Goal: Task Accomplishment & Management: Use online tool/utility

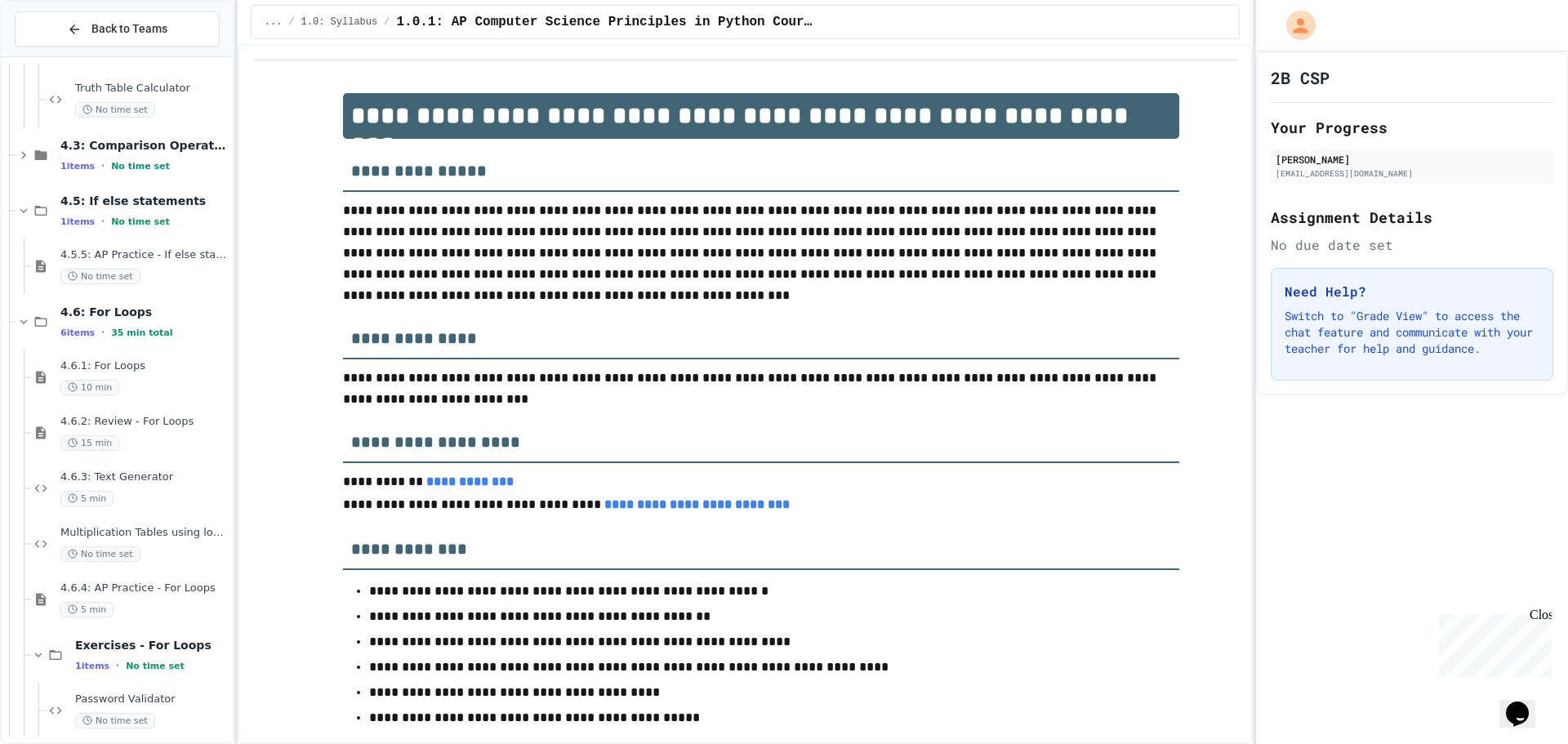
scroll to position [2681, 0]
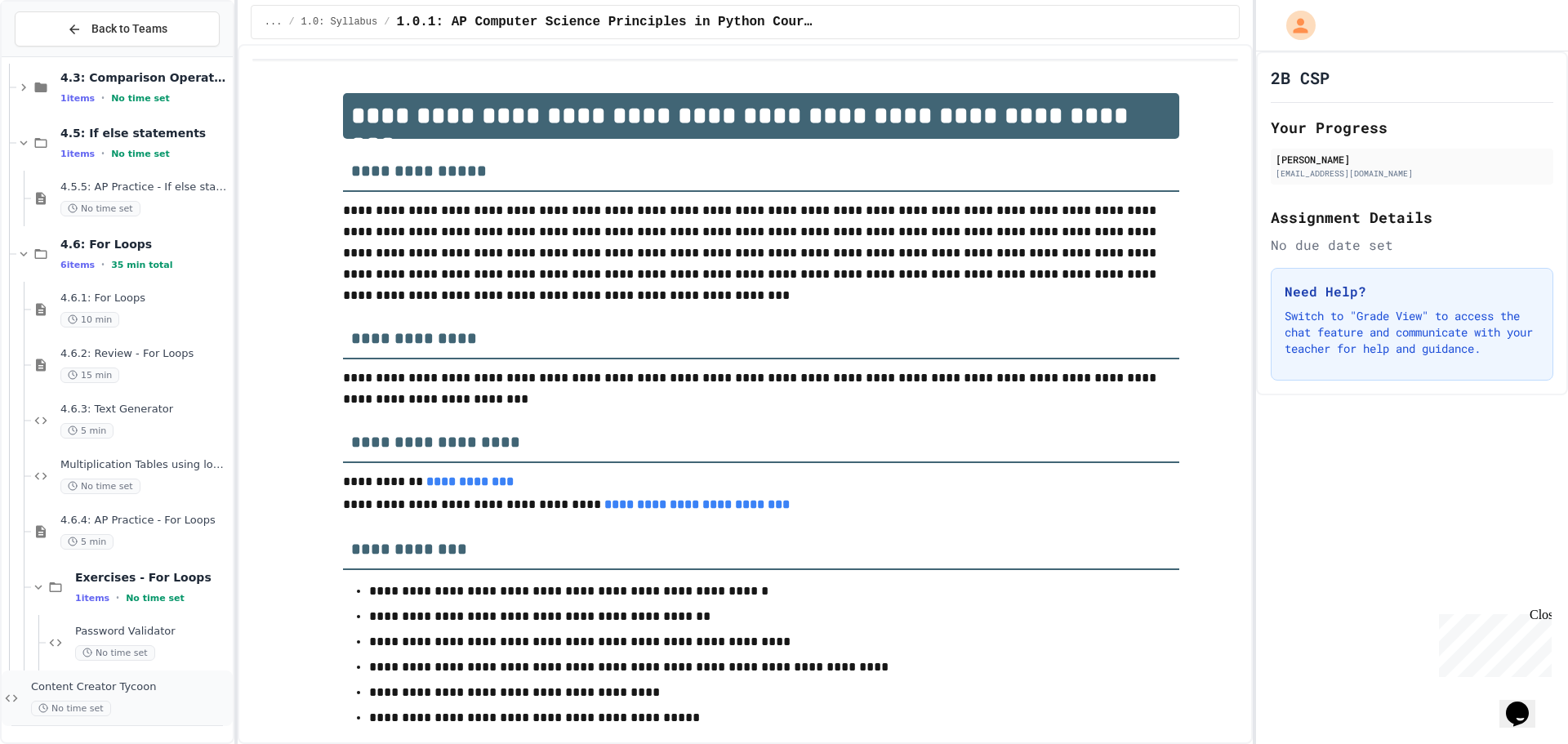
click at [129, 700] on div "Content Creator Tycoon No time set" at bounding box center [129, 699] width 198 height 36
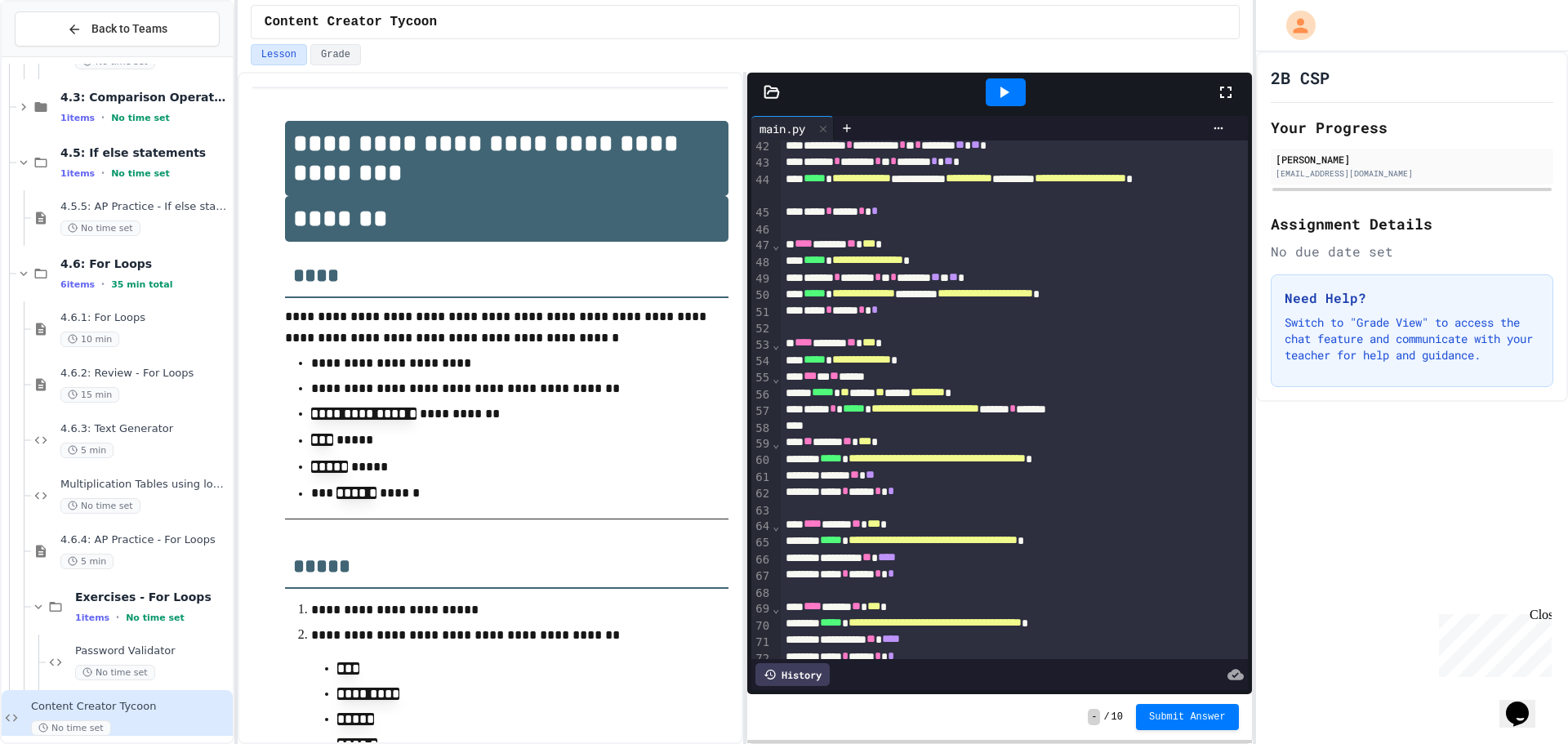
scroll to position [735, 0]
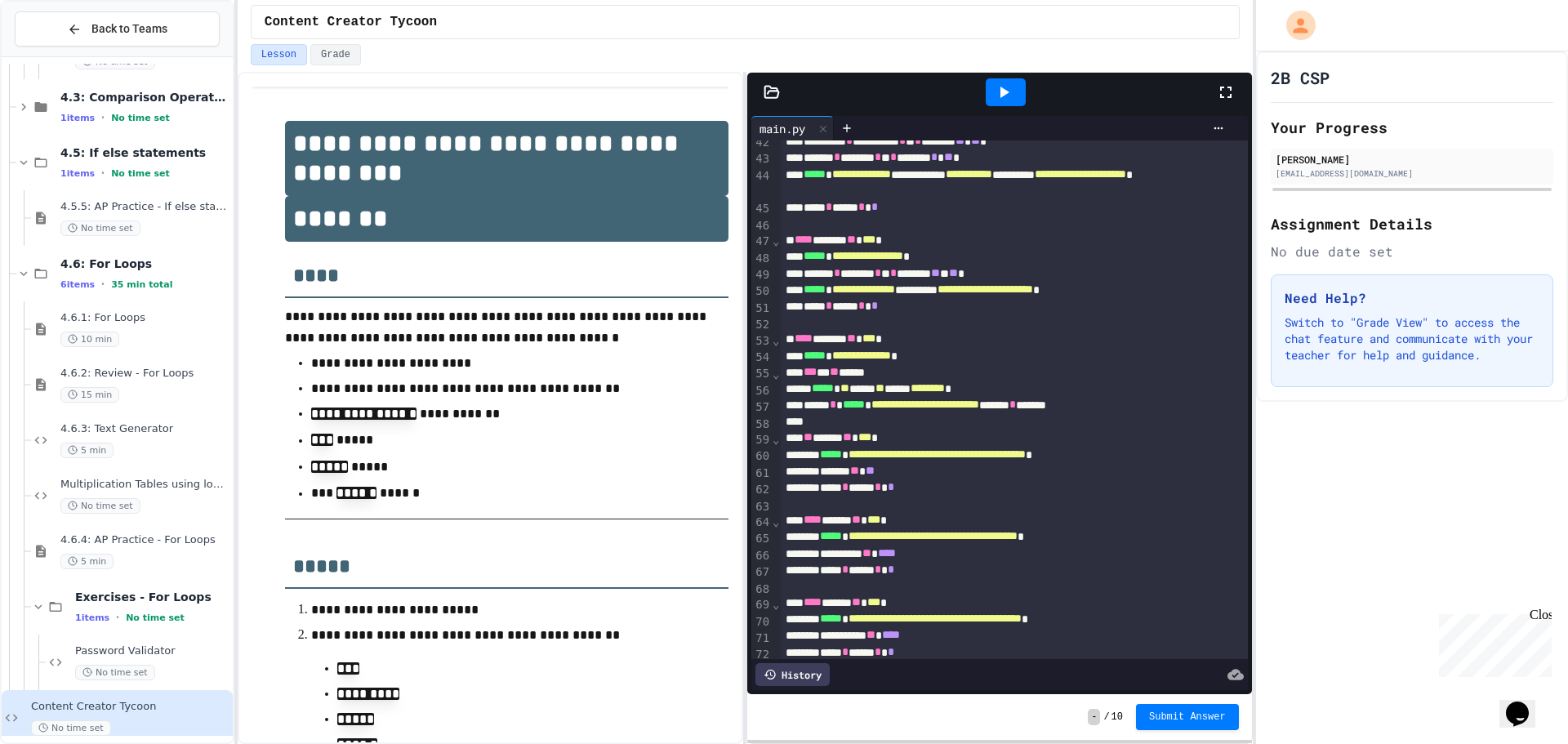
click at [1006, 69] on div "Lesson Grade" at bounding box center [745, 58] width 1015 height 28
click at [1006, 85] on icon at bounding box center [1004, 93] width 20 height 20
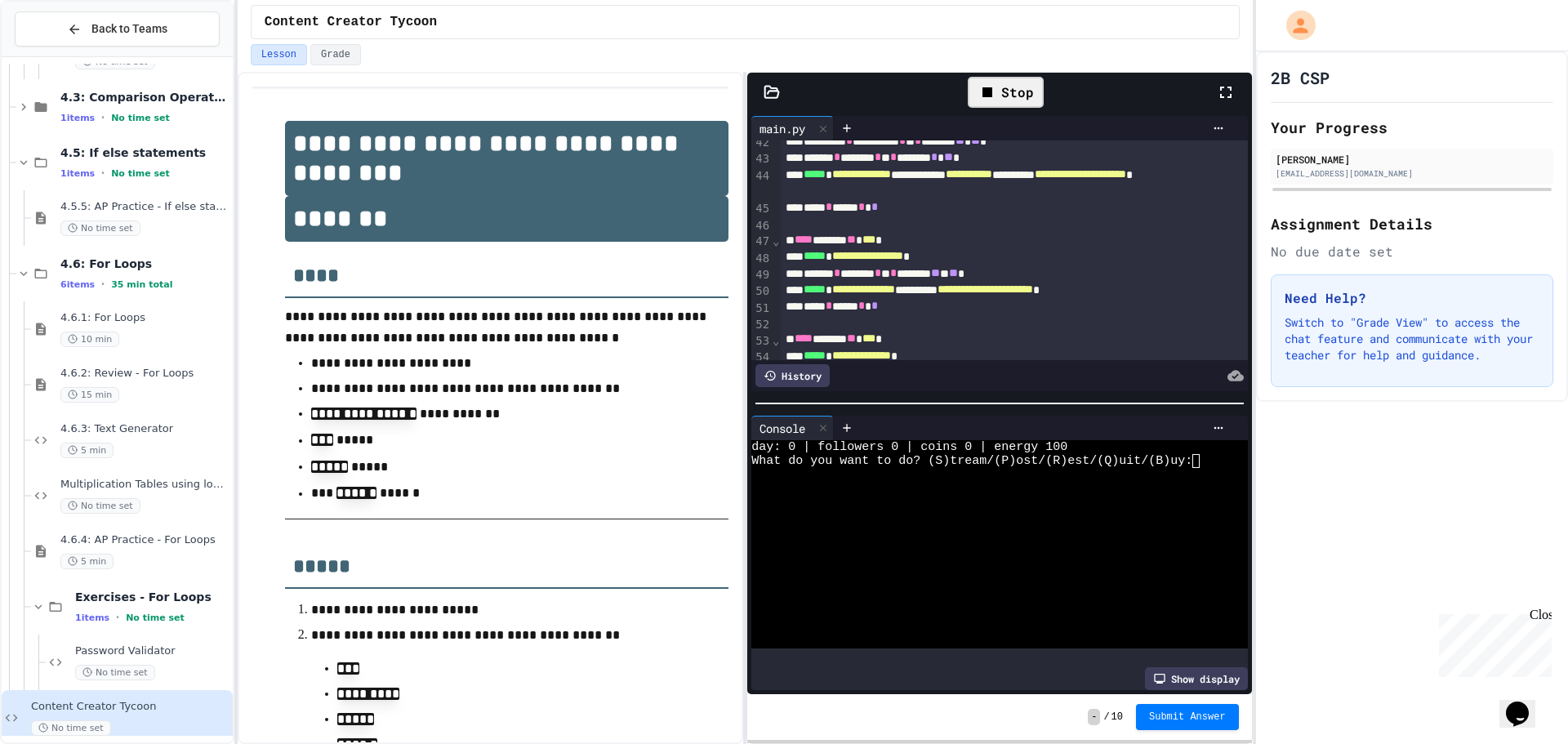
click at [1127, 502] on div at bounding box center [986, 503] width 470 height 14
type textarea "*"
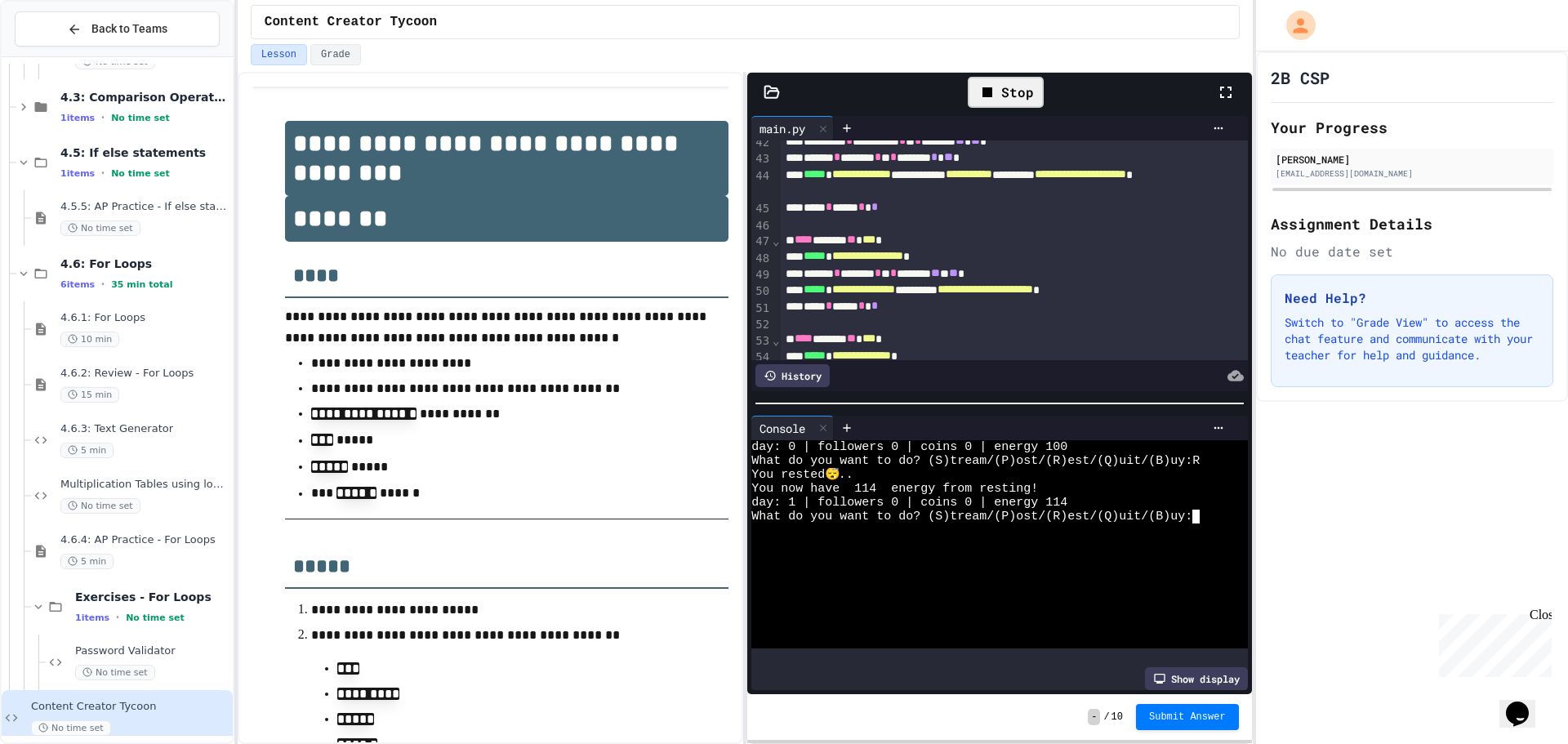
type textarea "*"
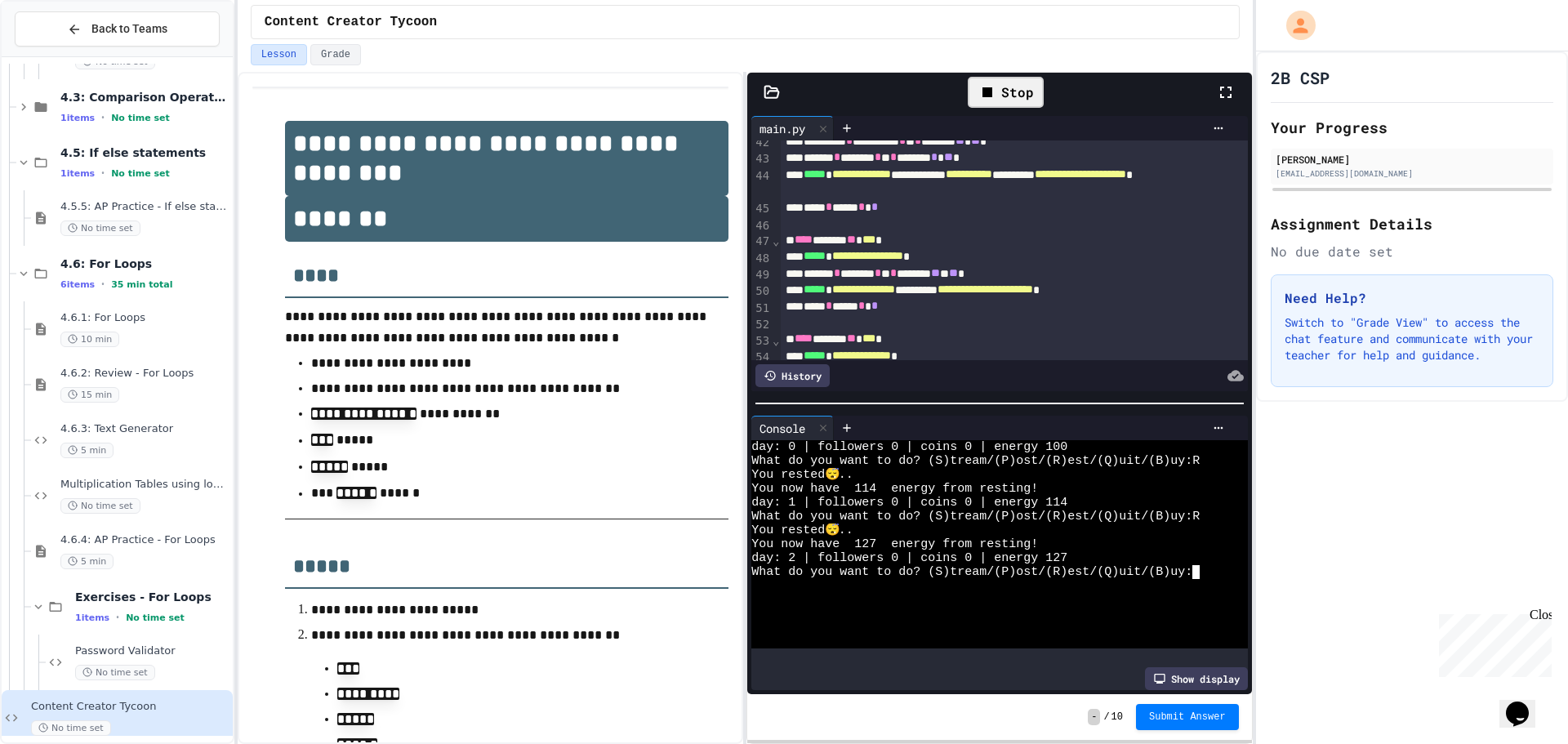
type textarea "*"
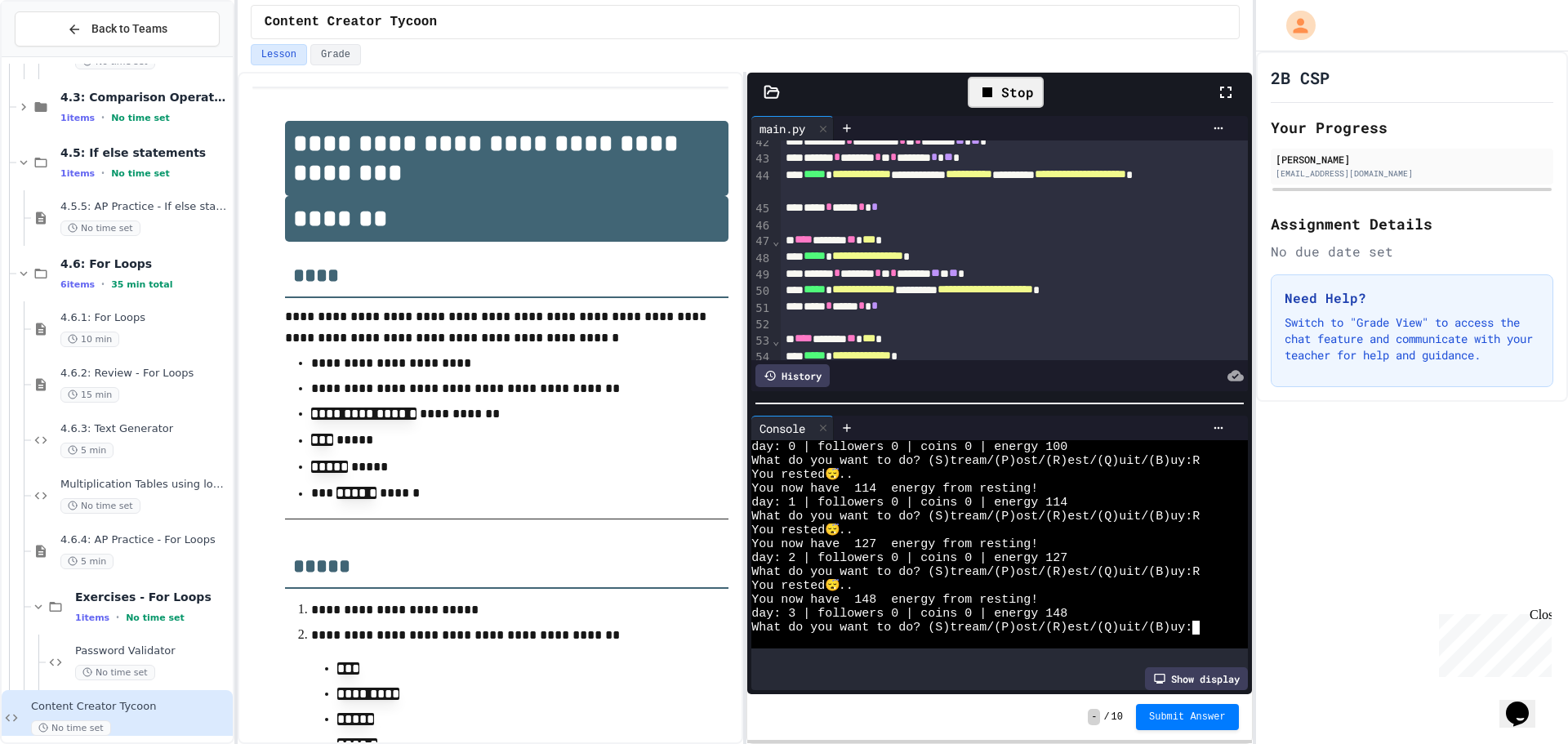
type textarea "*"
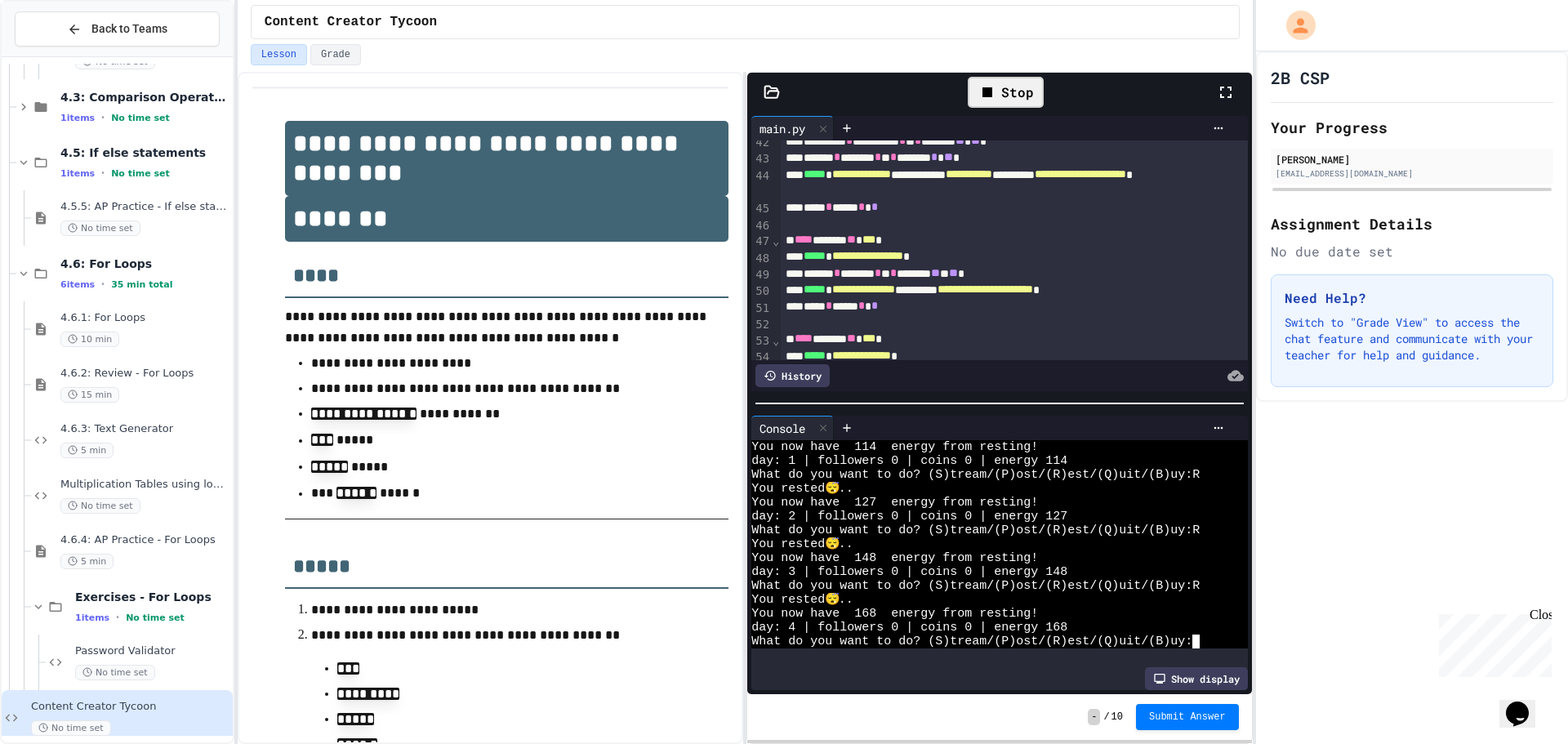
scroll to position [41, 0]
type textarea "*"
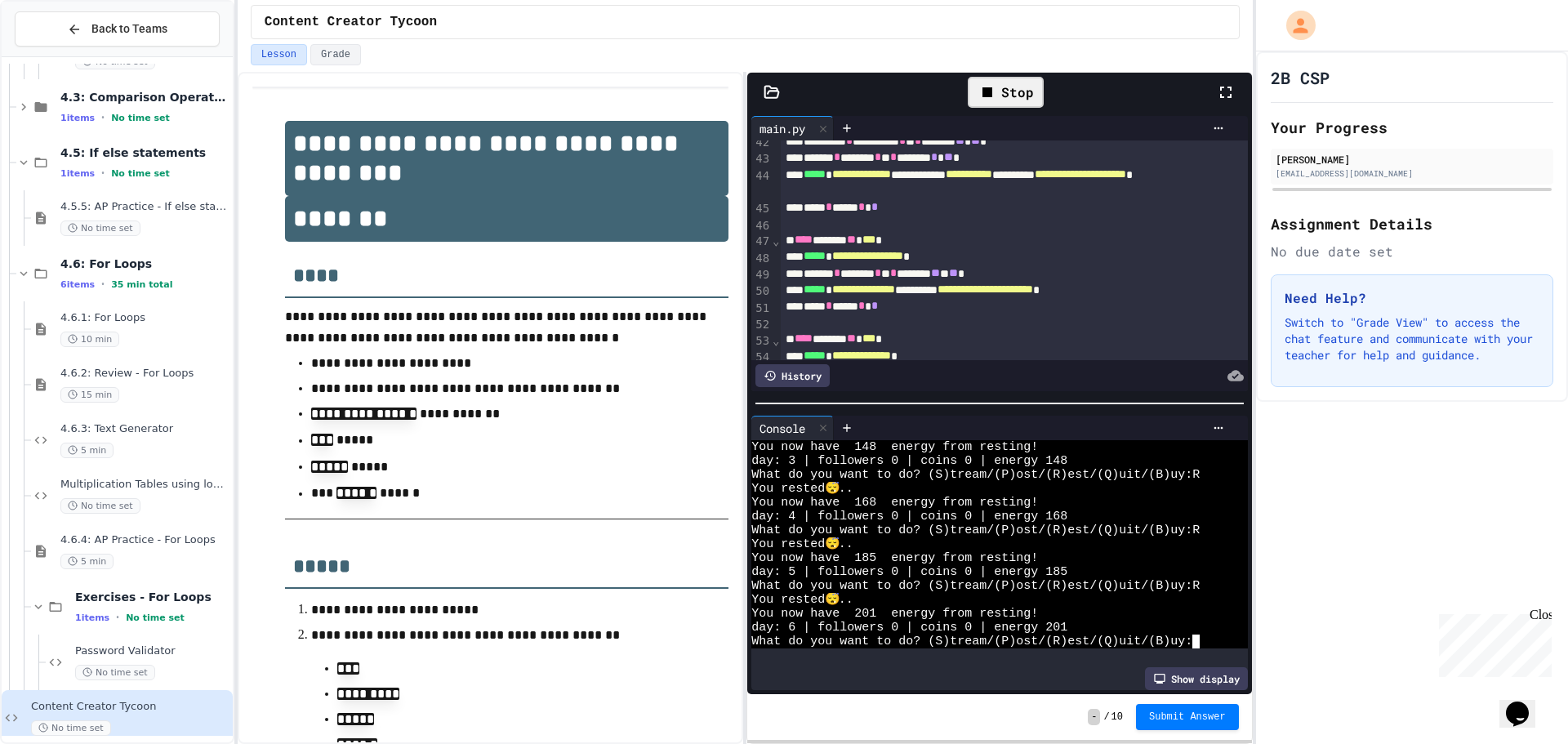
type textarea "*"
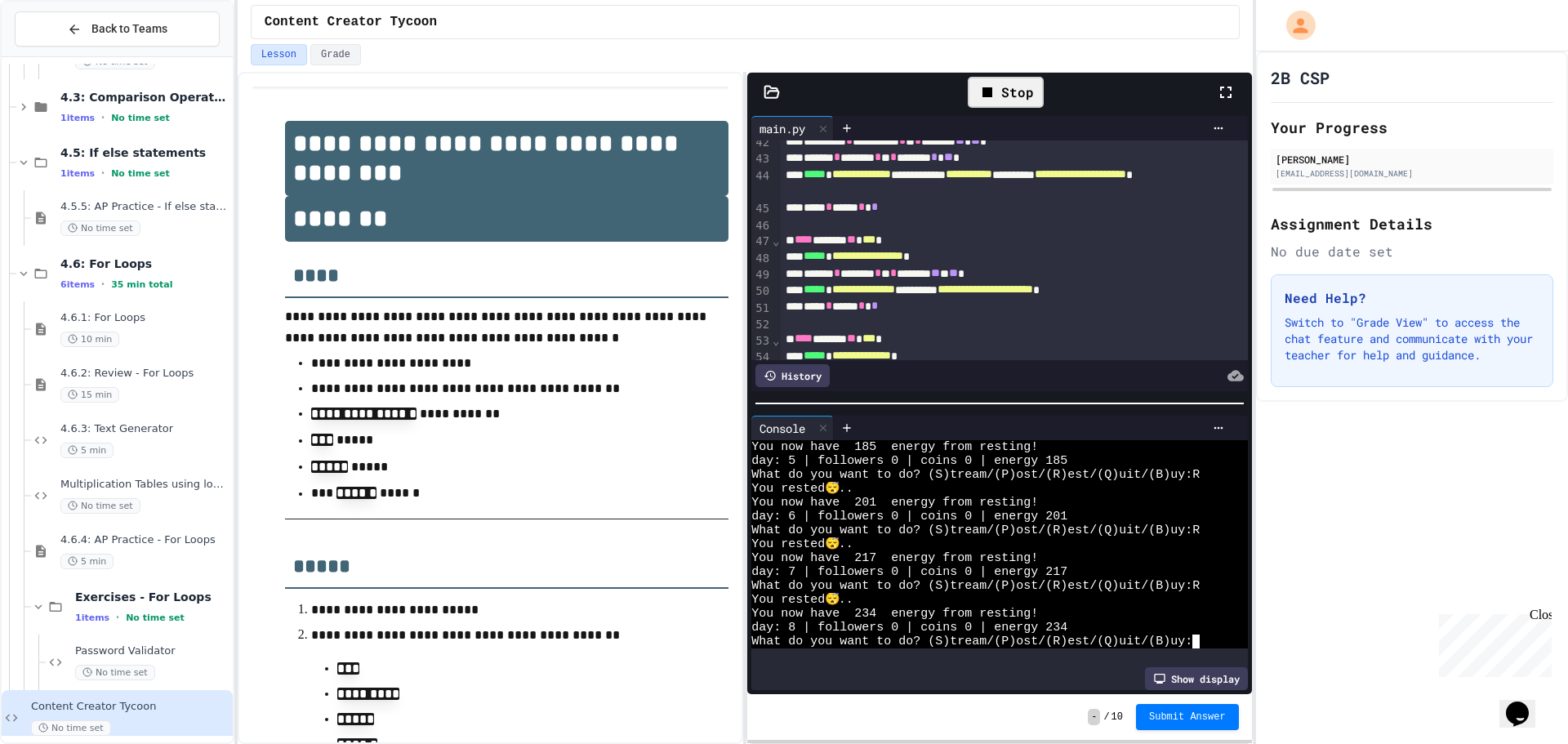
scroll to position [320, 0]
type textarea "*"
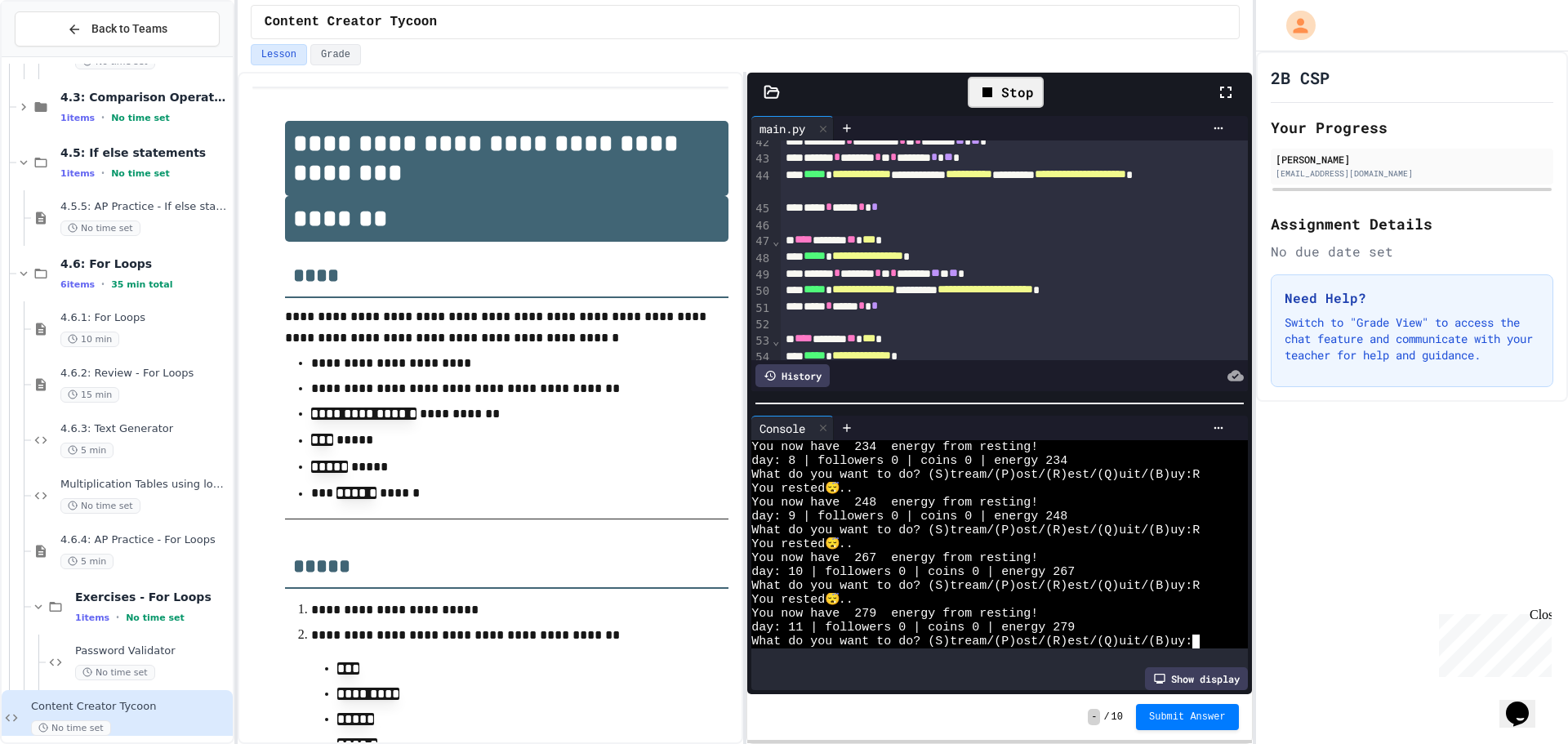
click at [1015, 98] on div "Stop" at bounding box center [1005, 92] width 76 height 31
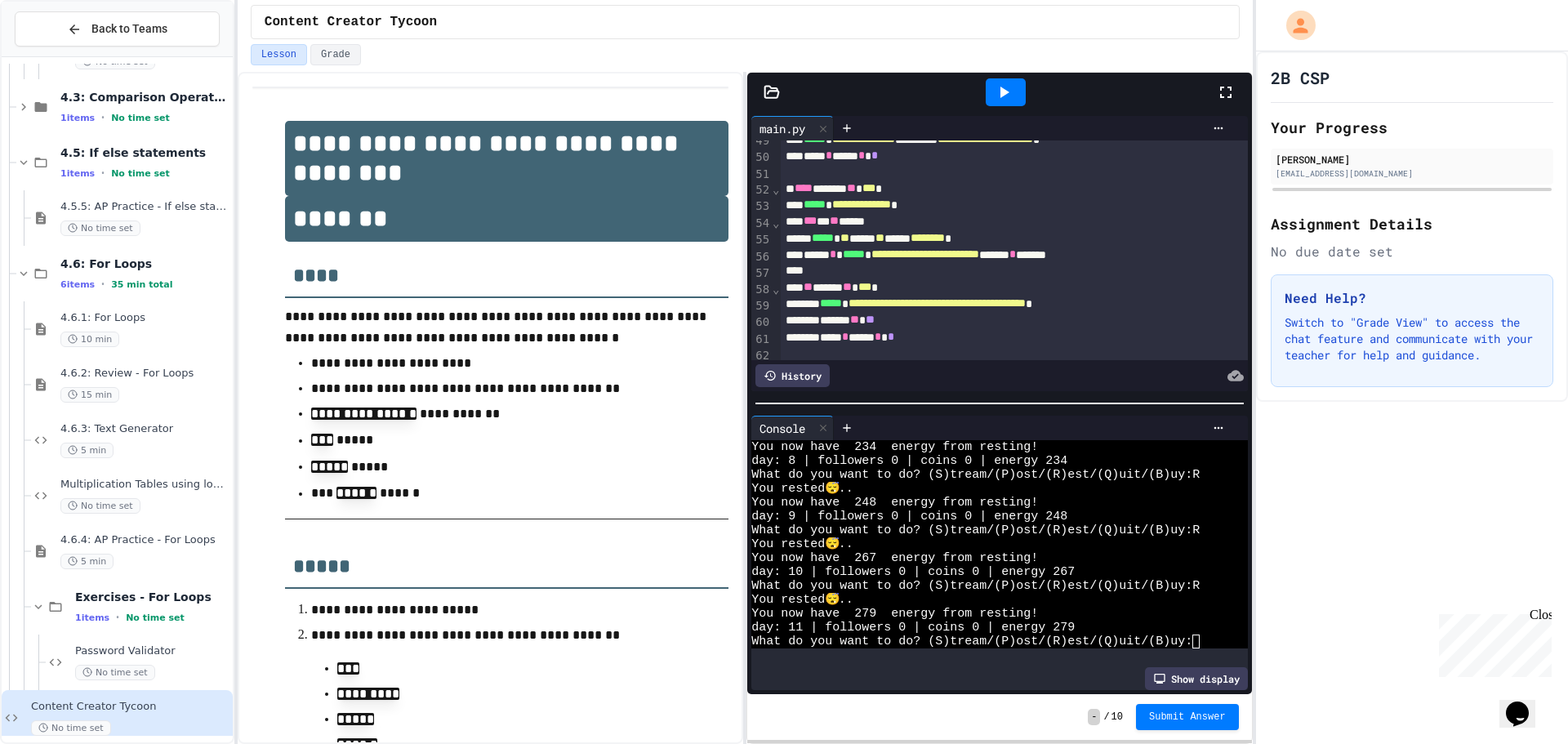
scroll to position [832, 0]
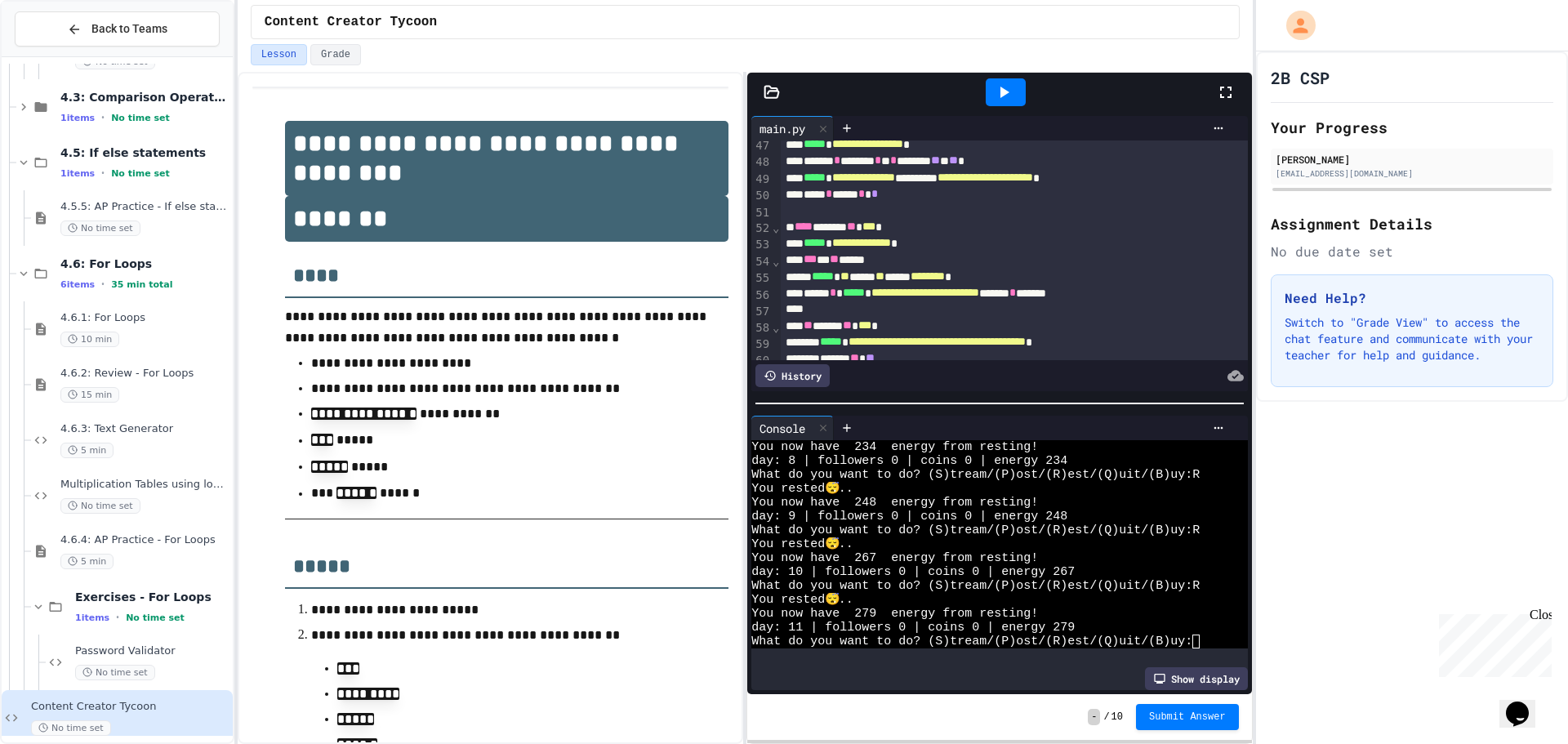
click at [994, 98] on icon at bounding box center [1004, 93] width 20 height 20
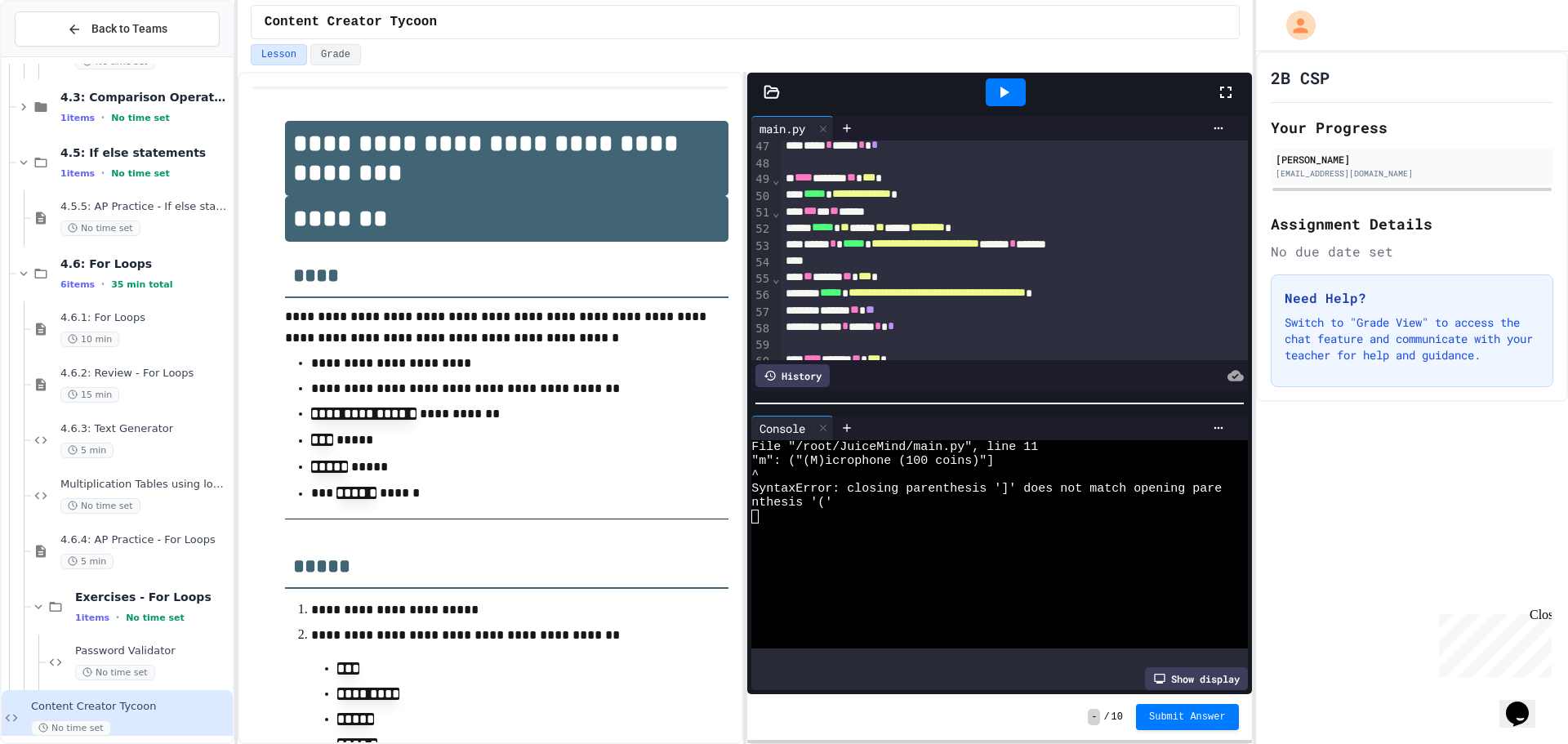
scroll to position [1043, 0]
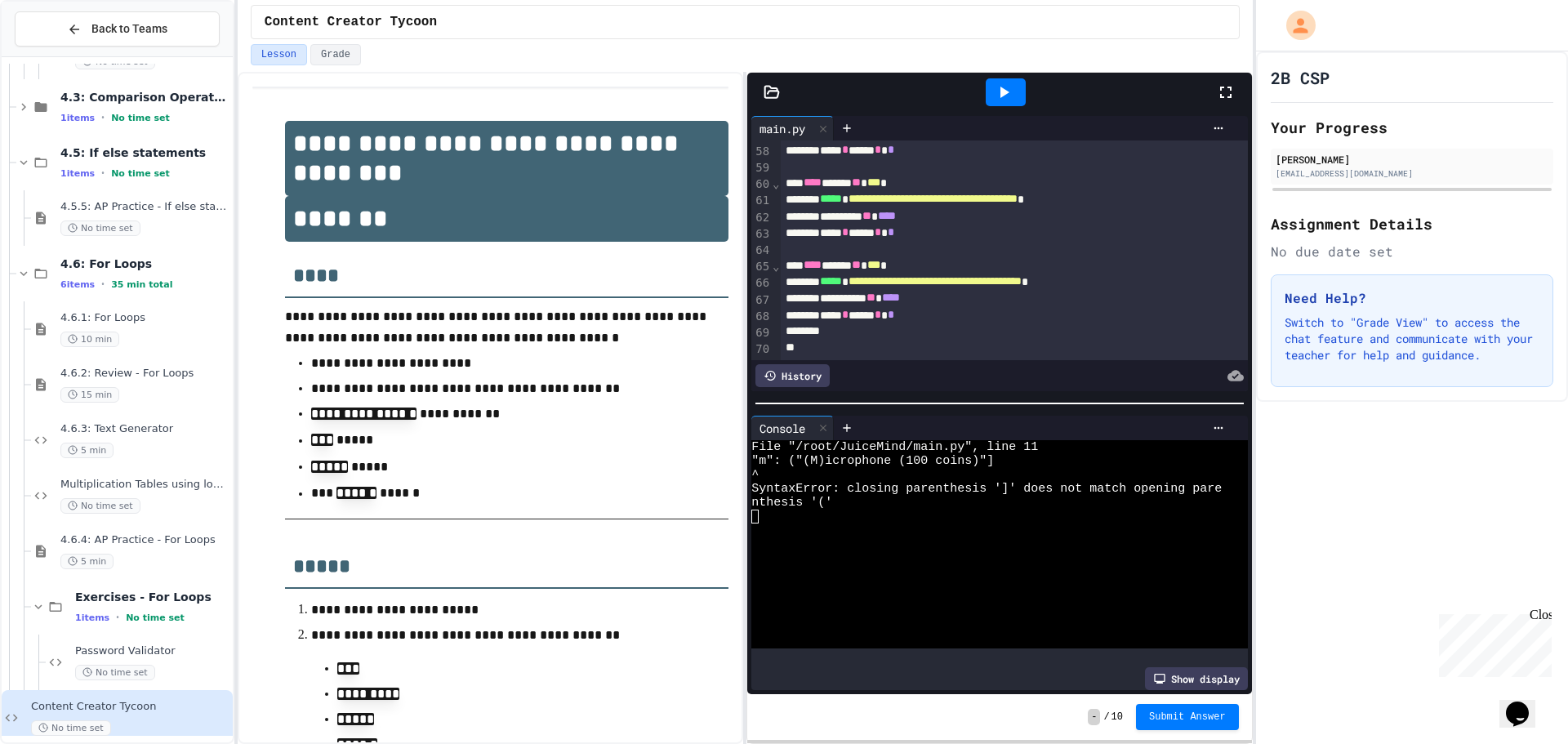
click at [1004, 97] on icon at bounding box center [1004, 93] width 20 height 20
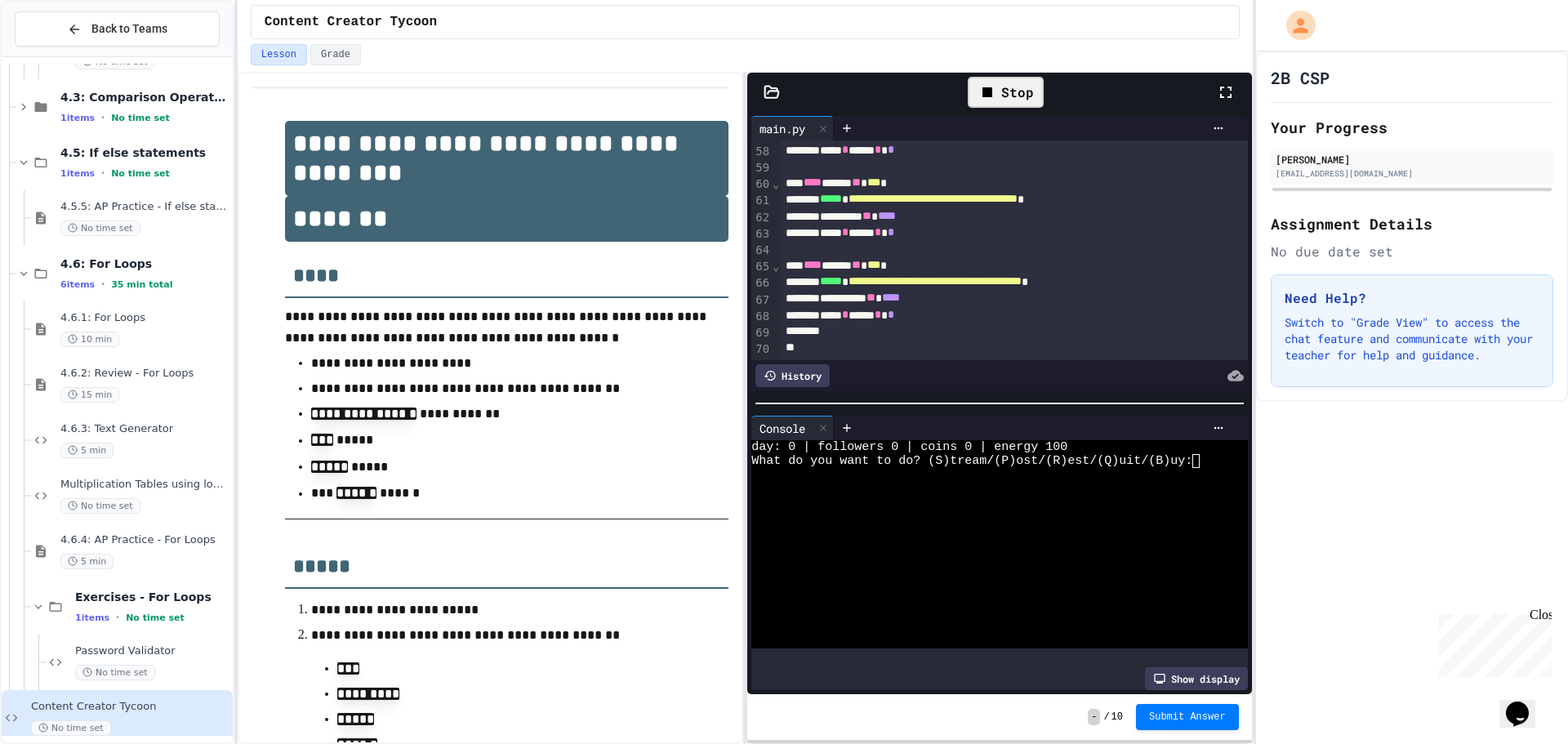
click at [1178, 510] on div at bounding box center [986, 517] width 470 height 14
type textarea "*"
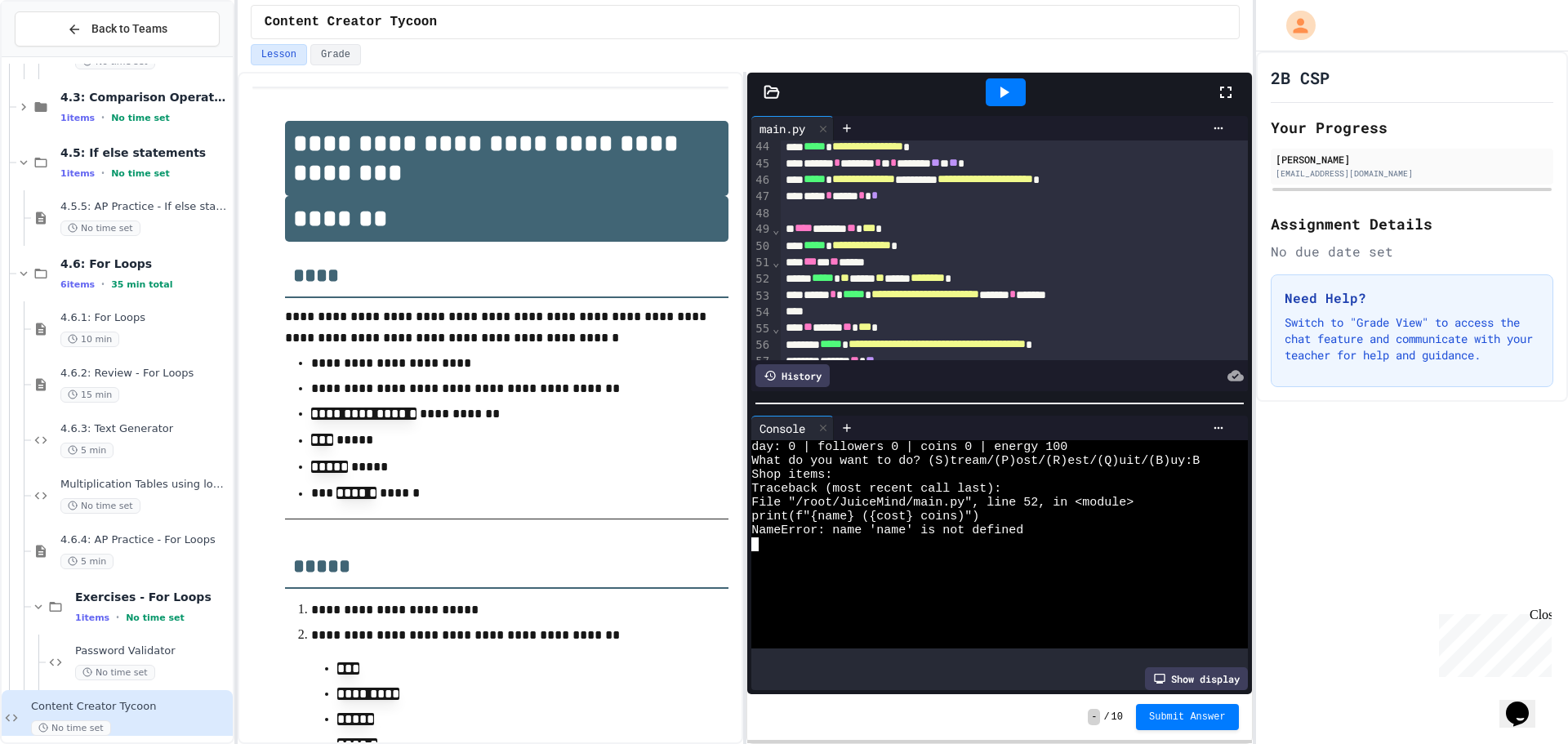
scroll to position [798, 0]
click at [1007, 85] on icon at bounding box center [1004, 93] width 20 height 20
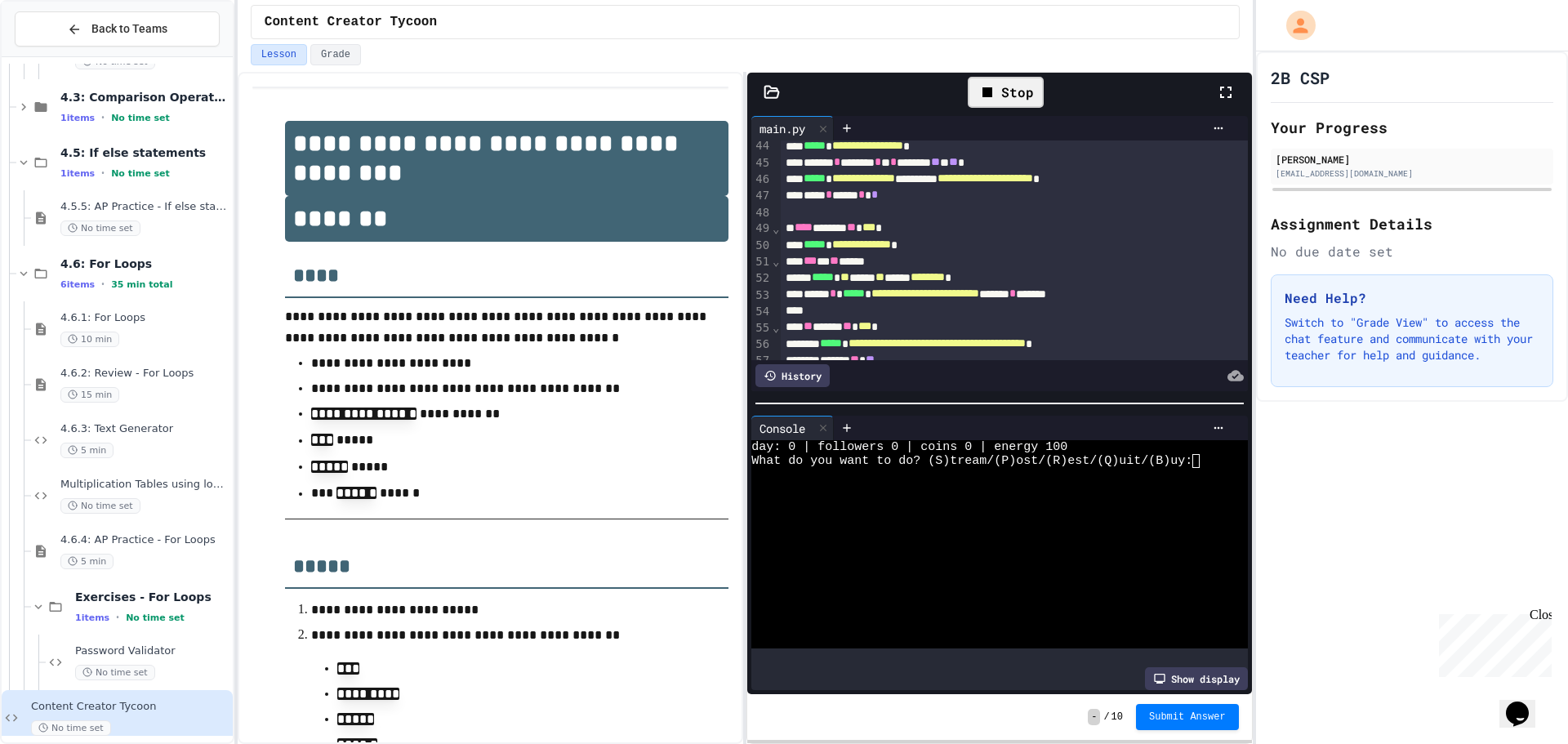
click at [1182, 486] on div at bounding box center [986, 489] width 470 height 14
type textarea "*"
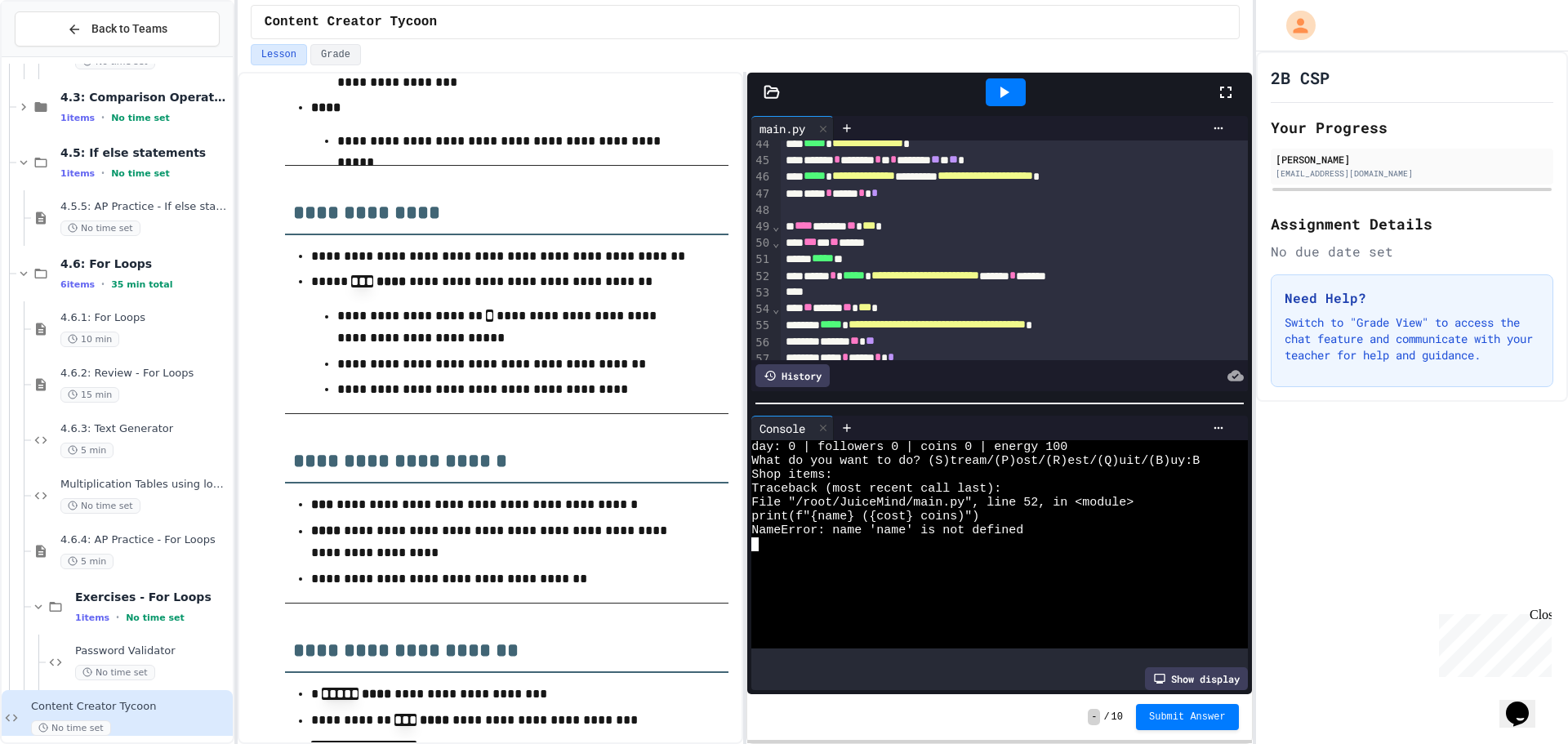
scroll to position [1961, 0]
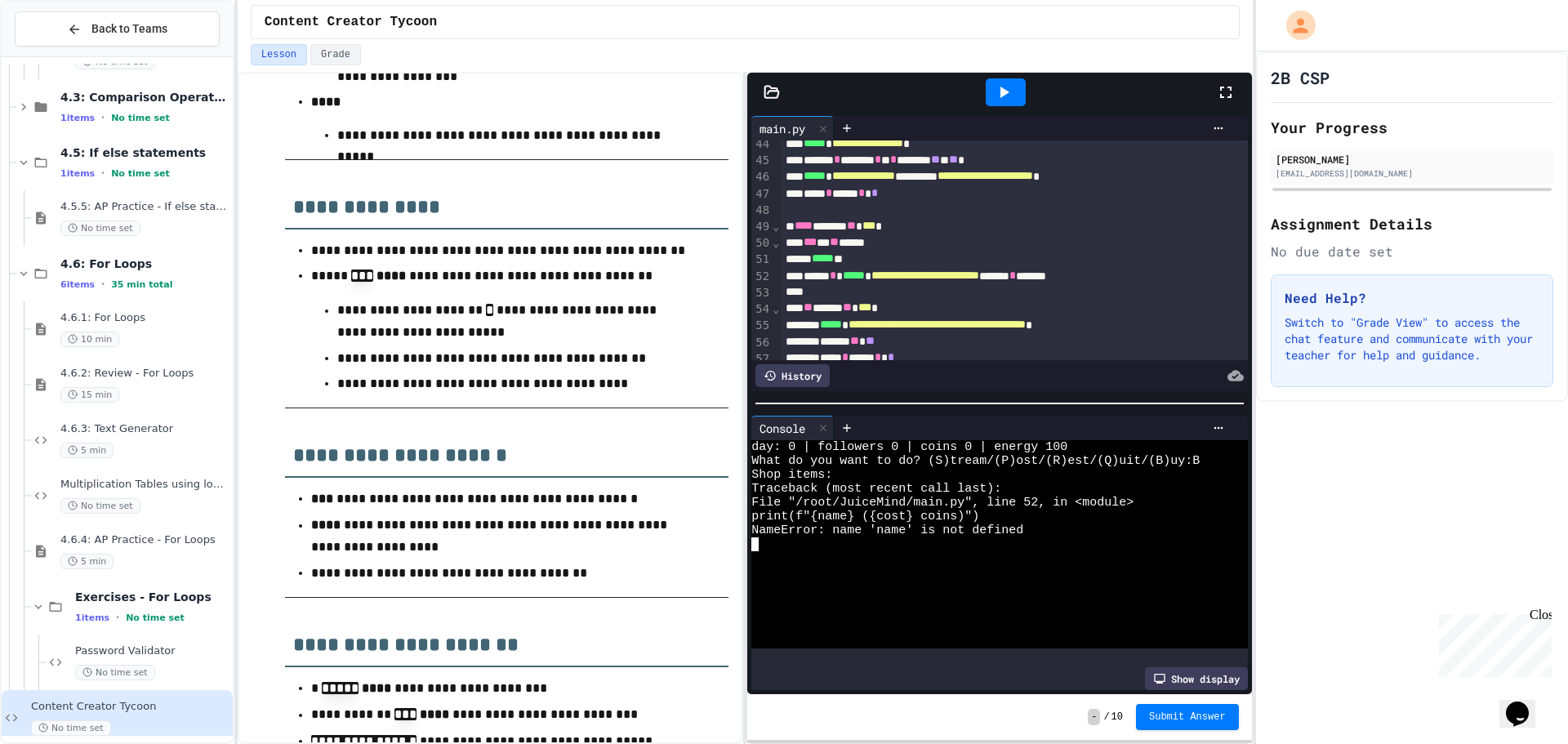
click at [995, 91] on icon at bounding box center [1004, 93] width 20 height 20
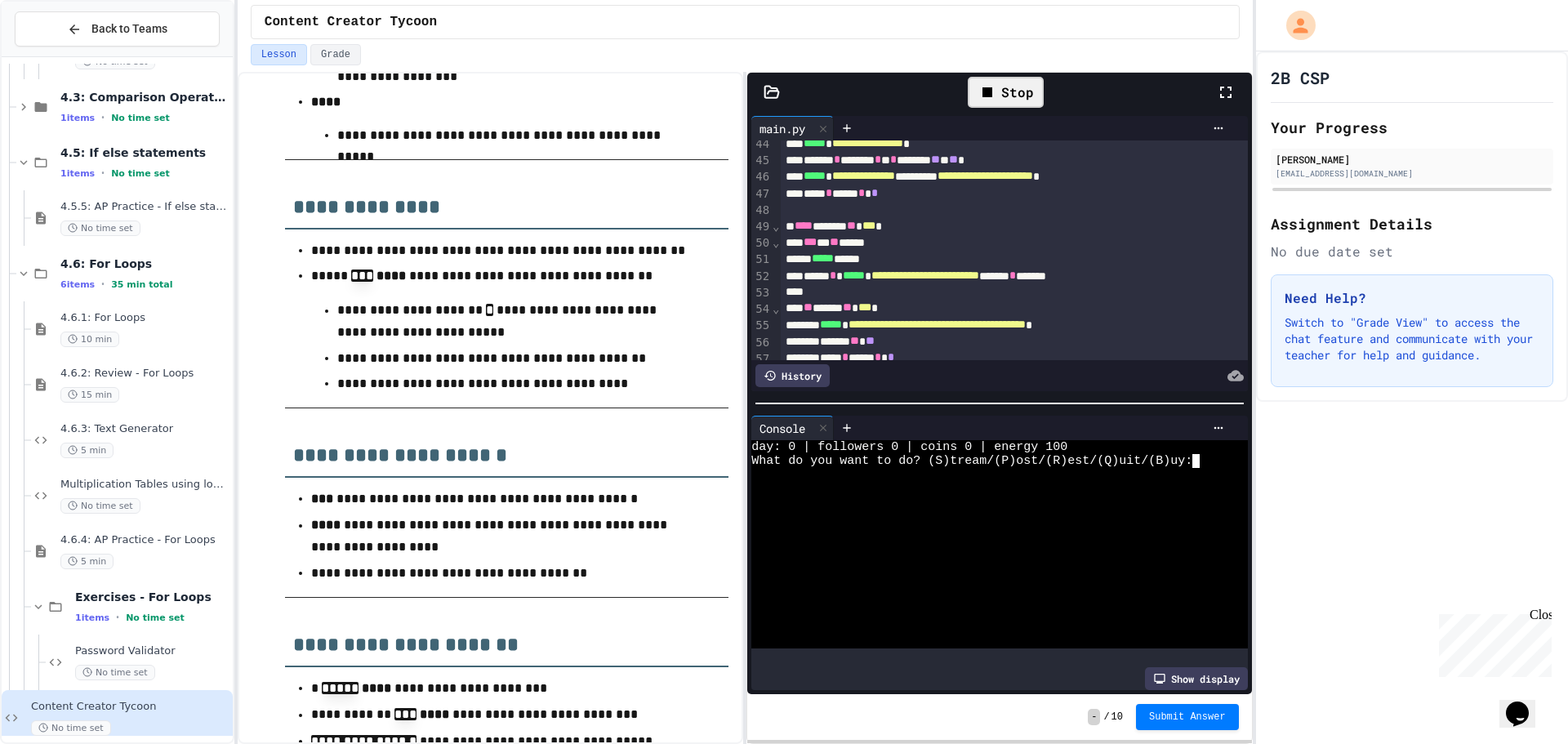
click at [1014, 524] on div at bounding box center [986, 531] width 470 height 14
type textarea "*"
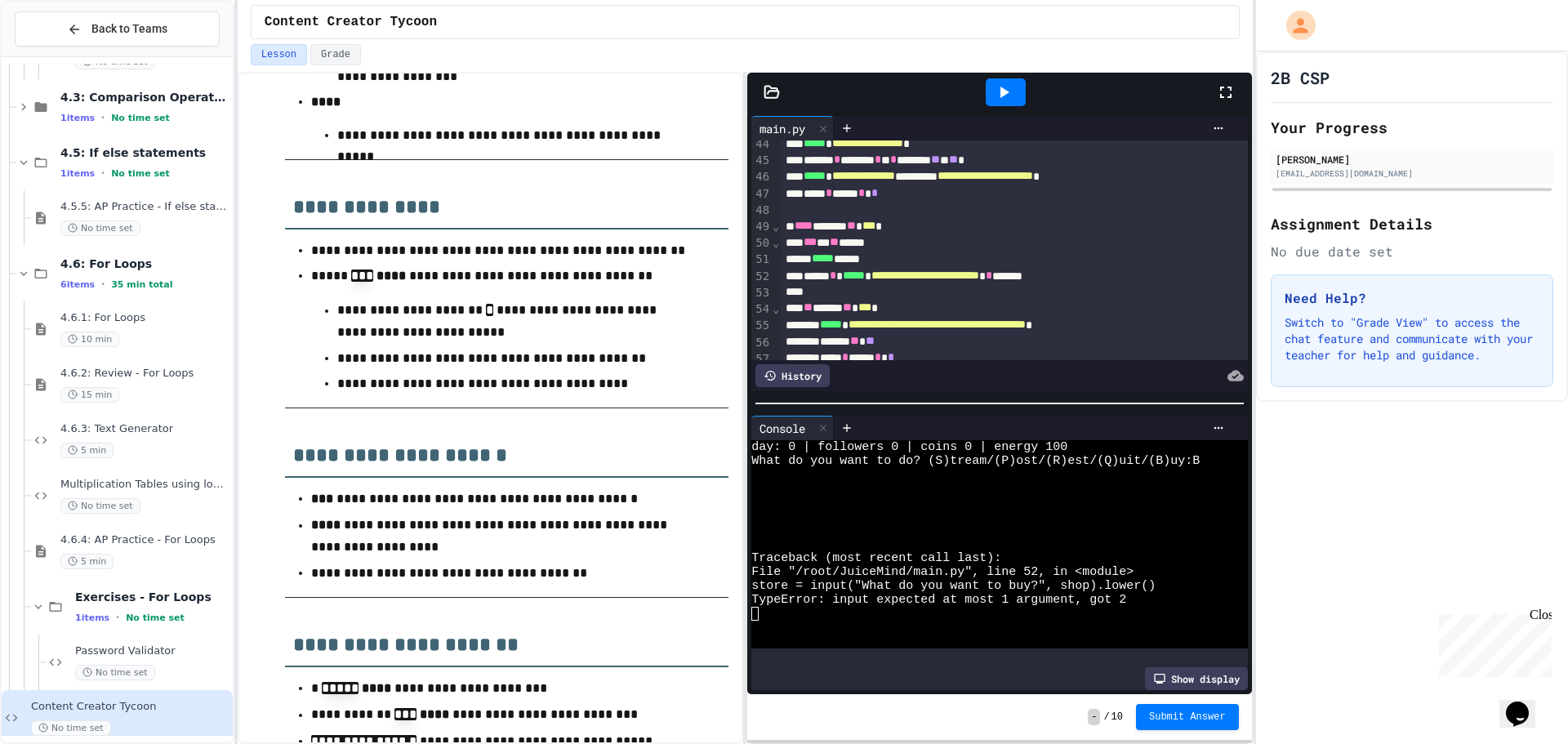
click at [1007, 103] on div at bounding box center [1005, 92] width 40 height 28
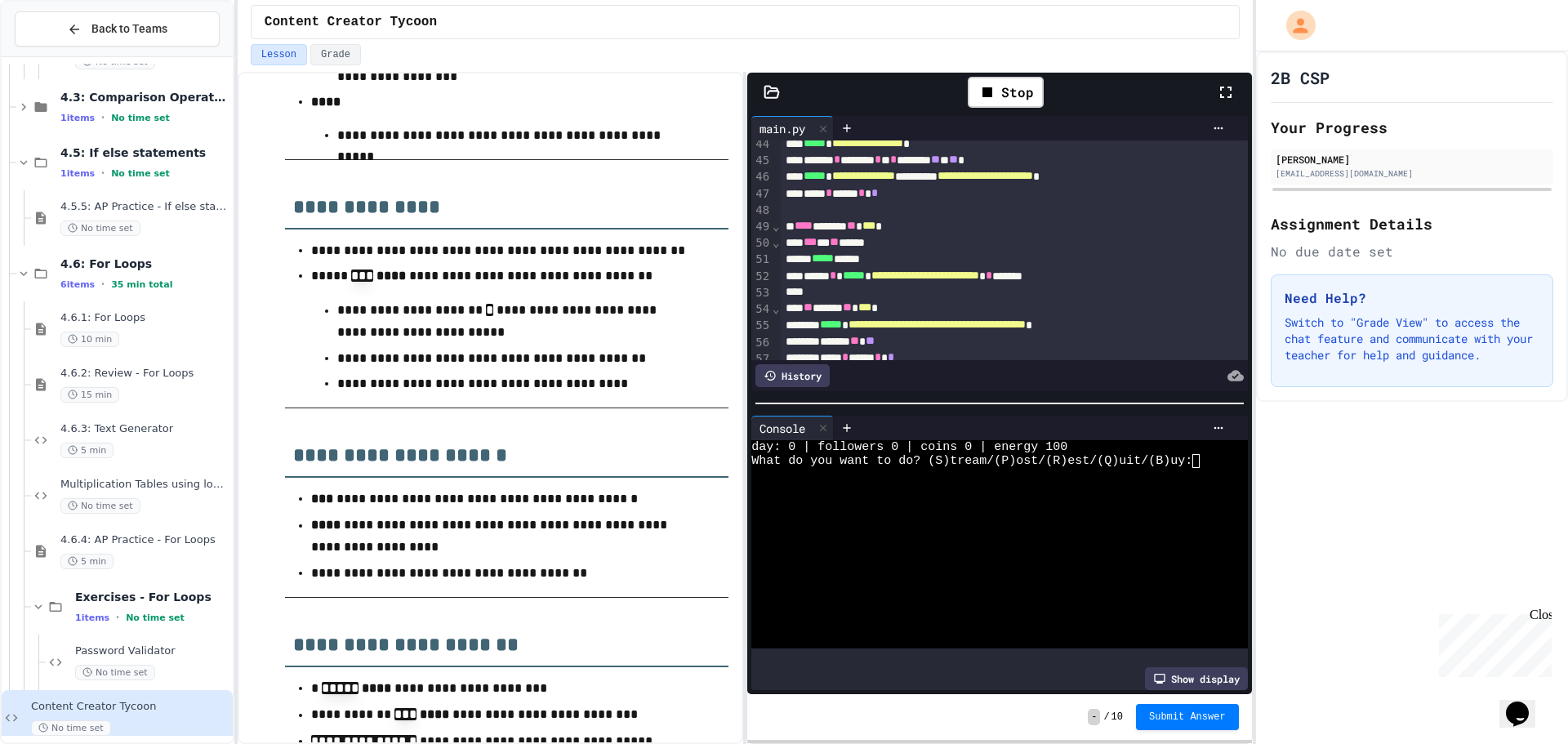
click at [1088, 579] on div at bounding box center [986, 586] width 470 height 14
type textarea "*"
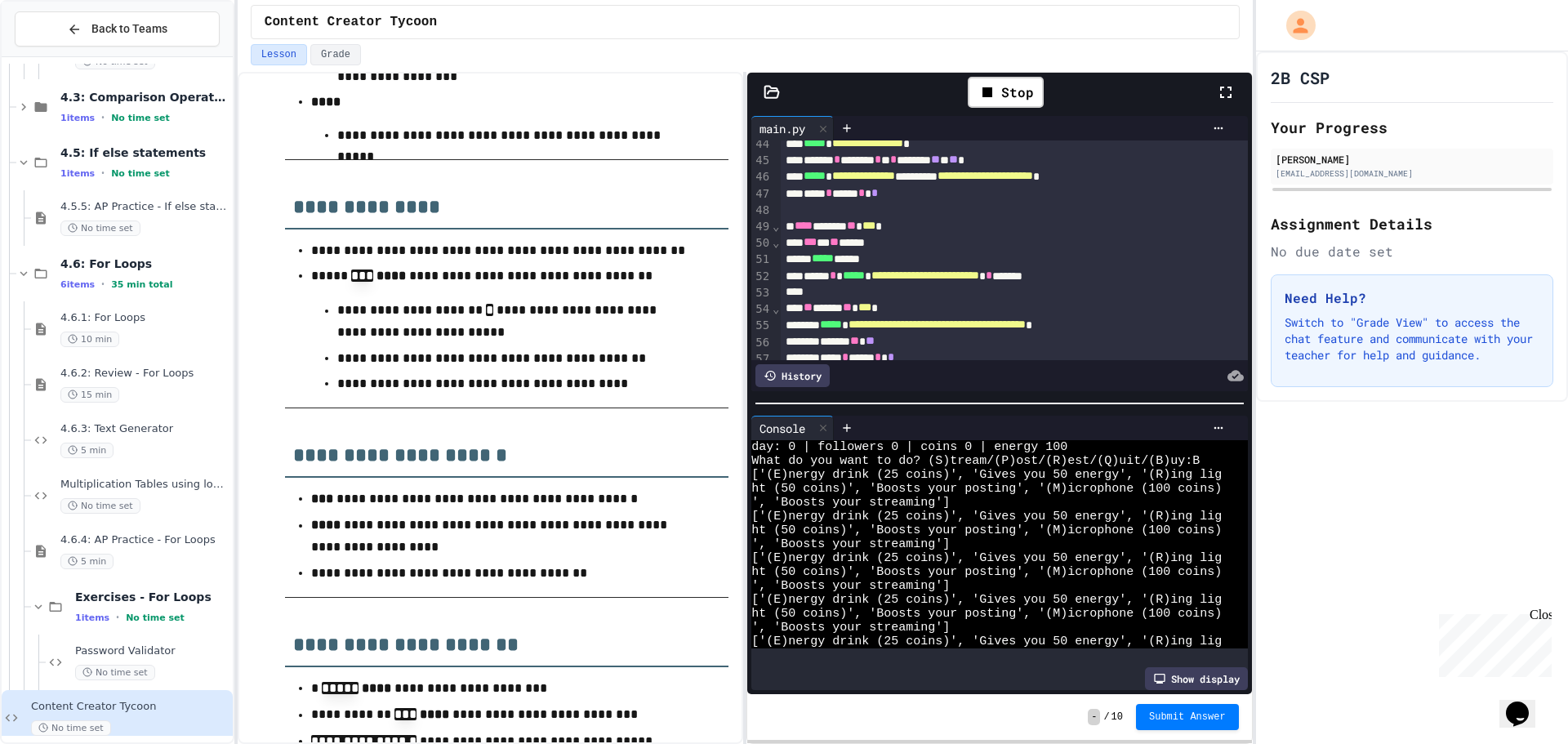
scroll to position [83, 0]
click at [985, 98] on icon at bounding box center [987, 93] width 10 height 10
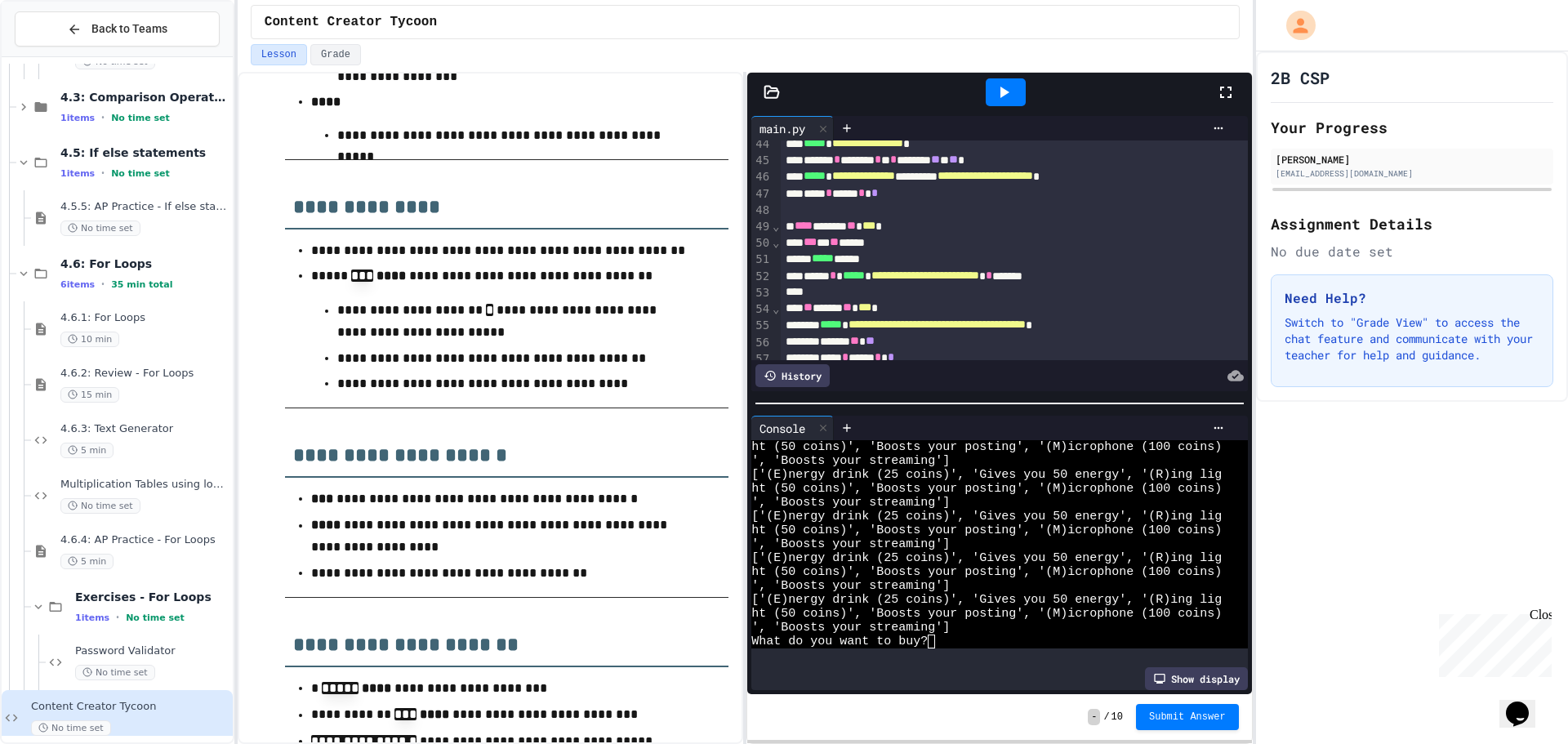
click at [994, 90] on icon at bounding box center [1004, 93] width 20 height 20
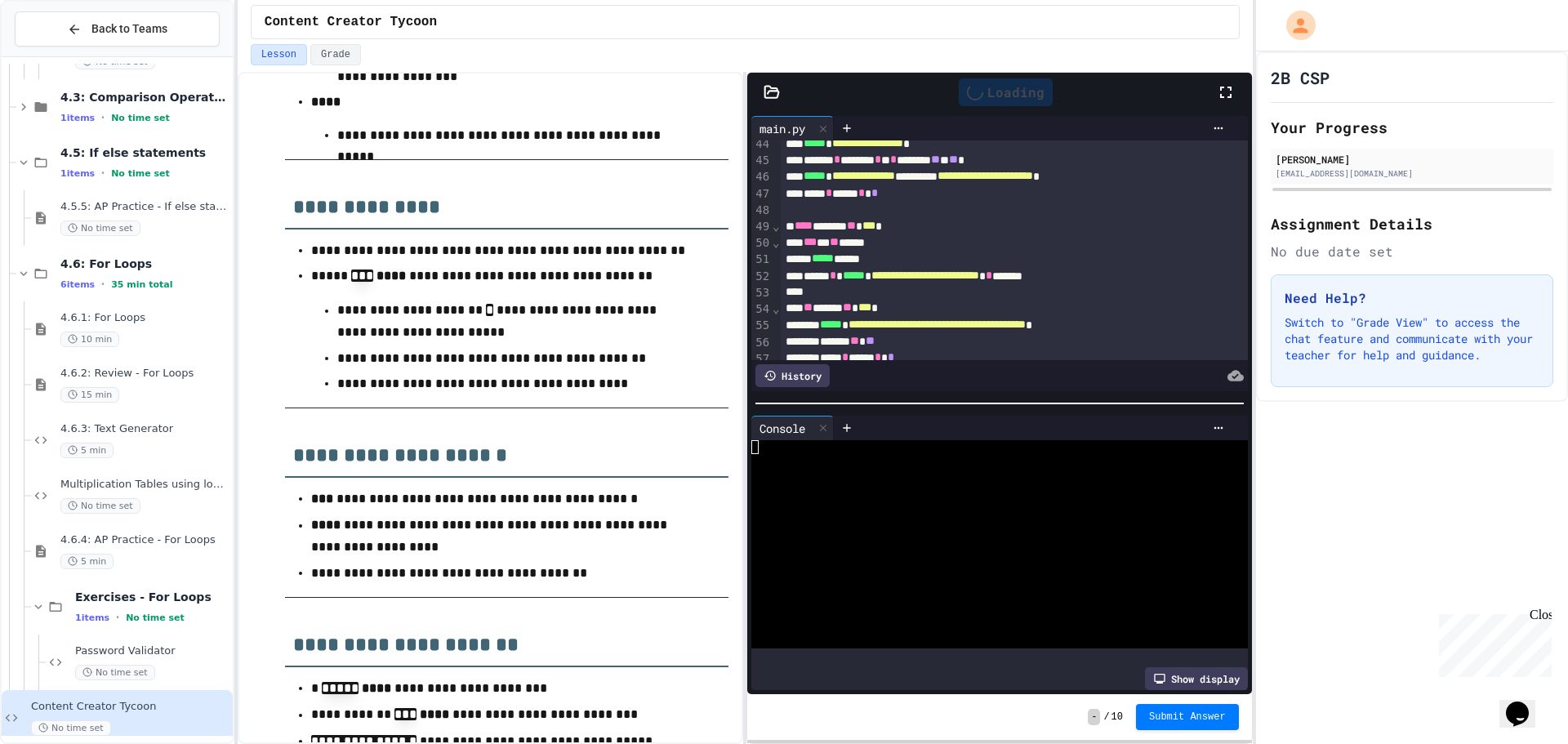
scroll to position [0, 0]
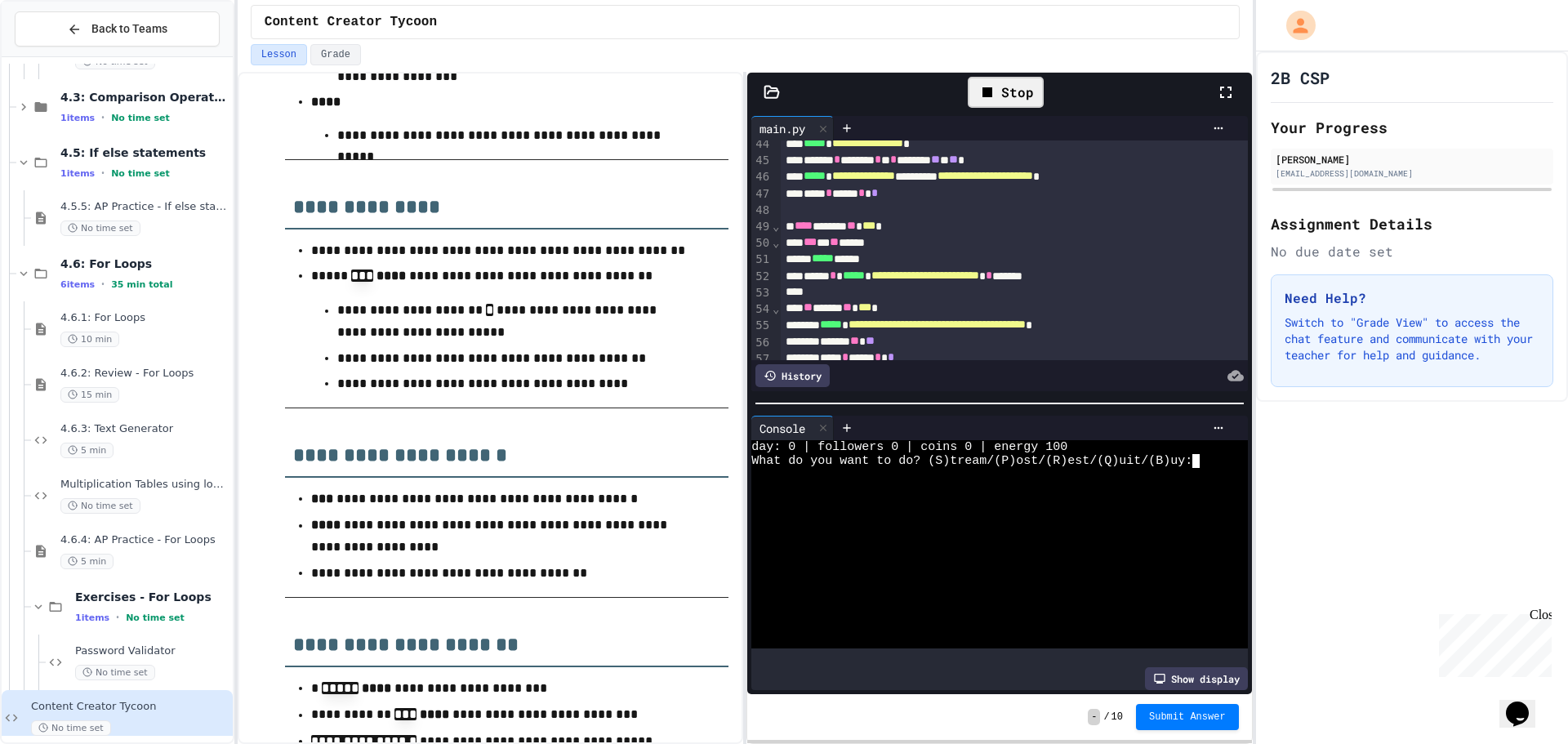
click at [947, 539] on div at bounding box center [986, 545] width 470 height 14
type textarea "*"
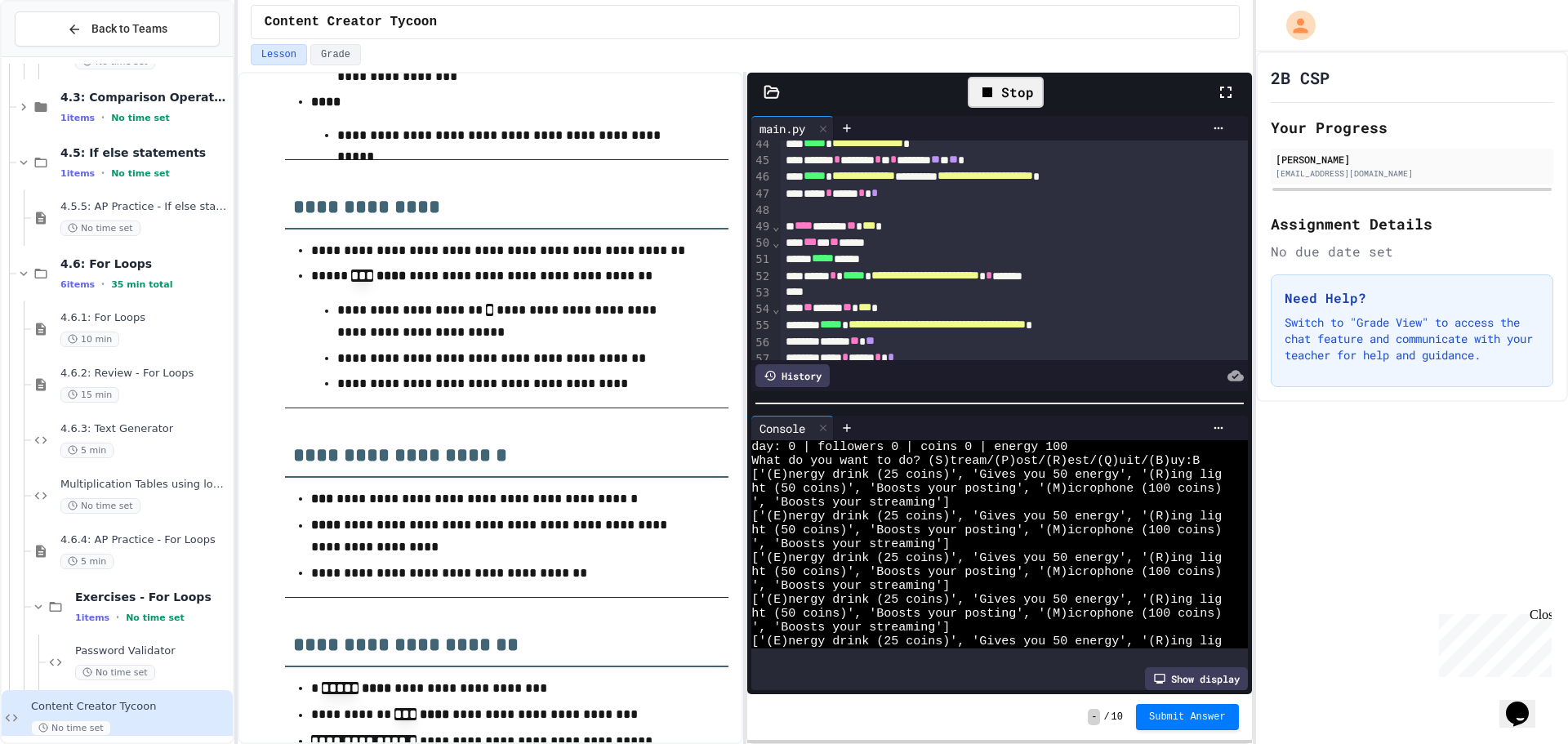
click at [995, 93] on icon at bounding box center [987, 93] width 20 height 20
click at [995, 93] on icon at bounding box center [1004, 93] width 20 height 20
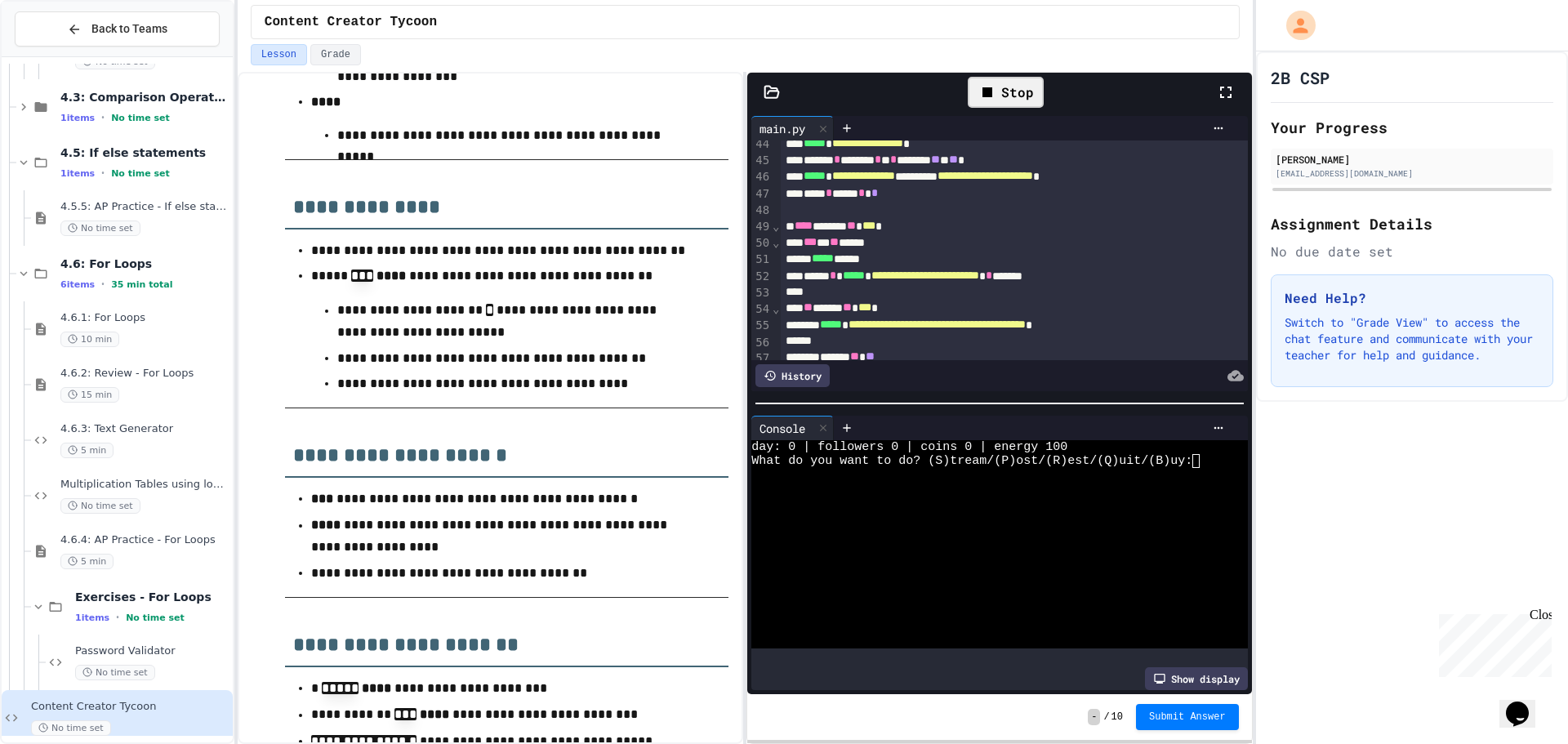
click at [999, 483] on div at bounding box center [986, 489] width 470 height 14
type textarea "*"
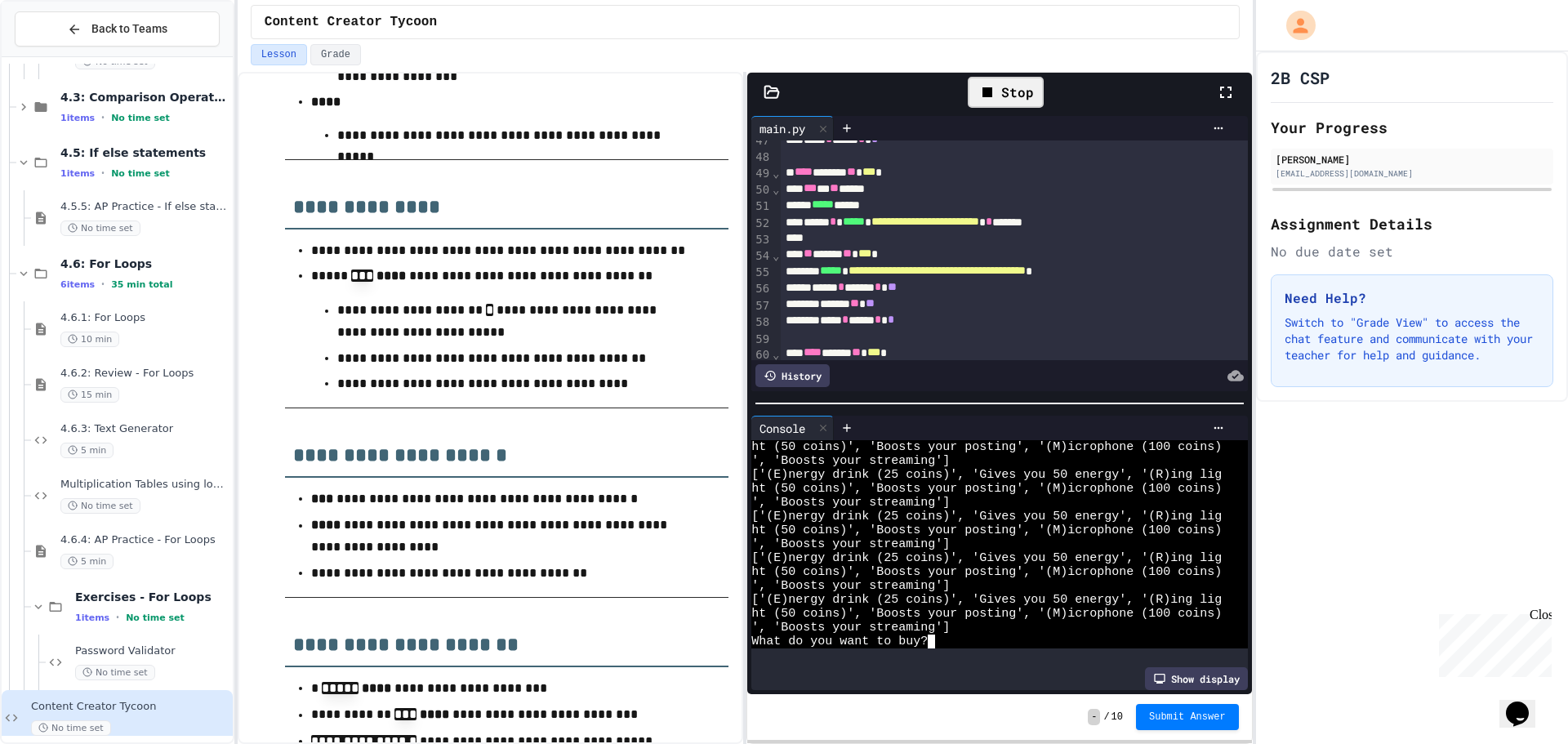
scroll to position [899, 0]
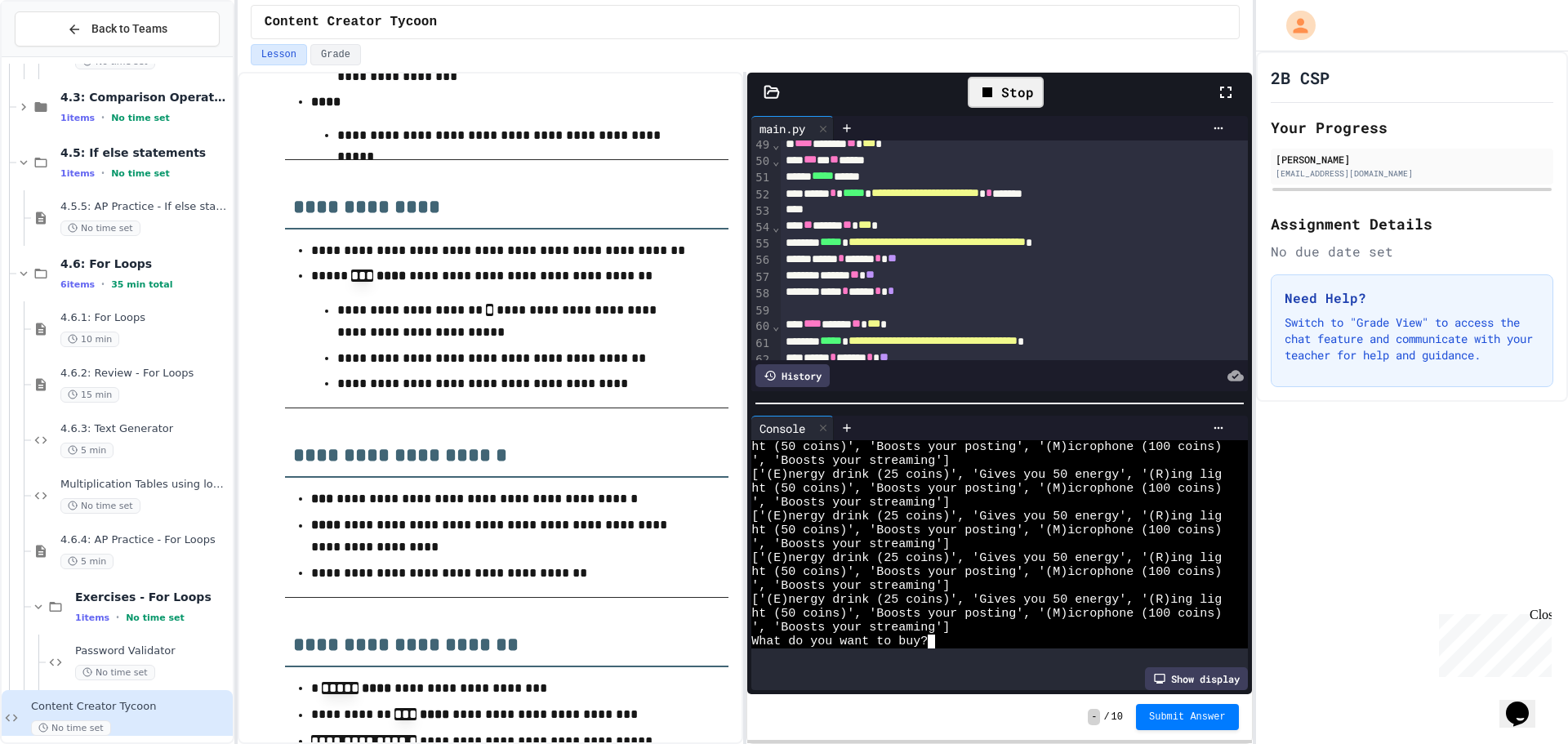
click at [965, 635] on div "What do you want to buy?" at bounding box center [986, 641] width 470 height 14
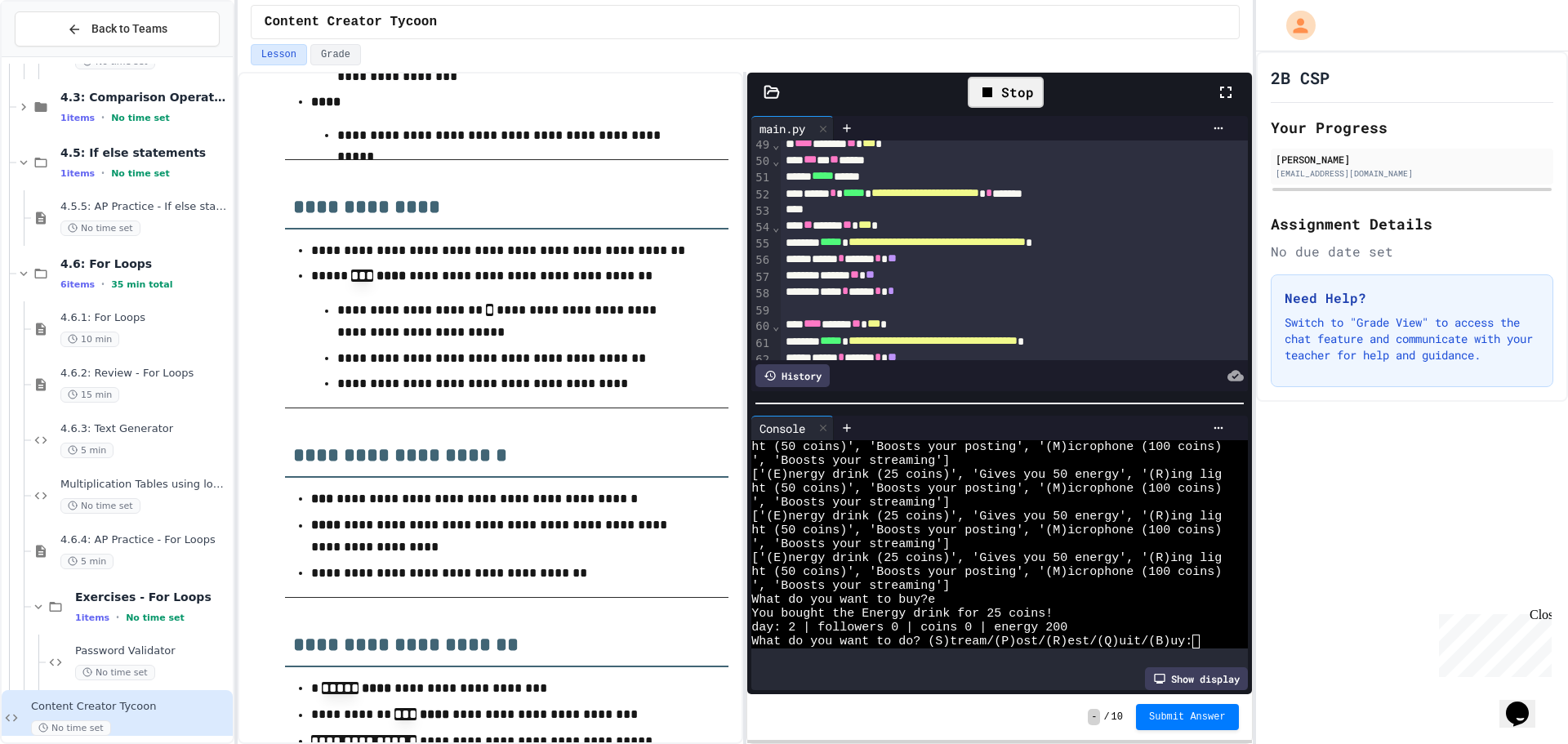
click at [993, 102] on icon at bounding box center [987, 93] width 20 height 20
click at [993, 102] on div at bounding box center [1005, 92] width 40 height 28
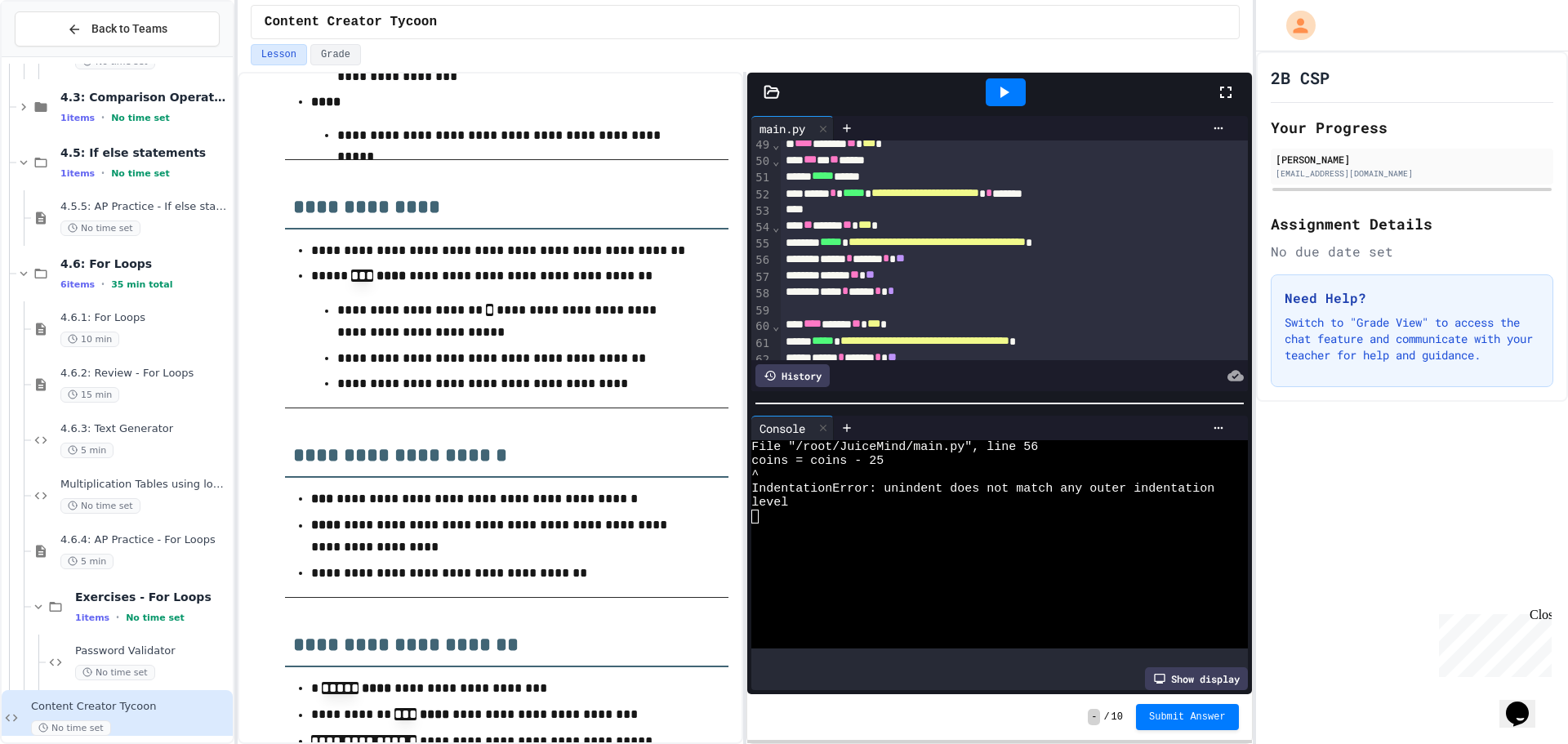
click at [1003, 95] on icon at bounding box center [1004, 93] width 9 height 12
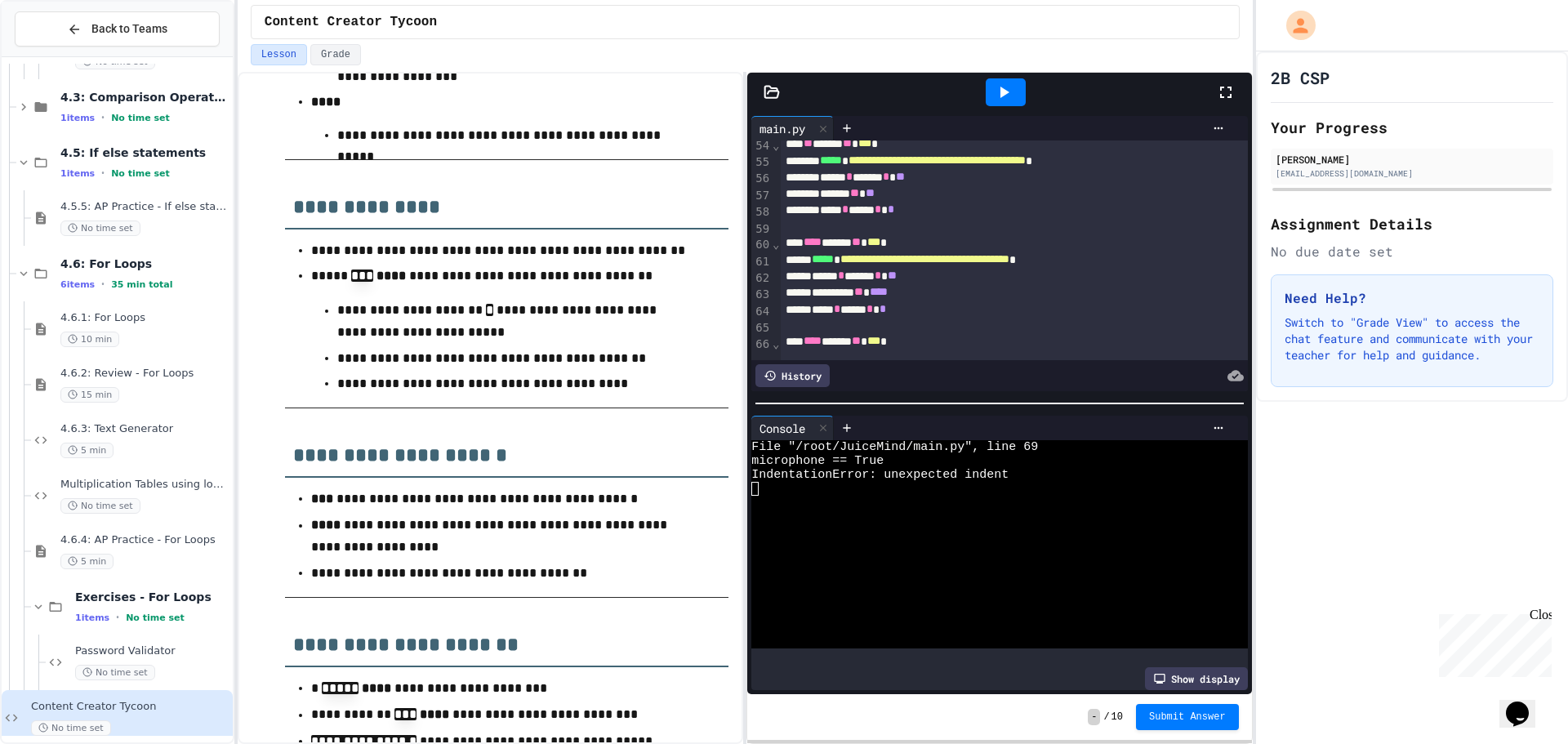
click at [988, 101] on div at bounding box center [1005, 92] width 40 height 28
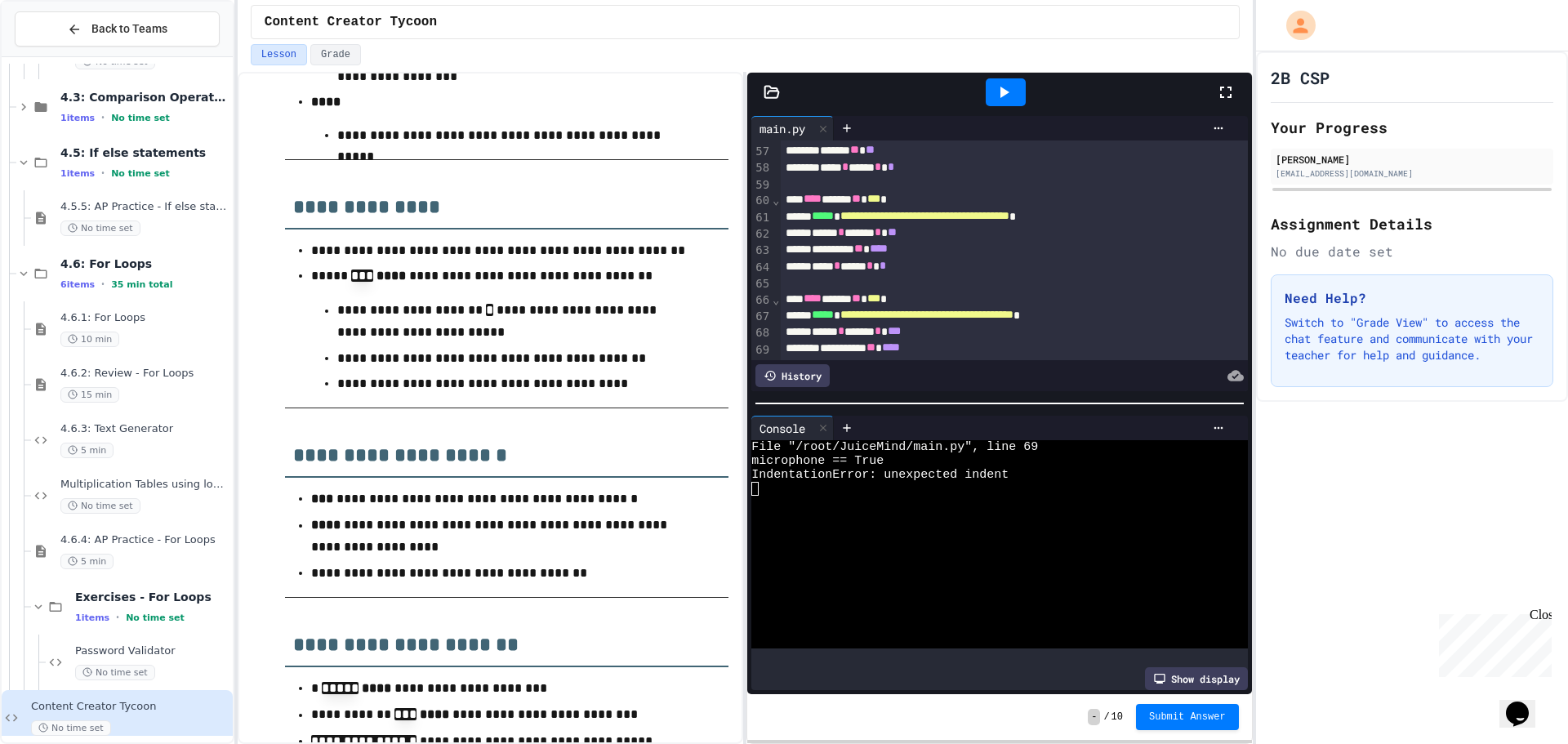
scroll to position [1094, 0]
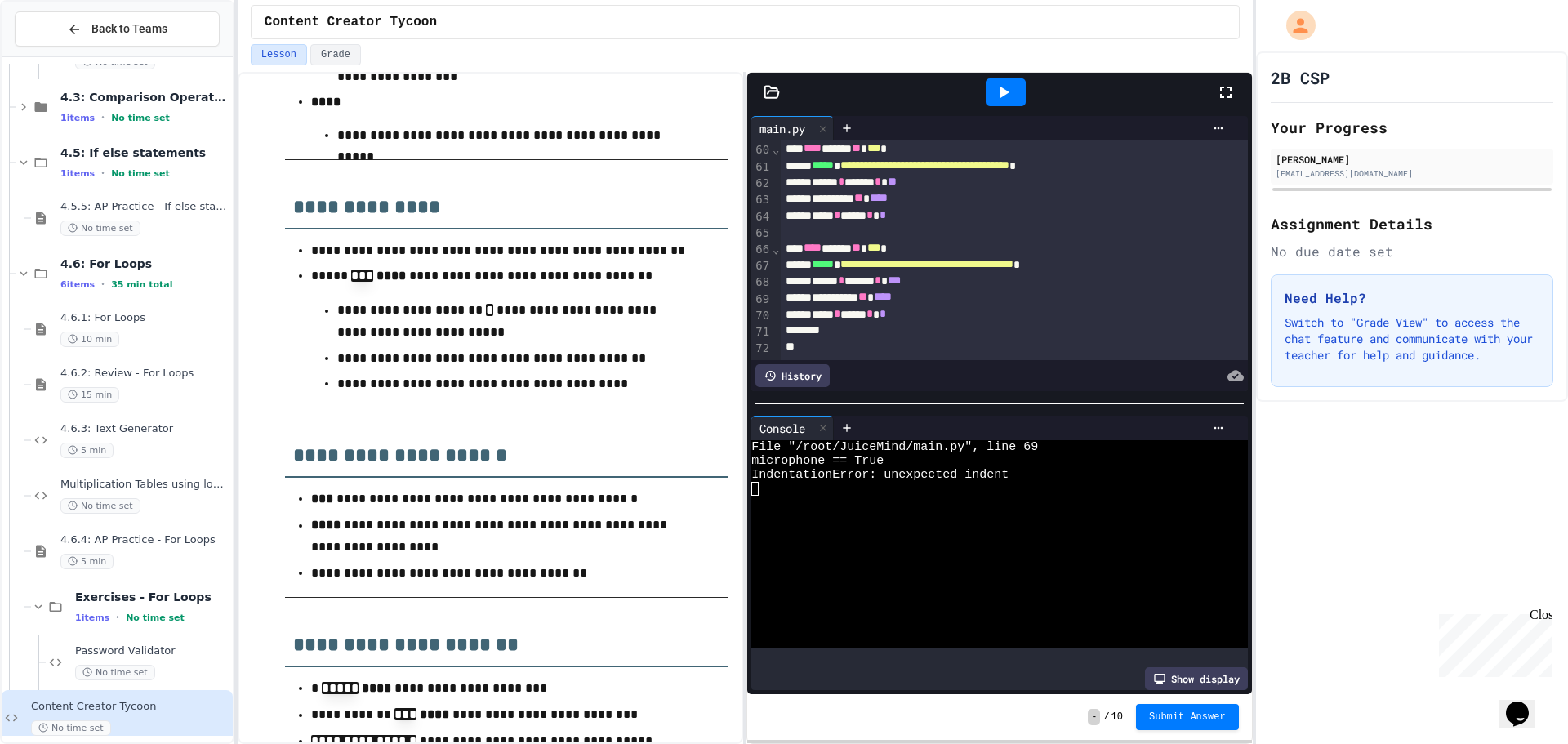
click at [1014, 82] on div at bounding box center [1005, 92] width 40 height 28
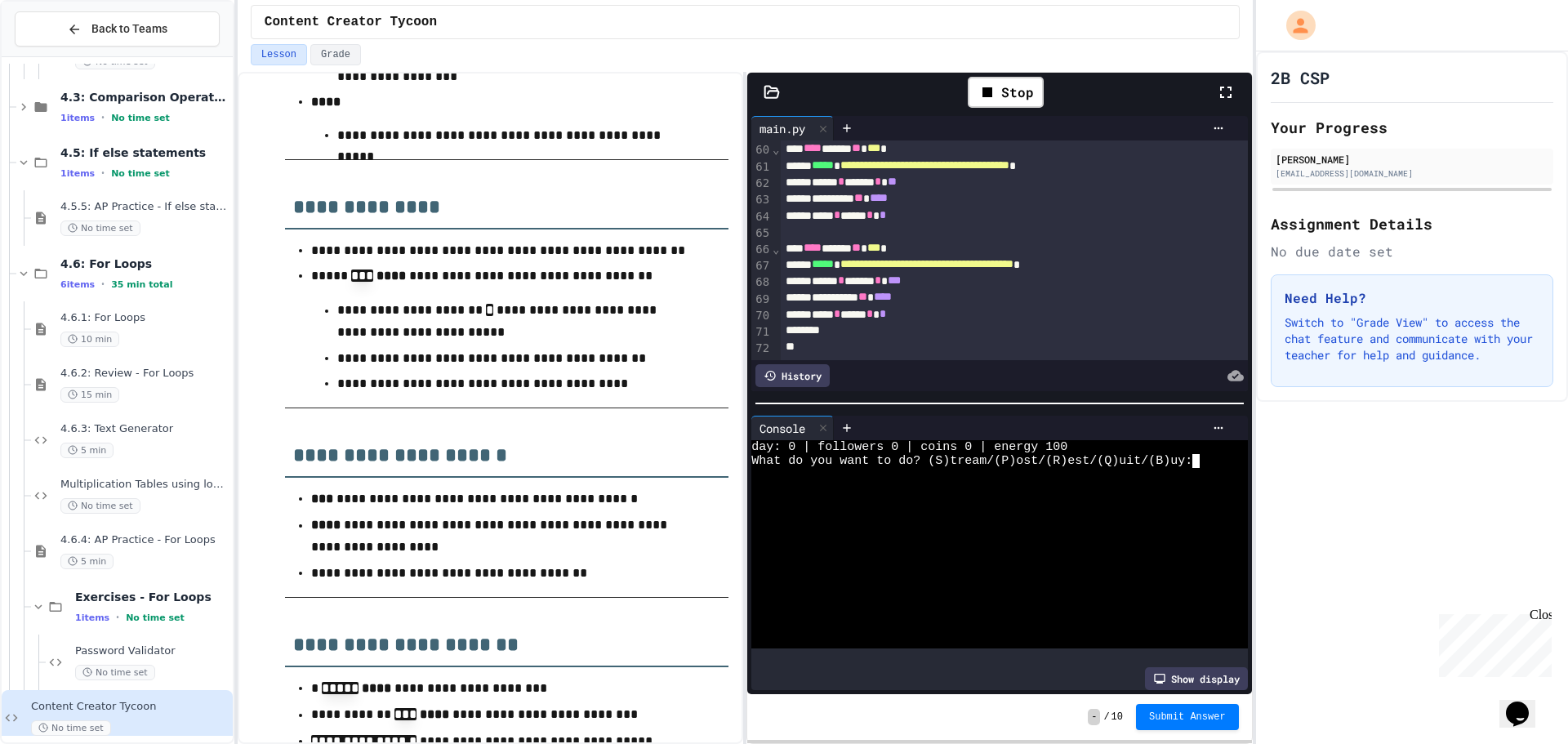
click at [1055, 483] on div at bounding box center [986, 489] width 470 height 14
type textarea "*"
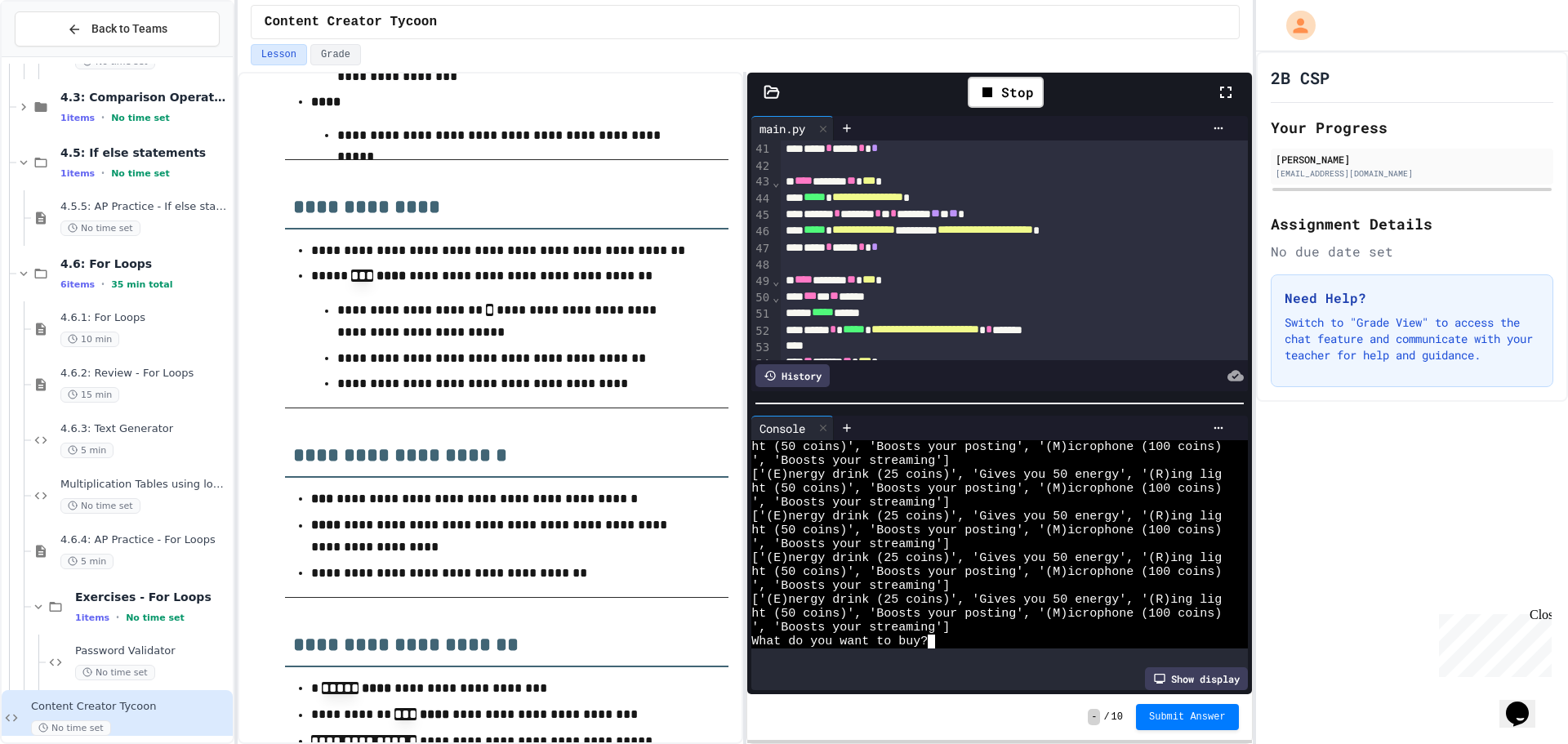
scroll to position [817, 0]
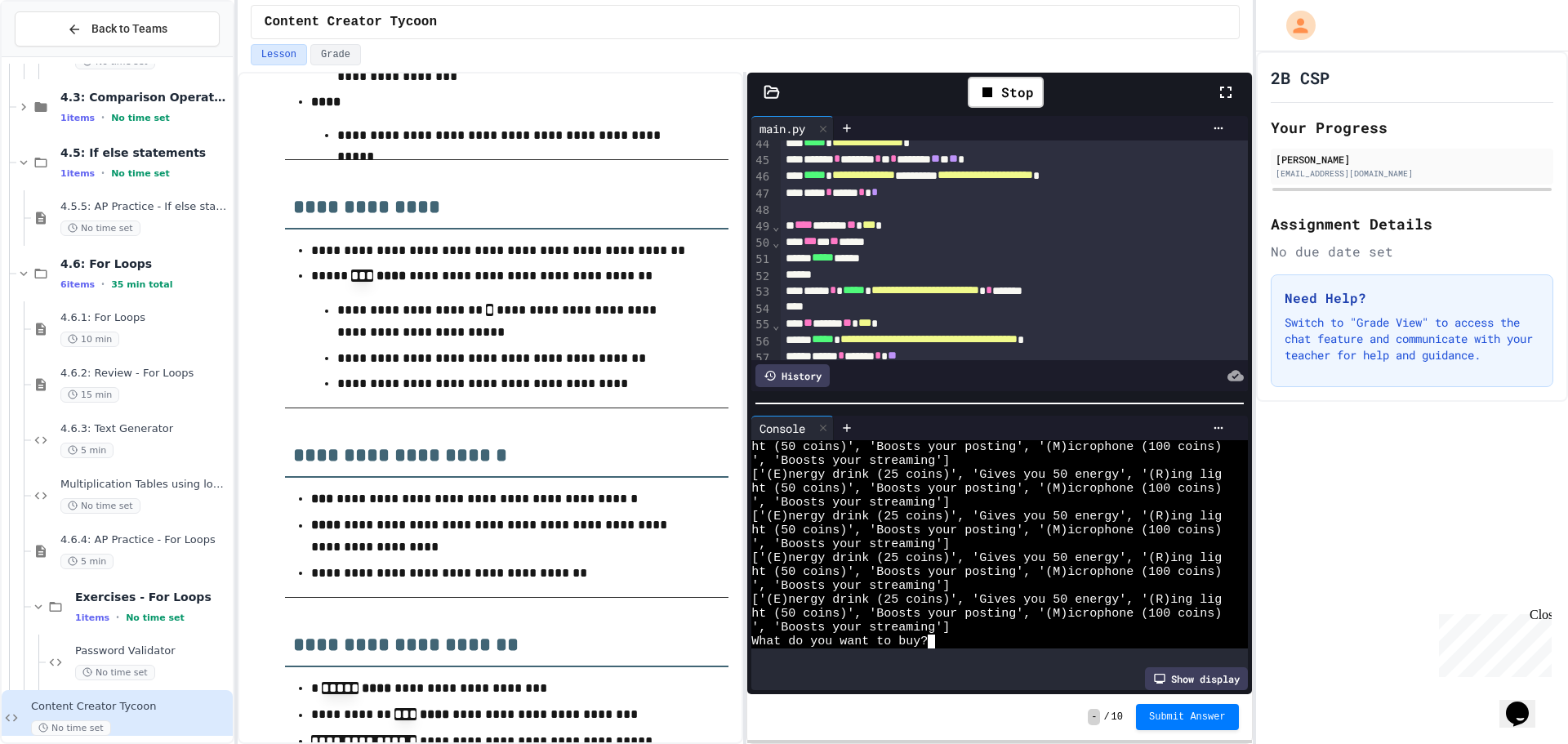
click at [975, 634] on div "What do you want to buy?" at bounding box center [986, 641] width 470 height 14
click at [1038, 91] on div "Stop" at bounding box center [1005, 92] width 76 height 31
click at [1017, 96] on div at bounding box center [1005, 92] width 40 height 28
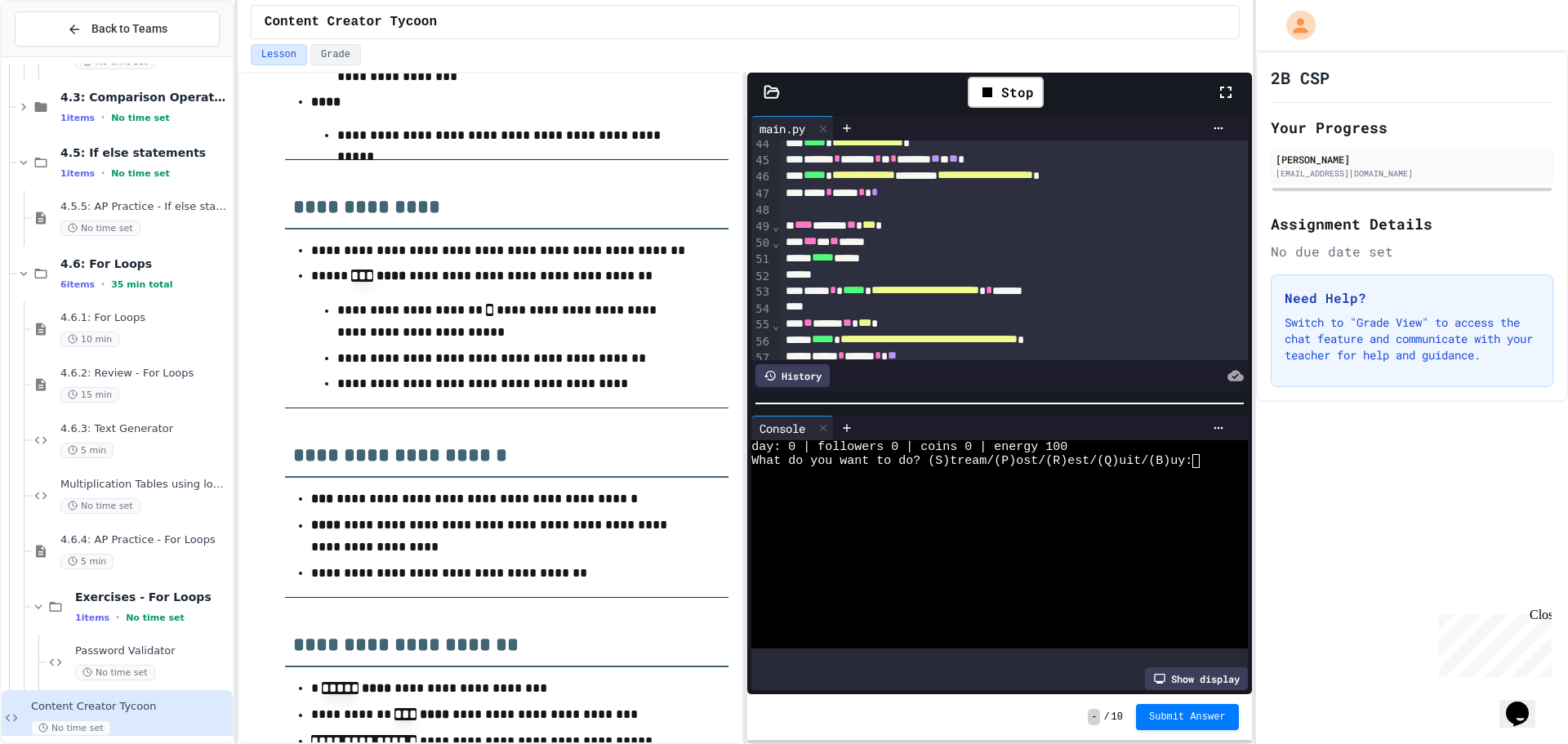
click at [881, 510] on div at bounding box center [986, 517] width 470 height 14
type textarea "*"
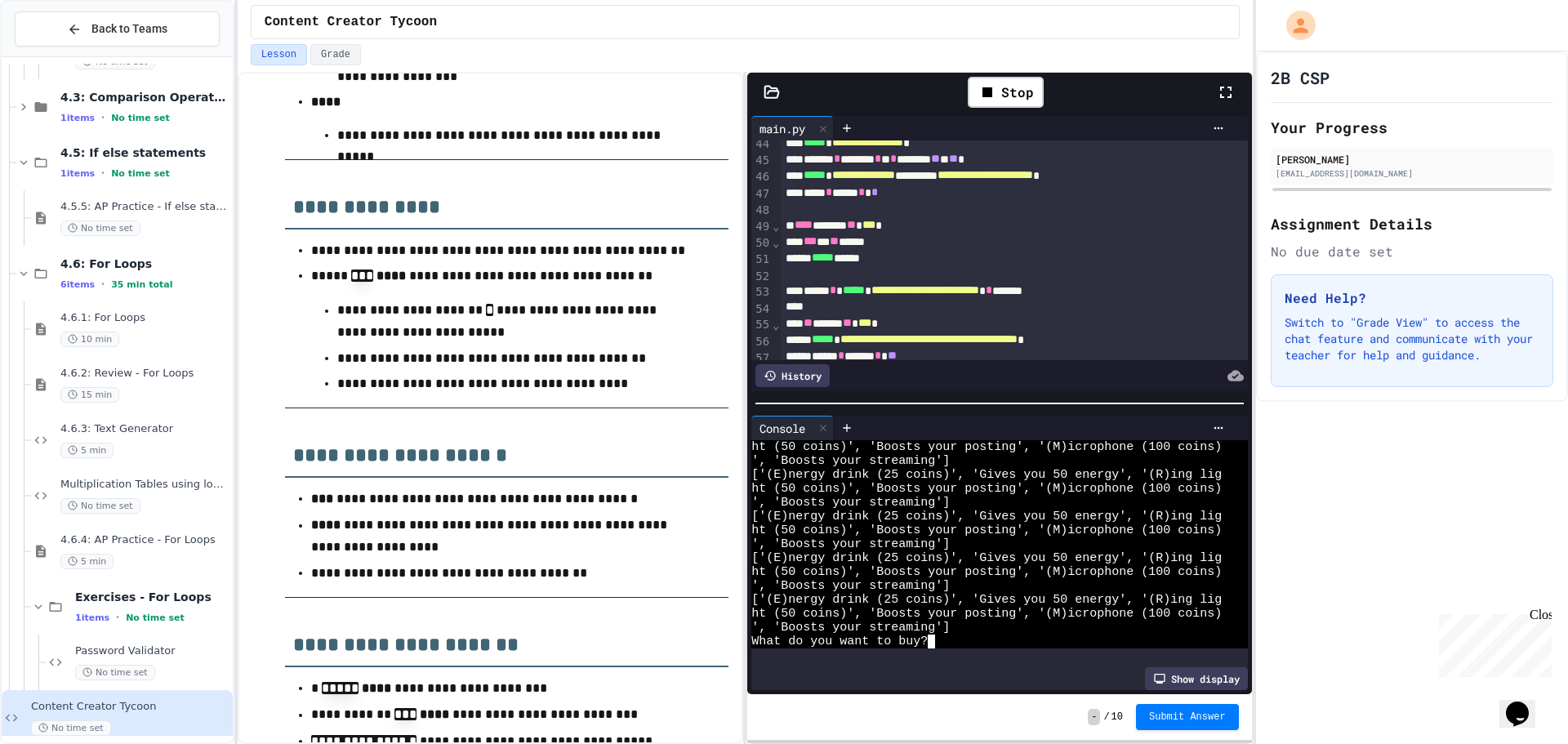
scroll to position [834, 0]
click at [1030, 89] on div "Stop" at bounding box center [1005, 92] width 76 height 31
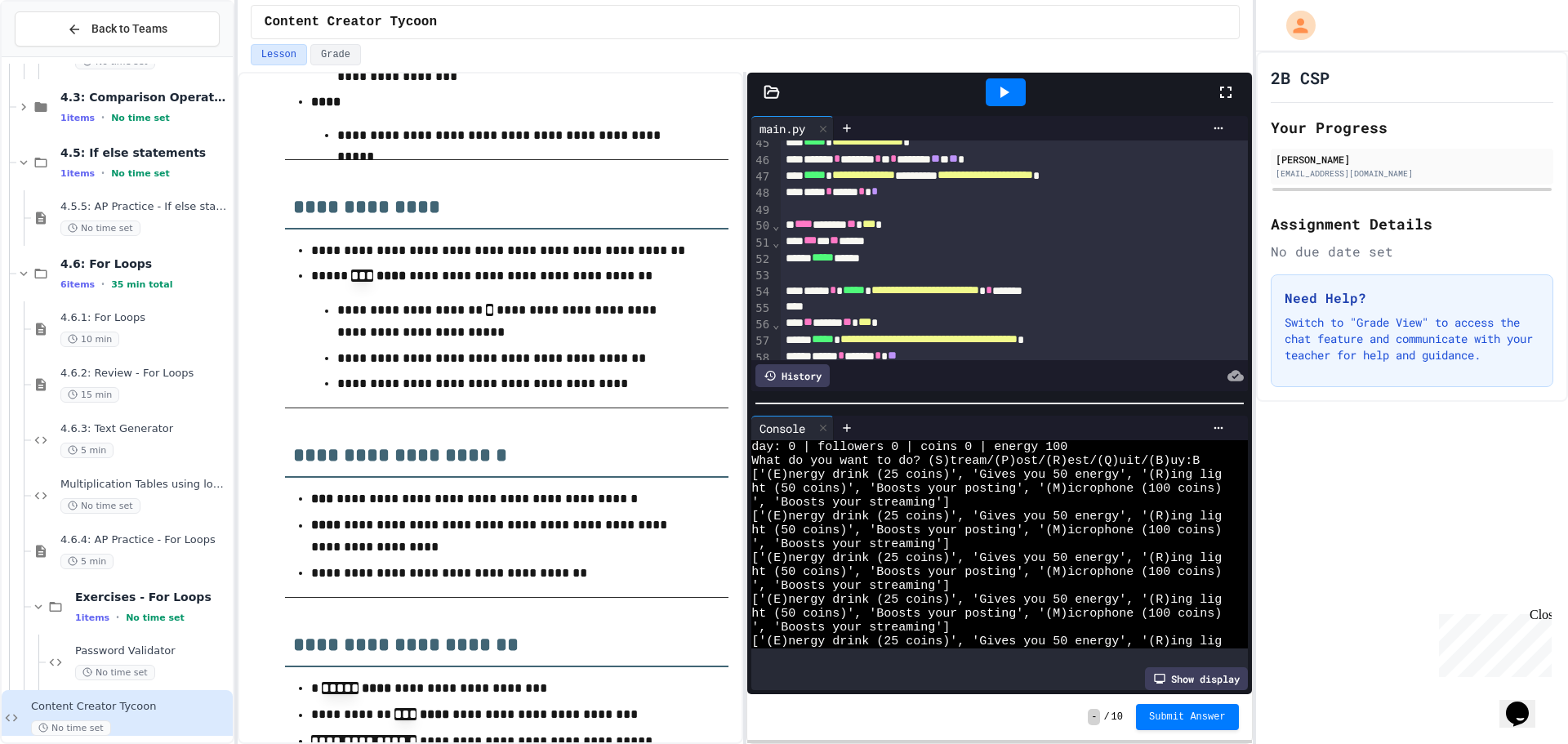
drag, startPoint x: 1021, startPoint y: 90, endPoint x: 1015, endPoint y: 113, distance: 23.8
click at [1021, 91] on div at bounding box center [1005, 92] width 40 height 28
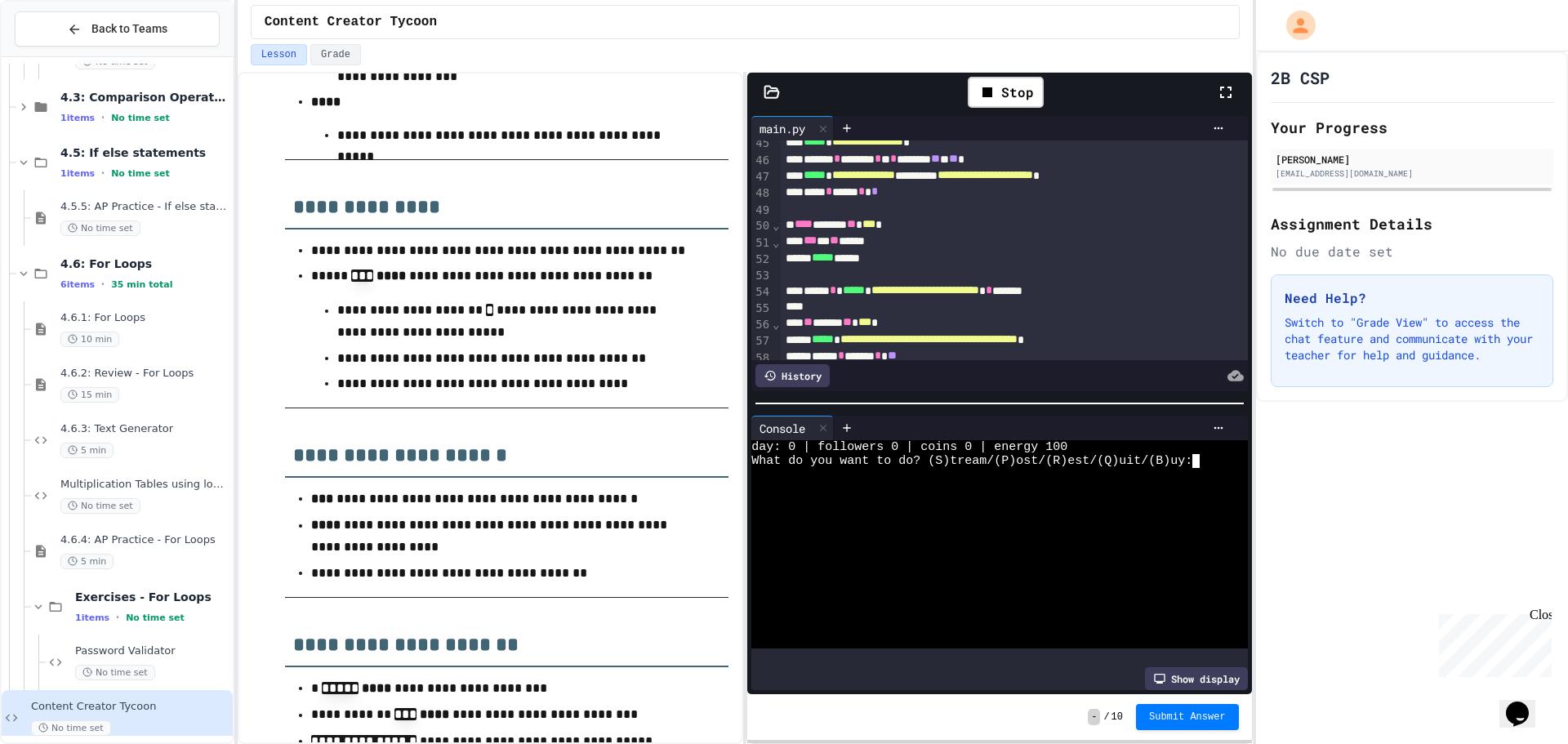
click at [1006, 526] on div at bounding box center [986, 531] width 470 height 14
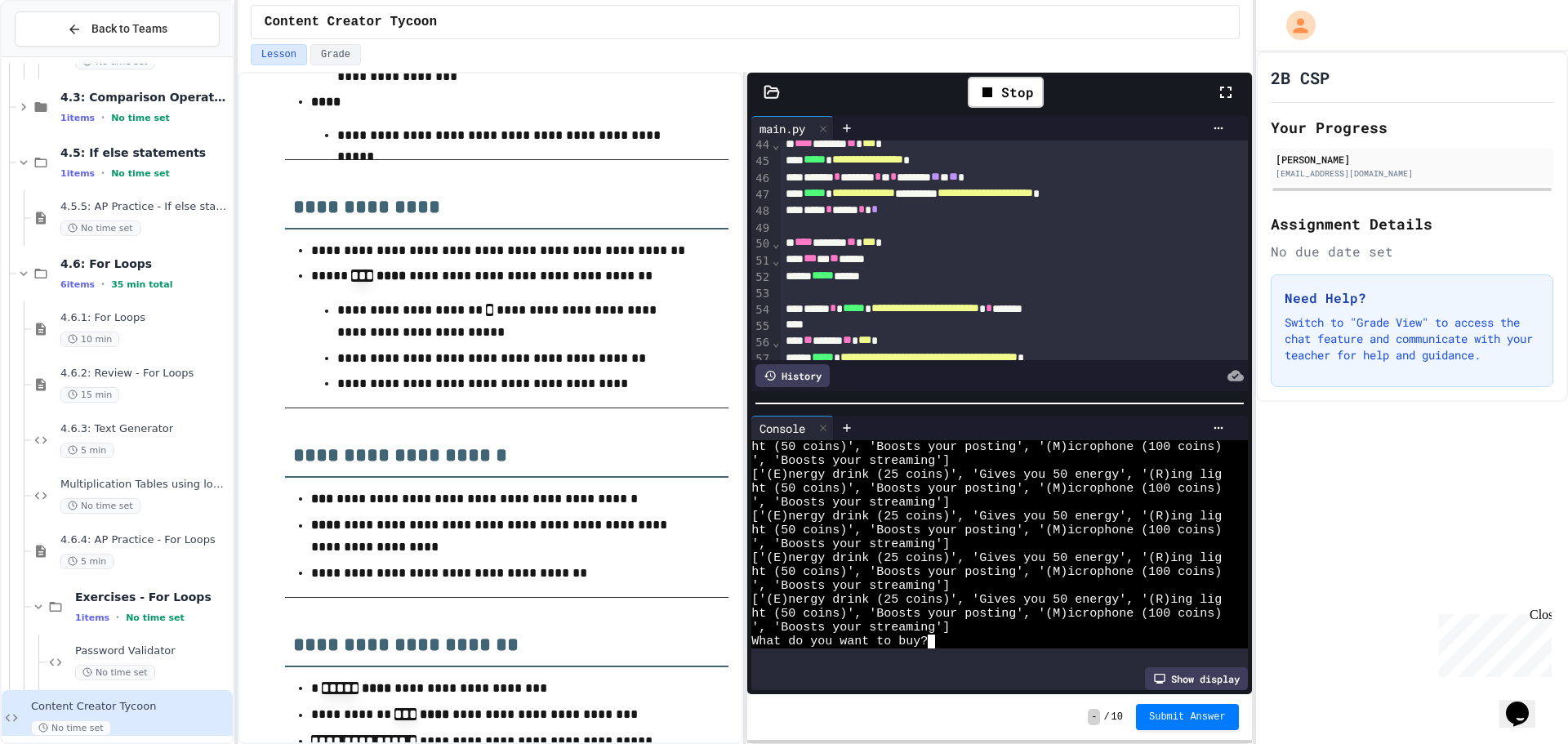
scroll to position [817, 0]
click at [1014, 80] on div "Stop" at bounding box center [1005, 92] width 76 height 31
click at [1014, 78] on div at bounding box center [1005, 92] width 40 height 28
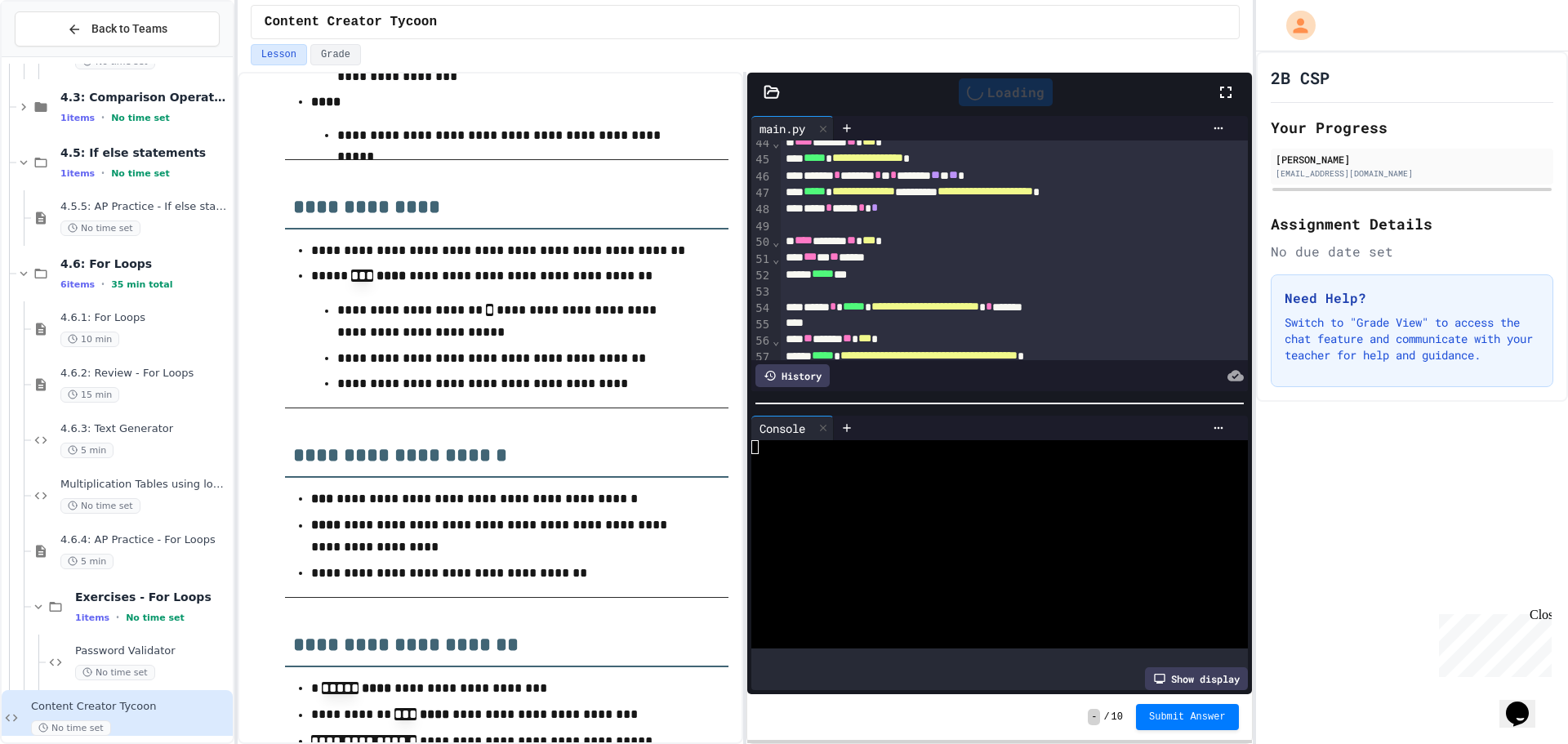
scroll to position [0, 0]
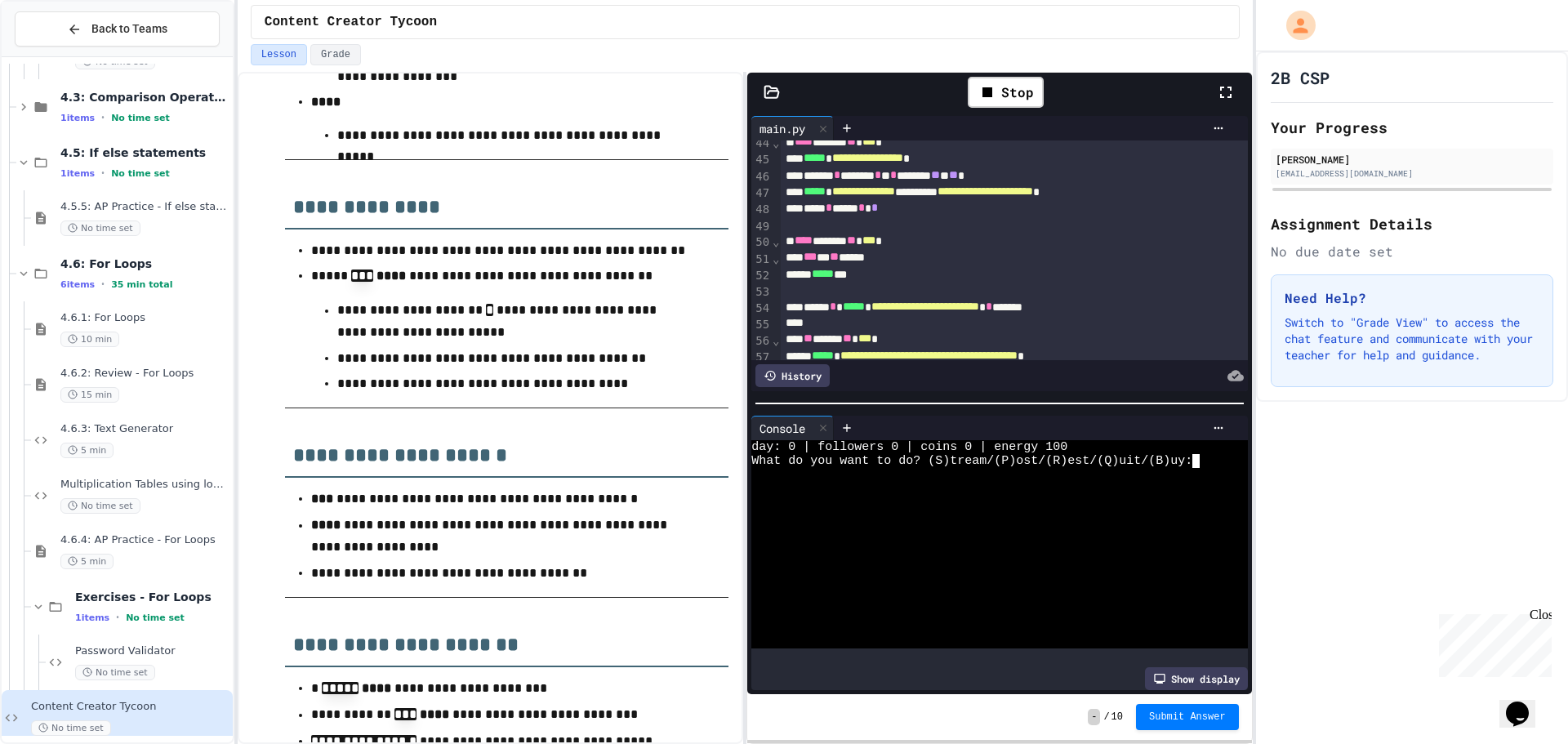
click at [1089, 541] on div at bounding box center [986, 545] width 470 height 14
type textarea "*"
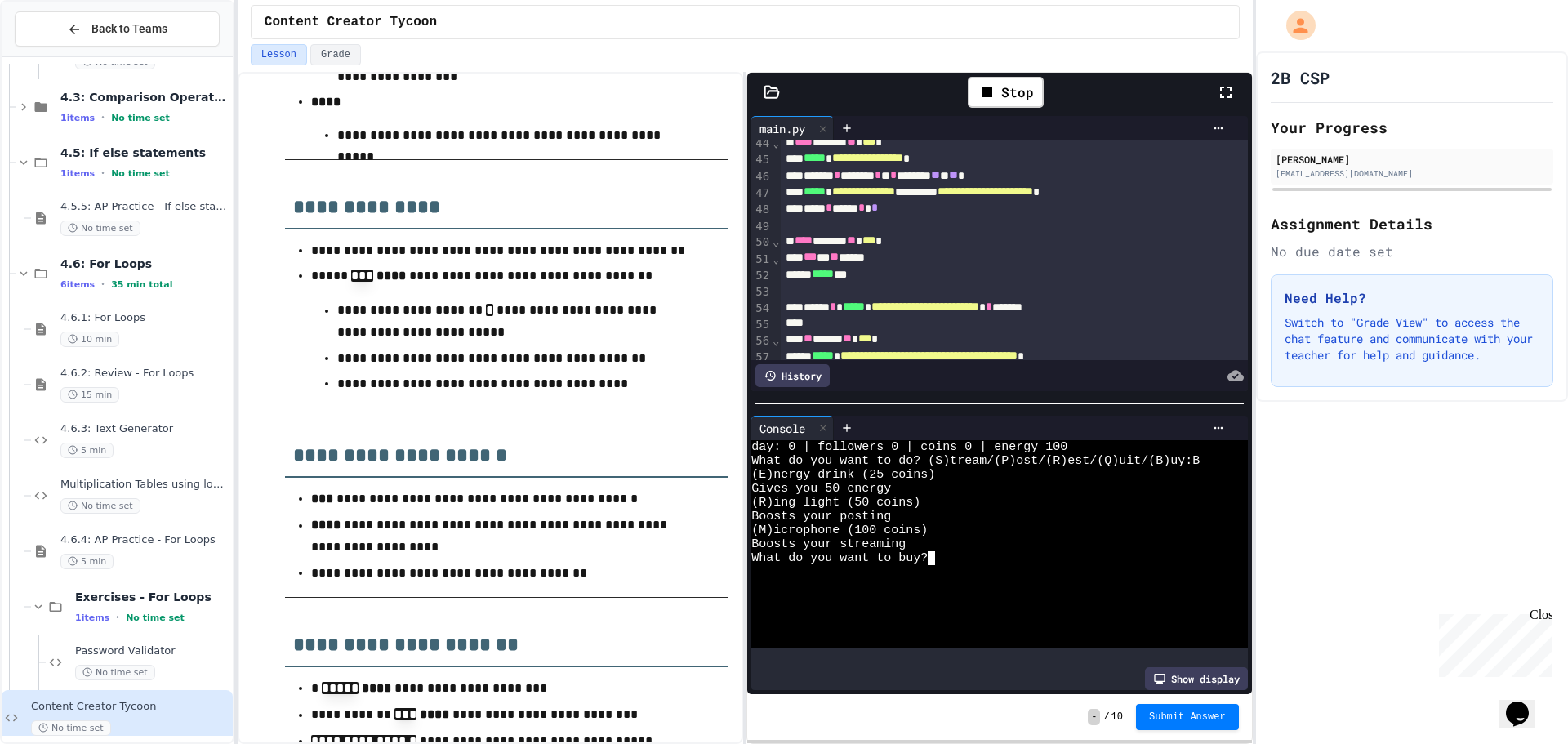
type textarea "*"
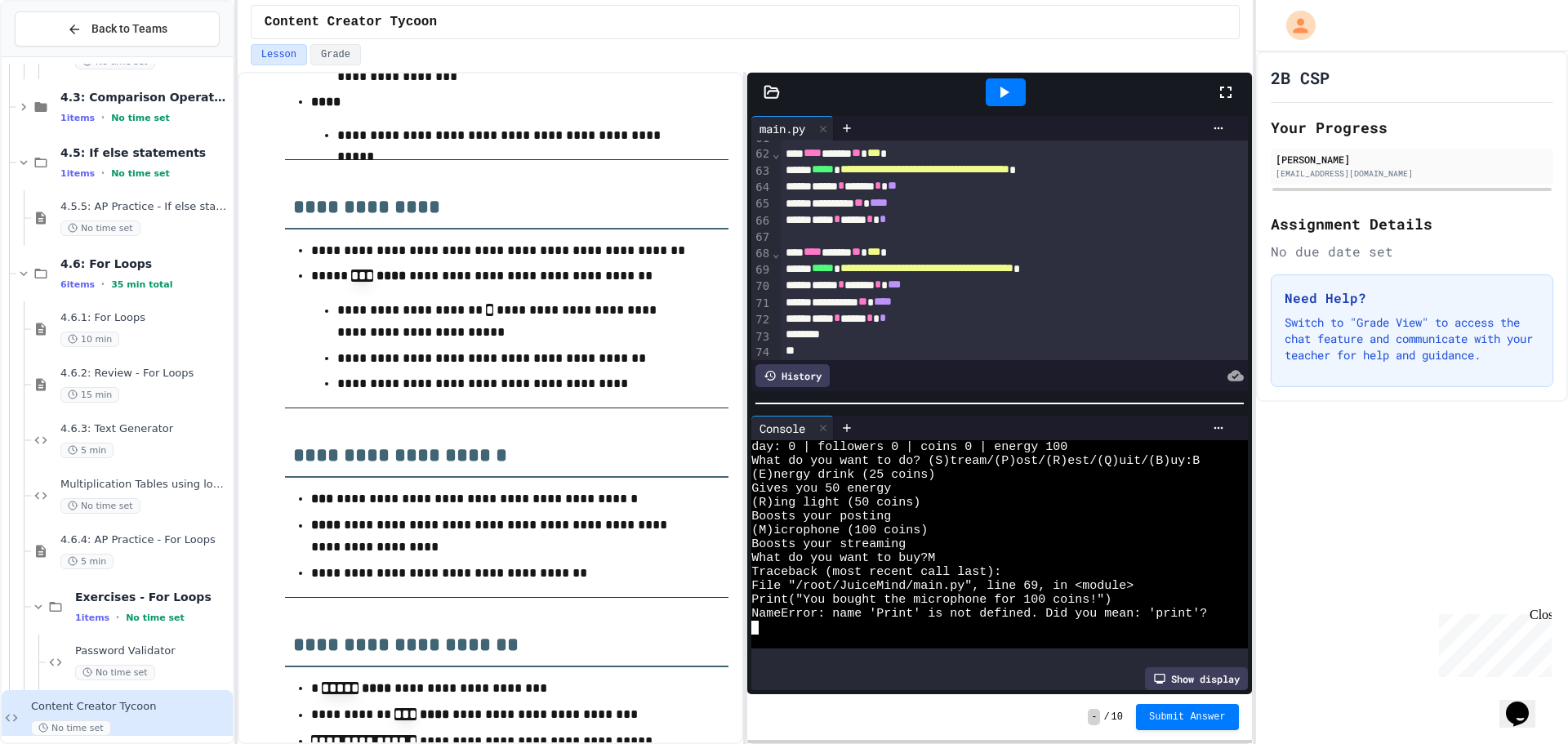
scroll to position [1126, 0]
click at [826, 259] on span "*****" at bounding box center [822, 264] width 22 height 12
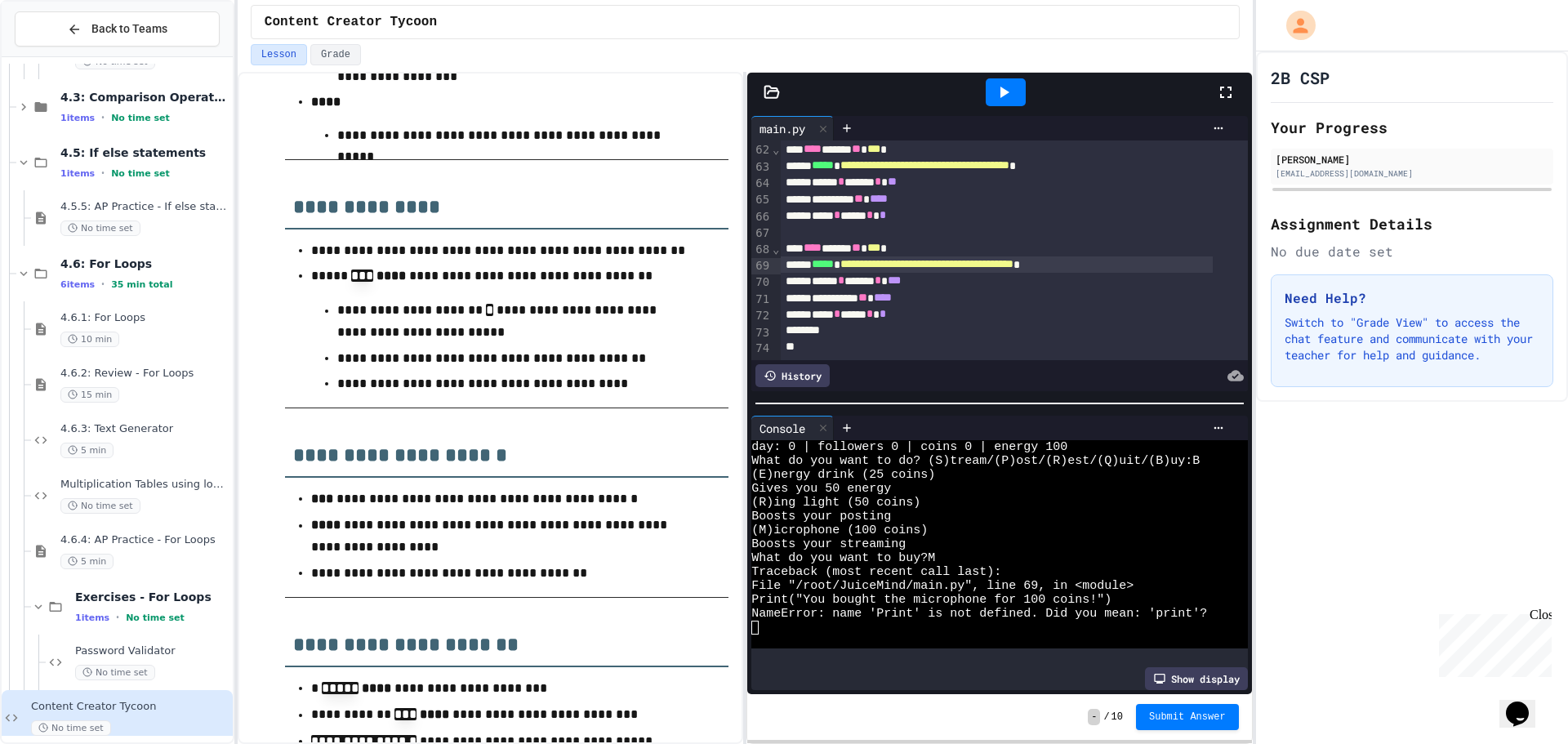
click at [1014, 95] on icon at bounding box center [1004, 93] width 20 height 20
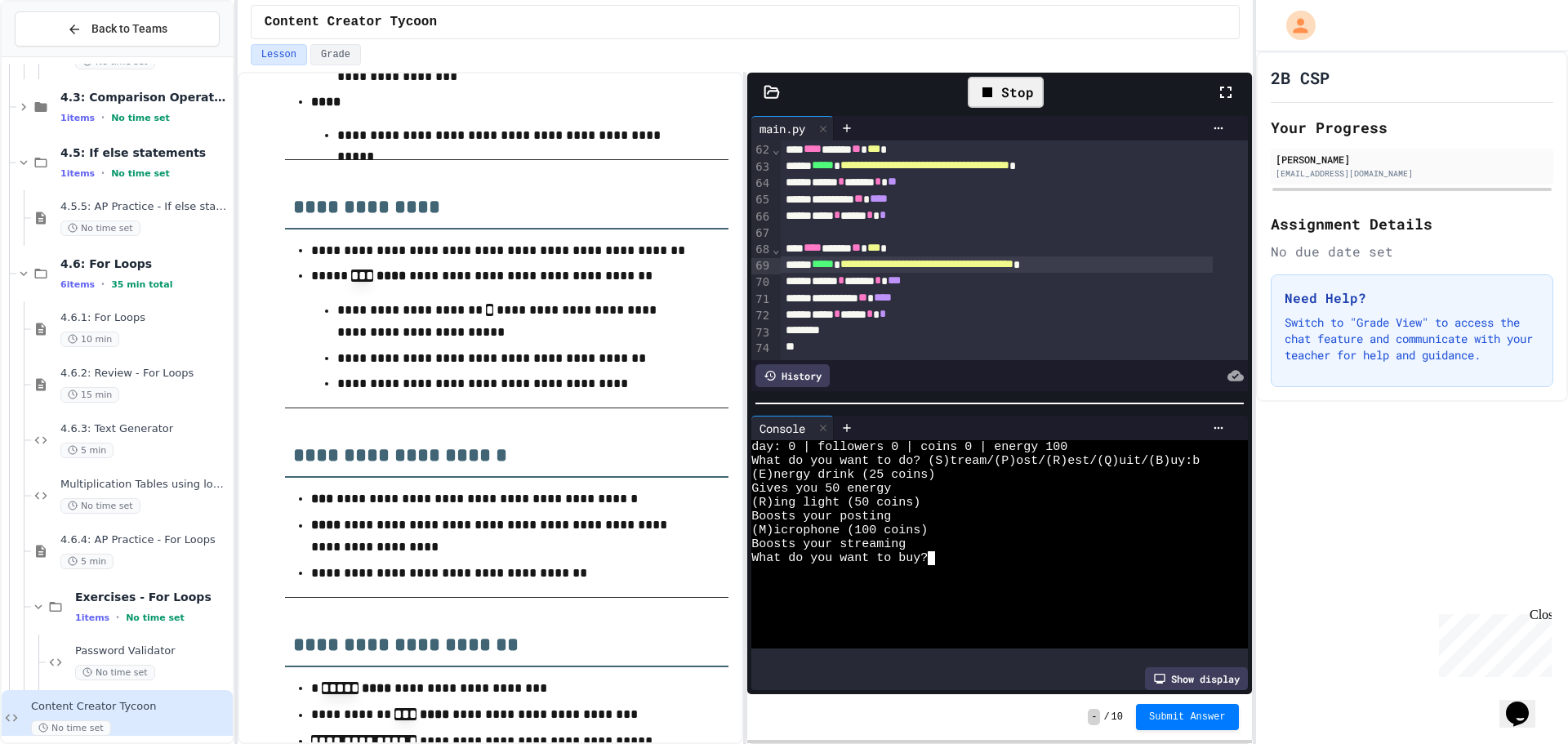
type textarea "*"
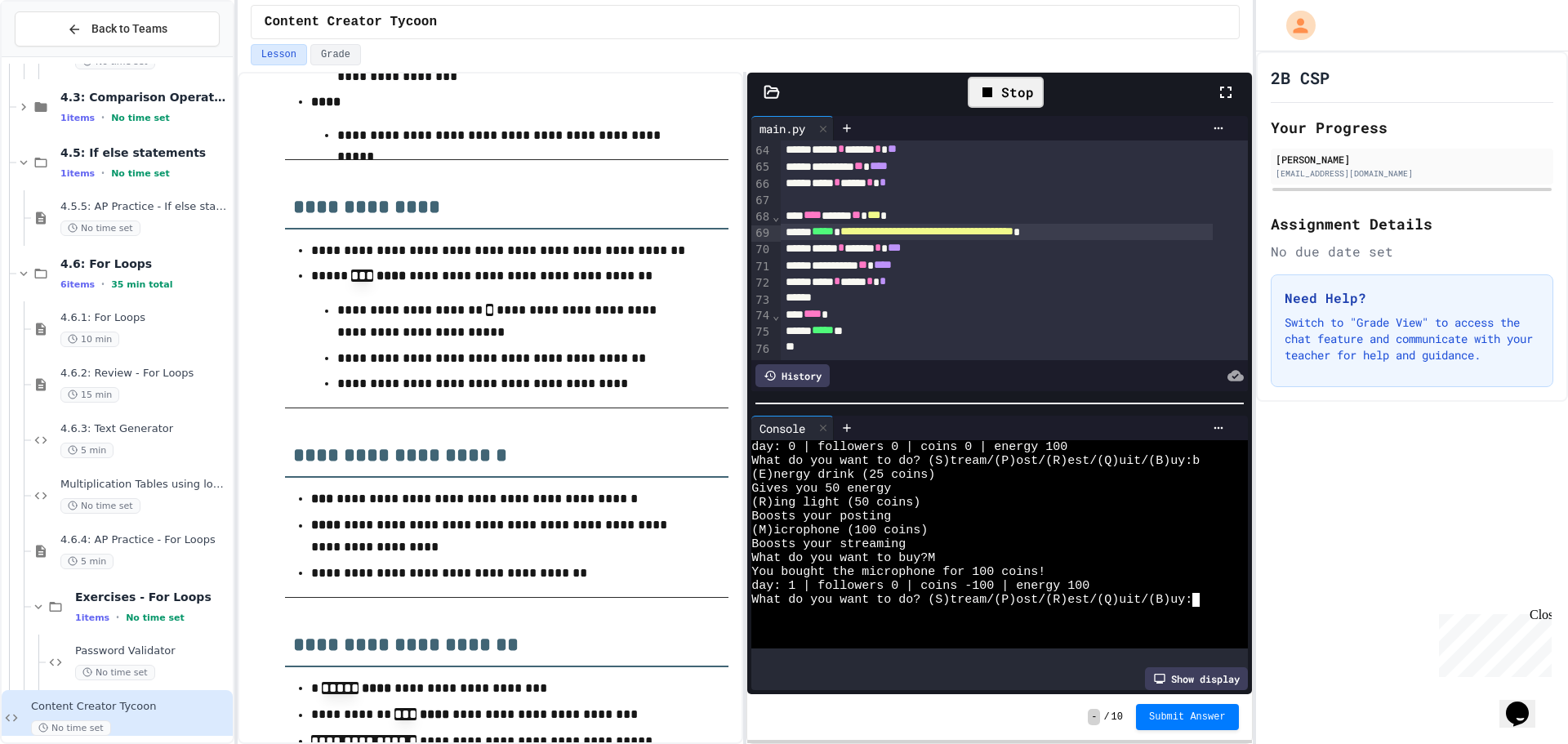
scroll to position [1143, 0]
click at [1015, 96] on div "Stop" at bounding box center [1005, 92] width 76 height 31
click at [1015, 96] on div at bounding box center [1005, 92] width 40 height 28
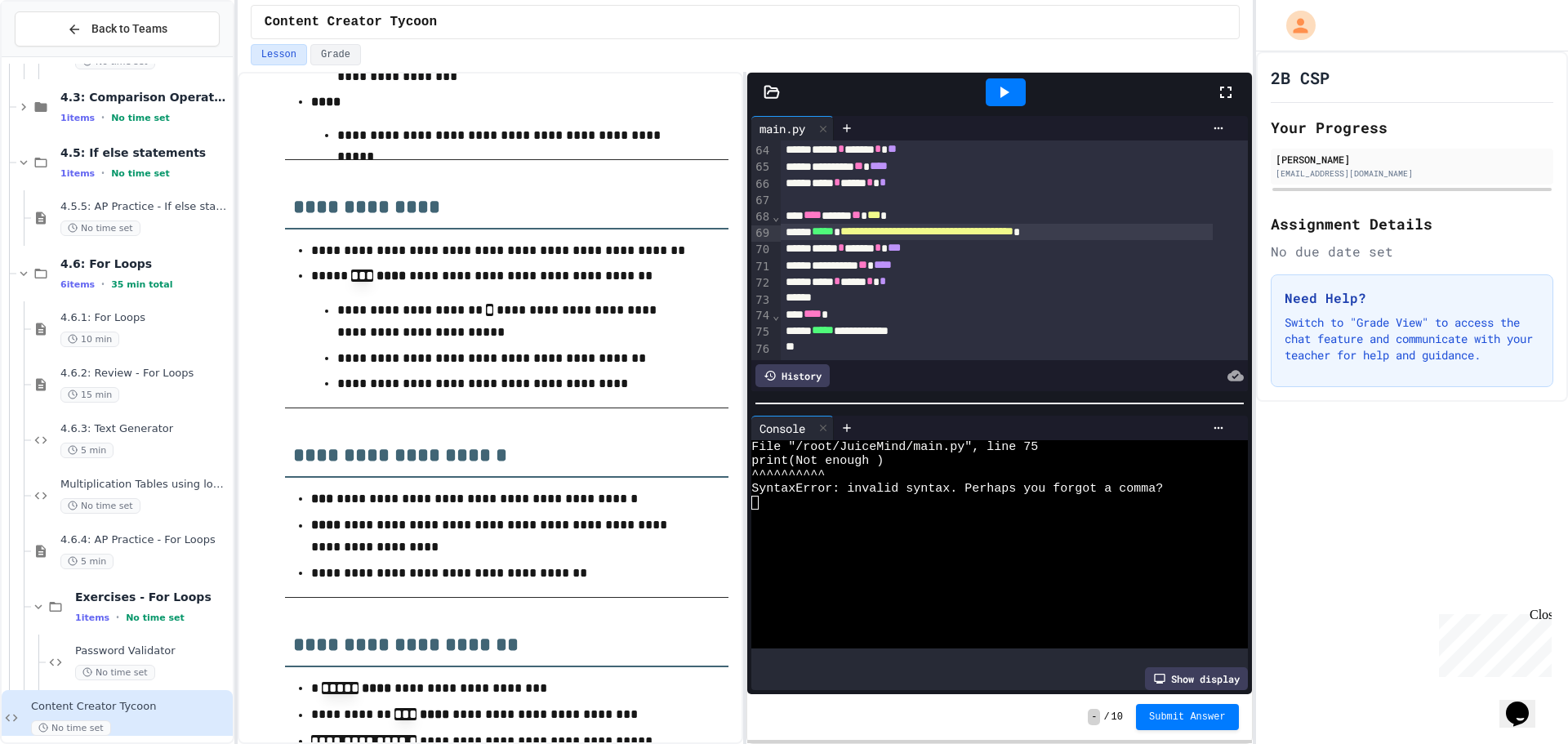
click at [857, 582] on div at bounding box center [986, 586] width 470 height 14
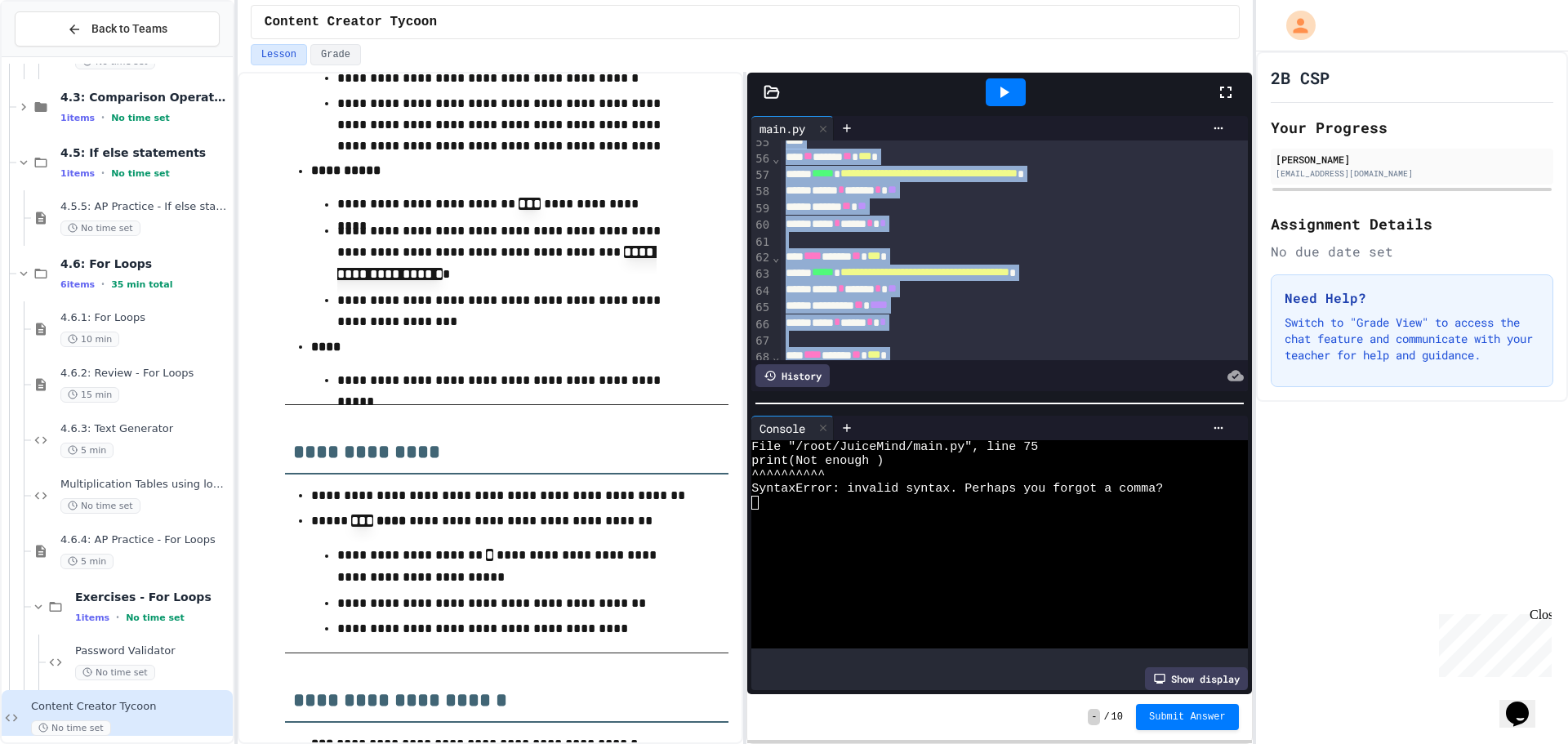
scroll to position [1158, 0]
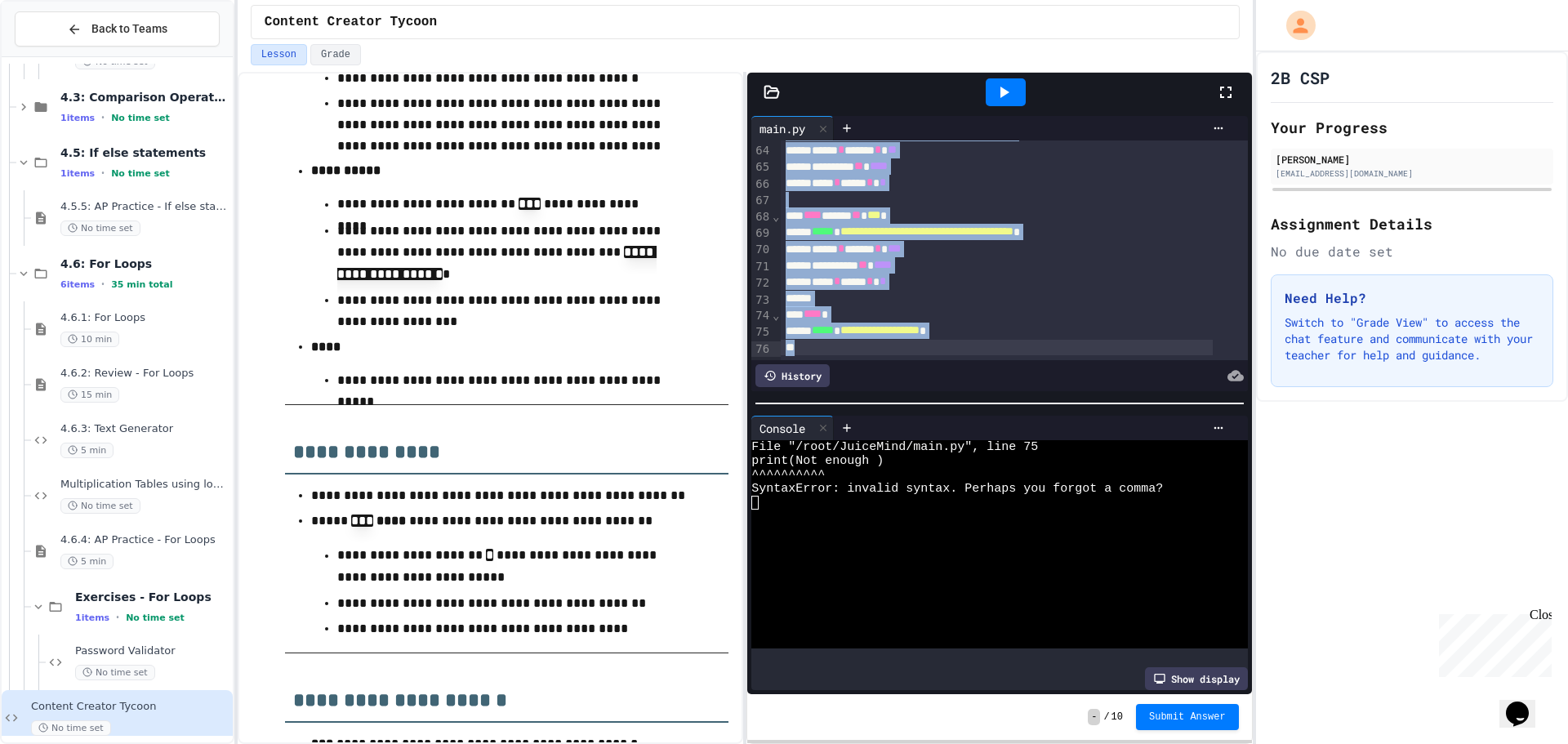
drag, startPoint x: 797, startPoint y: 165, endPoint x: 1230, endPoint y: 782, distance: 753.8
click at [999, 84] on icon at bounding box center [1004, 93] width 20 height 20
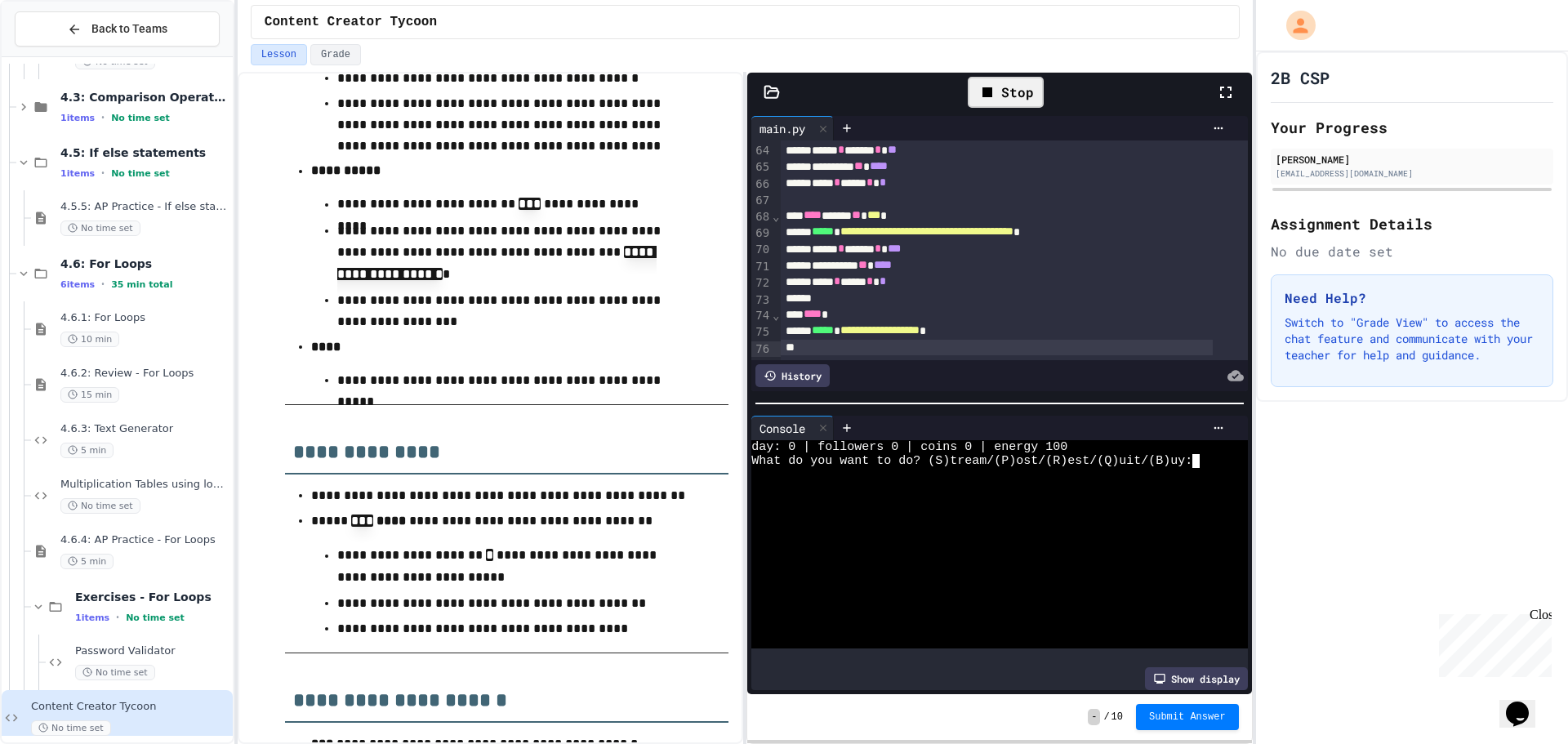
type textarea "*"
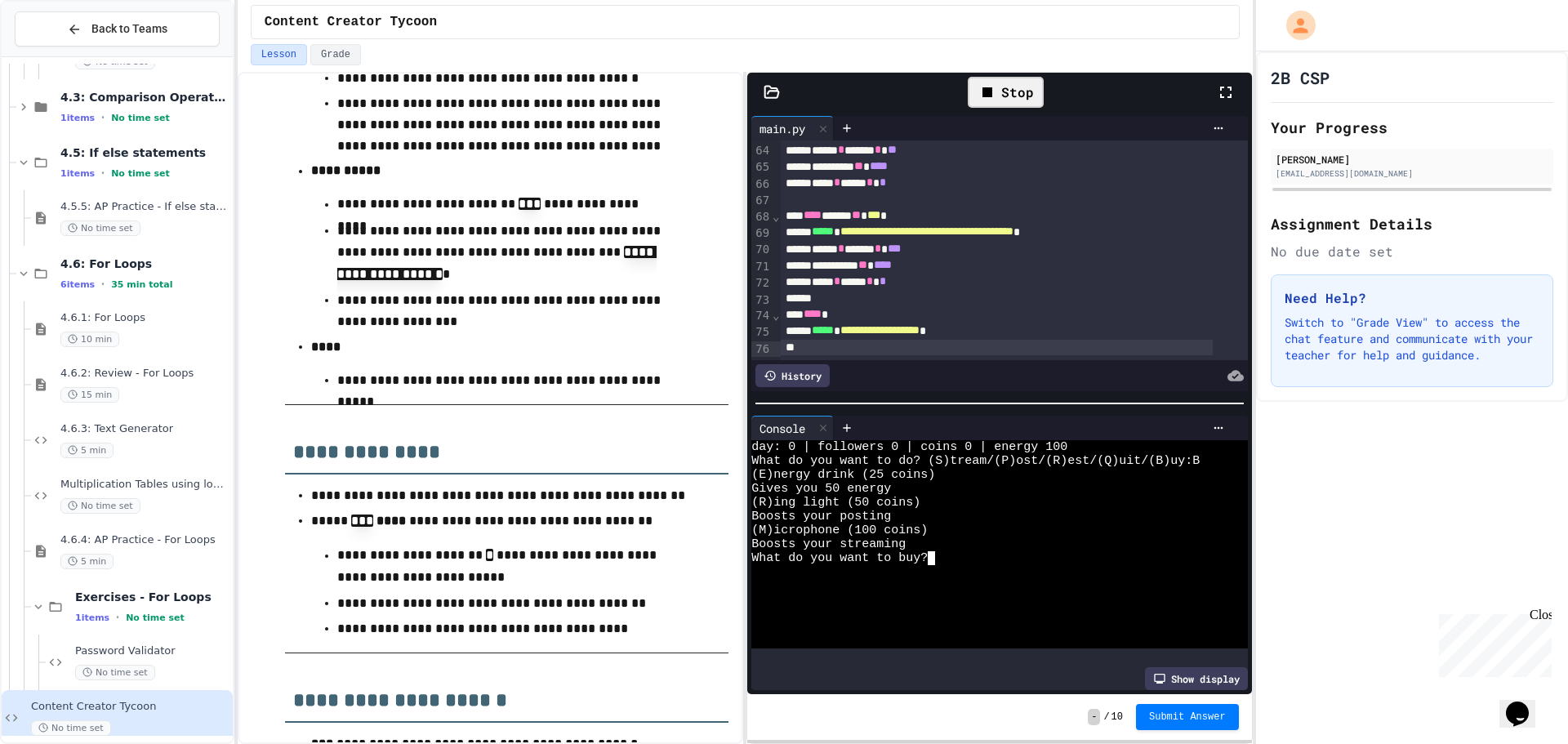
click at [995, 527] on div "(M)icrophone (100 coins)" at bounding box center [986, 531] width 470 height 14
type textarea "*"
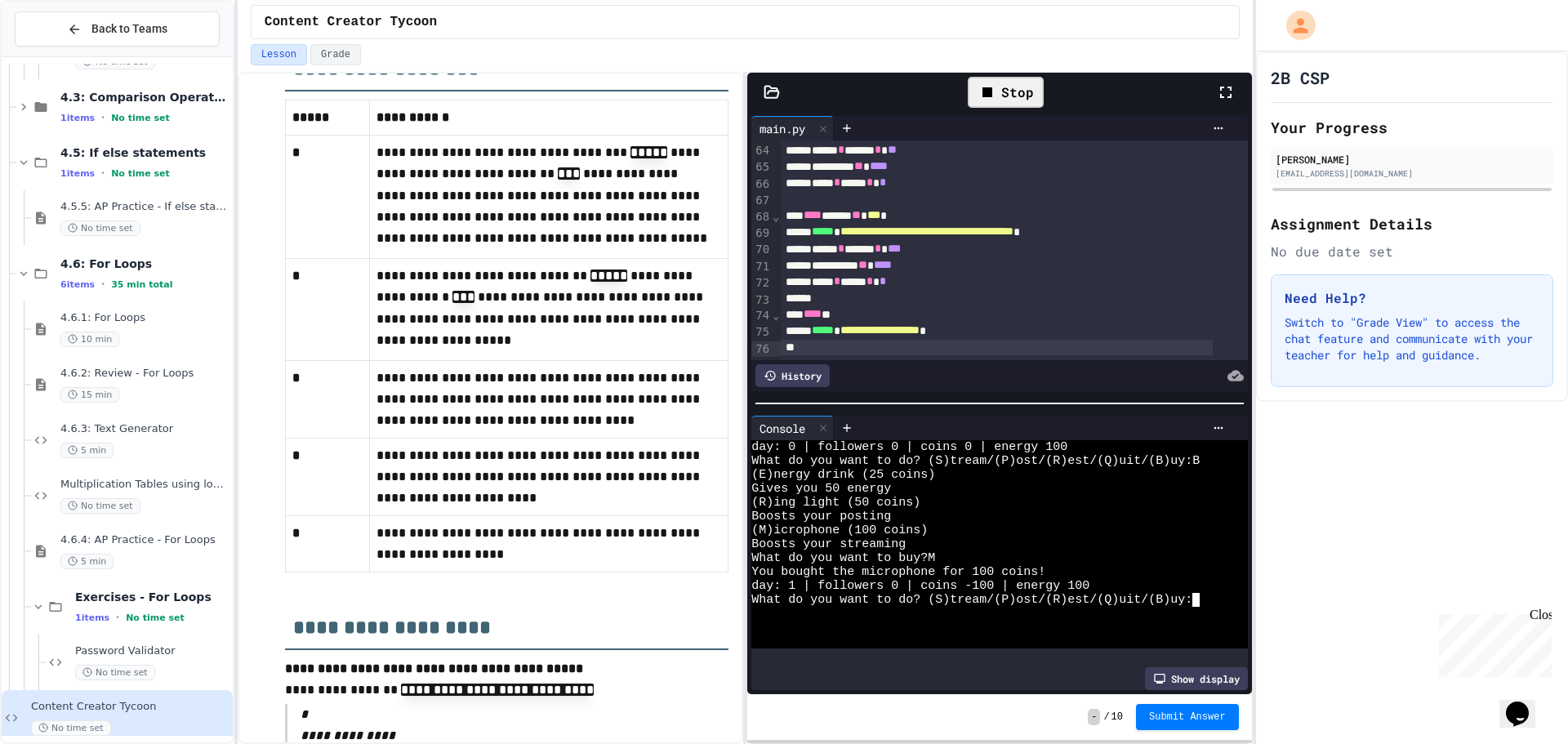
scroll to position [2558, 0]
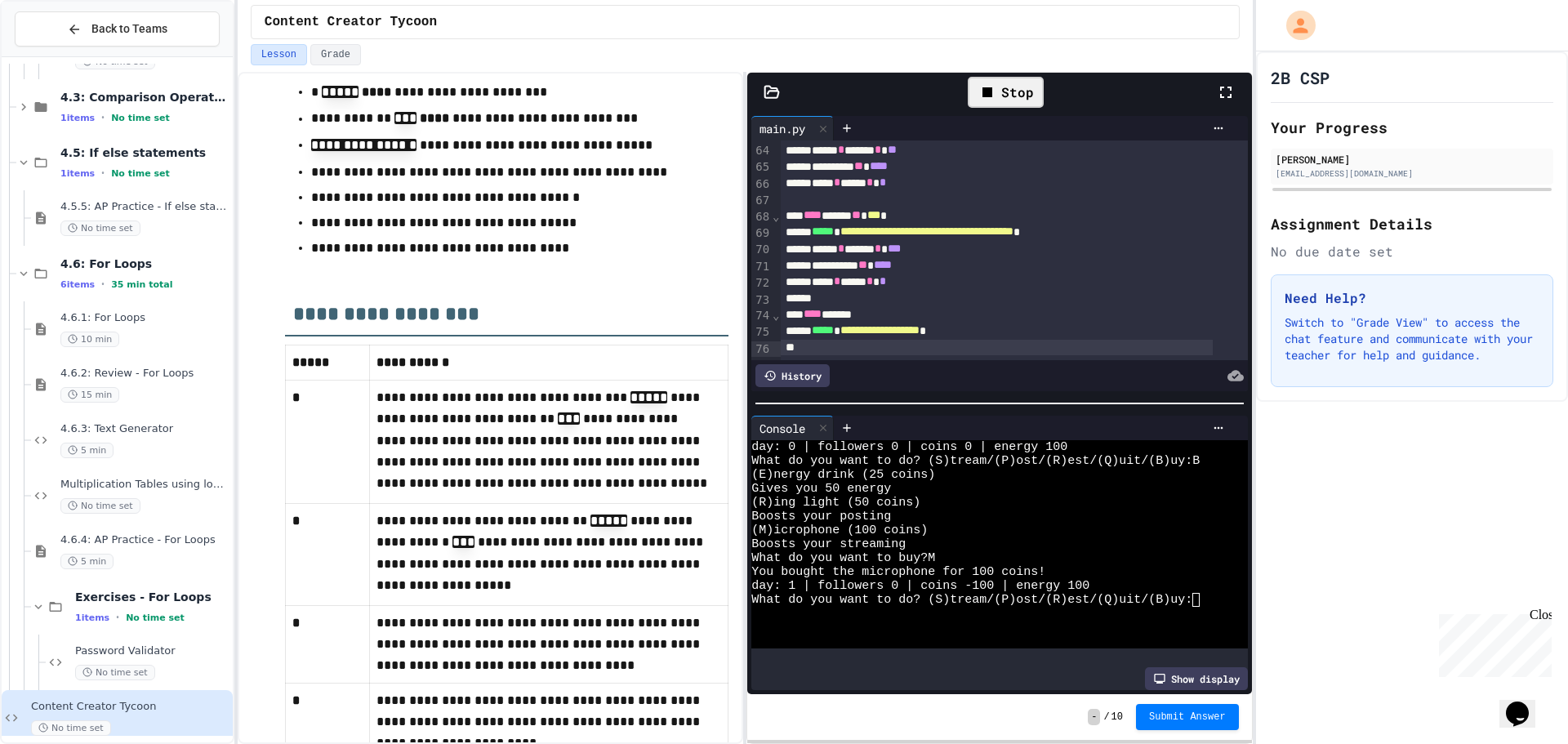
click at [1029, 83] on div "Stop" at bounding box center [1005, 92] width 76 height 31
click at [1021, 88] on div at bounding box center [1005, 92] width 40 height 28
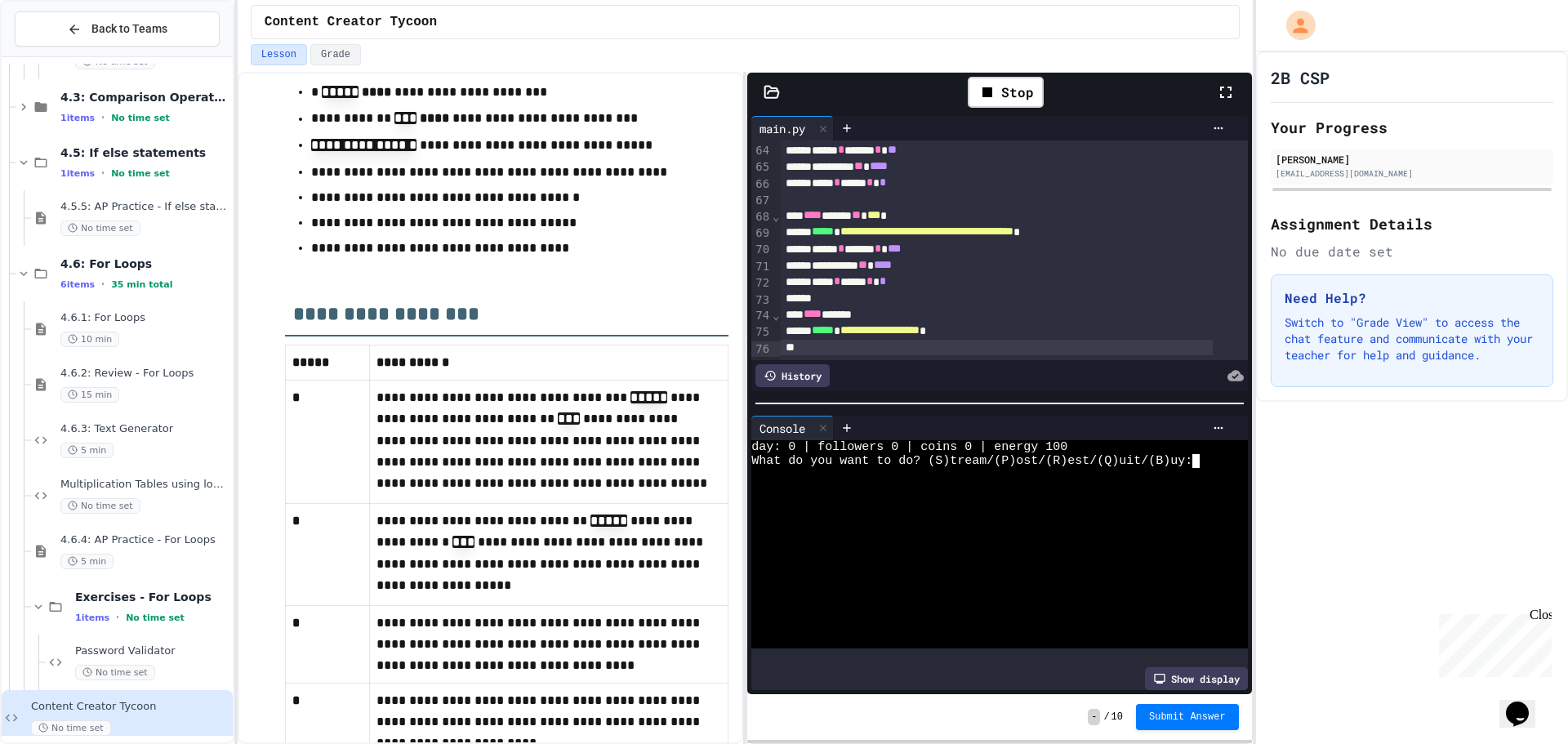
click at [975, 469] on div at bounding box center [986, 475] width 470 height 14
type textarea "*"
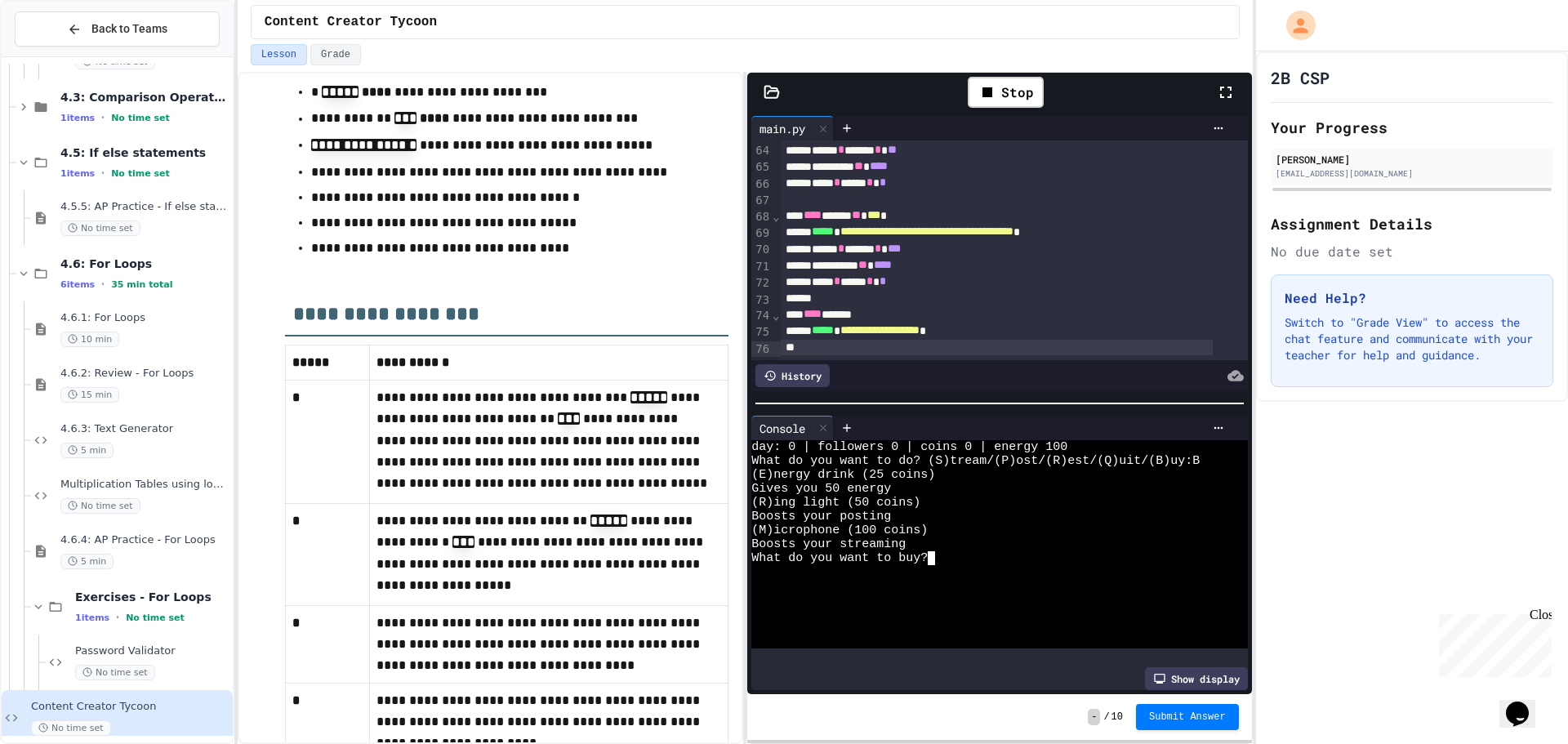
type textarea "*"
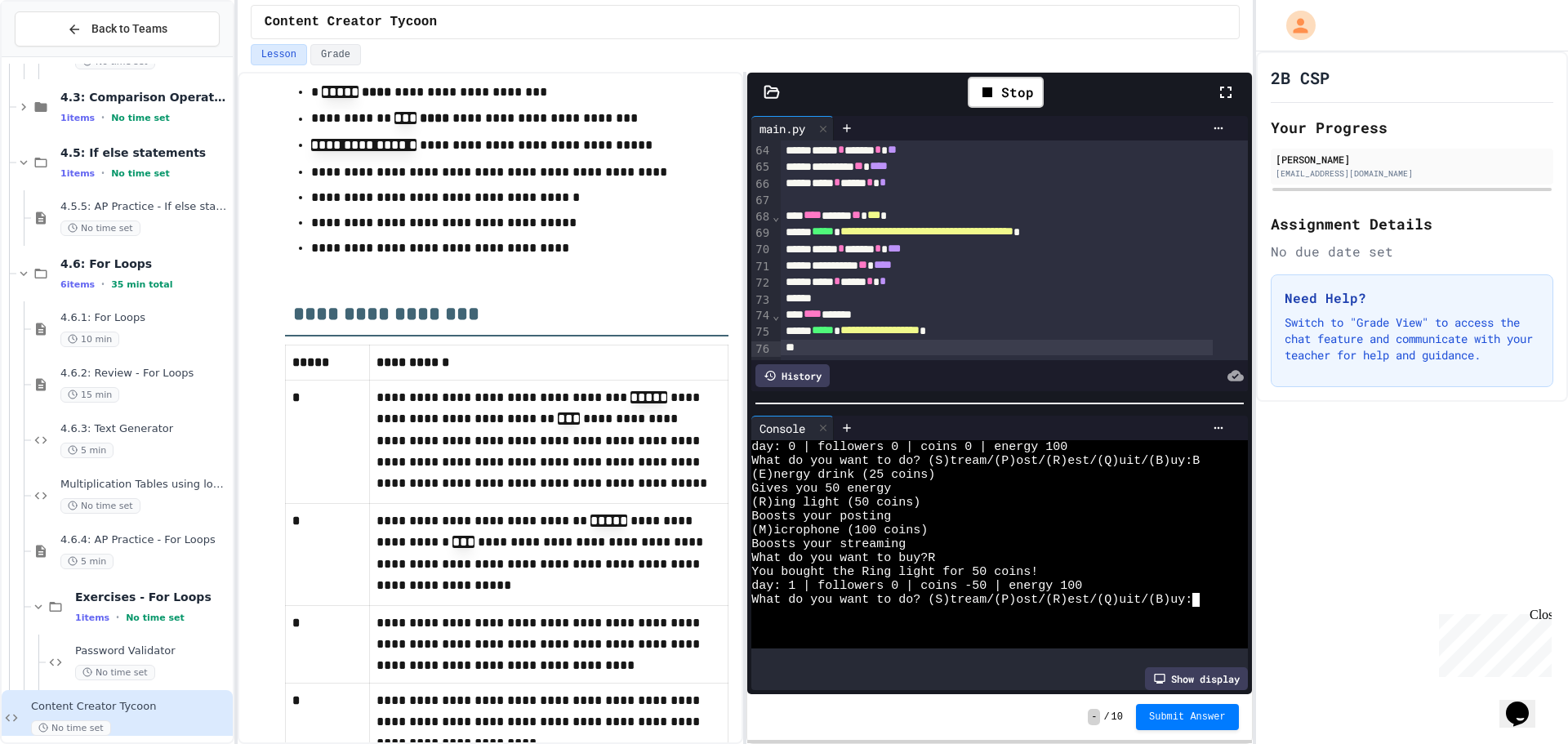
type textarea "*"
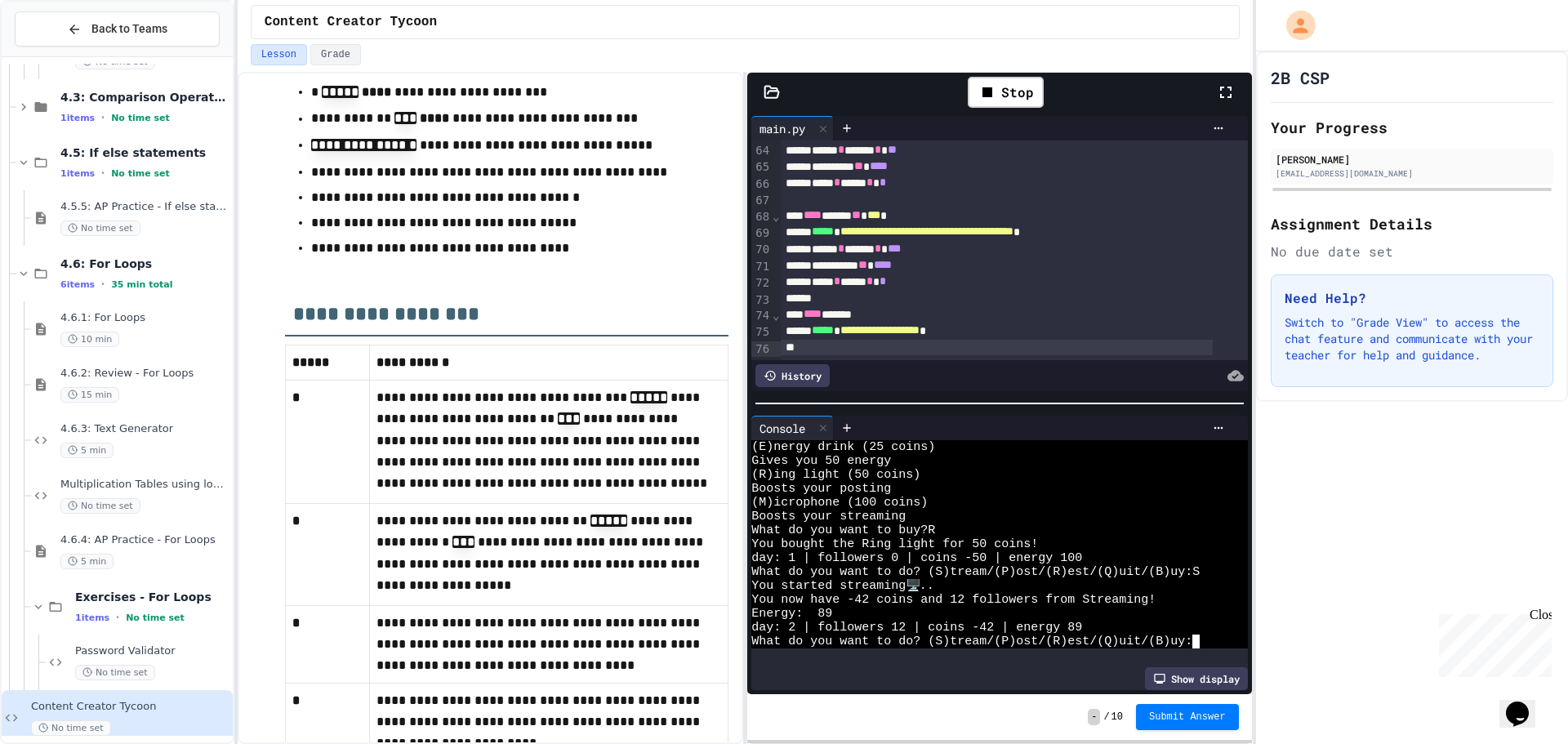
scroll to position [28, 0]
type textarea "*"
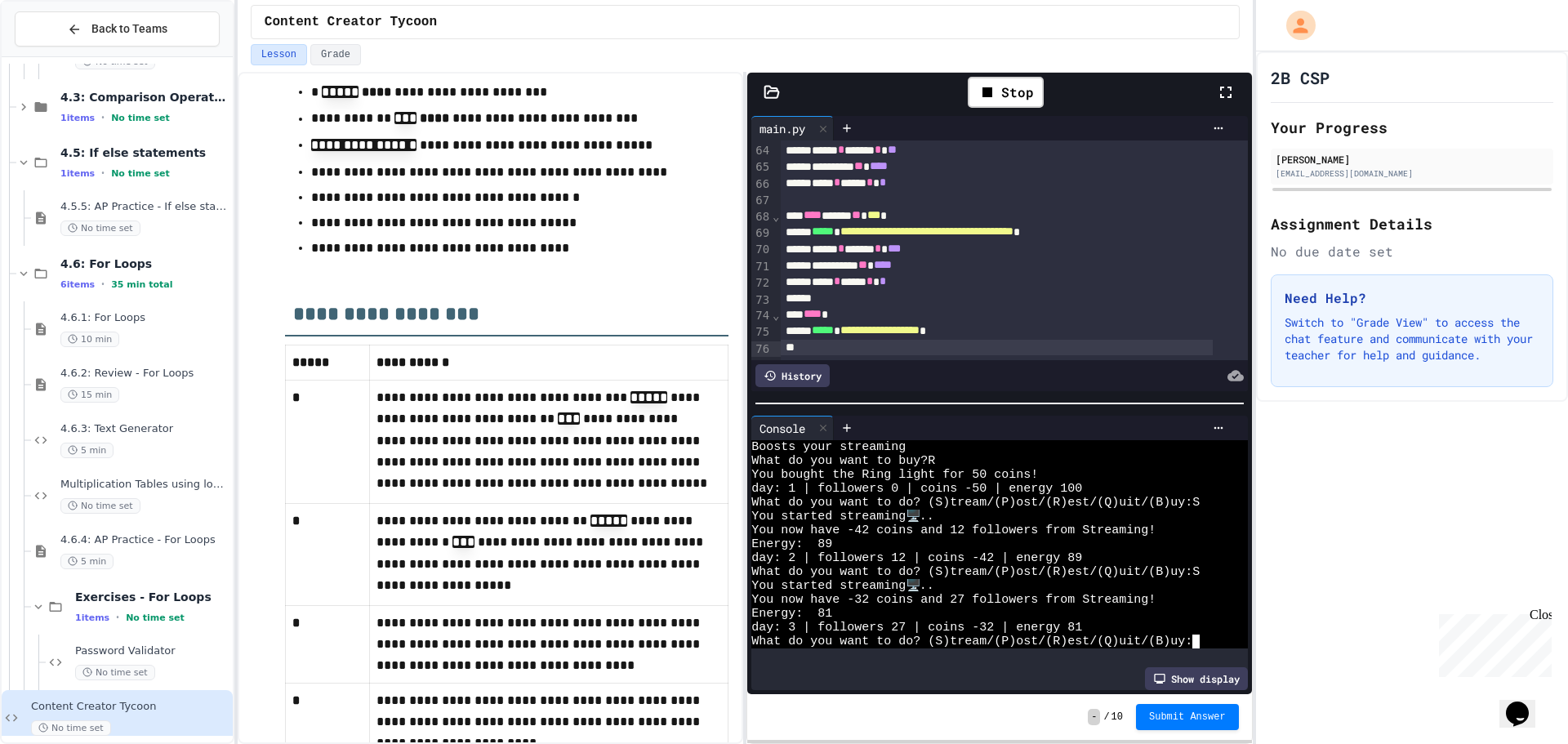
type textarea "*"
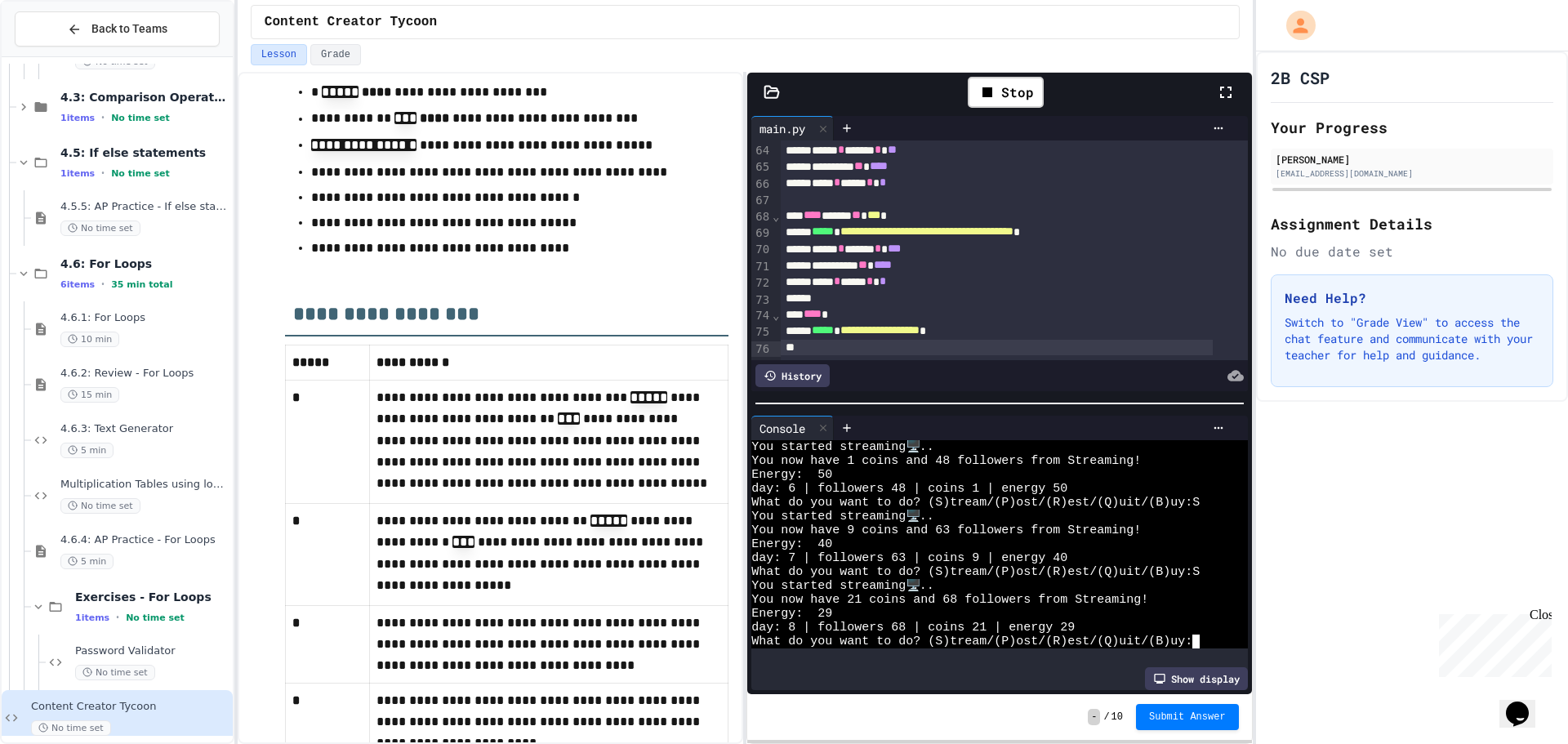
type textarea "*"
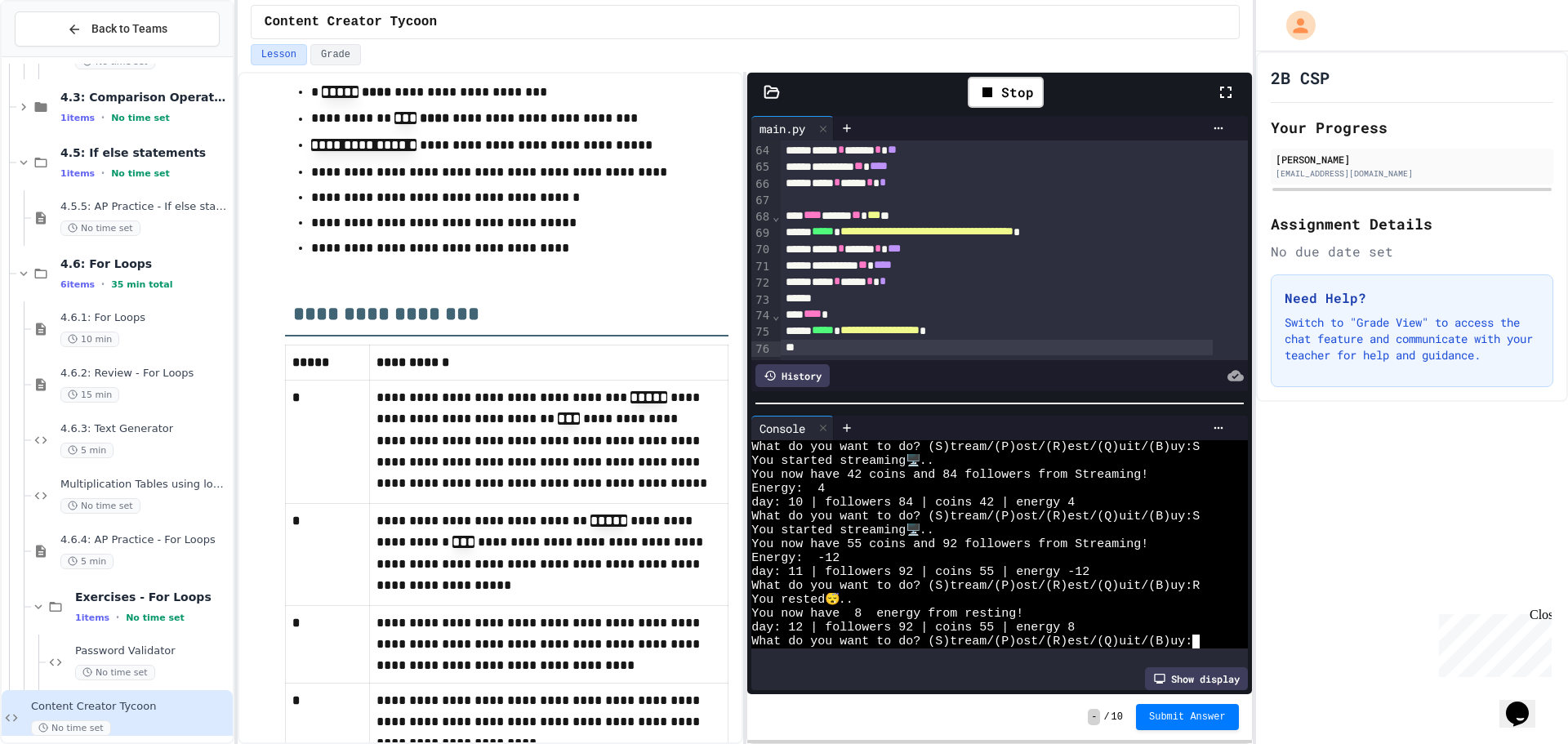
scroll to position [708, 0]
type textarea "*"
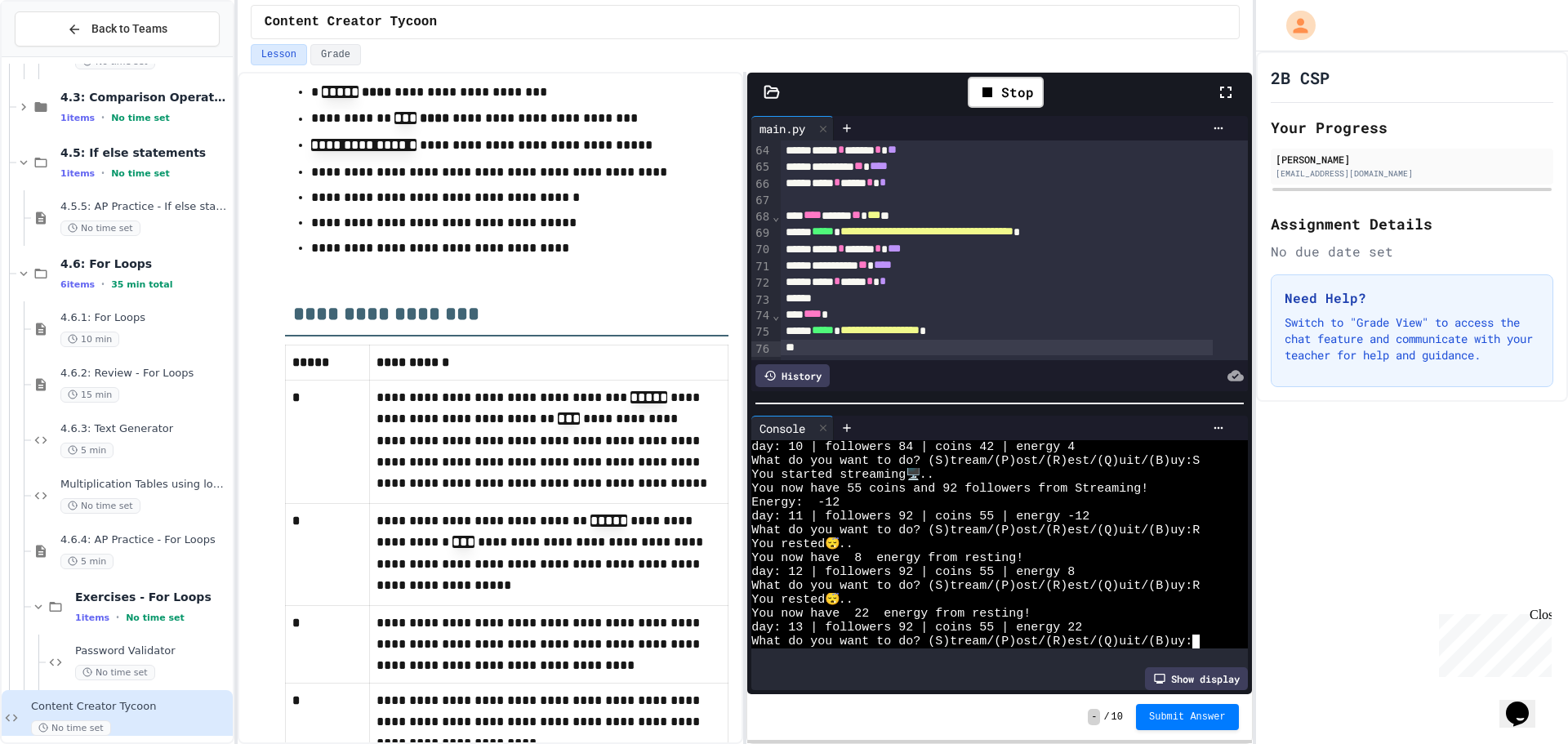
type textarea "*"
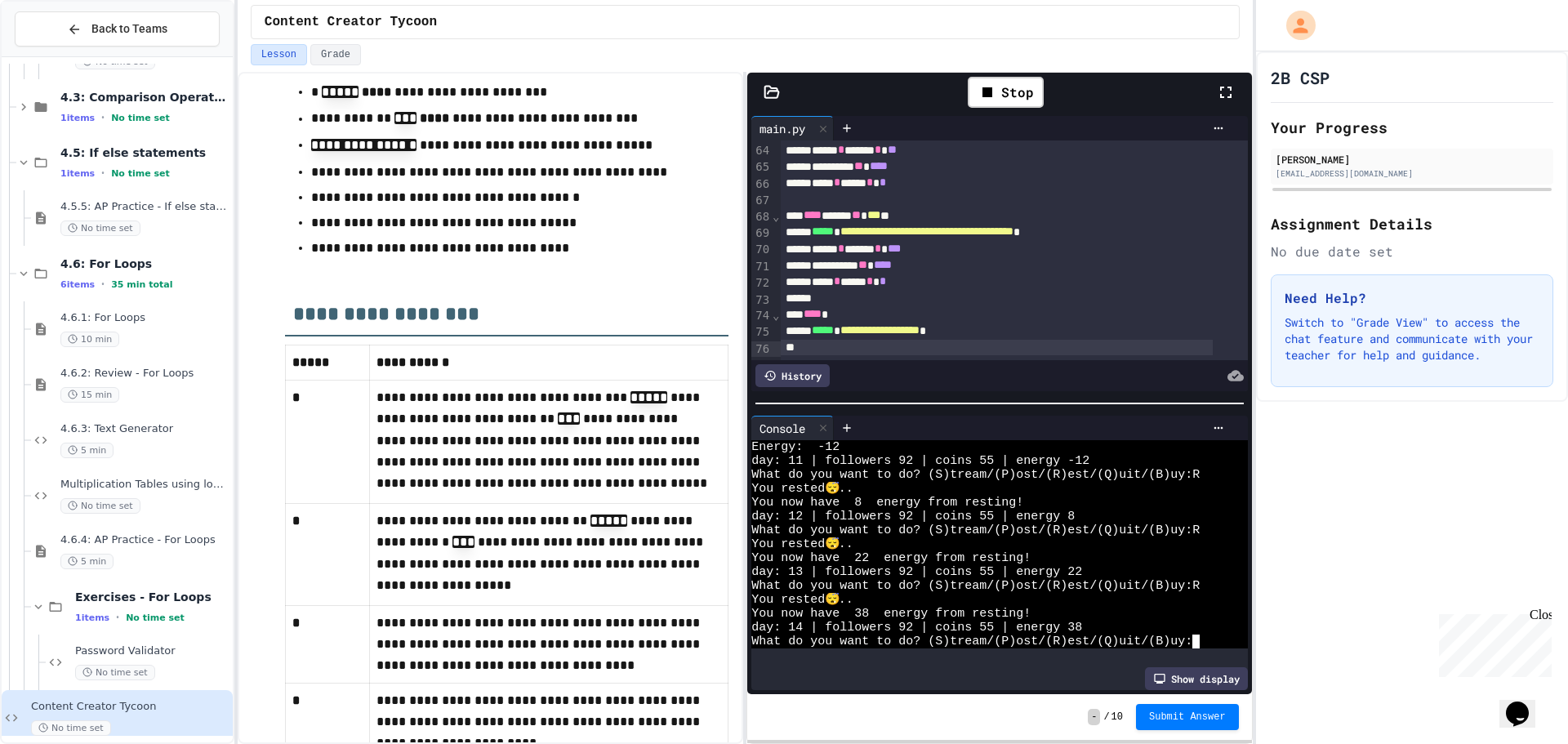
type textarea "*"
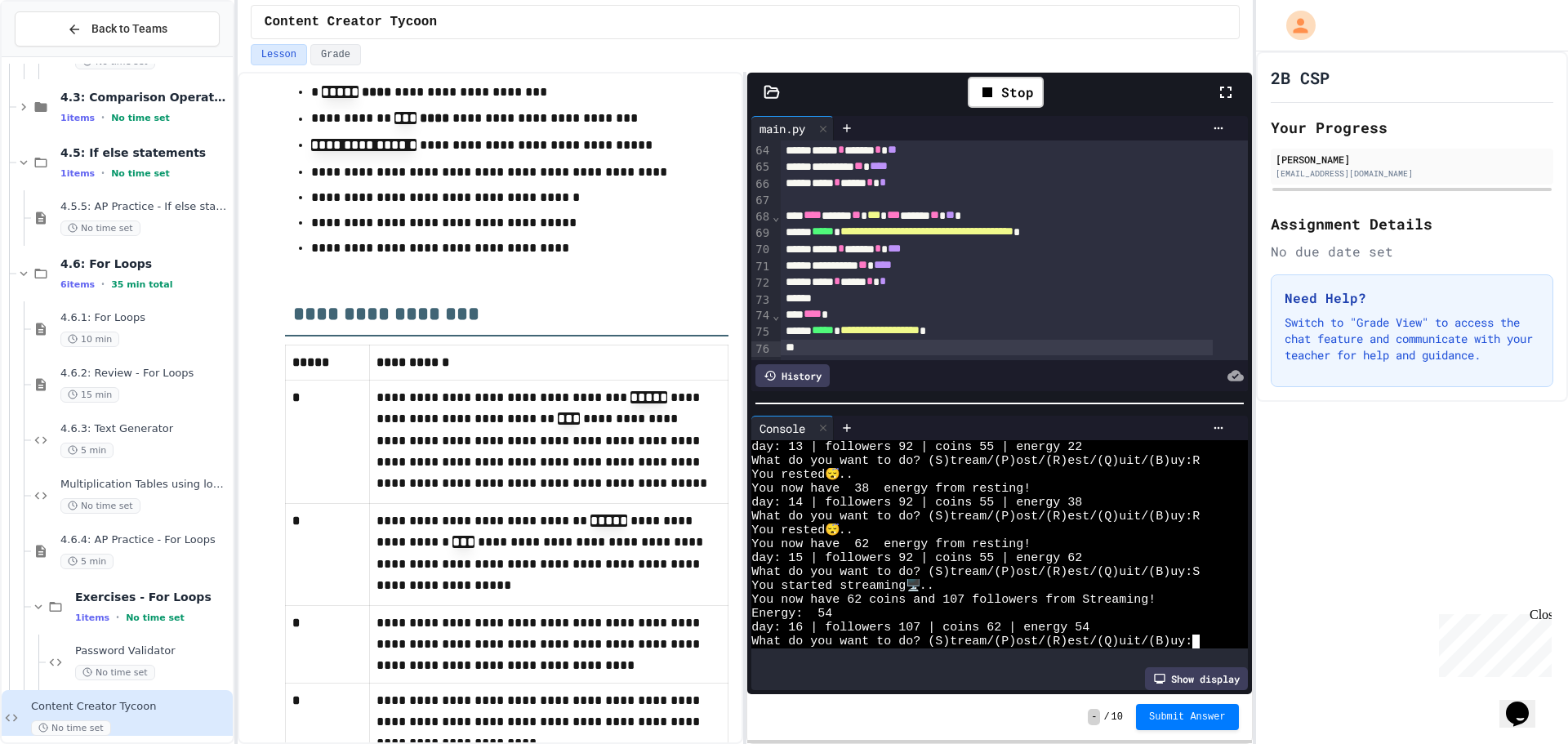
type textarea "*"
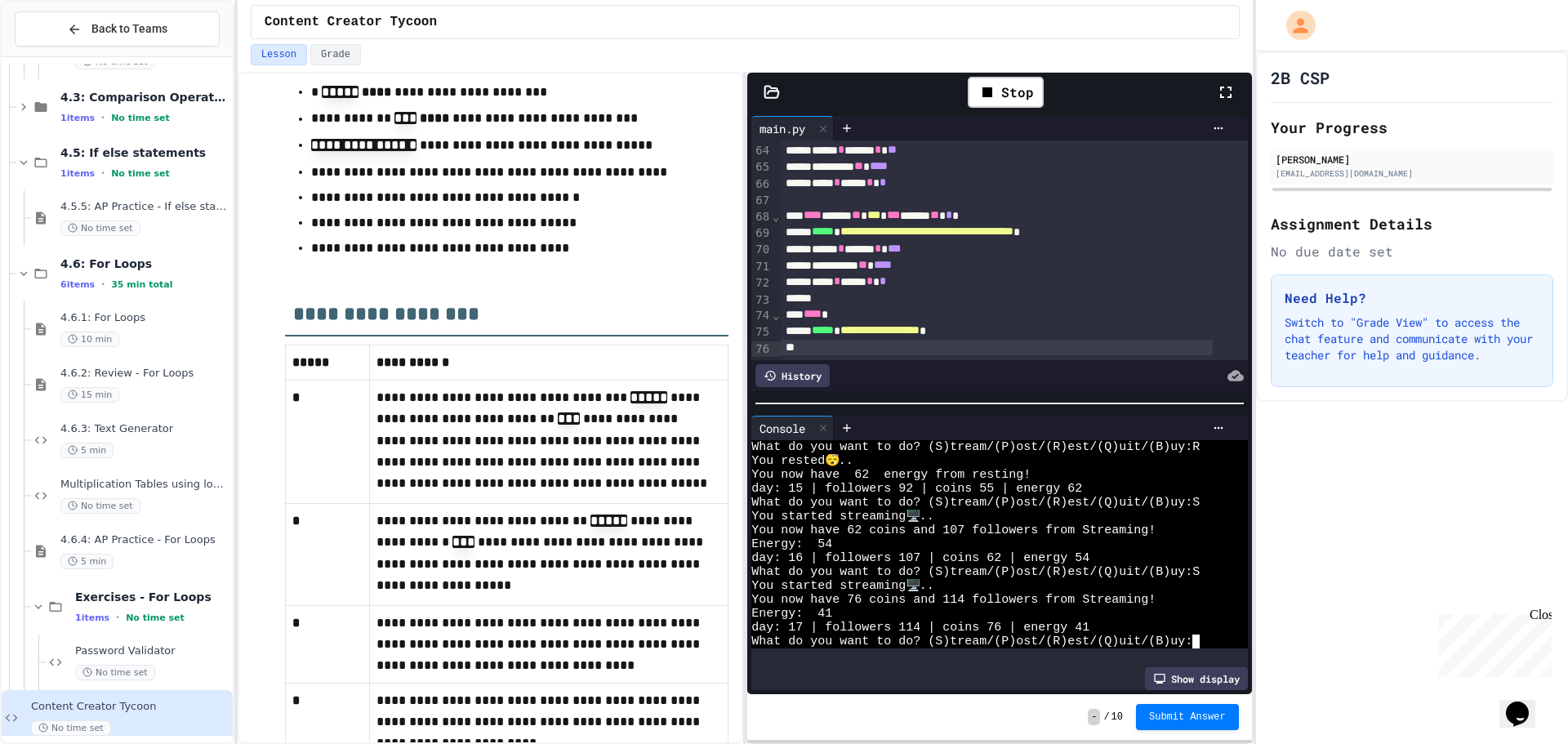
scroll to position [1014, 0]
type textarea "*"
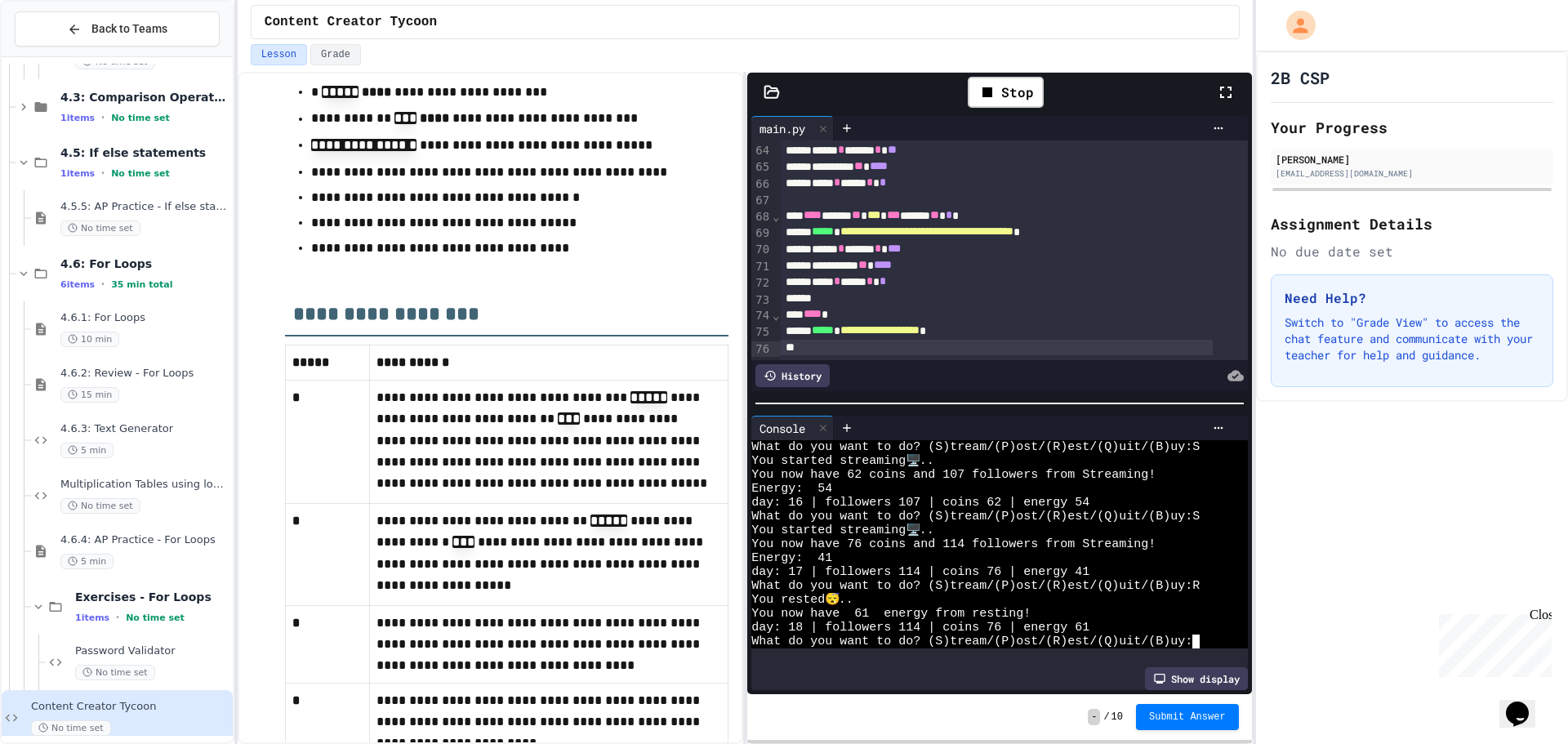
type textarea "*"
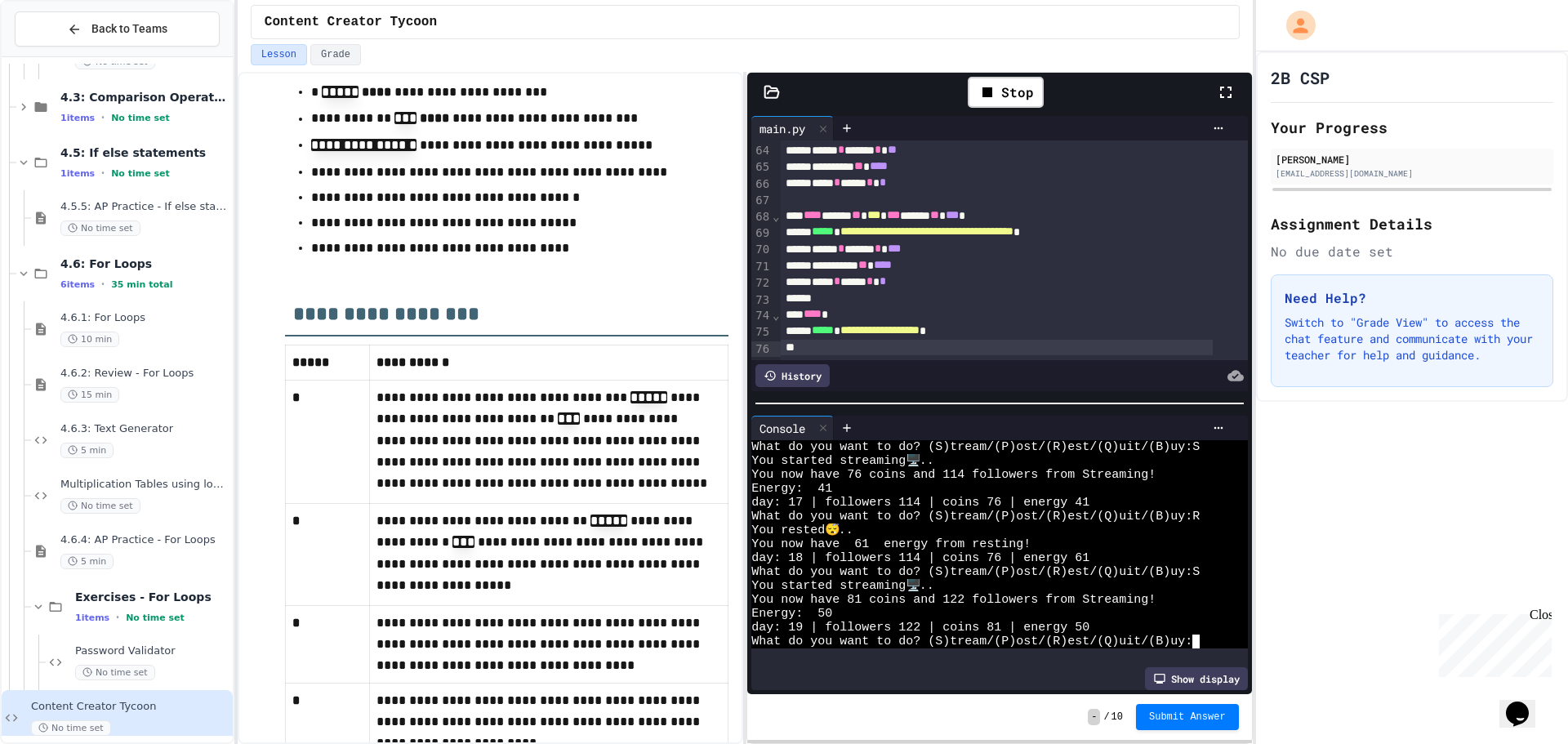
type textarea "*"
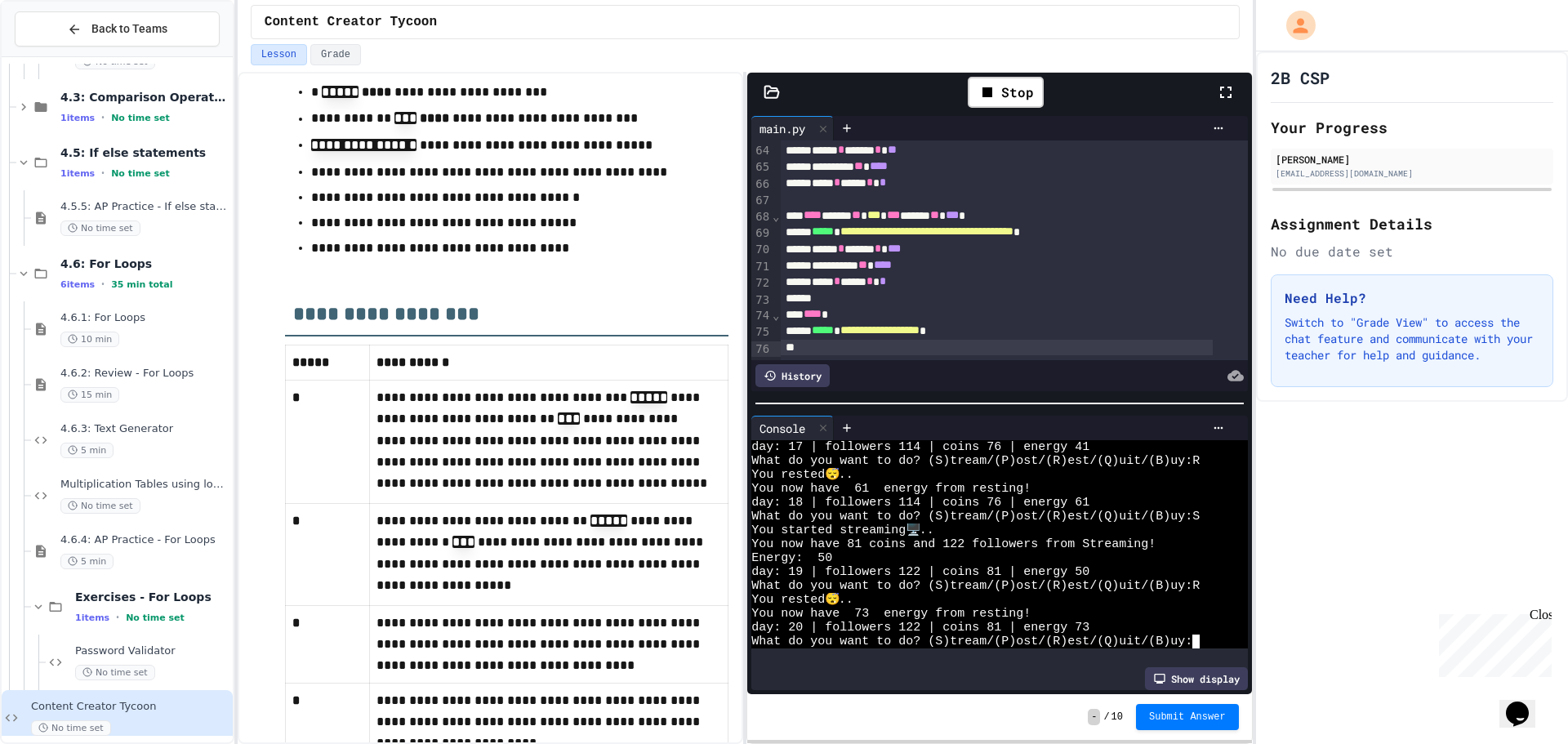
type textarea "*"
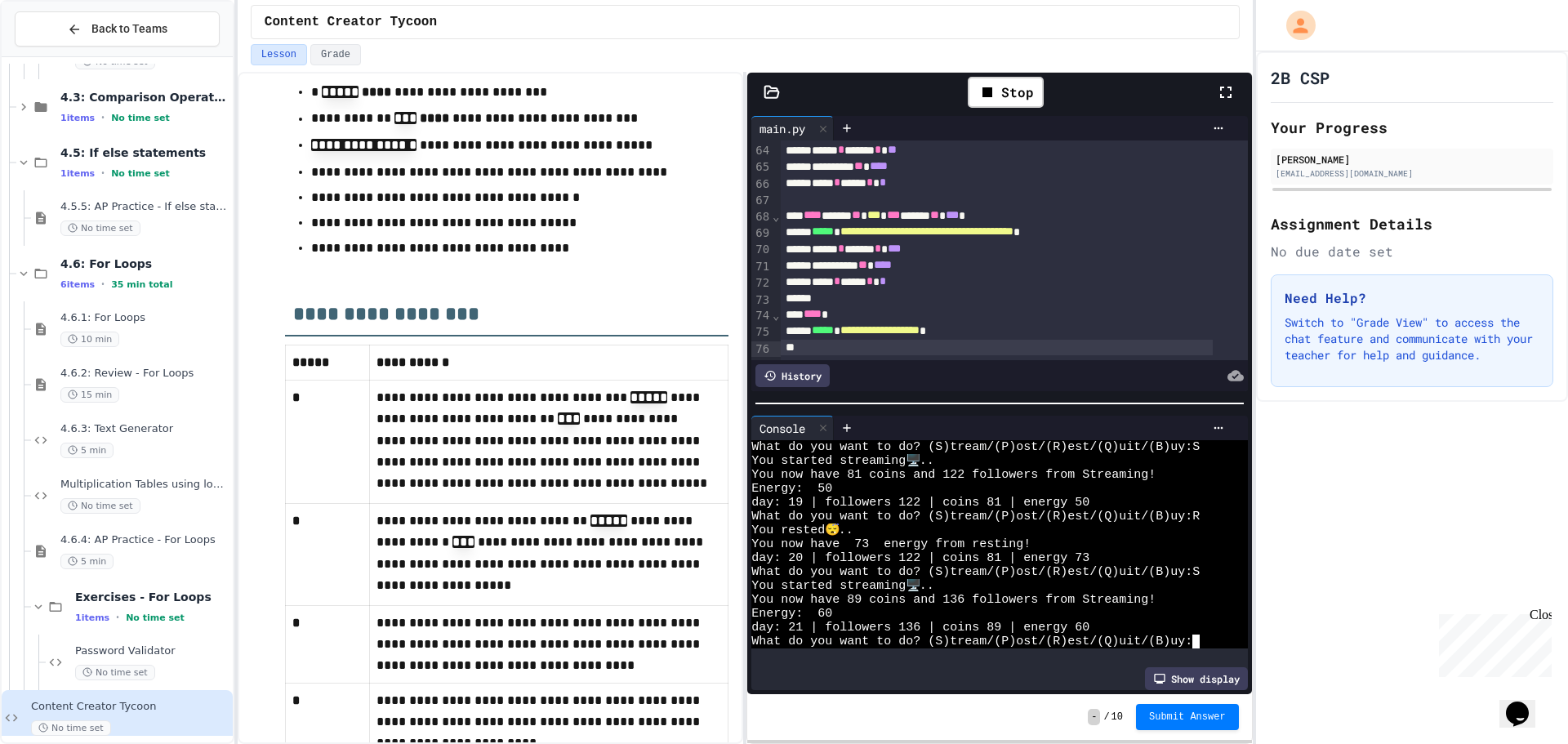
scroll to position [0, 0]
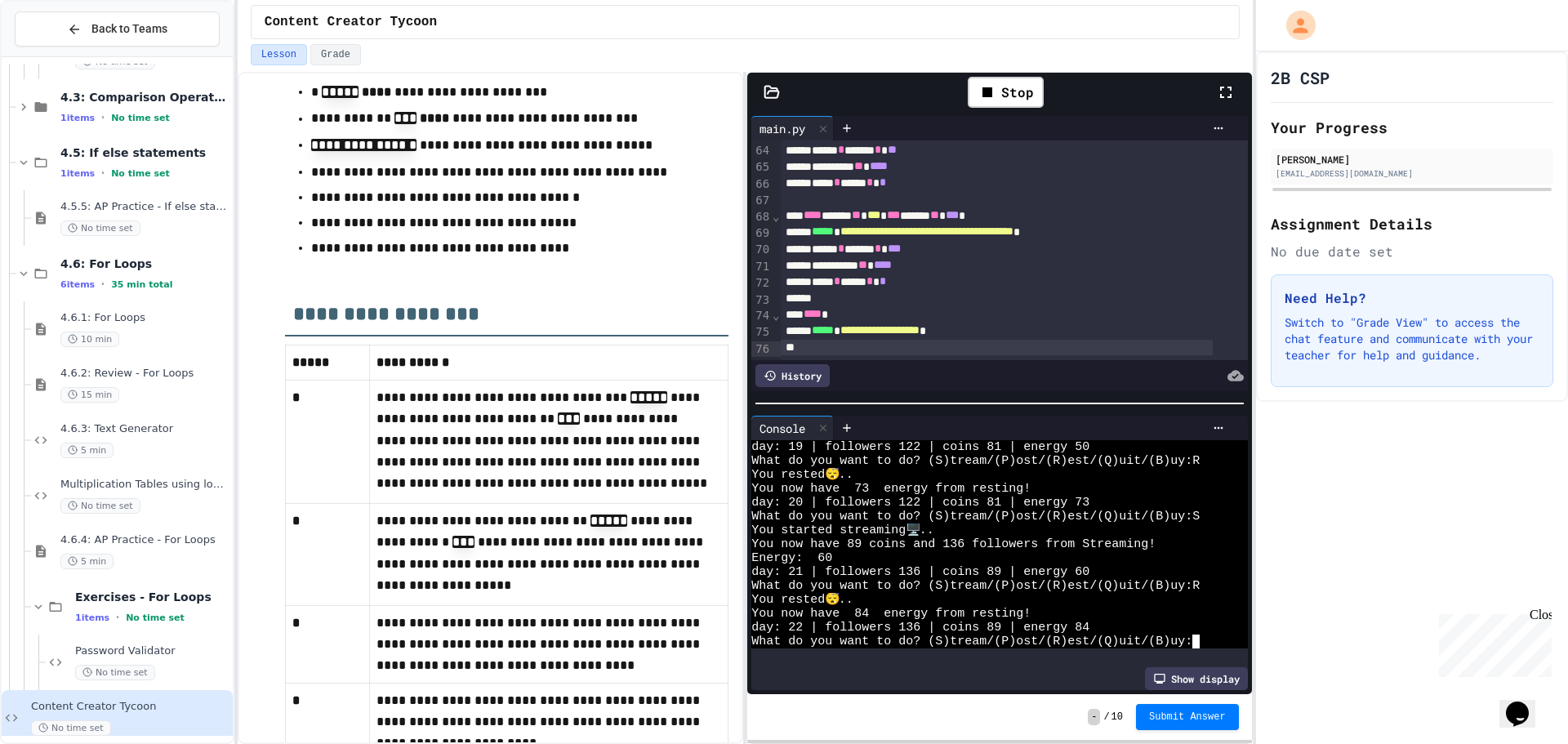
type textarea "*"
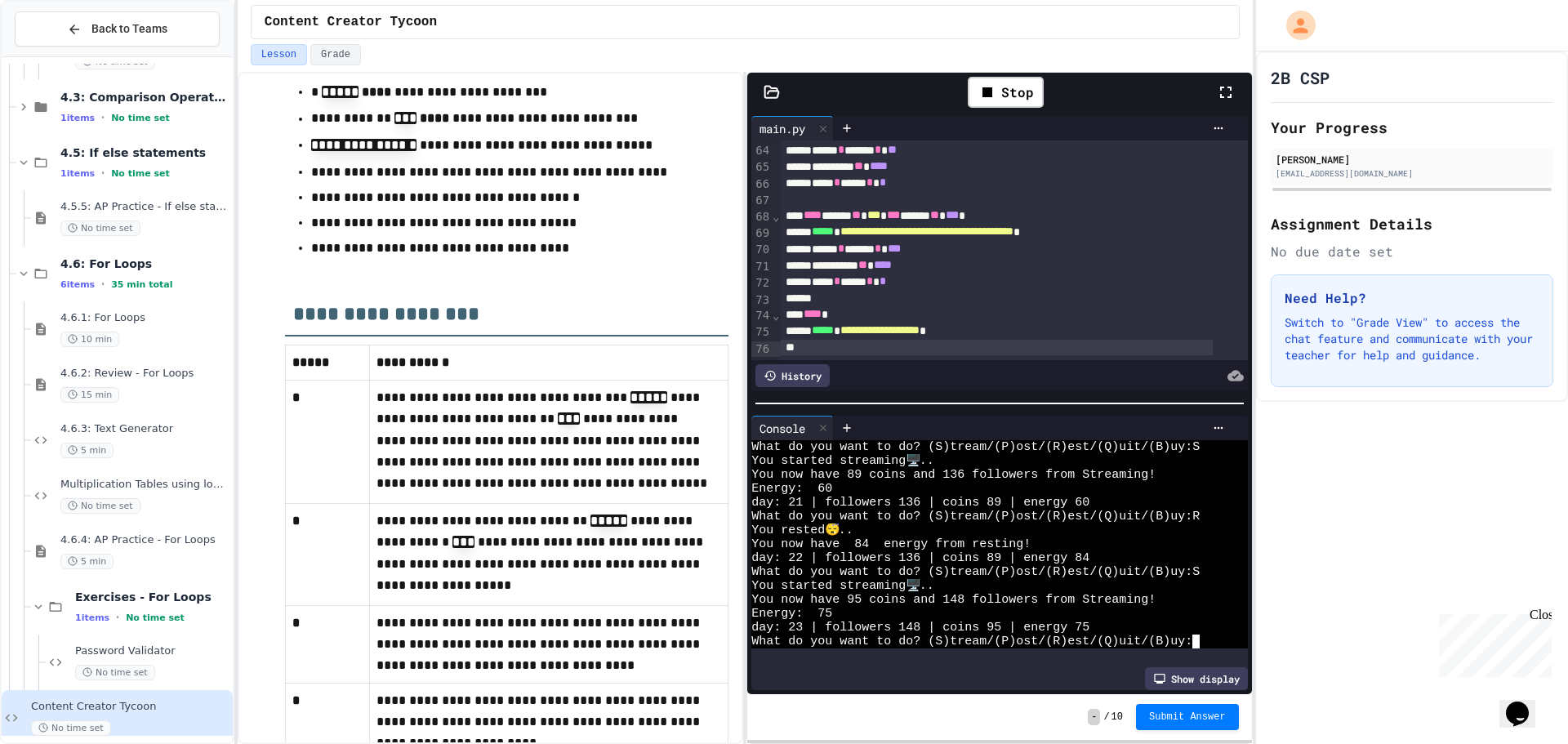
type textarea "*"
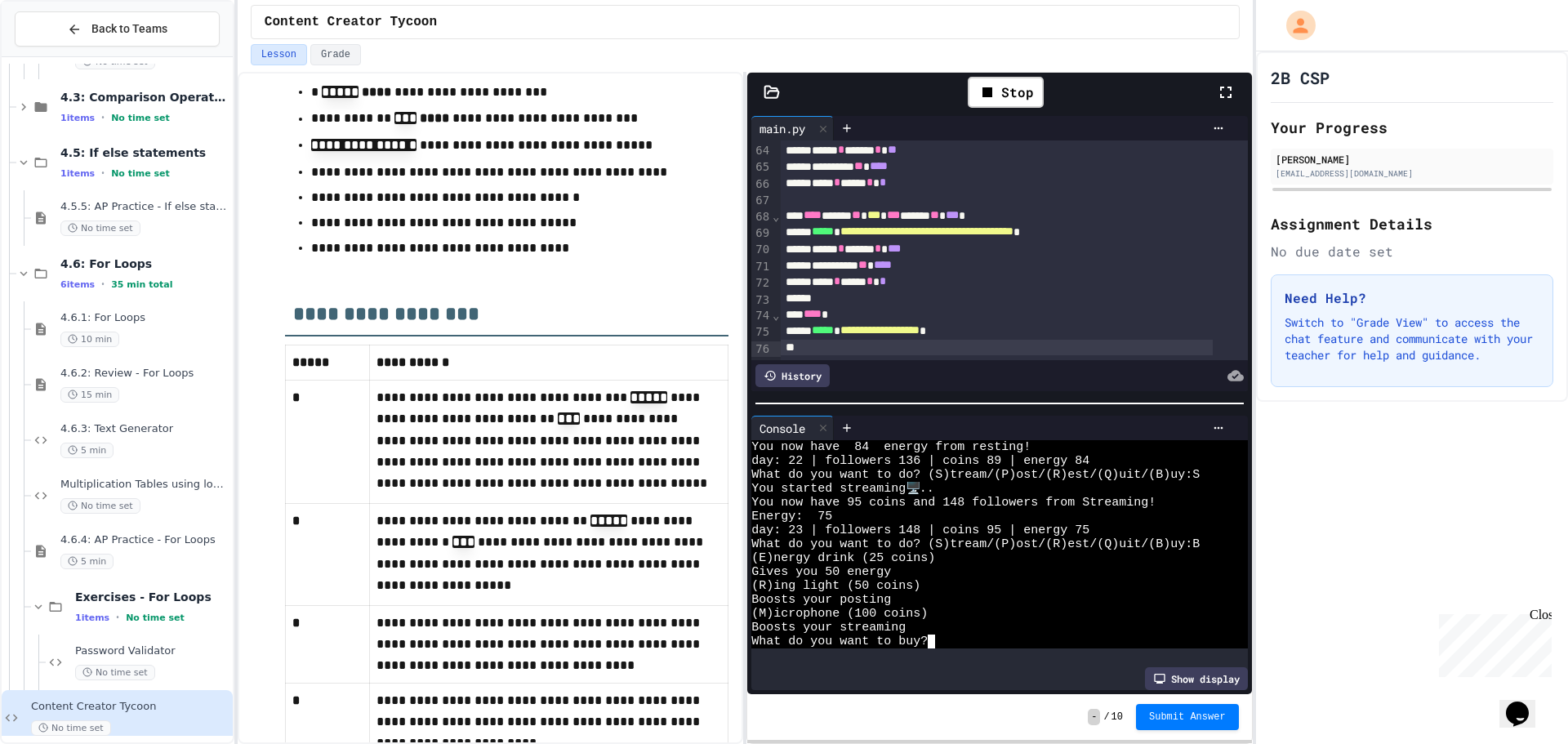
type textarea "*"
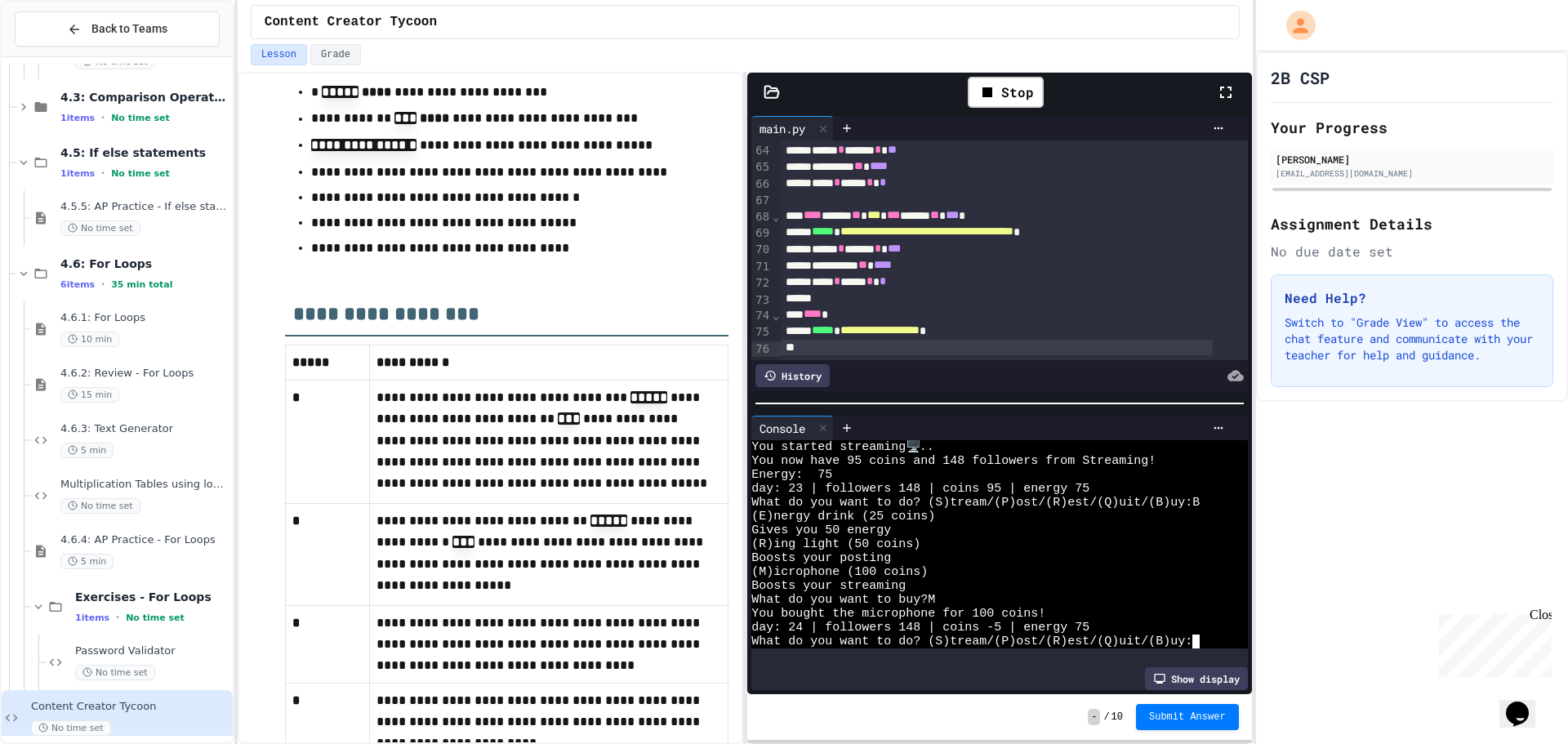
scroll to position [0, 0]
type textarea "*"
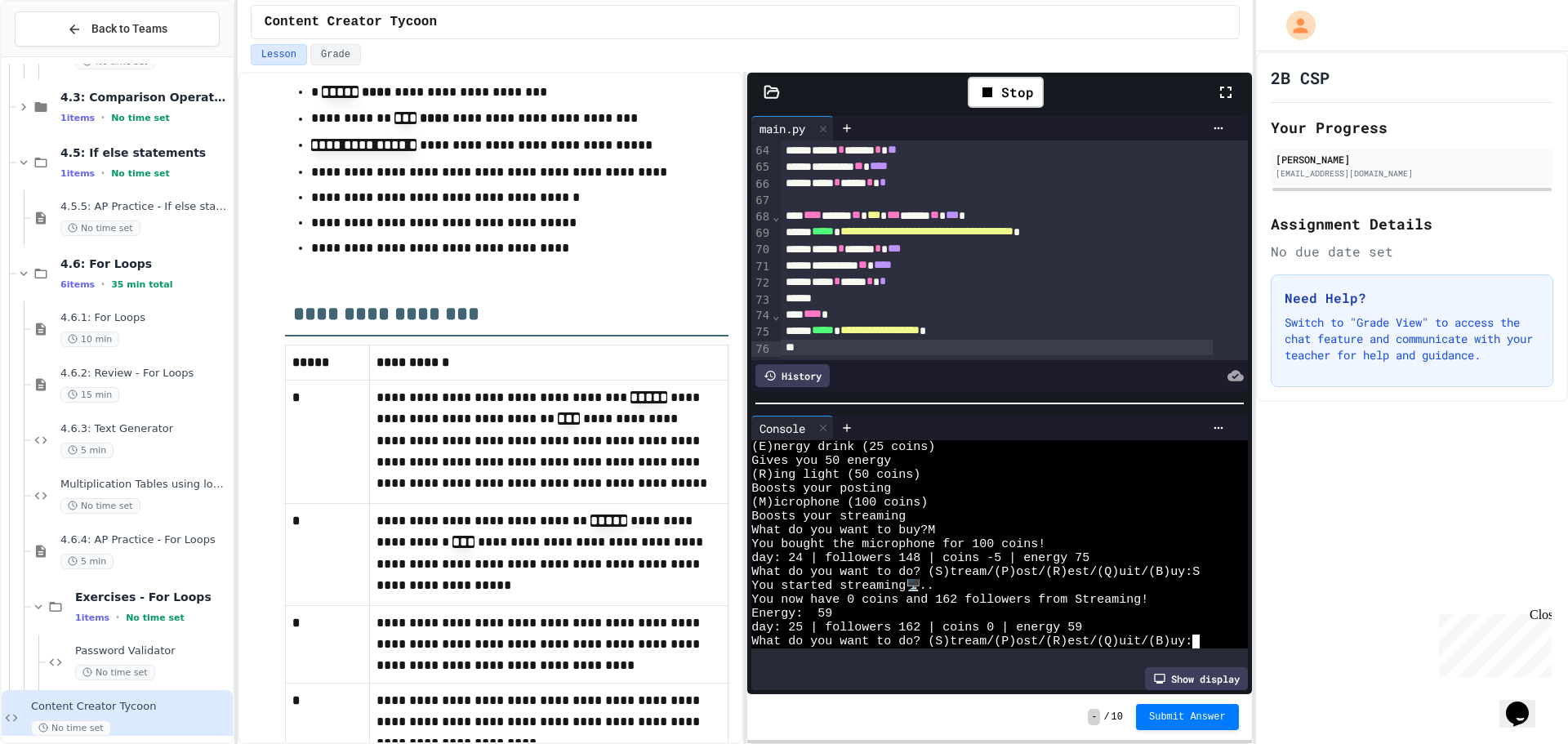
type textarea "*"
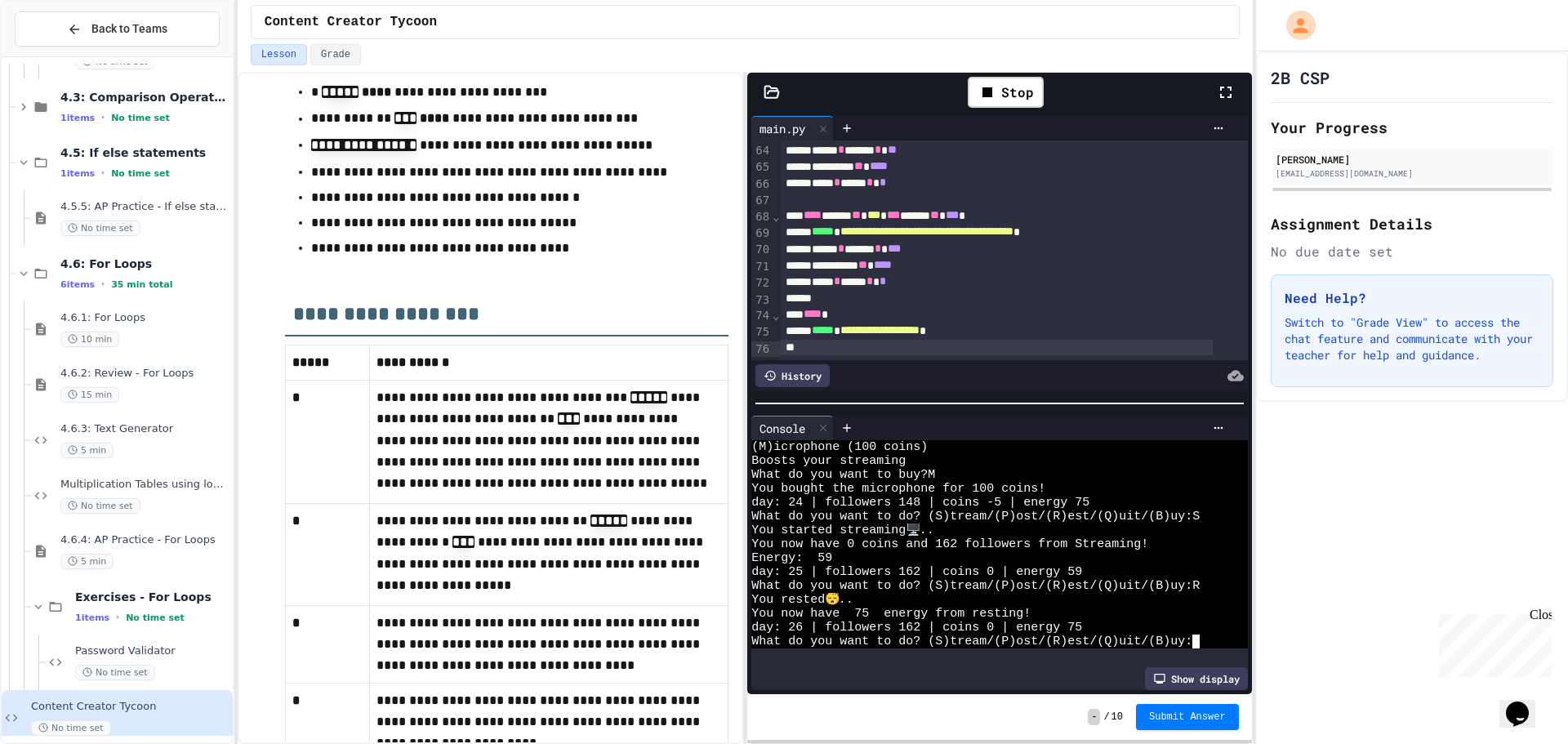
type textarea "*"
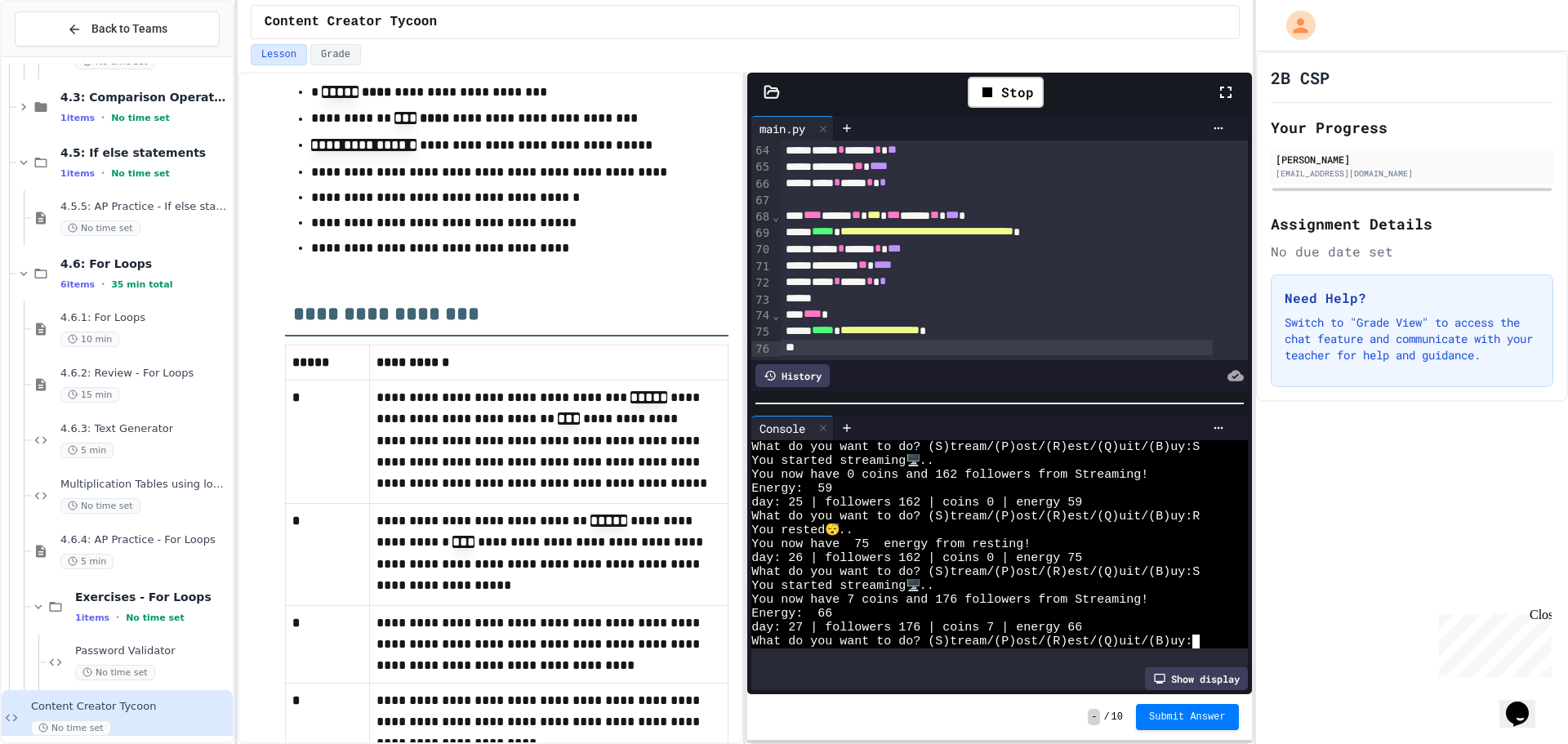
type textarea "**"
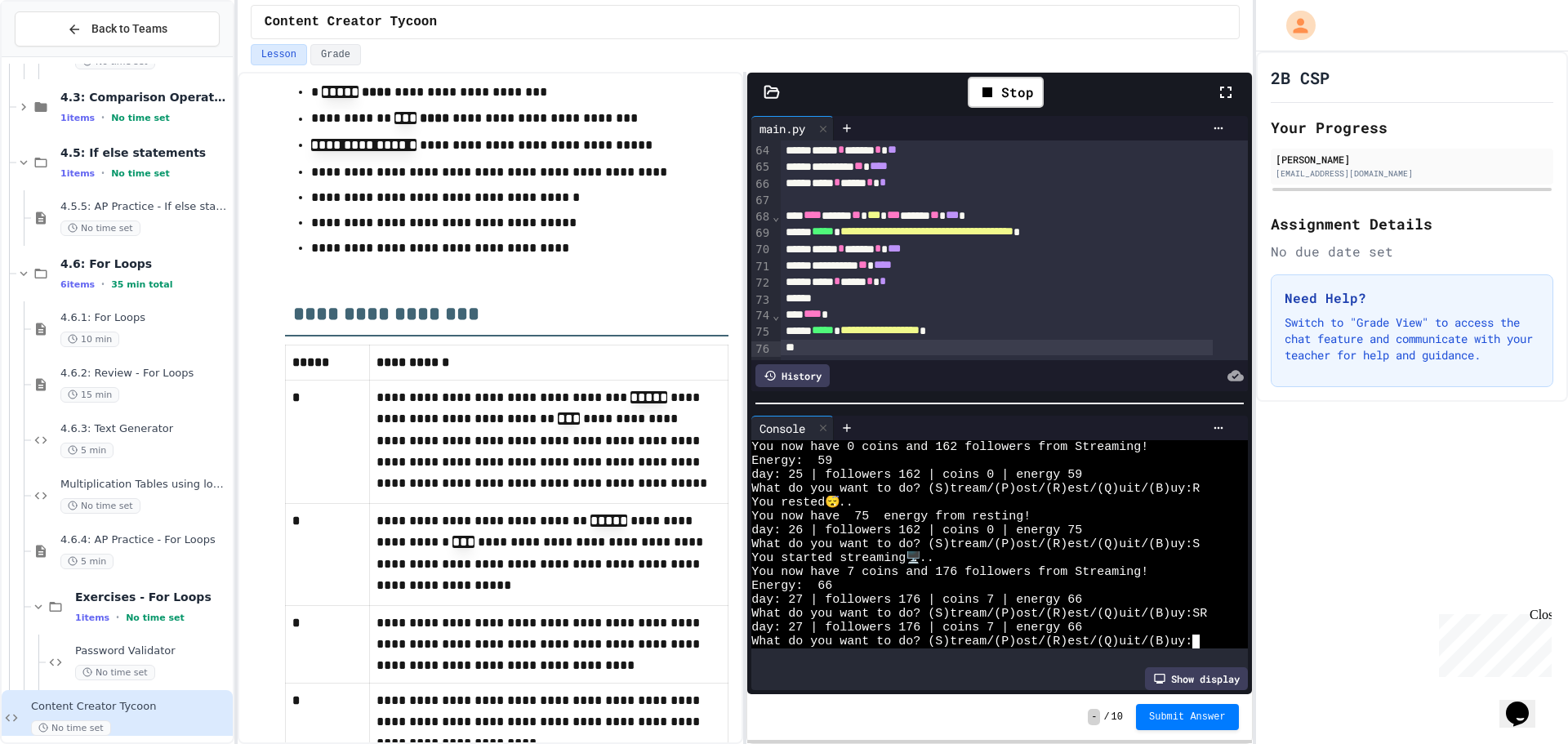
type textarea "*"
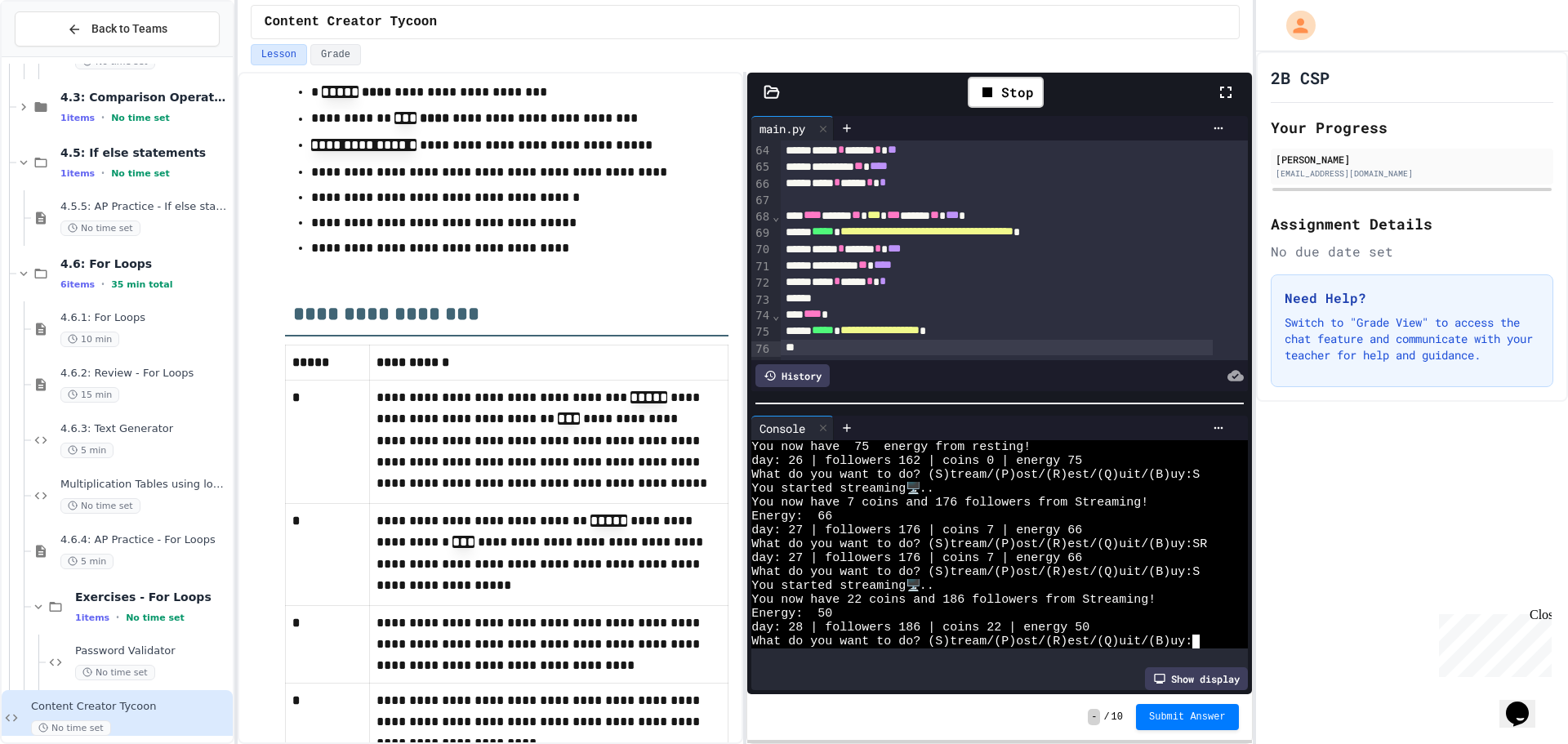
type textarea "**"
type textarea "*"
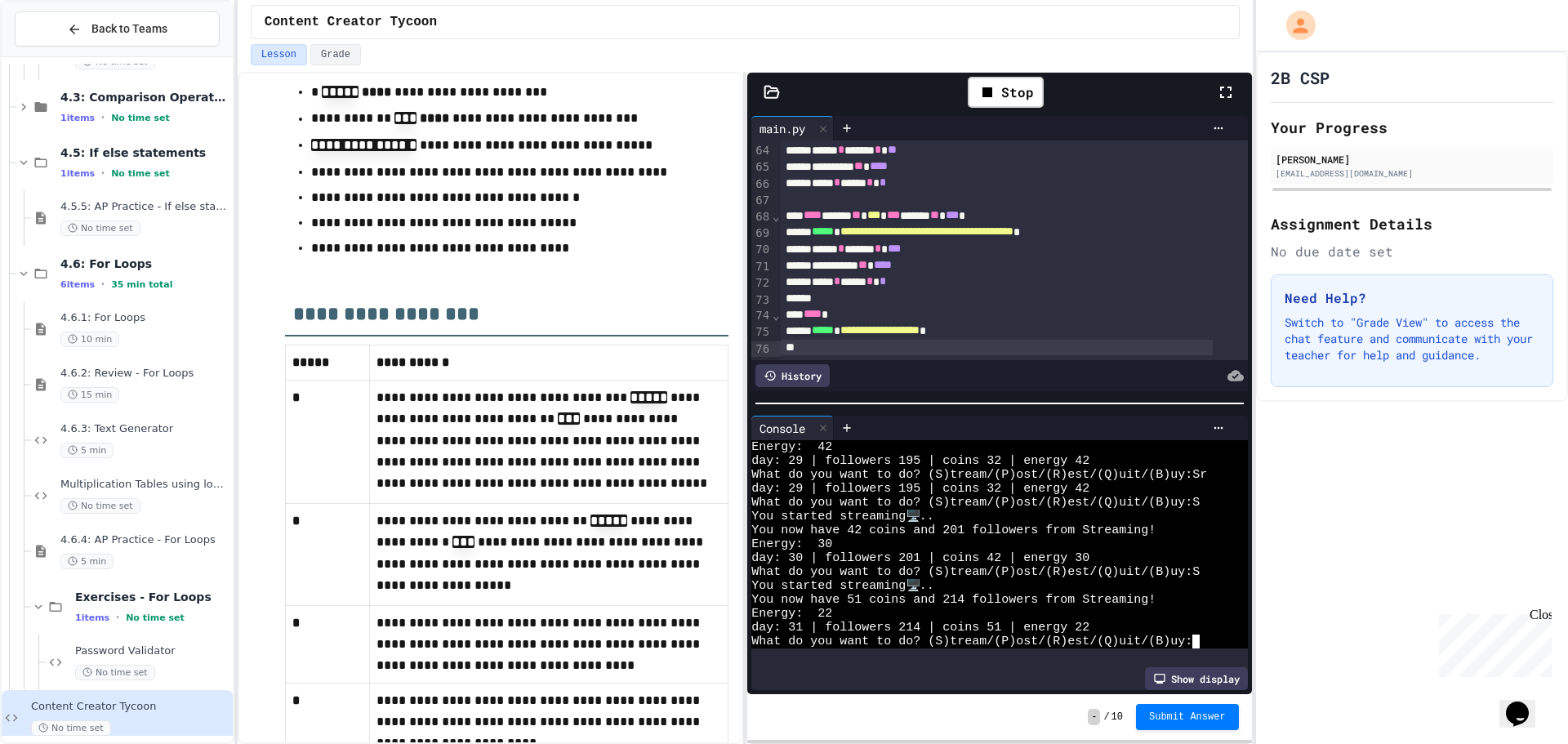
type textarea "*"
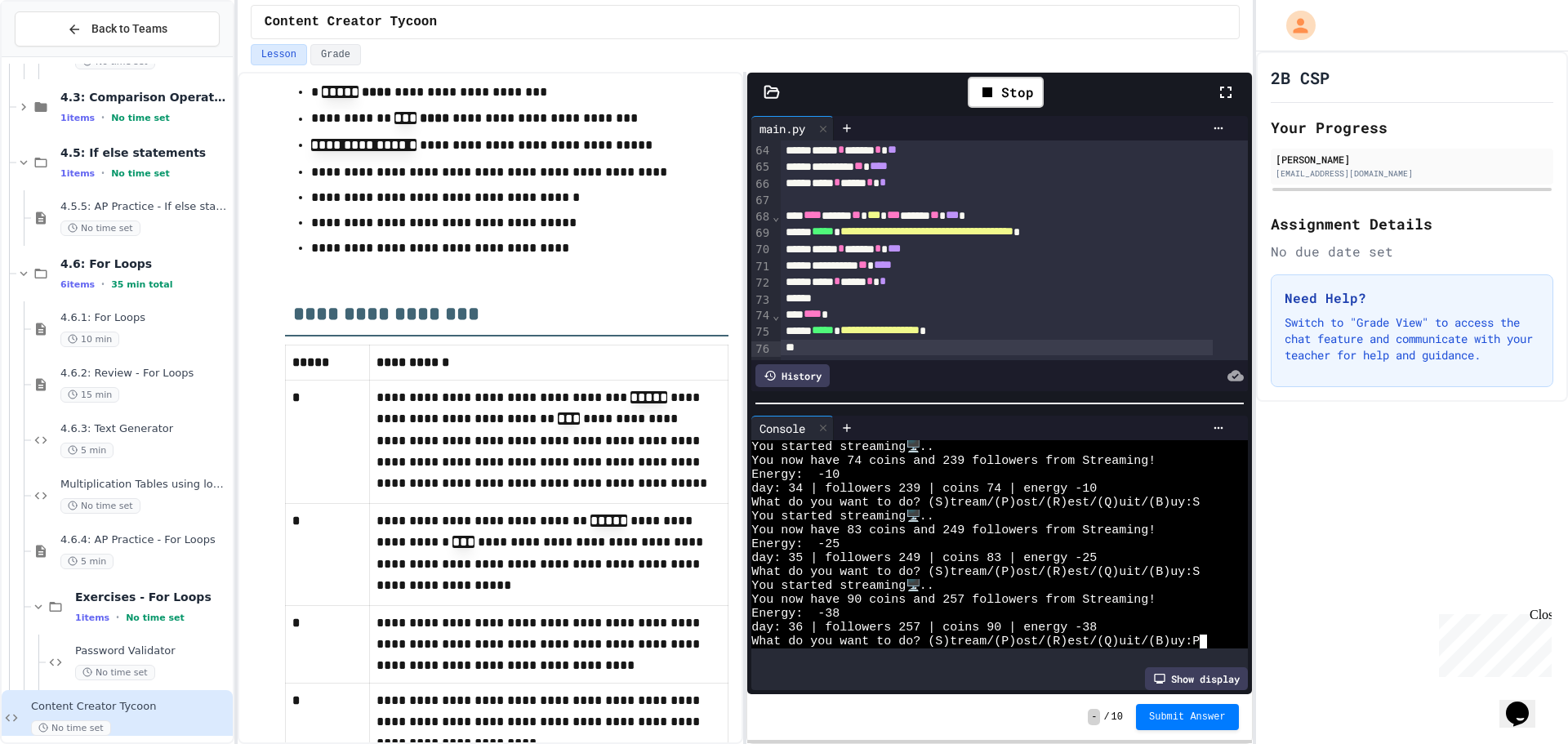
type textarea "**"
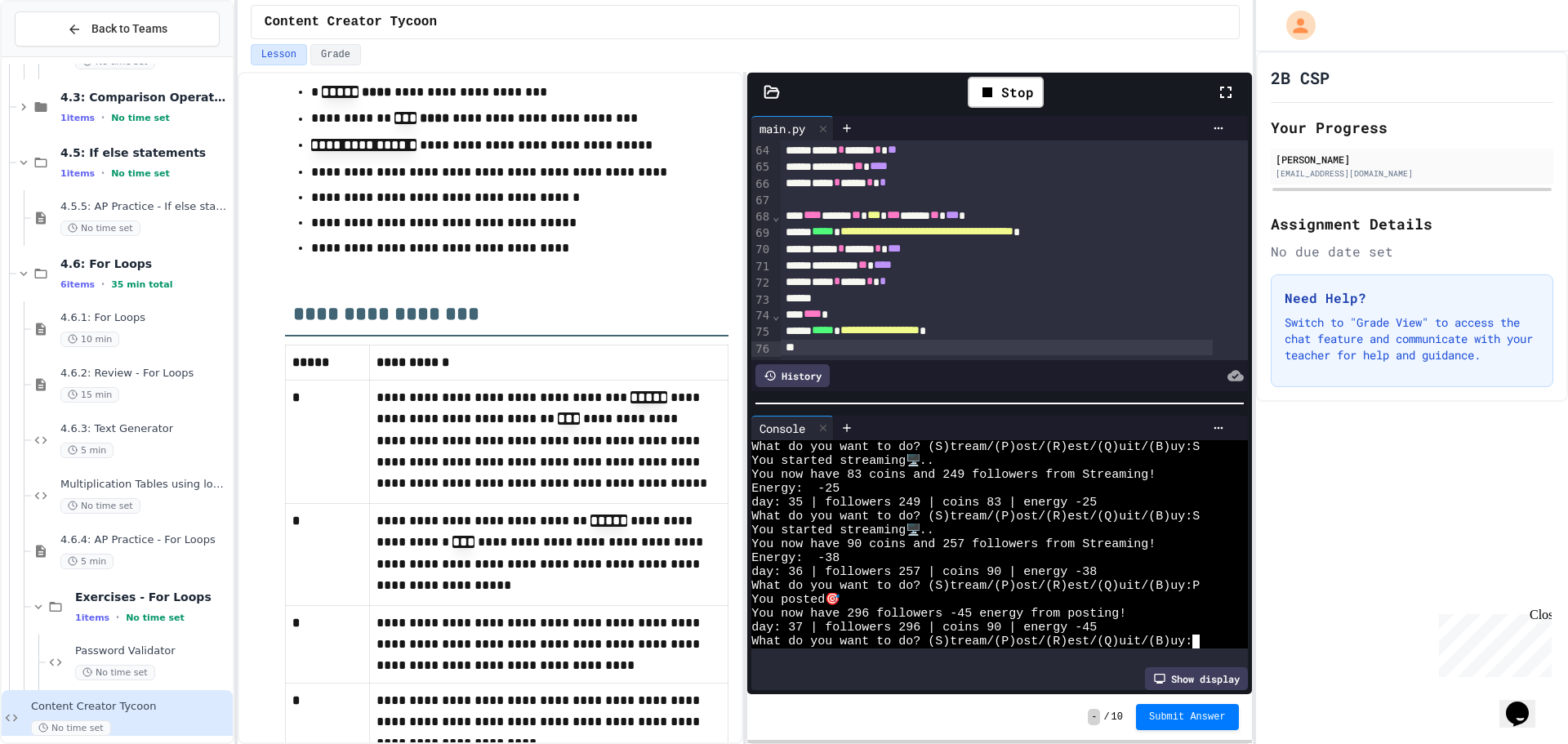
type textarea "*"
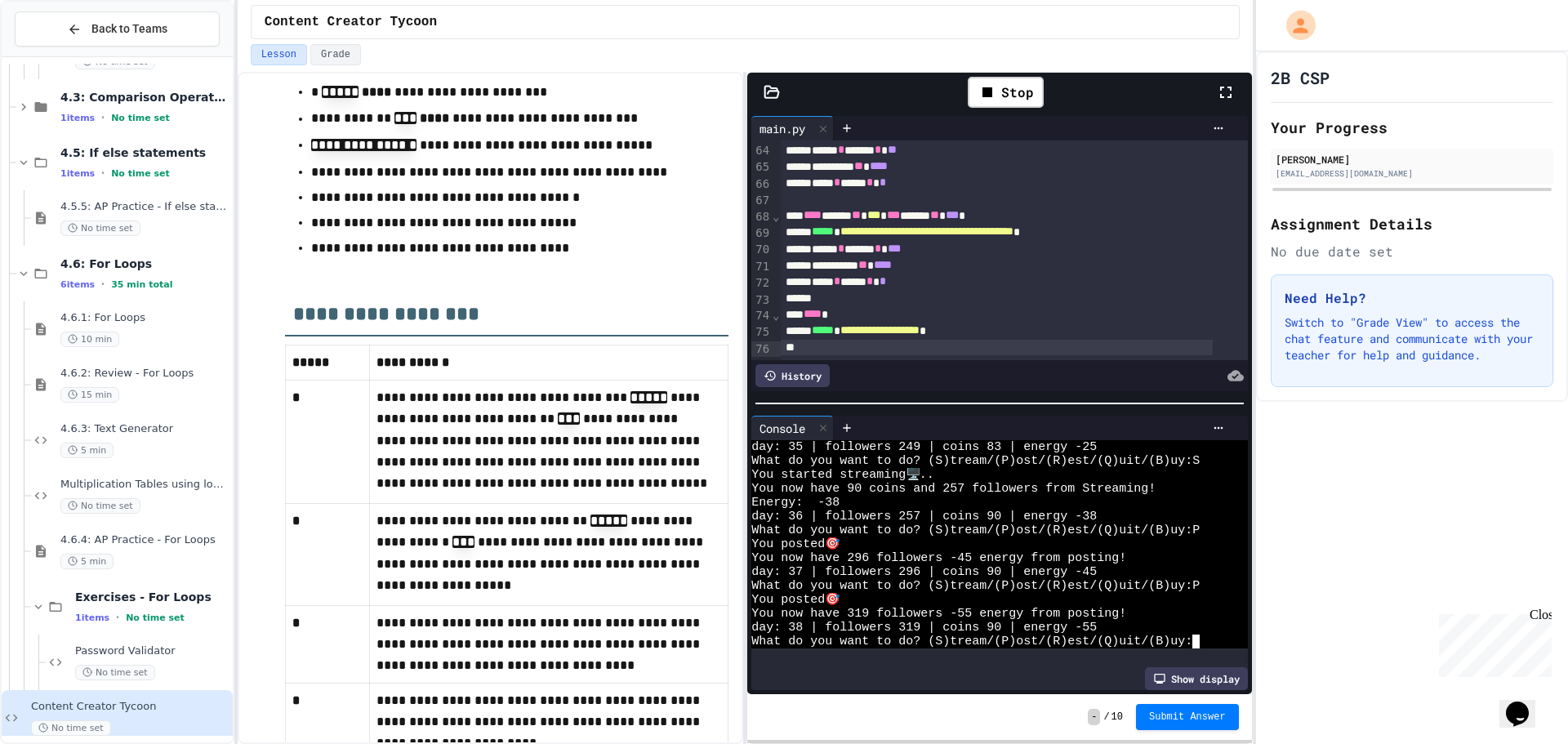
type textarea "*"
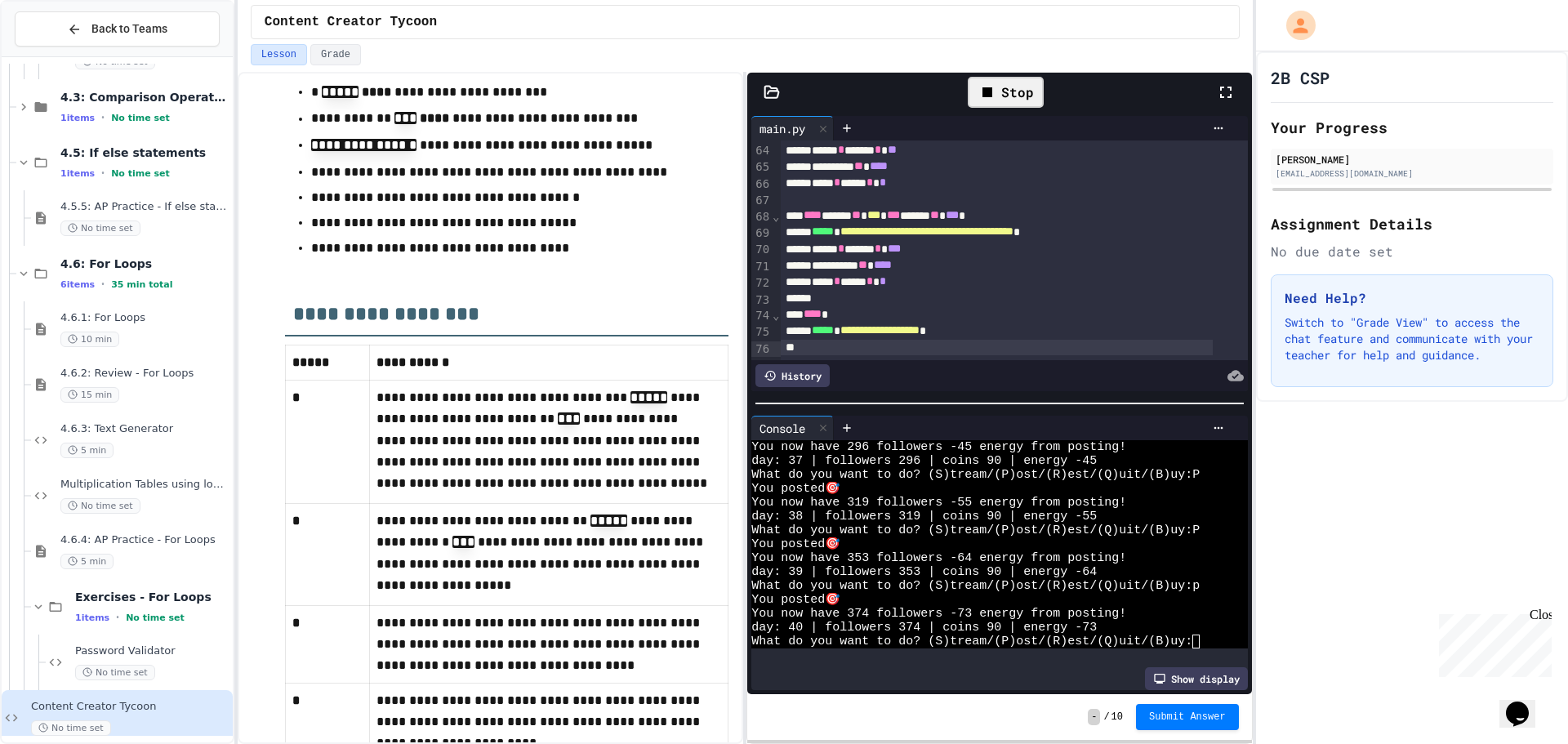
click at [1035, 87] on div "Stop" at bounding box center [1005, 92] width 76 height 31
click at [1013, 96] on icon at bounding box center [1004, 93] width 20 height 20
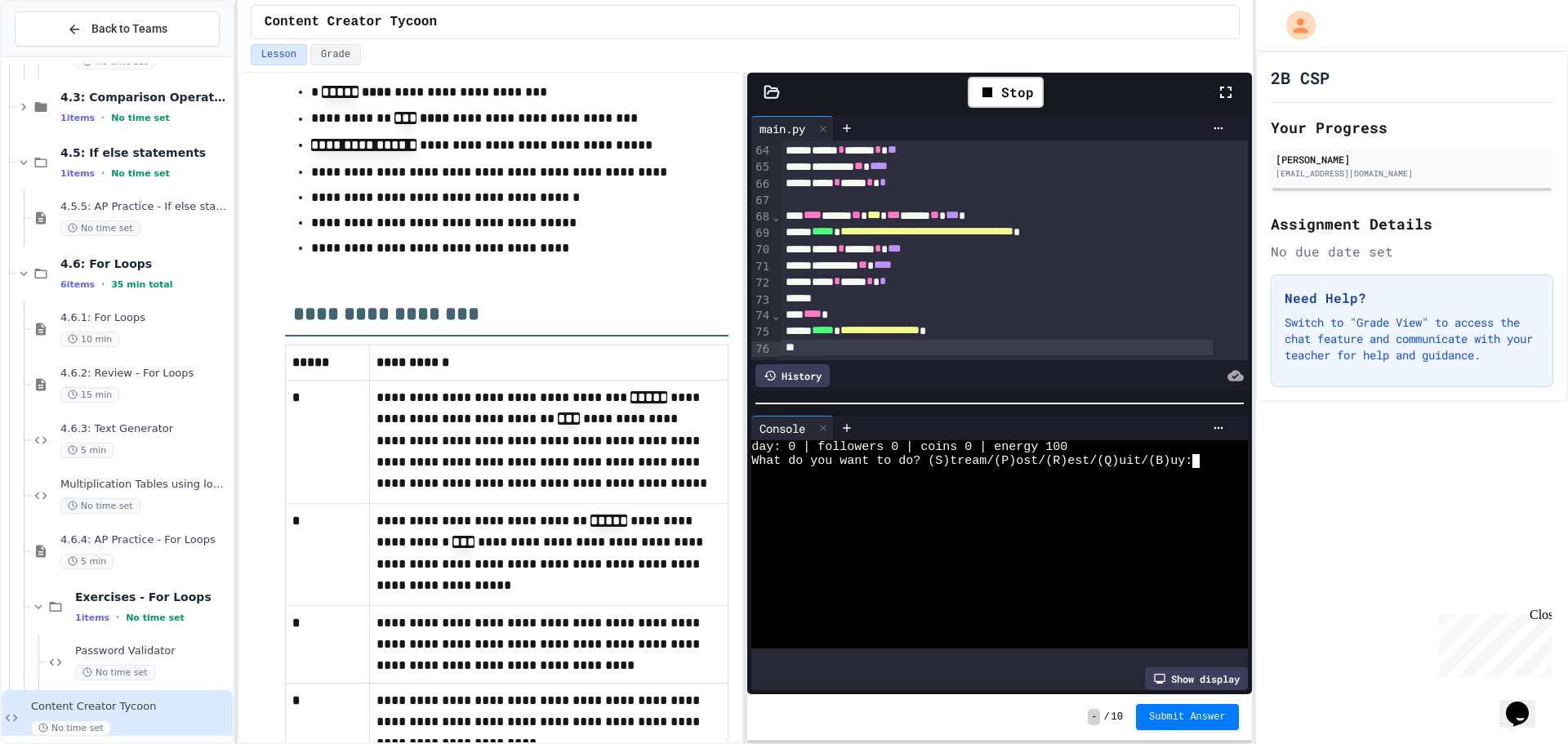
click at [962, 565] on div at bounding box center [986, 572] width 470 height 14
type textarea "*"
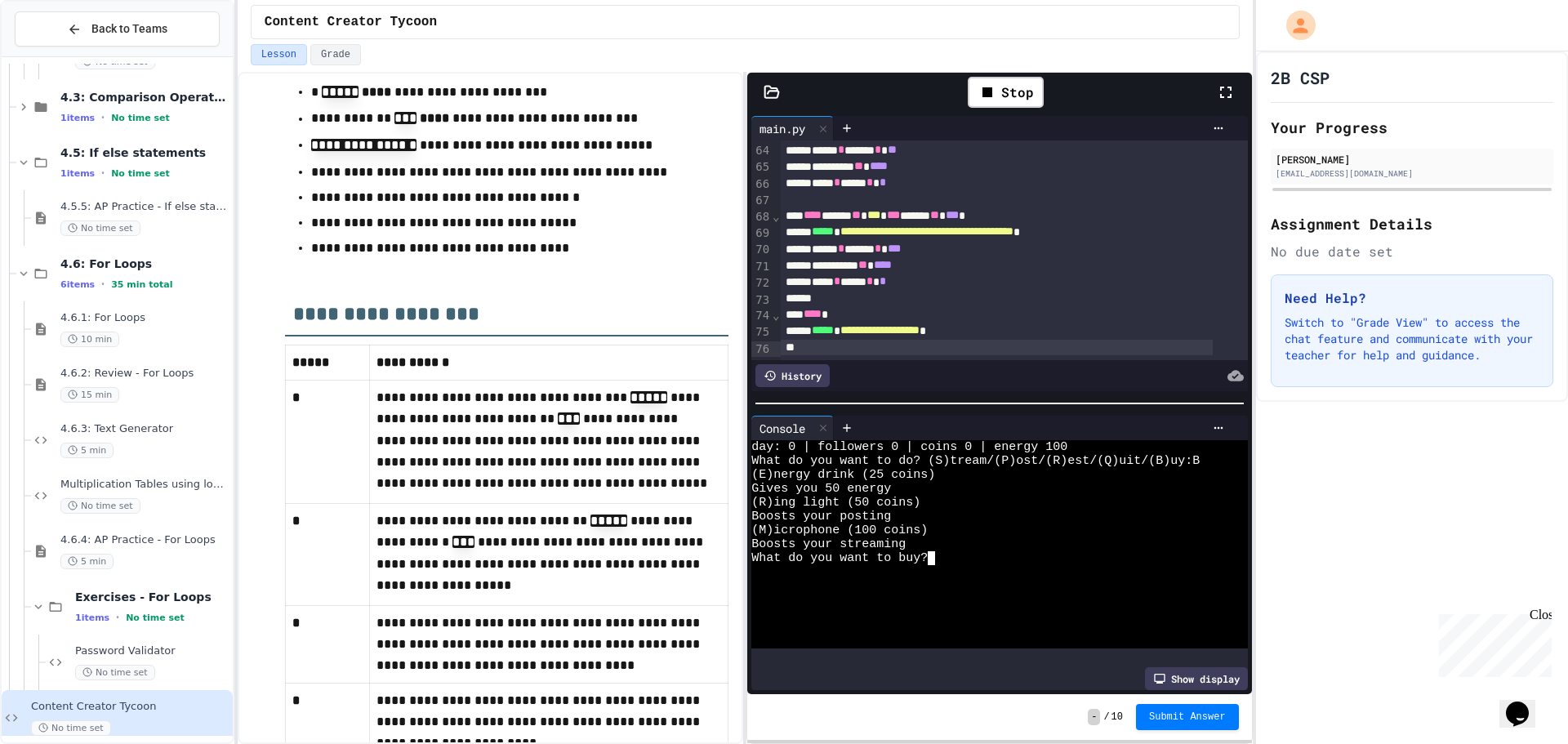
type textarea "*"
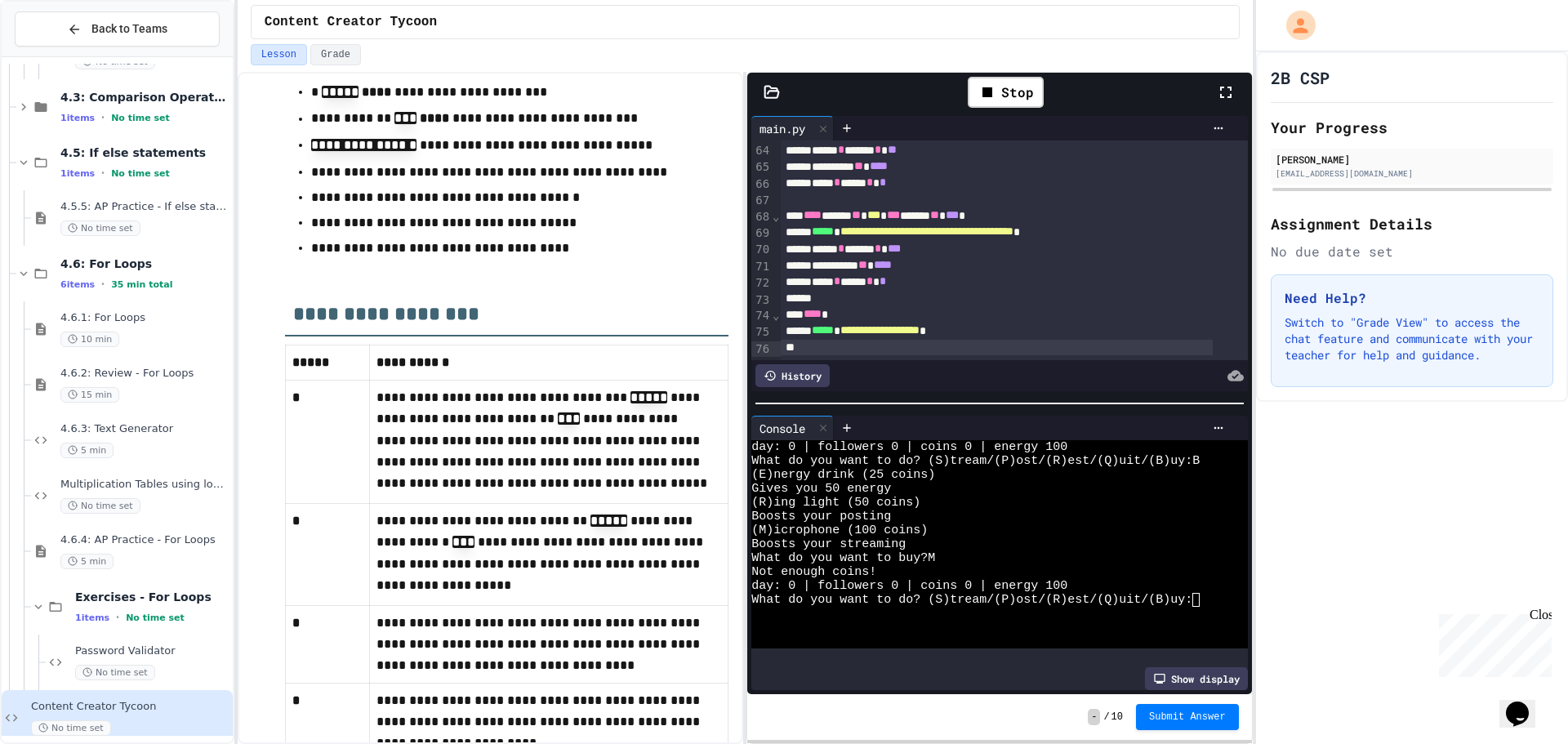
click at [973, 85] on div "Stop" at bounding box center [1005, 92] width 76 height 31
click at [1004, 88] on icon at bounding box center [1004, 93] width 20 height 20
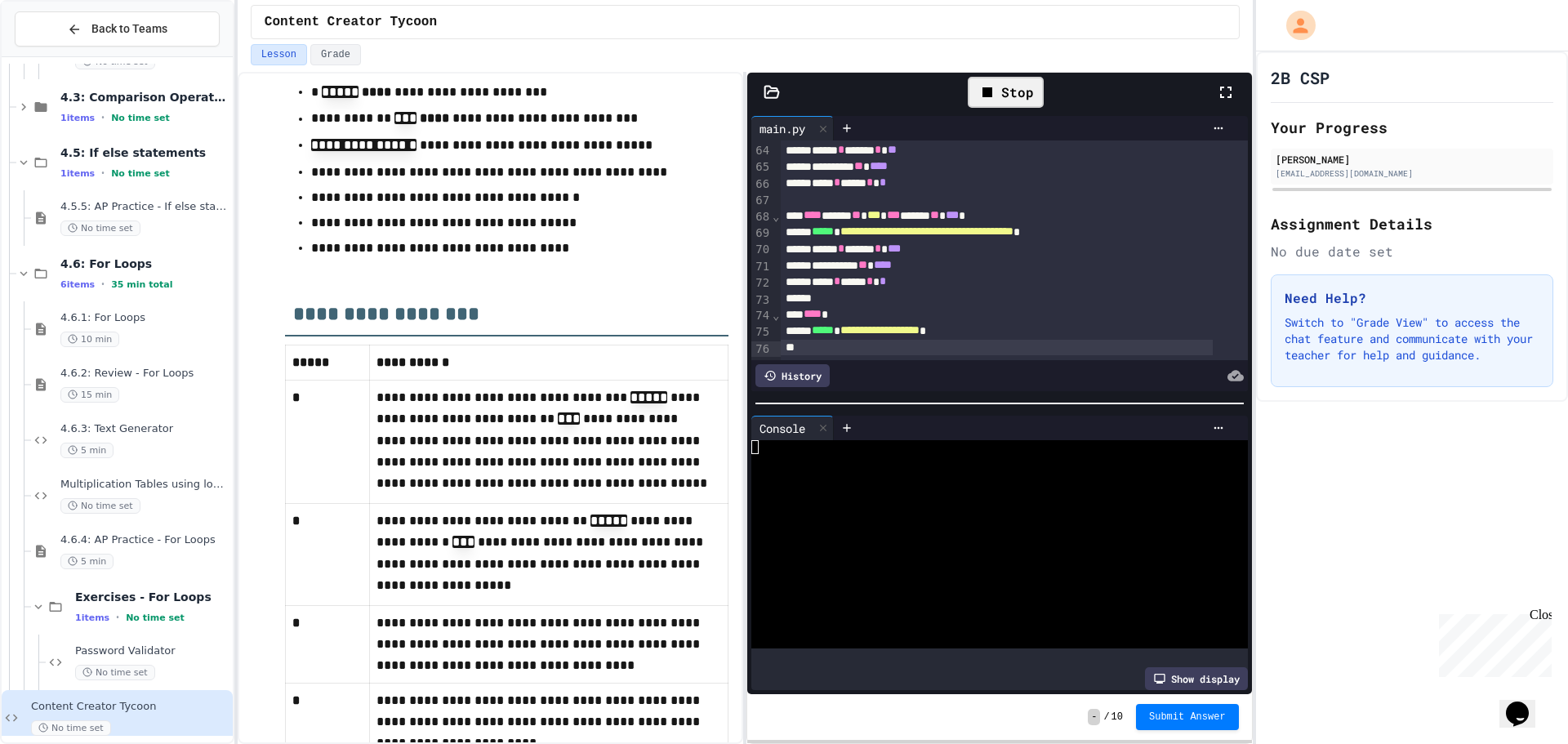
click at [1054, 530] on div at bounding box center [986, 531] width 470 height 14
type textarea "*"
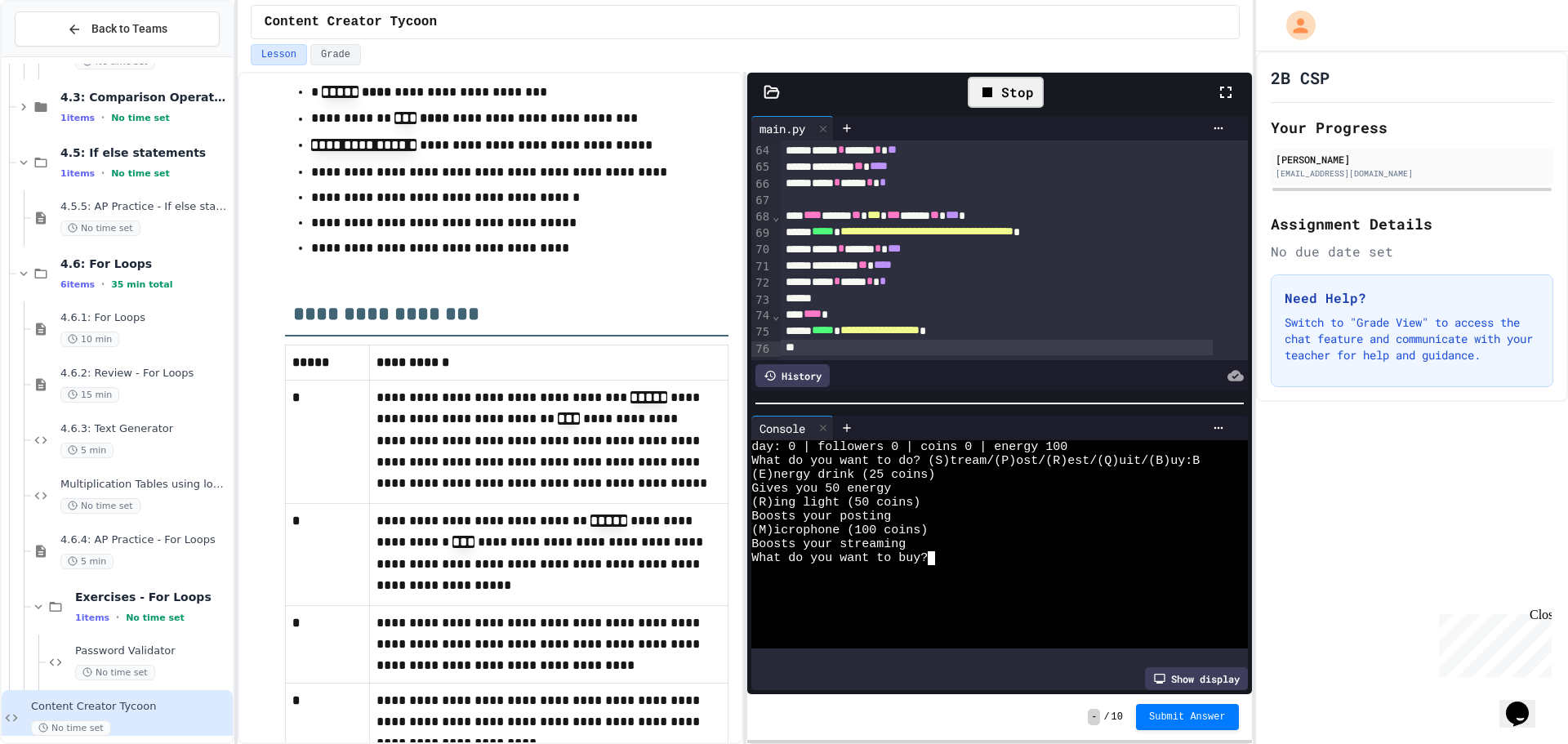
type textarea "*"
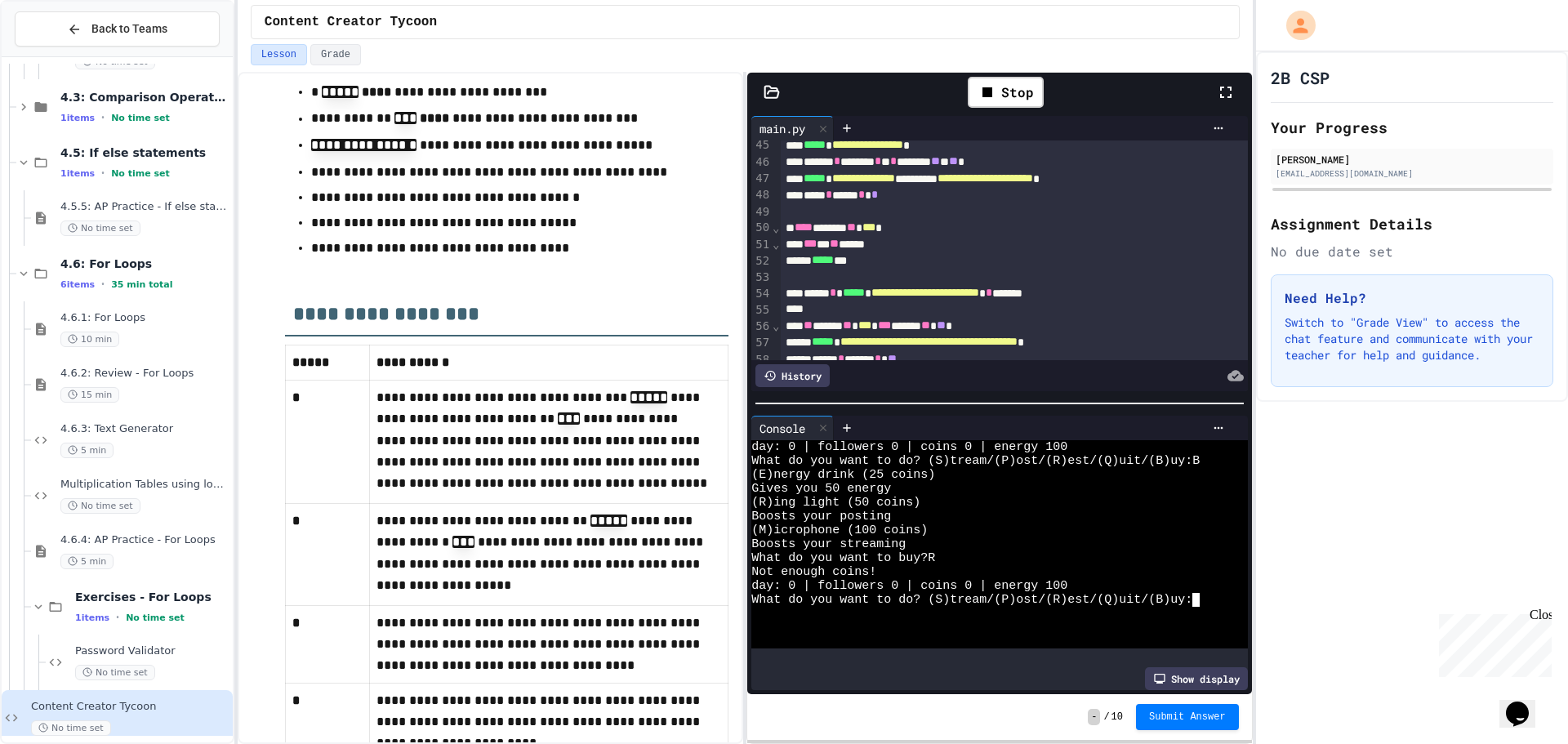
click at [1033, 105] on div "Stop" at bounding box center [1005, 92] width 76 height 31
click at [1023, 101] on div at bounding box center [1005, 92] width 40 height 28
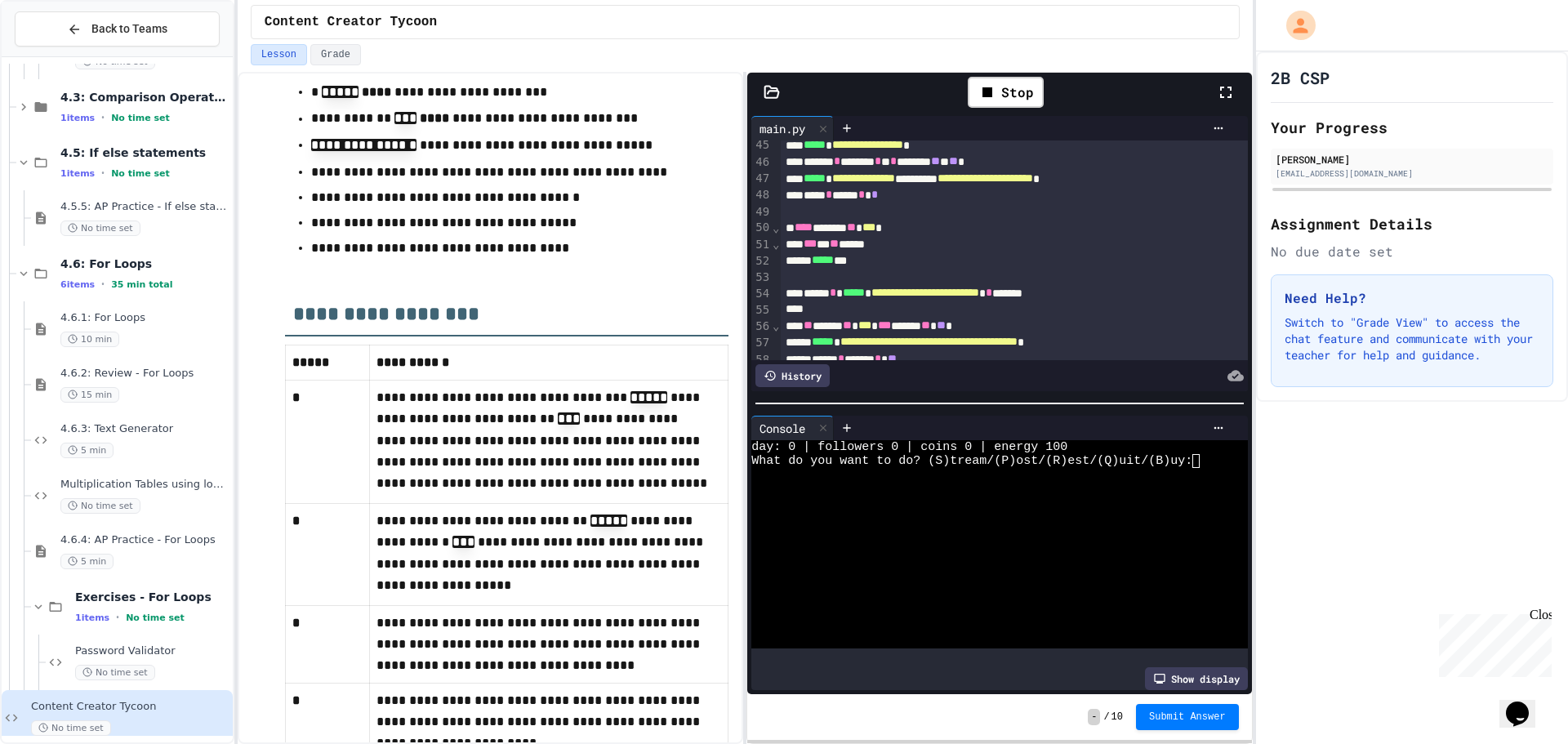
click at [1093, 579] on div at bounding box center [986, 586] width 470 height 14
type textarea "*"
click at [1213, 667] on div "Show display" at bounding box center [1196, 678] width 103 height 23
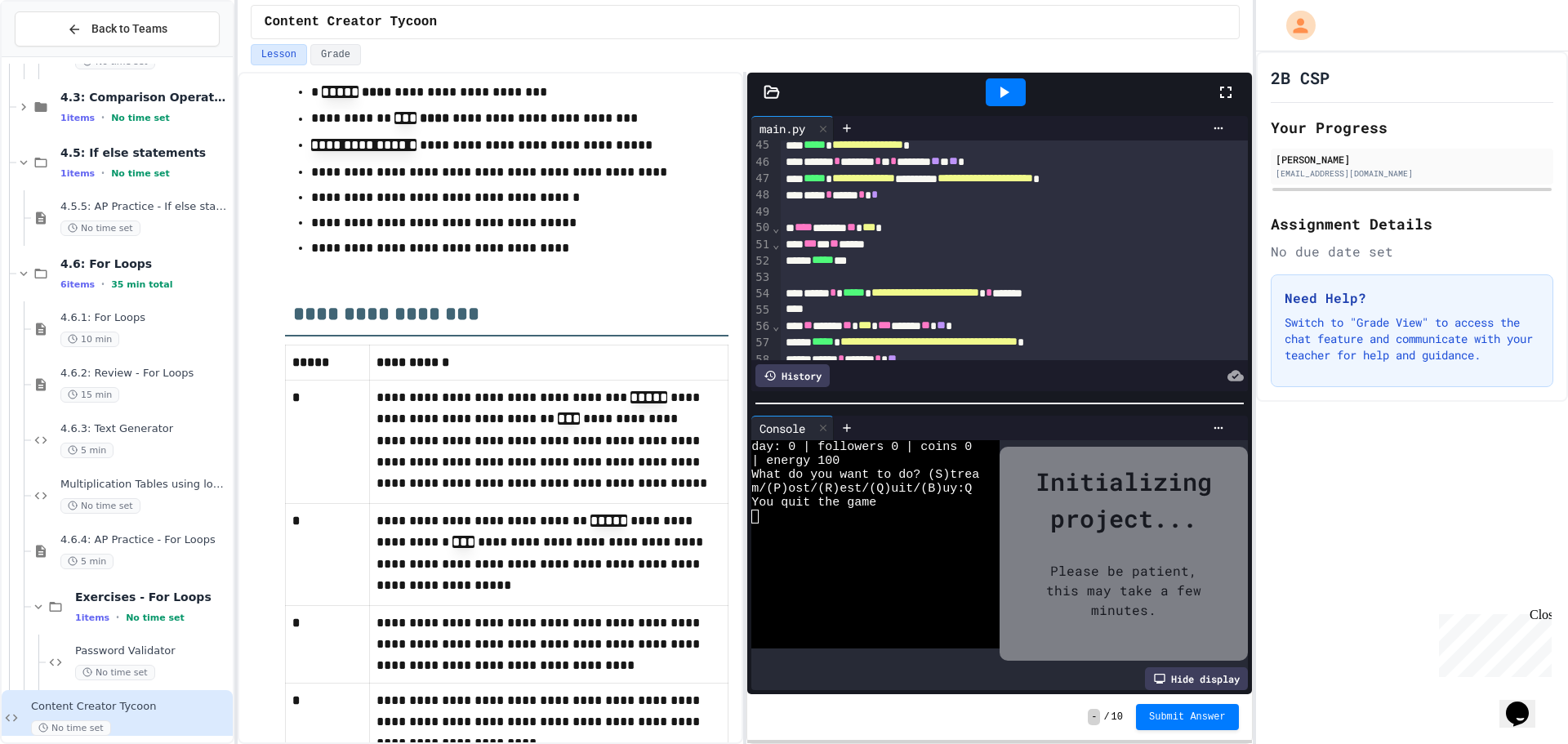
click at [1213, 667] on div "Hide display" at bounding box center [1196, 678] width 103 height 23
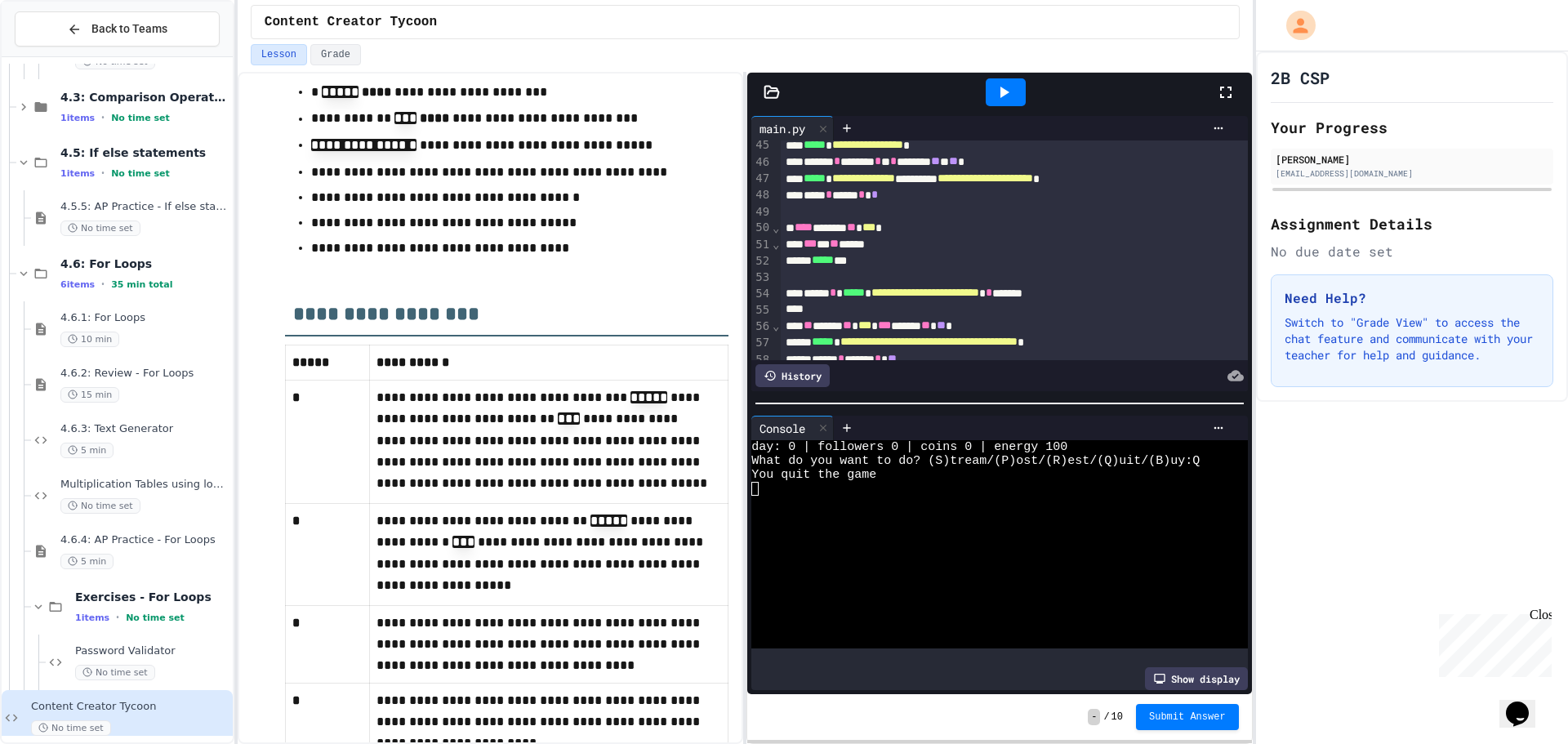
click at [794, 375] on div "History" at bounding box center [792, 375] width 74 height 23
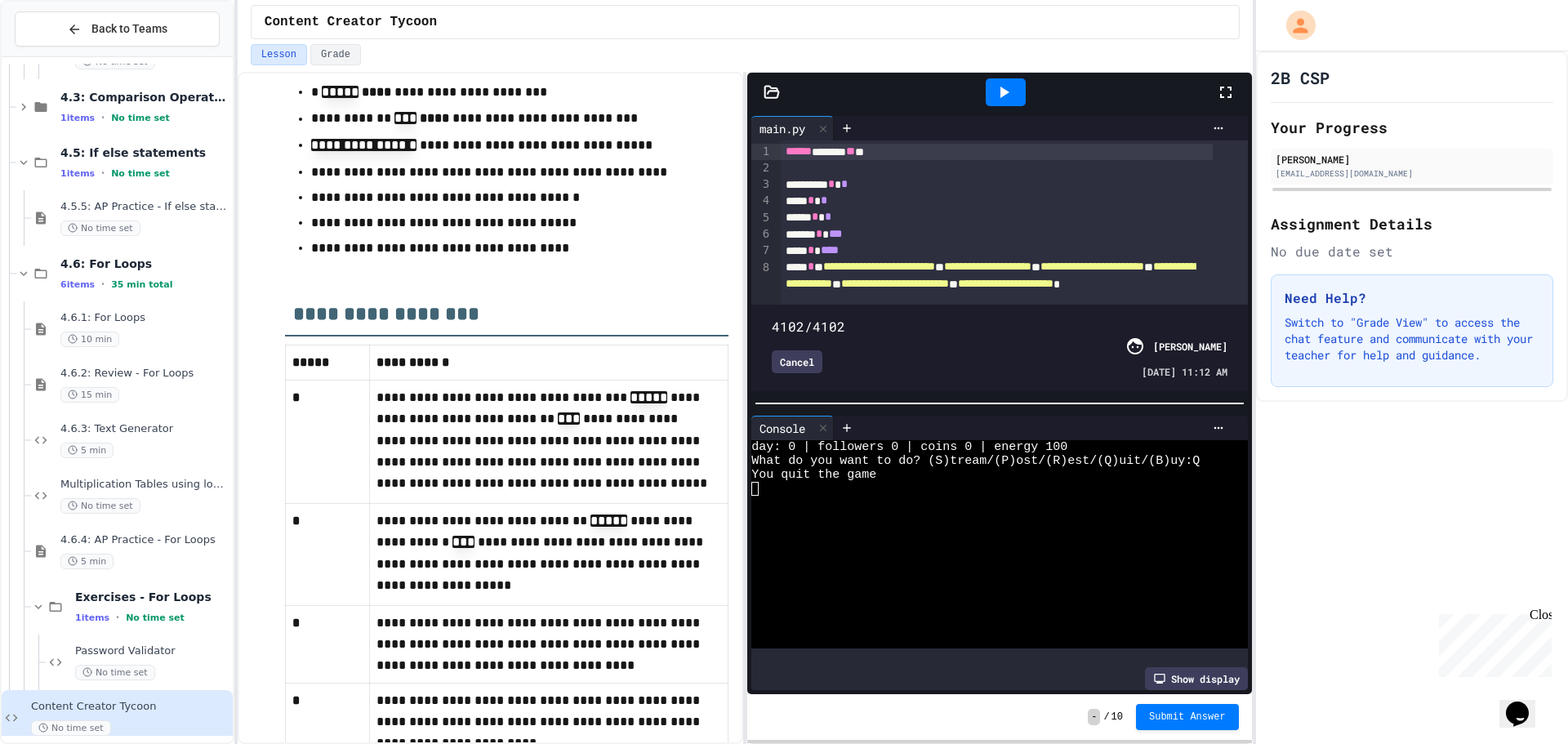
drag, startPoint x: 767, startPoint y: 293, endPoint x: 1229, endPoint y: 302, distance: 462.1
click at [771, 317] on span at bounding box center [771, 317] width 0 height 0
drag, startPoint x: 1211, startPoint y: 301, endPoint x: 1018, endPoint y: 301, distance: 193.0
click at [771, 317] on span at bounding box center [771, 317] width 0 height 0
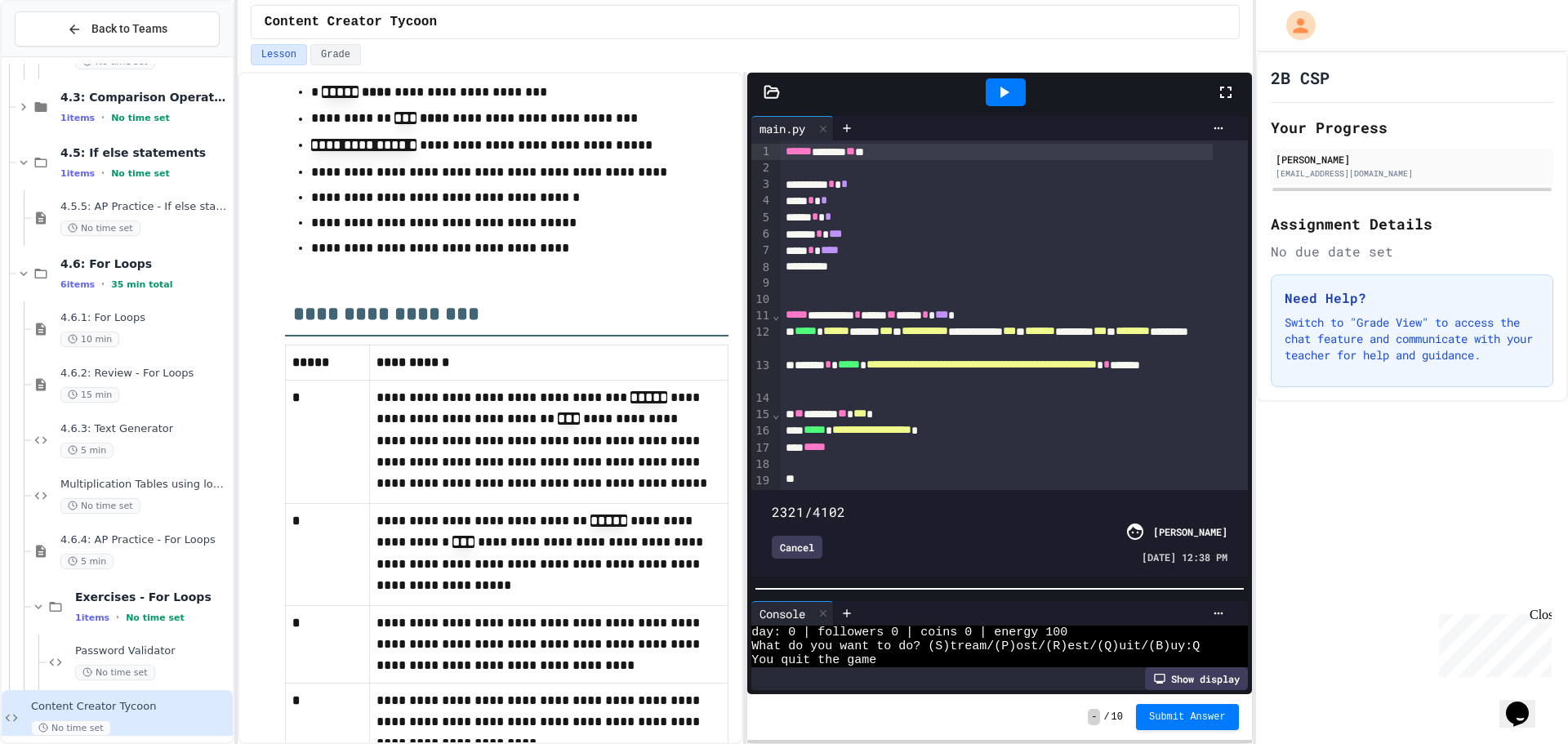
click at [915, 597] on div at bounding box center [999, 589] width 504 height 17
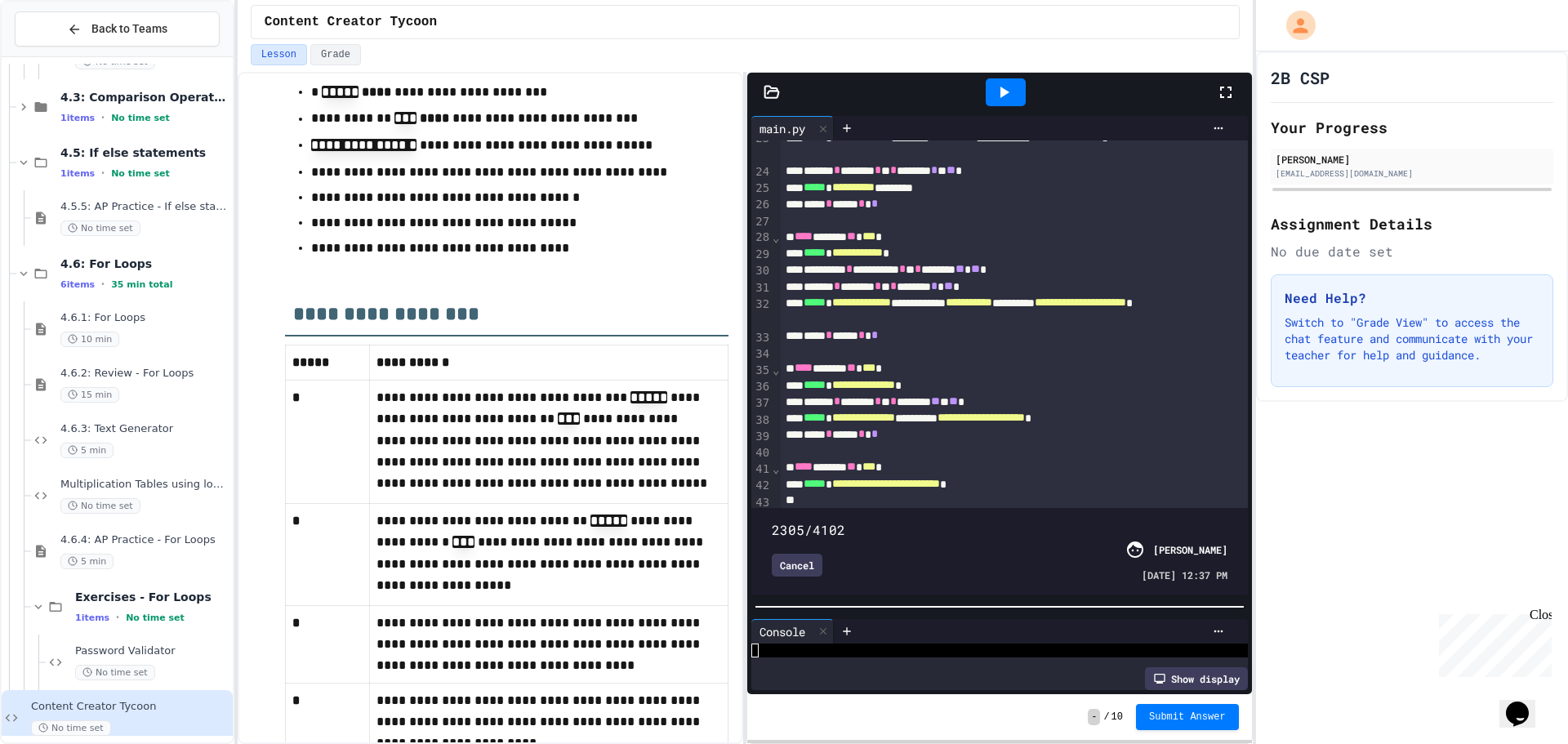
scroll to position [112, 0]
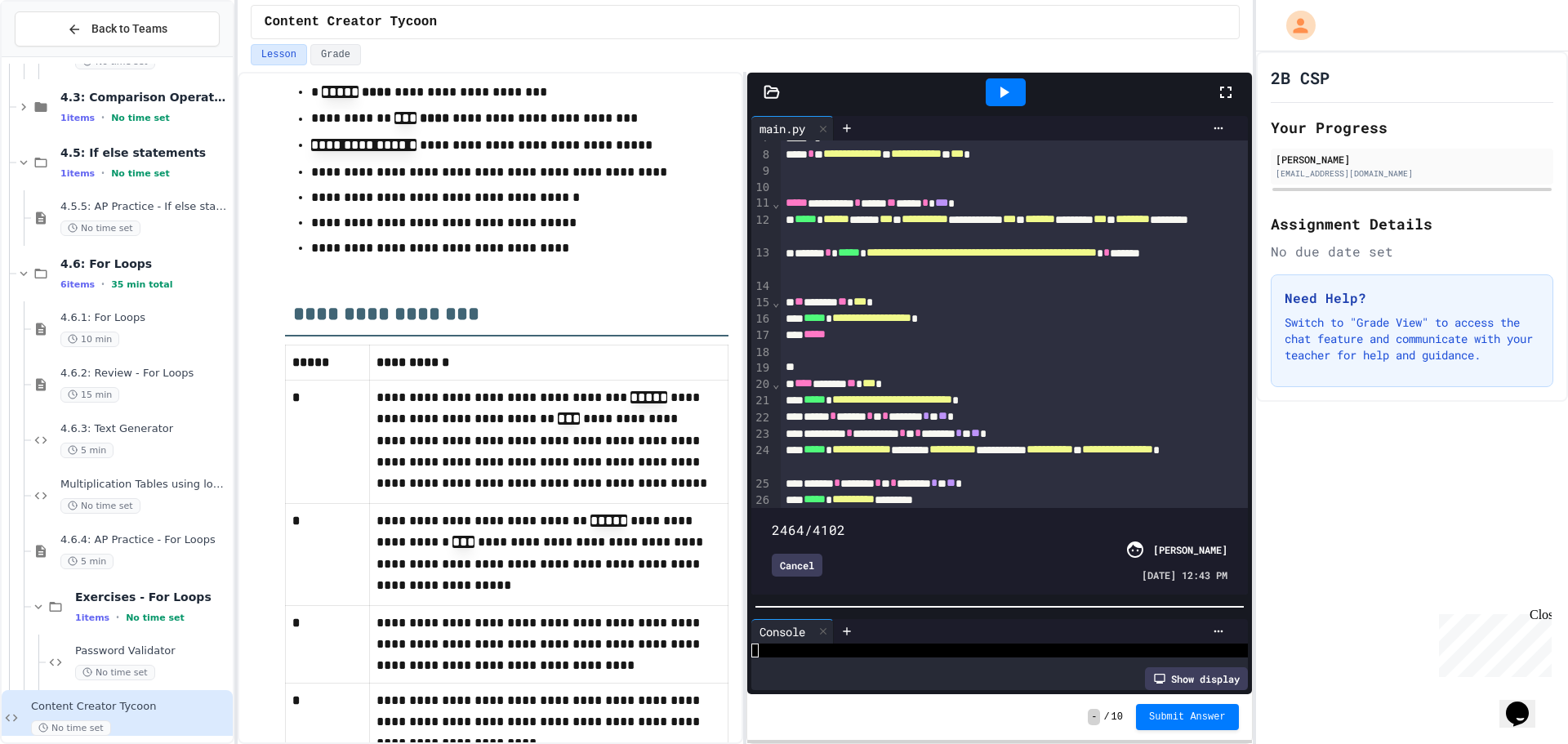
drag, startPoint x: 1021, startPoint y: 500, endPoint x: 1037, endPoint y: 499, distance: 16.0
click at [771, 521] on span at bounding box center [771, 521] width 0 height 0
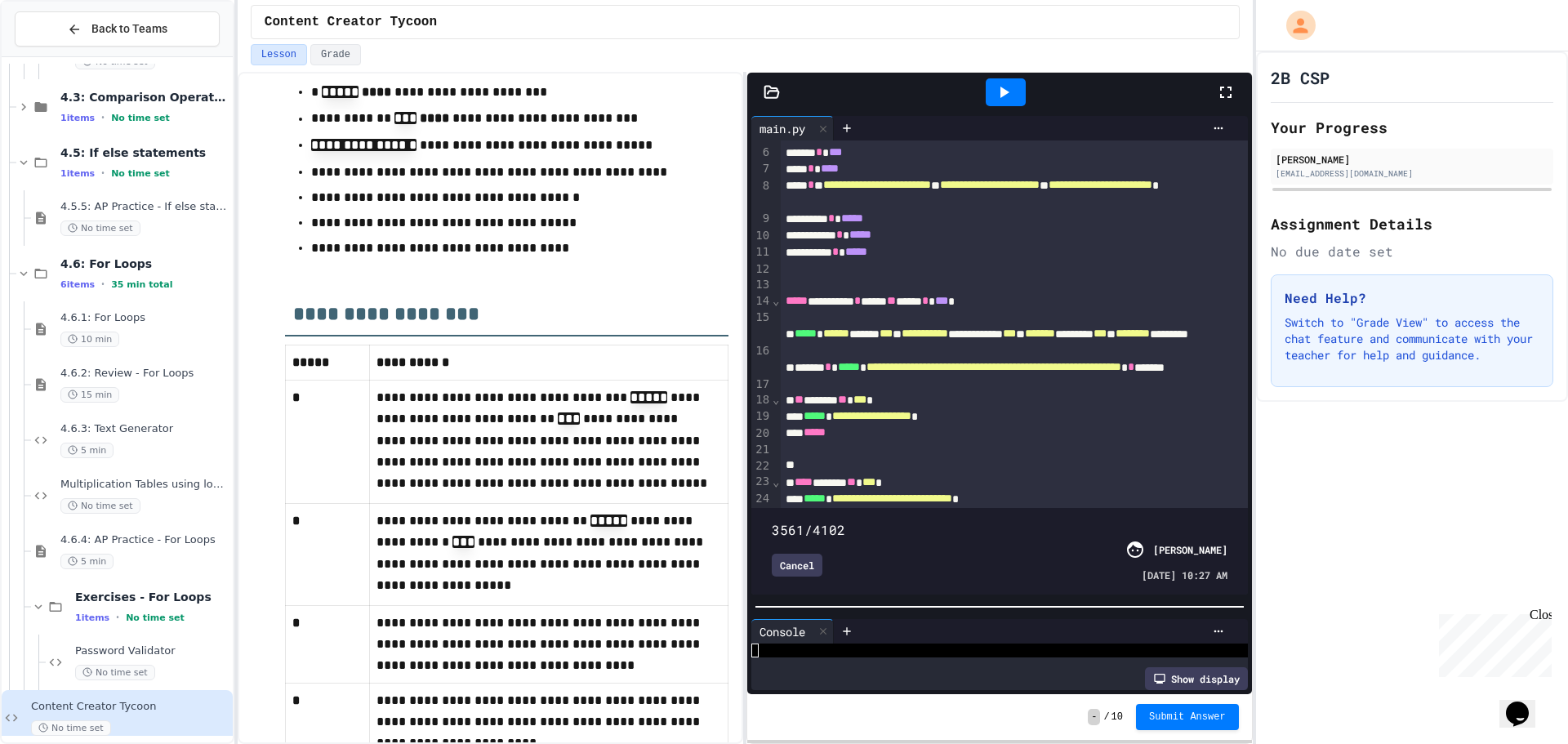
scroll to position [16, 0]
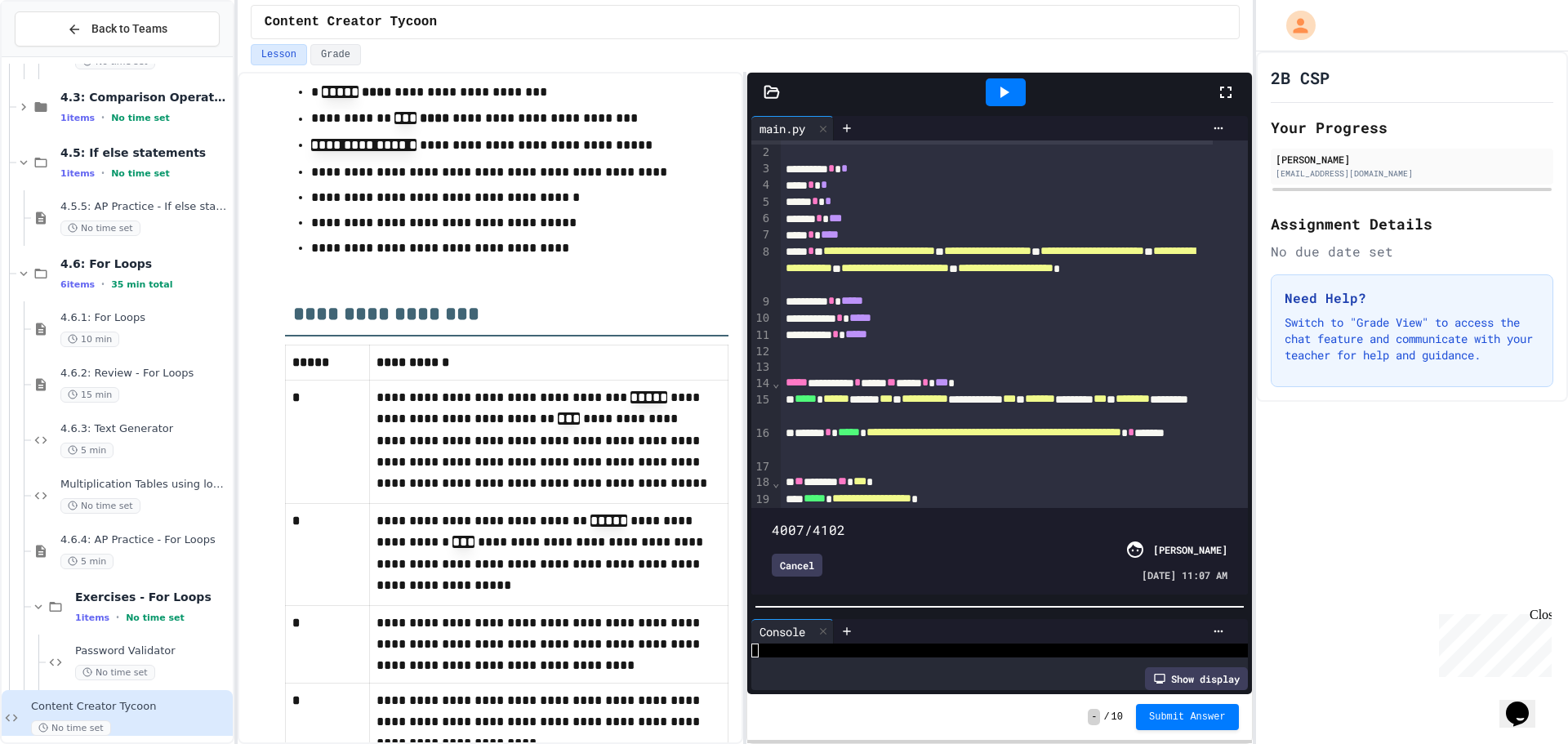
type input "****"
click at [771, 521] on span at bounding box center [771, 521] width 0 height 0
drag, startPoint x: 1203, startPoint y: 485, endPoint x: 1042, endPoint y: 268, distance: 270.2
click at [1042, 268] on span "**********" at bounding box center [990, 259] width 409 height 28
click at [801, 554] on div "Cancel" at bounding box center [796, 564] width 50 height 23
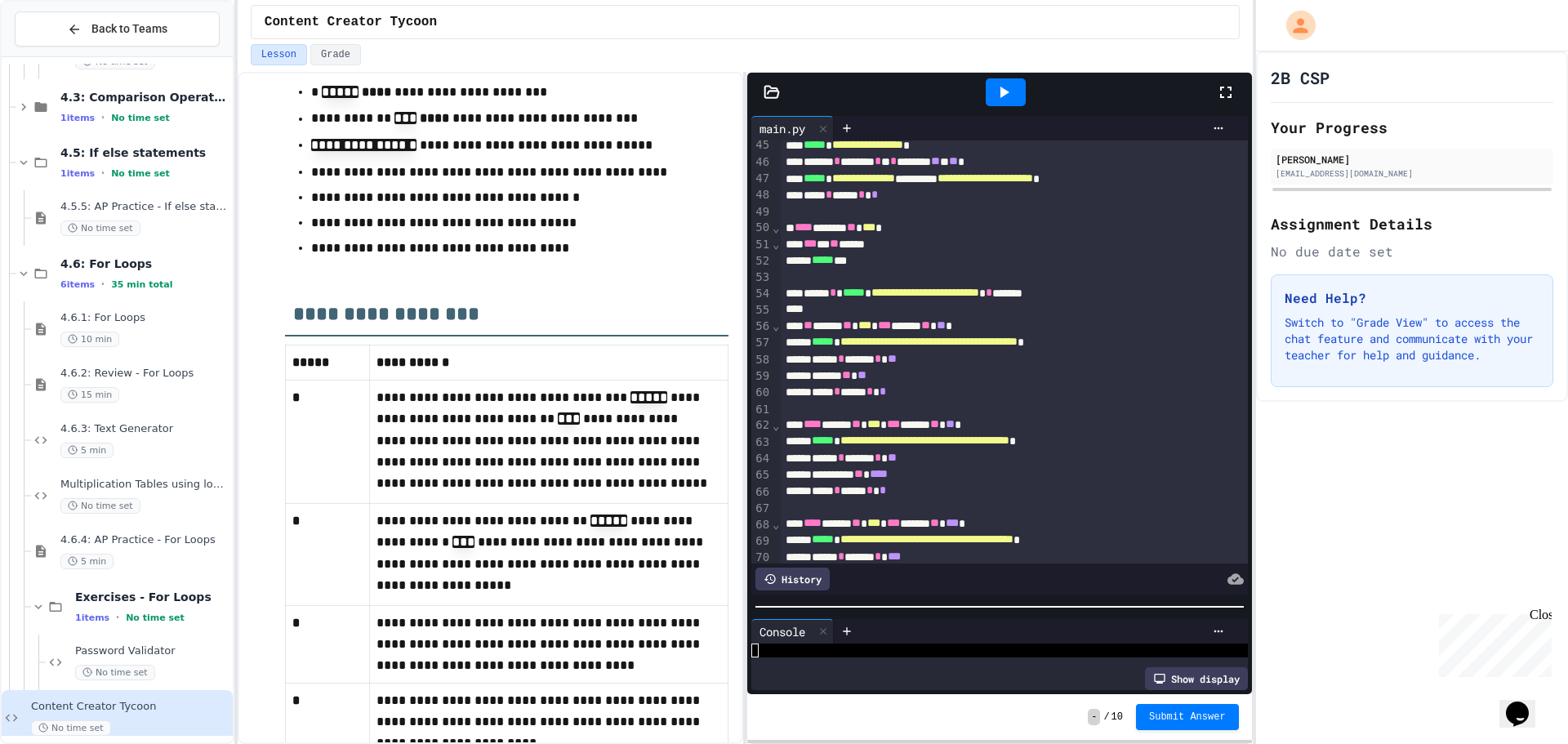
scroll to position [959, 0]
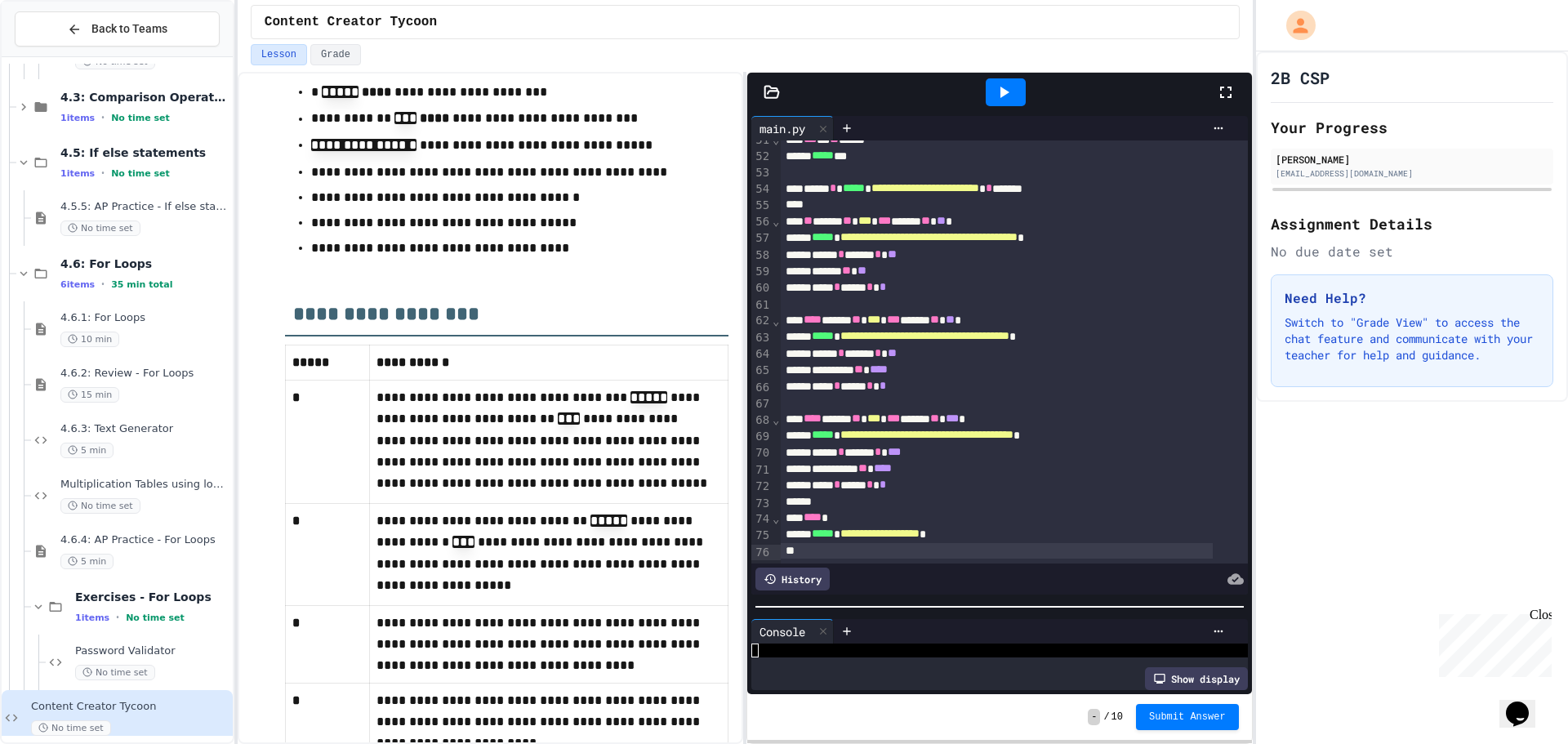
click at [1009, 92] on icon at bounding box center [1004, 93] width 20 height 20
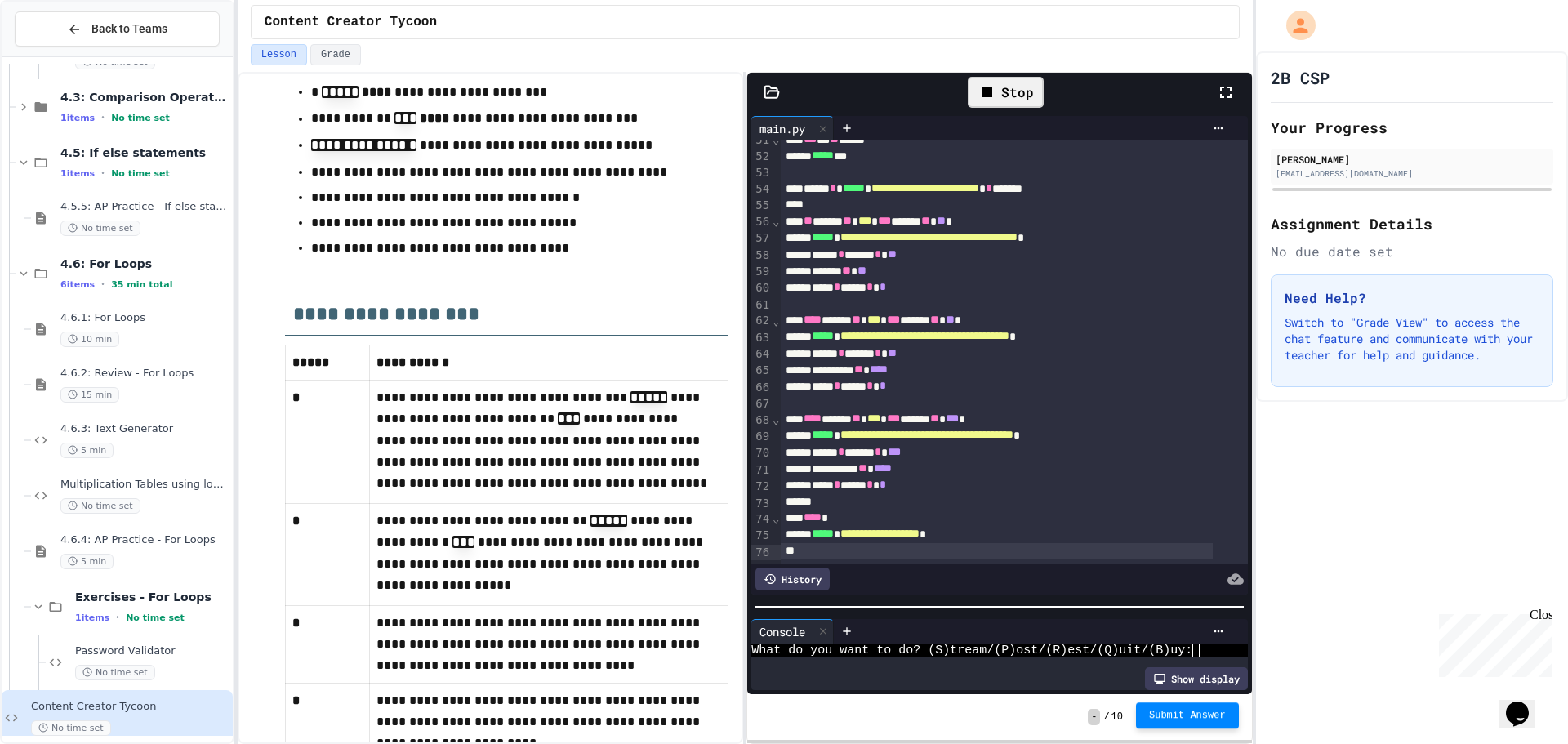
click at [1203, 715] on span "Submit Answer" at bounding box center [1187, 715] width 77 height 13
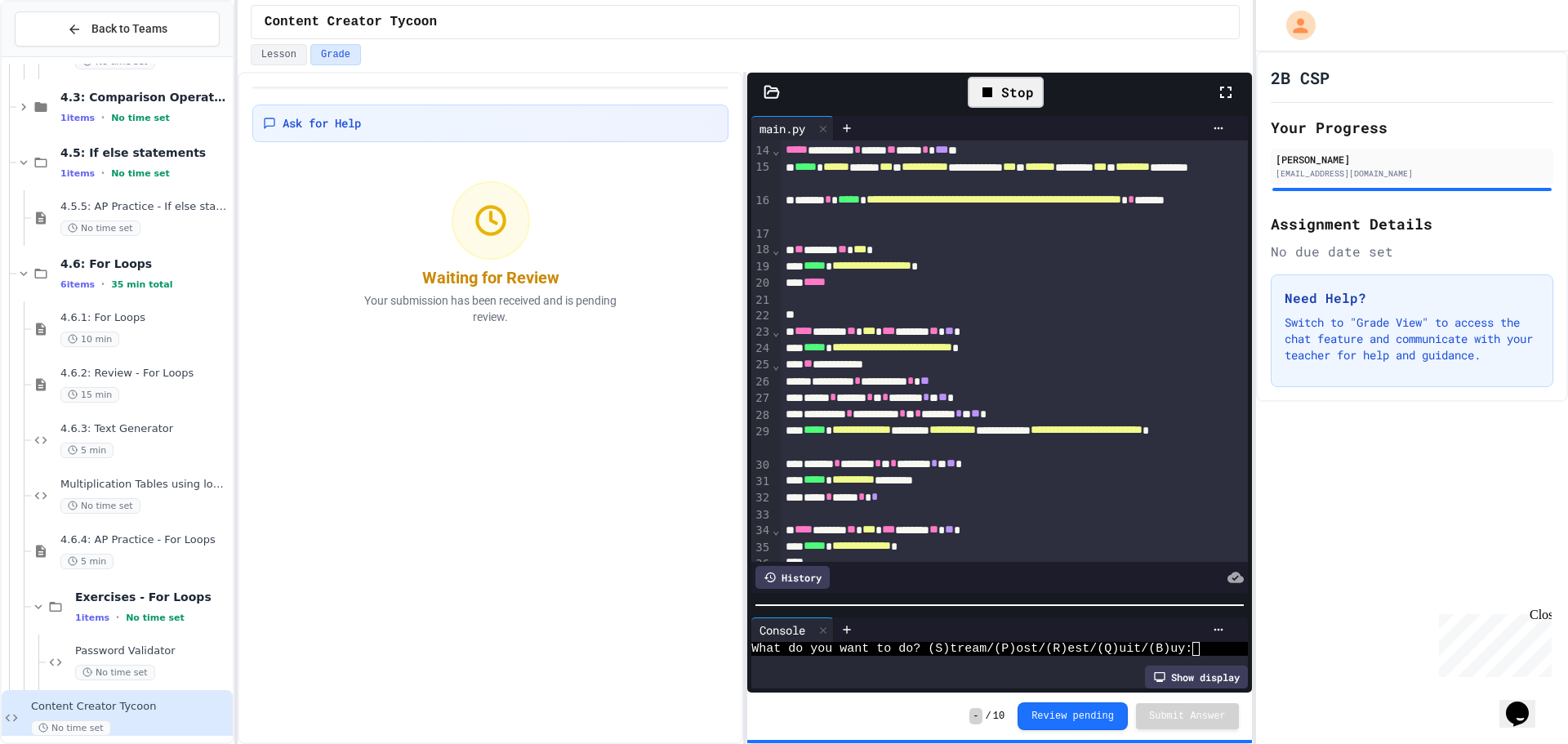
scroll to position [245, 0]
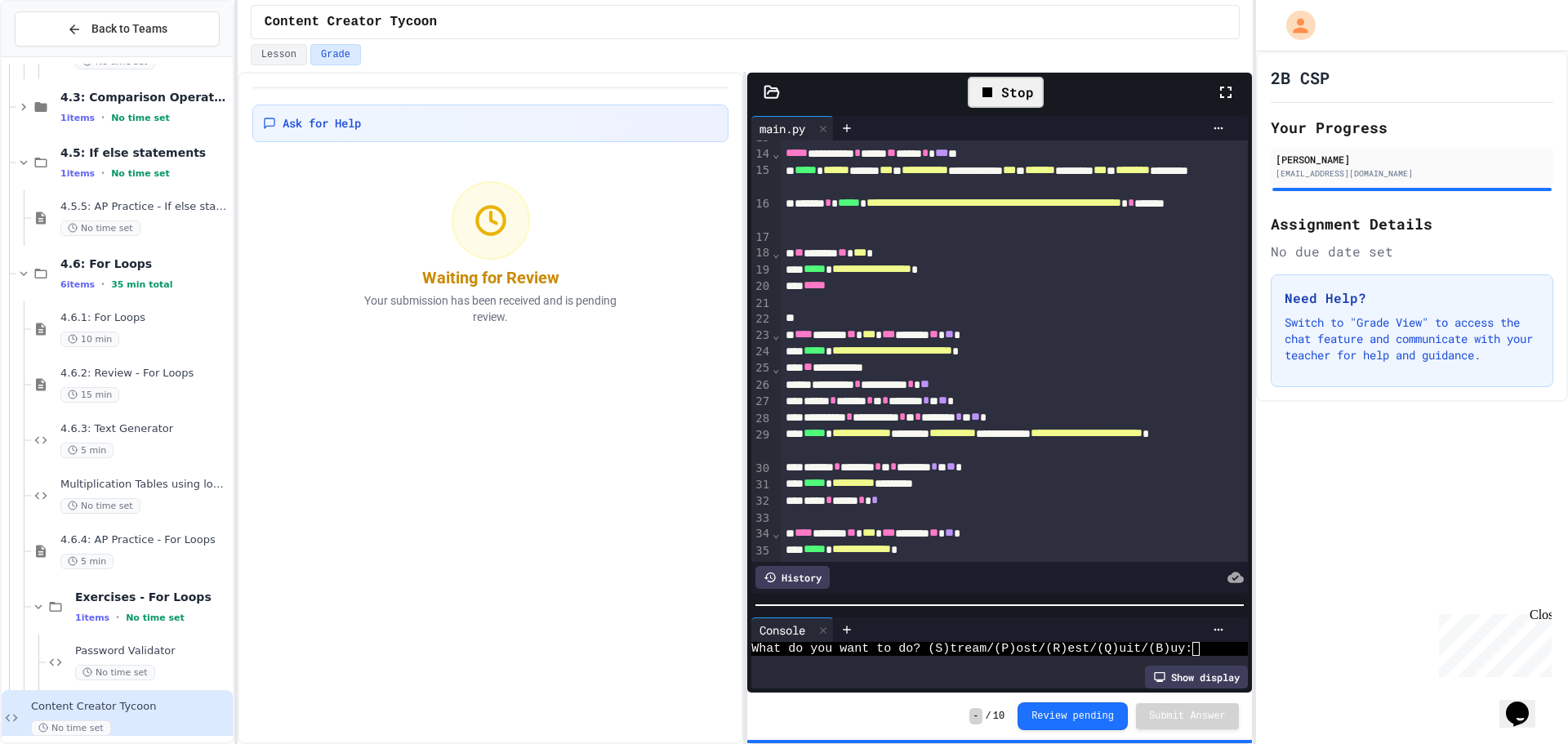
click at [954, 331] on span "**" at bounding box center [949, 335] width 9 height 12
click at [954, 385] on div "********* * ********* * **" at bounding box center [997, 385] width 432 height 17
click at [956, 470] on span "**" at bounding box center [951, 467] width 9 height 12
click at [1369, 435] on div "2B CSP Your Progress [PERSON_NAME] [EMAIL_ADDRESS][DOMAIN_NAME] Assignment Deta…" at bounding box center [1411, 398] width 312 height 693
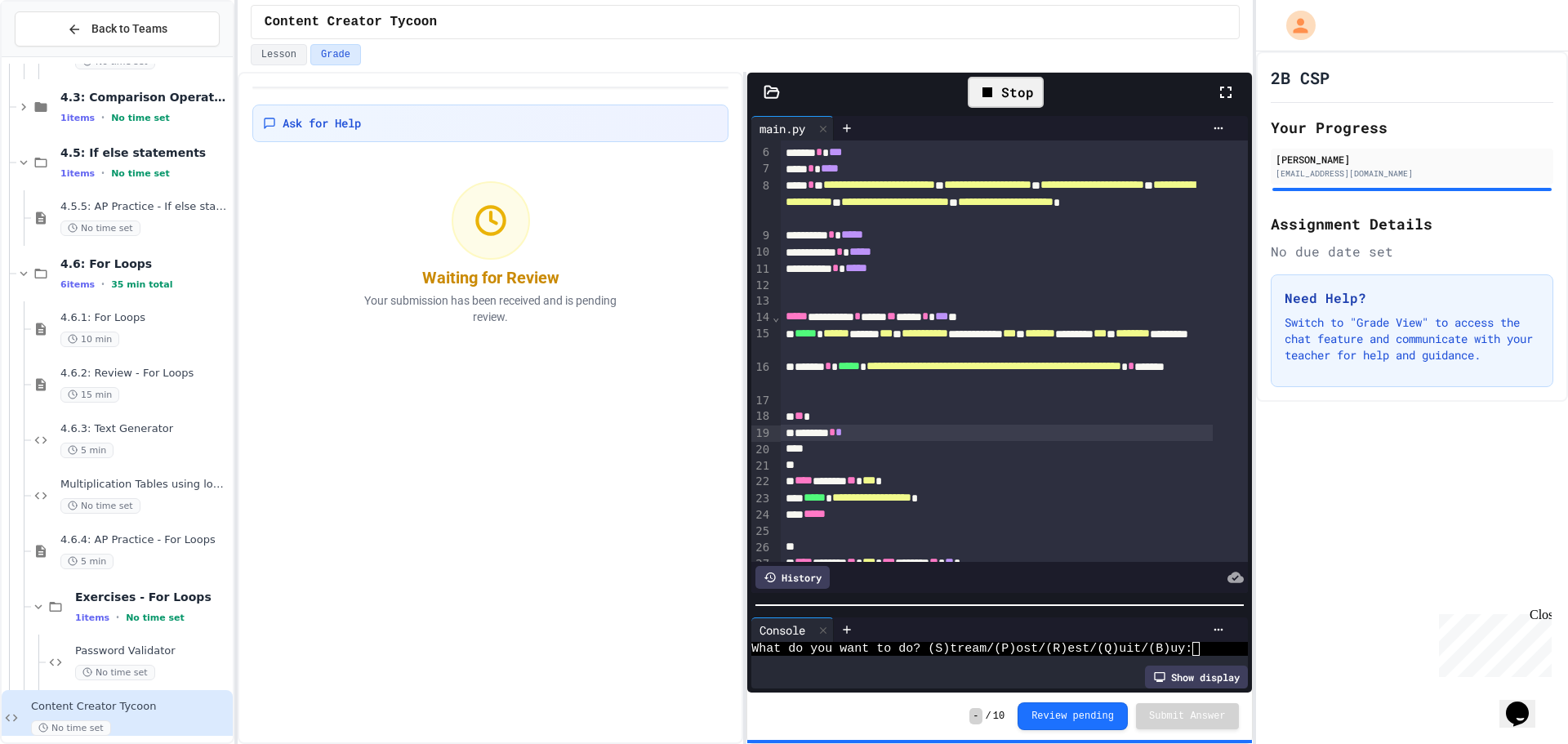
click at [872, 436] on div "******** * *" at bounding box center [997, 433] width 432 height 17
click at [796, 433] on div "******** * *" at bounding box center [997, 433] width 432 height 17
click at [889, 444] on div at bounding box center [997, 449] width 432 height 17
click at [866, 432] on span "**********" at bounding box center [844, 432] width 42 height 12
click at [819, 421] on div "**********" at bounding box center [997, 416] width 432 height 17
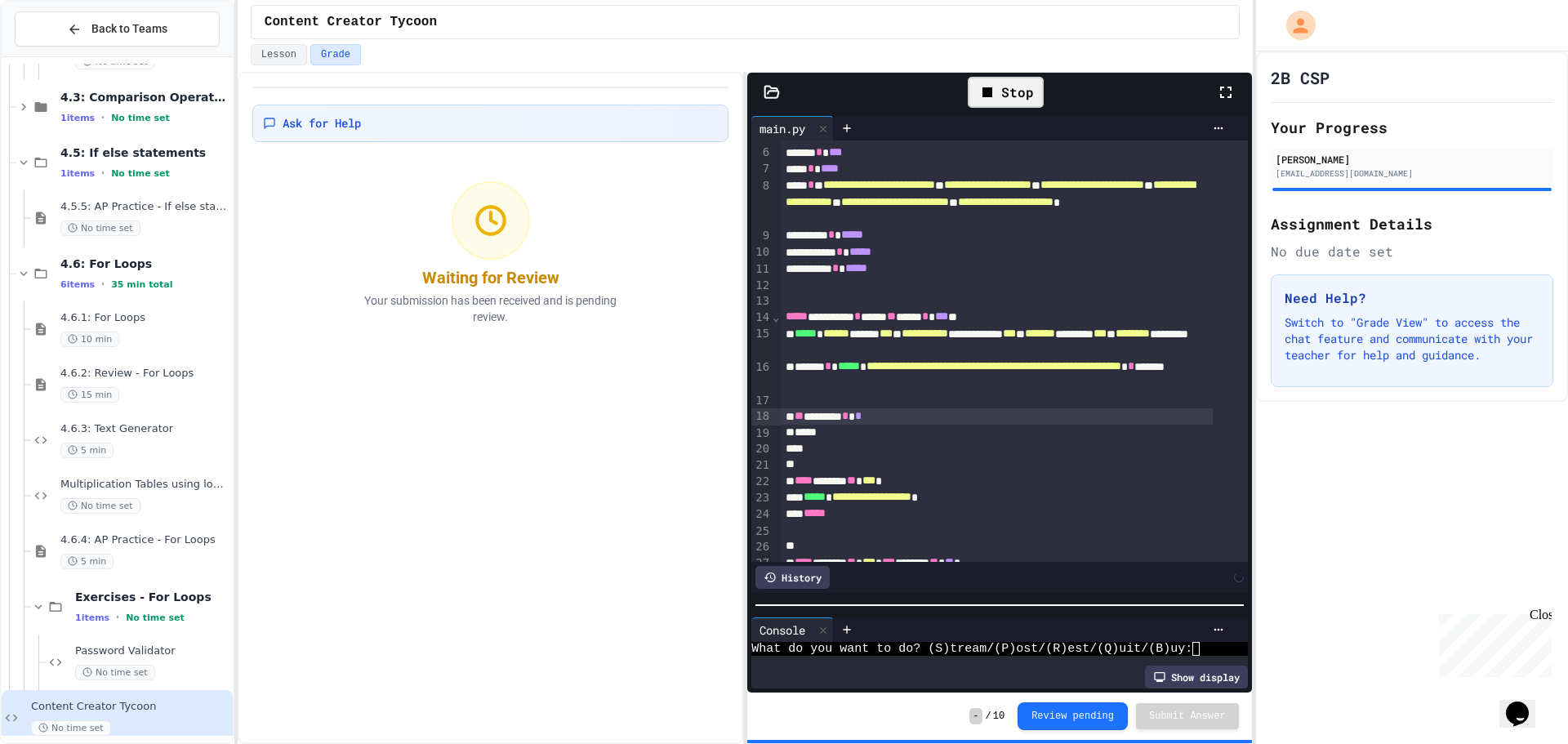
click at [904, 416] on div "** ******** * *" at bounding box center [997, 416] width 432 height 17
click at [862, 439] on div "*****" at bounding box center [997, 433] width 432 height 17
click at [1004, 90] on div "Stop" at bounding box center [1005, 92] width 76 height 31
click at [1004, 90] on icon at bounding box center [1004, 93] width 9 height 12
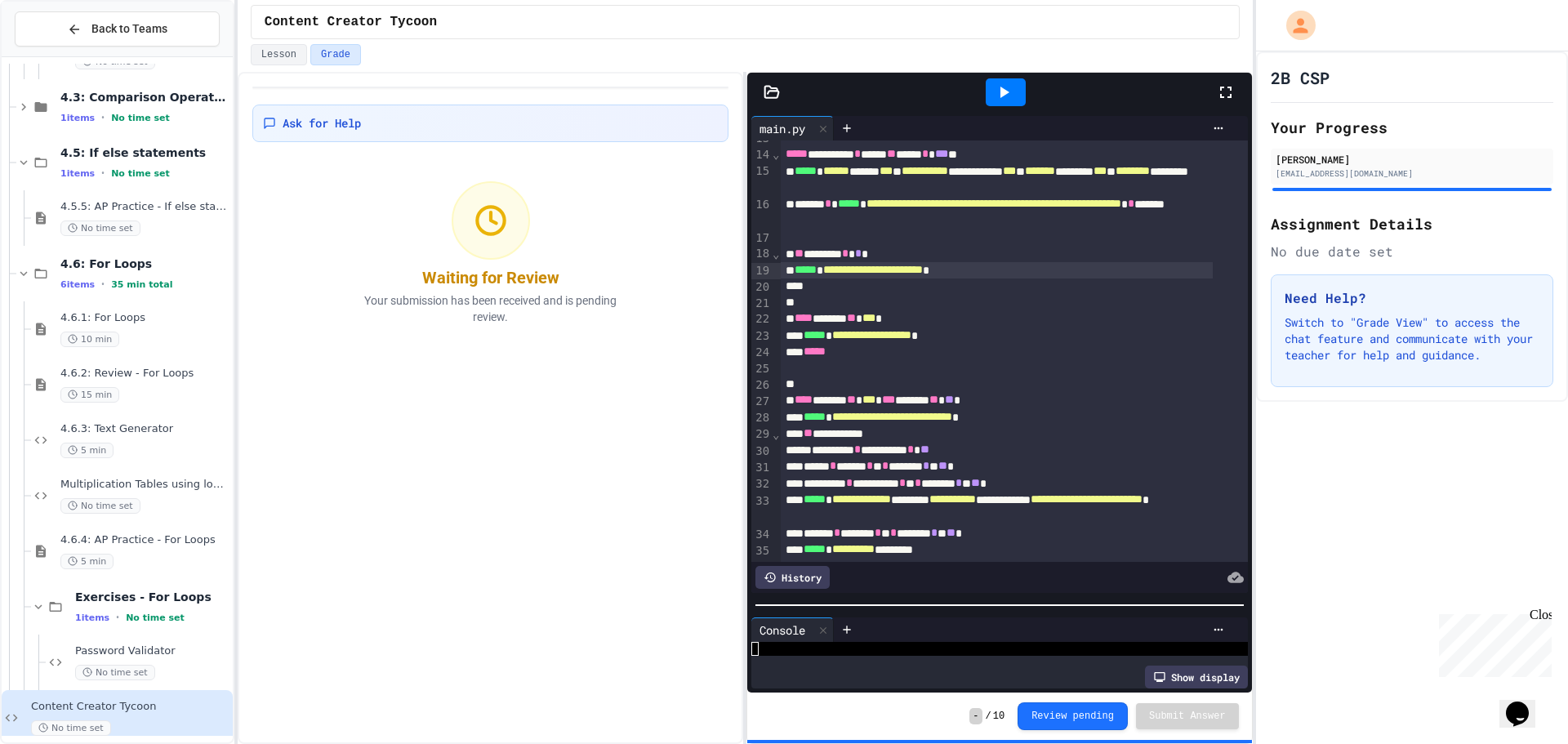
scroll to position [245, 0]
drag, startPoint x: 905, startPoint y: 588, endPoint x: 912, endPoint y: 533, distance: 55.4
click at [912, 533] on div "**********" at bounding box center [999, 402] width 504 height 581
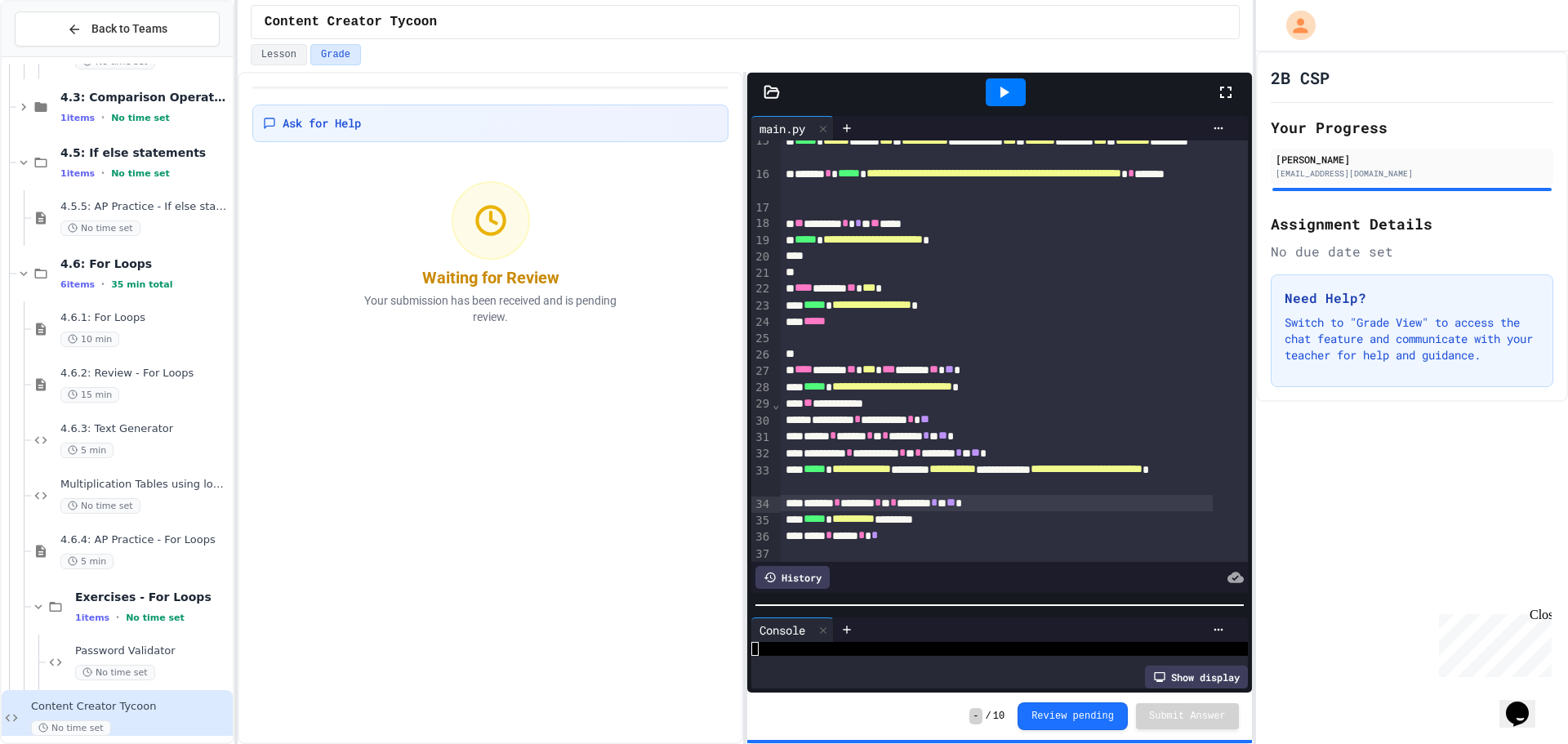
drag, startPoint x: 853, startPoint y: 613, endPoint x: 859, endPoint y: 577, distance: 36.5
click at [859, 577] on div "**********" at bounding box center [999, 402] width 504 height 581
click at [885, 630] on div at bounding box center [1032, 630] width 396 height 25
click at [847, 642] on div at bounding box center [986, 649] width 470 height 14
click at [1010, 98] on icon at bounding box center [1004, 93] width 20 height 20
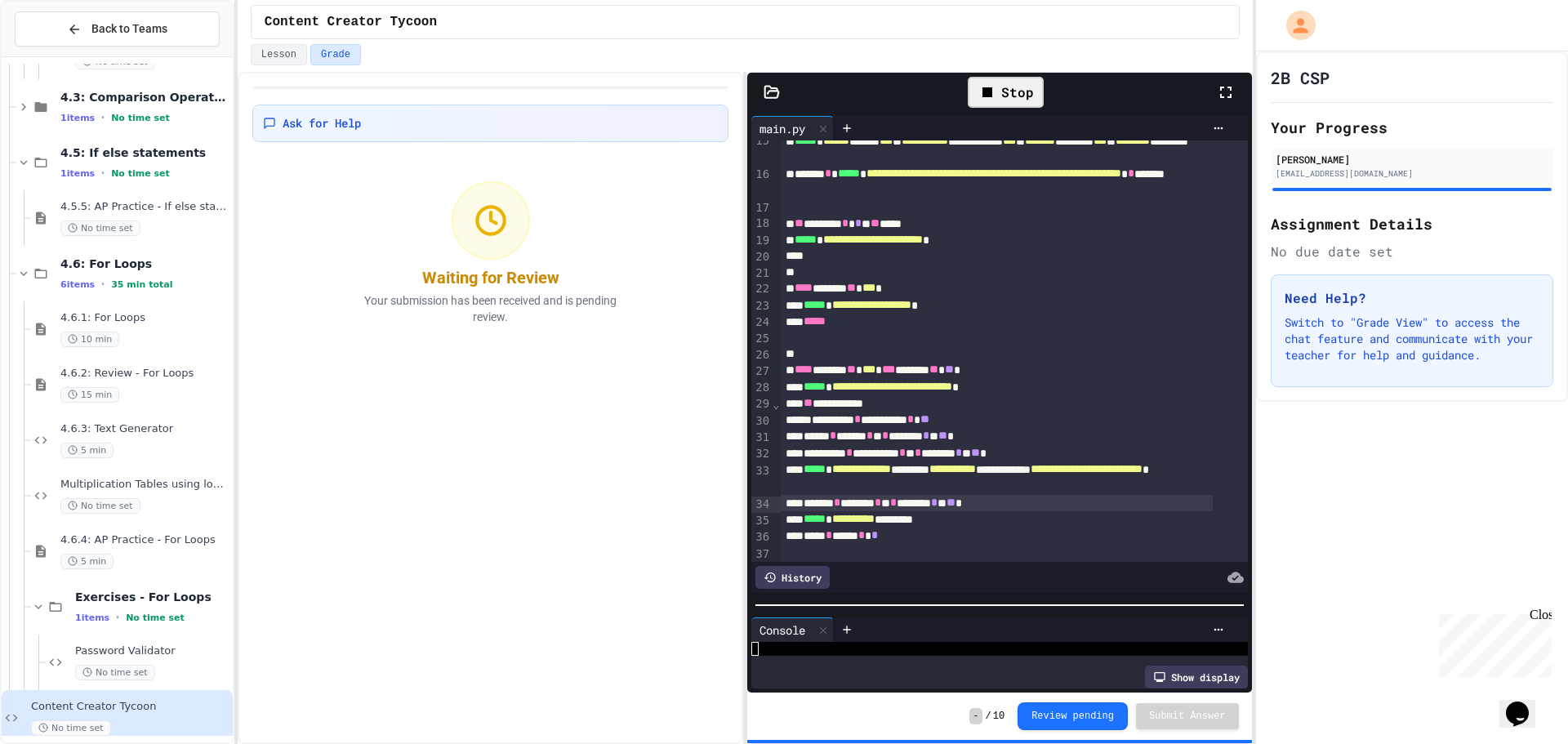
scroll to position [55, 0]
click at [1015, 84] on div at bounding box center [1005, 92] width 40 height 28
click at [1014, 88] on icon at bounding box center [1004, 93] width 20 height 20
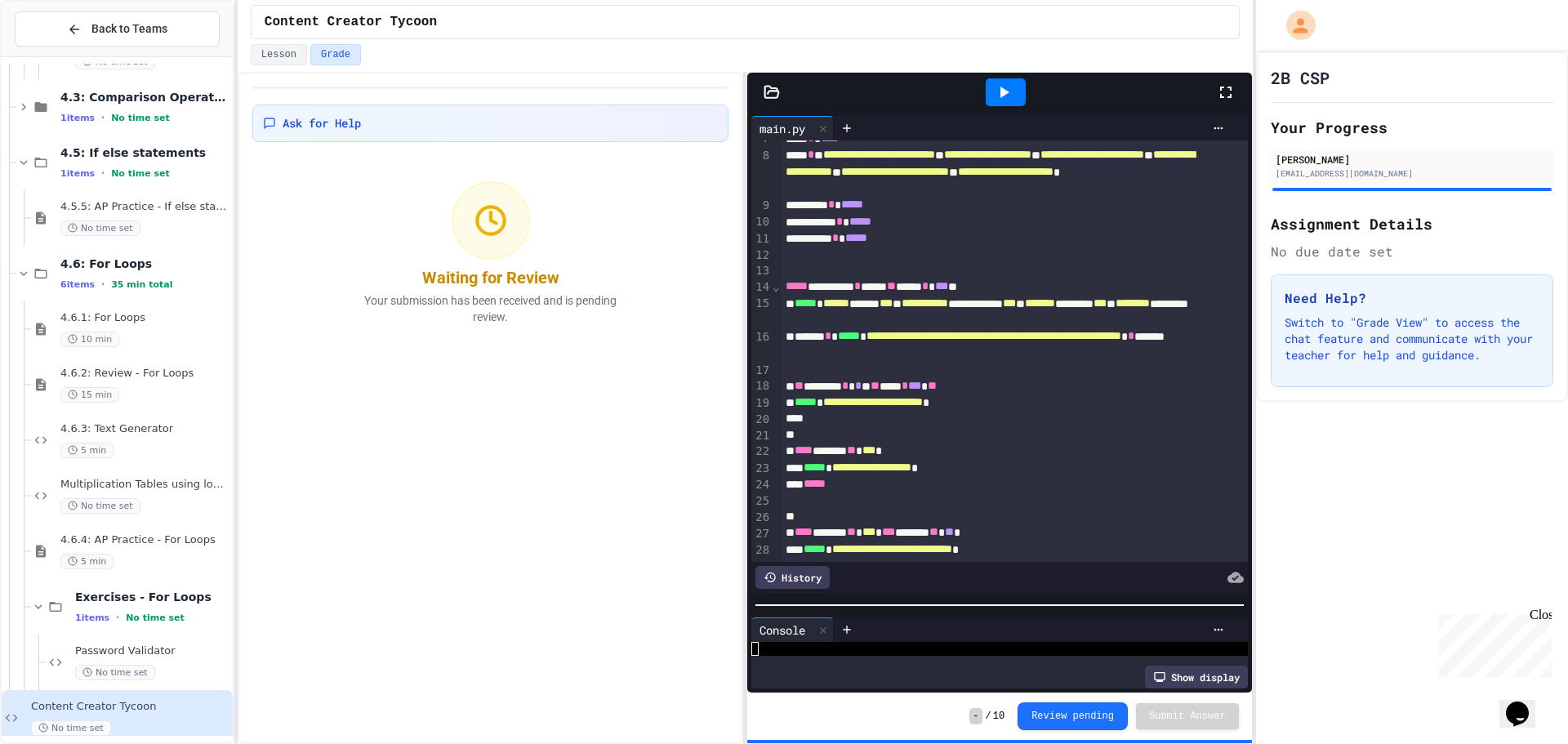
scroll to position [112, 0]
click at [1016, 87] on div at bounding box center [1005, 92] width 40 height 28
click at [1016, 87] on div "Stop" at bounding box center [1005, 92] width 76 height 31
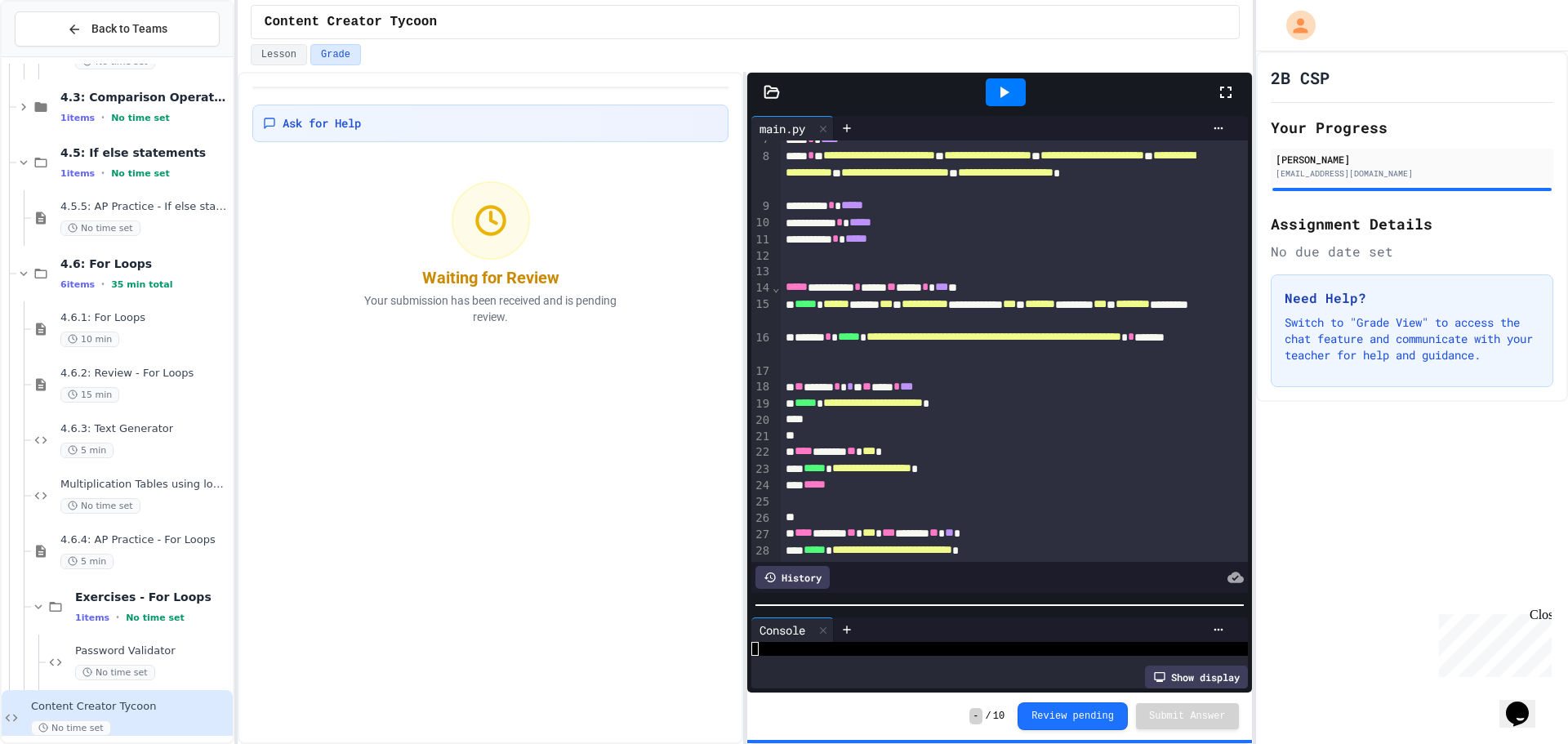
click at [1020, 88] on div at bounding box center [1005, 92] width 40 height 28
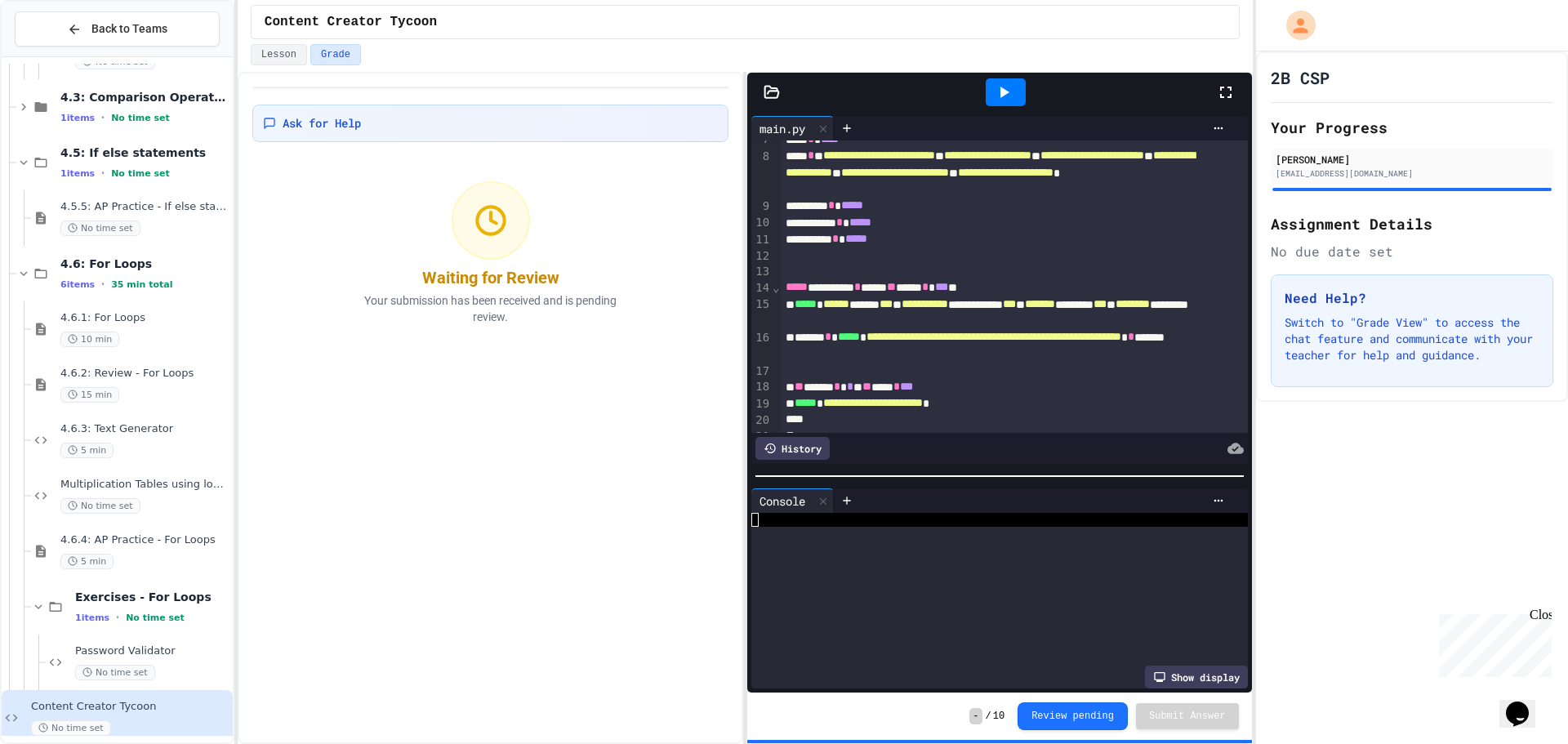
click at [1016, 468] on div at bounding box center [999, 476] width 504 height 17
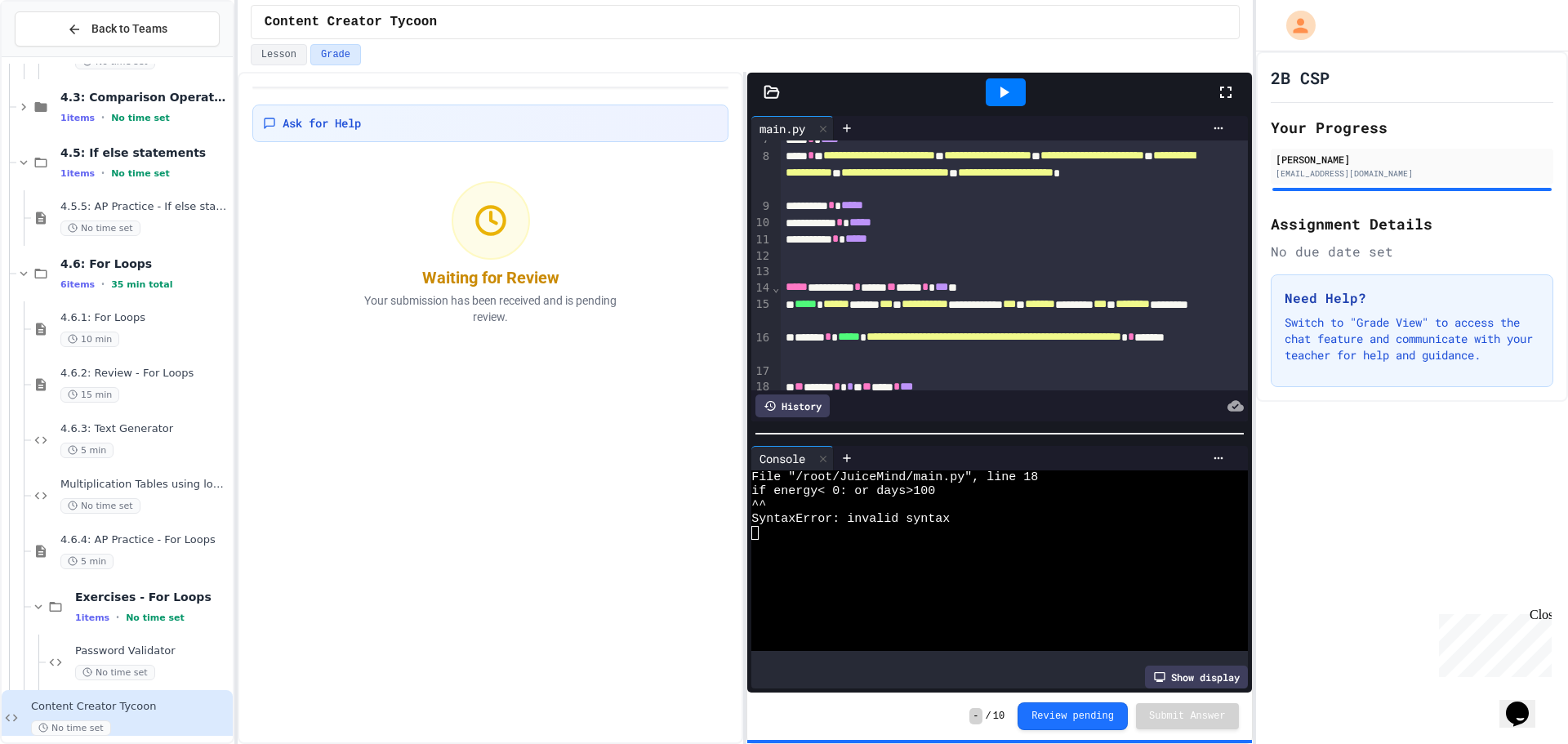
scroll to position [192, 0]
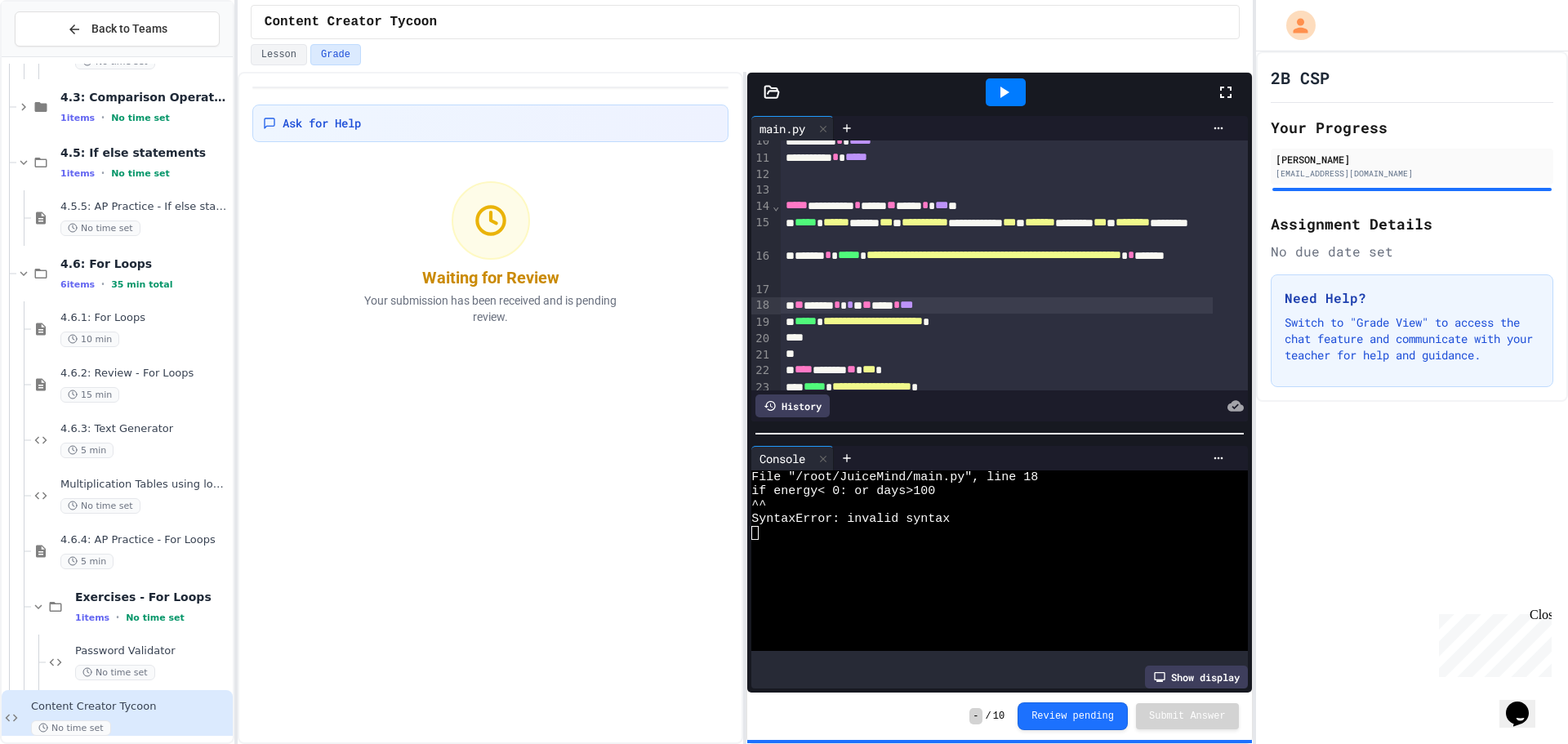
click at [960, 306] on div "** ****** * * * ** **** * ***" at bounding box center [997, 305] width 432 height 17
click at [983, 77] on div at bounding box center [1005, 92] width 56 height 44
click at [999, 82] on div at bounding box center [1005, 92] width 40 height 28
click at [790, 323] on div "**********" at bounding box center [997, 322] width 432 height 17
click at [793, 323] on div "**********" at bounding box center [997, 322] width 432 height 17
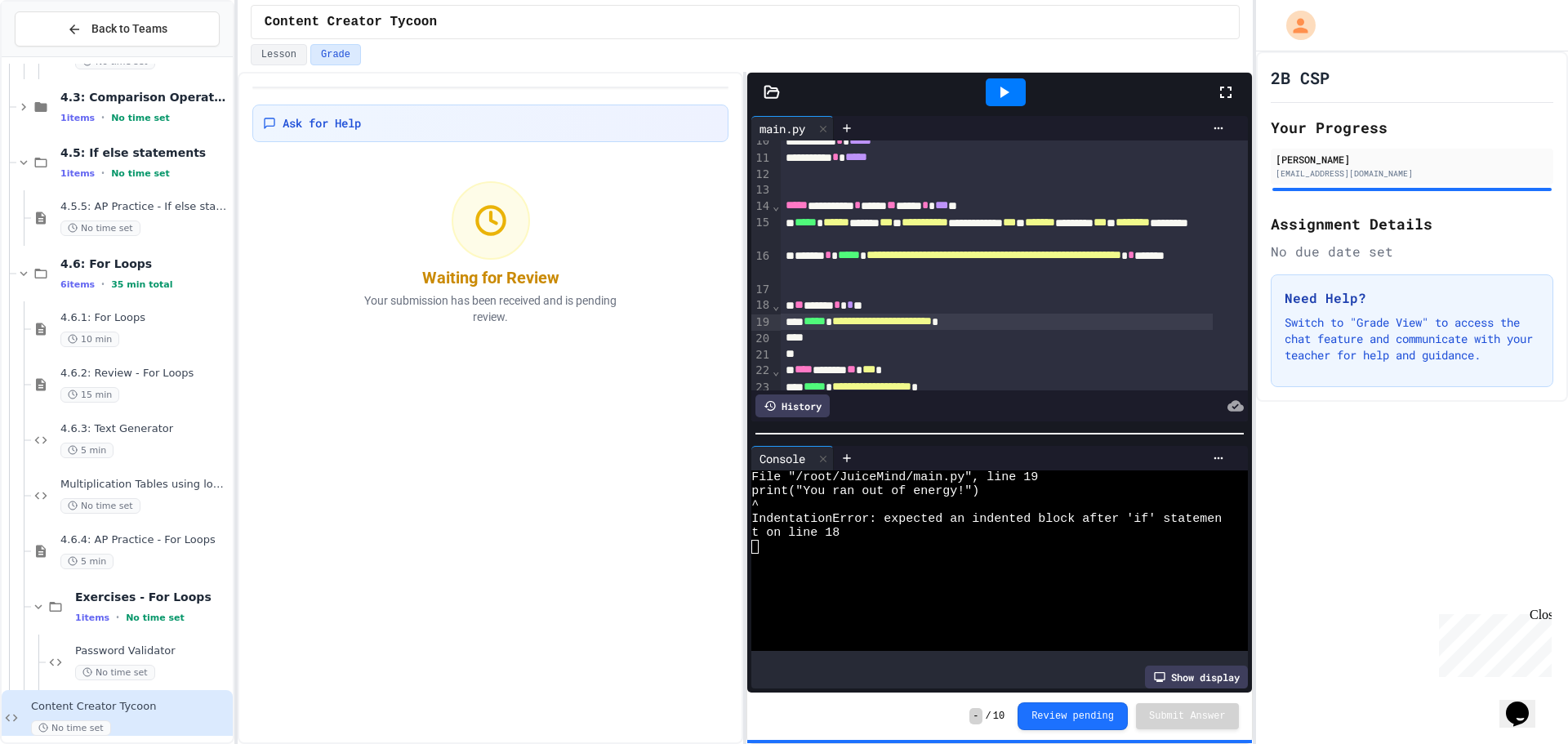
click at [1014, 88] on icon at bounding box center [1004, 93] width 20 height 20
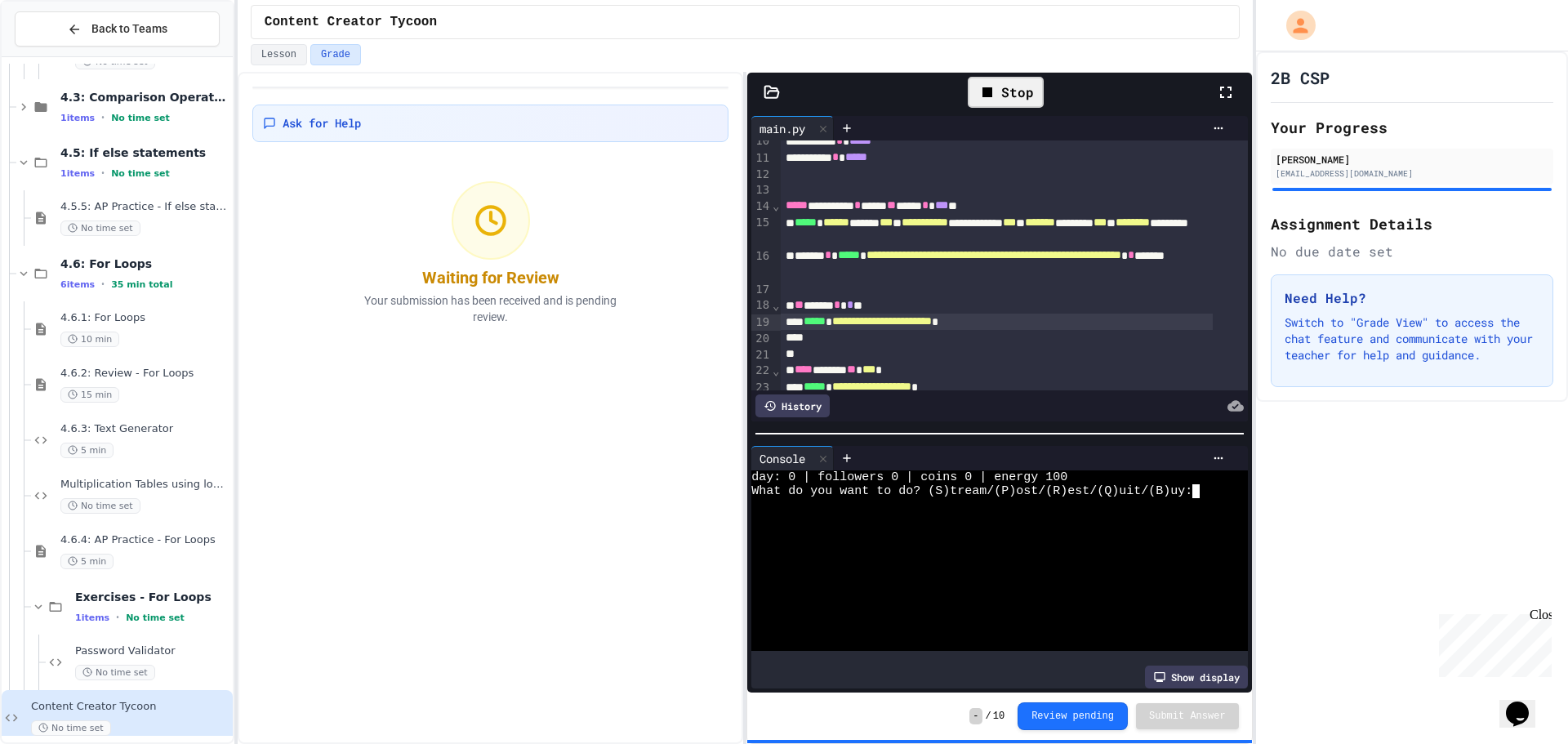
type textarea "*"
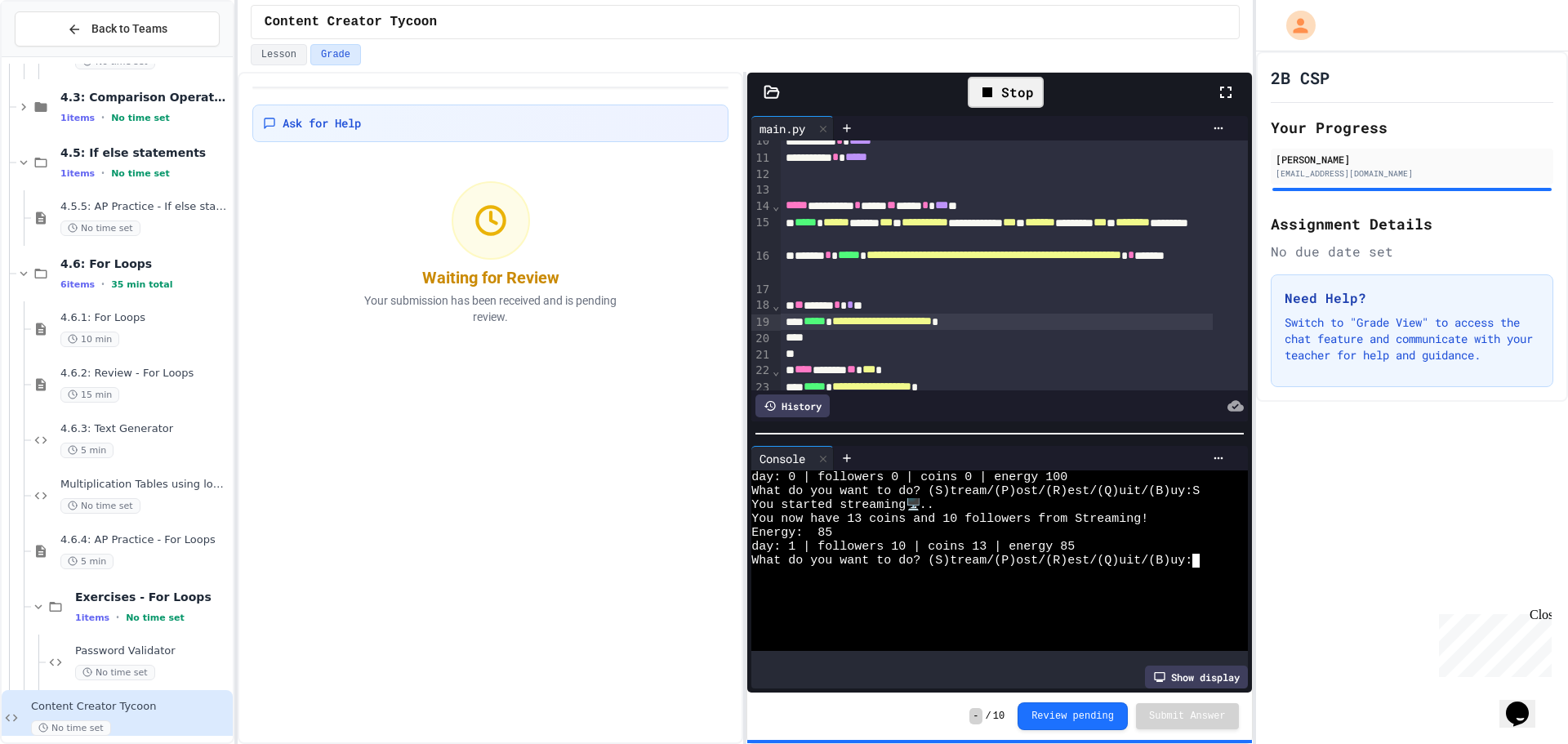
type textarea "*"
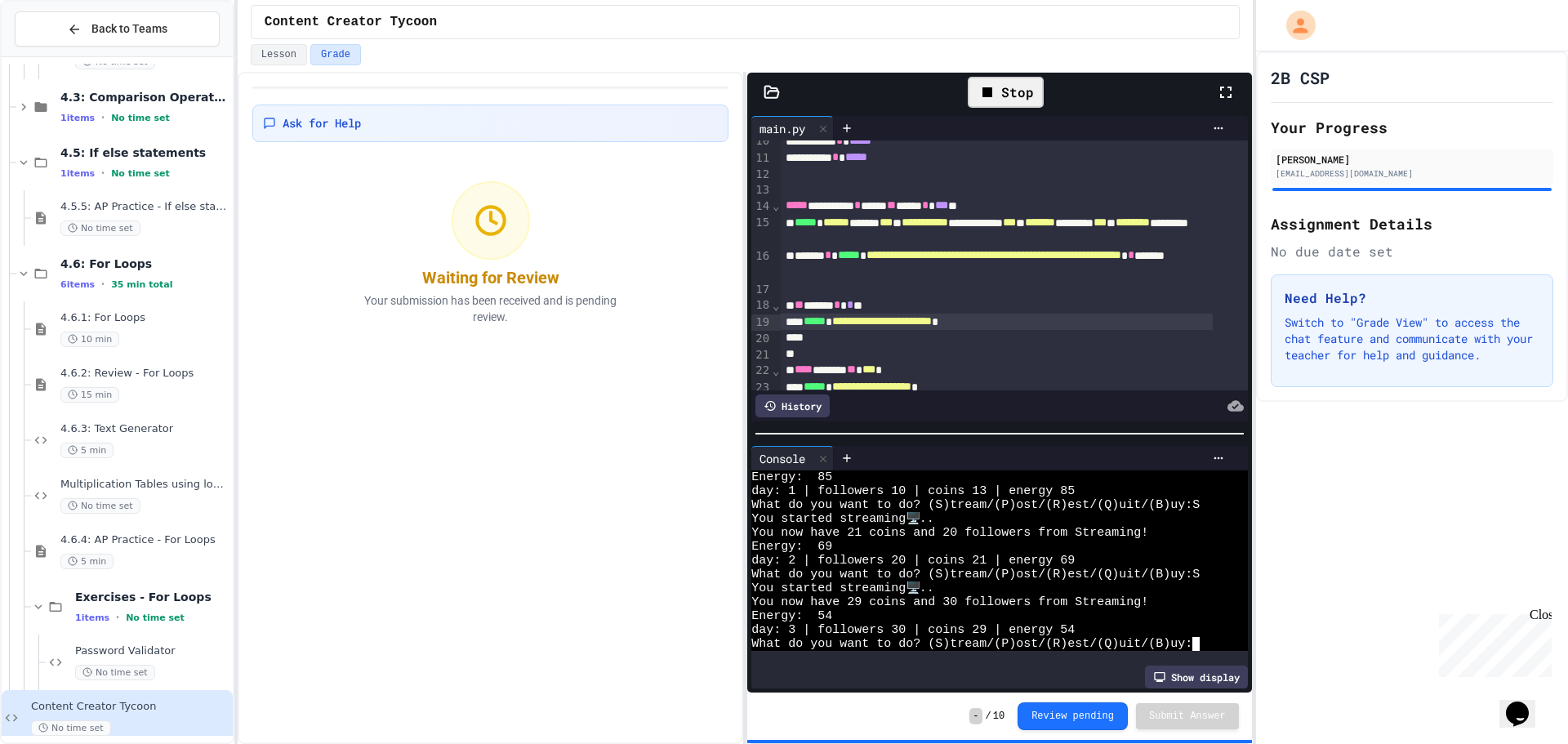
type textarea "*"
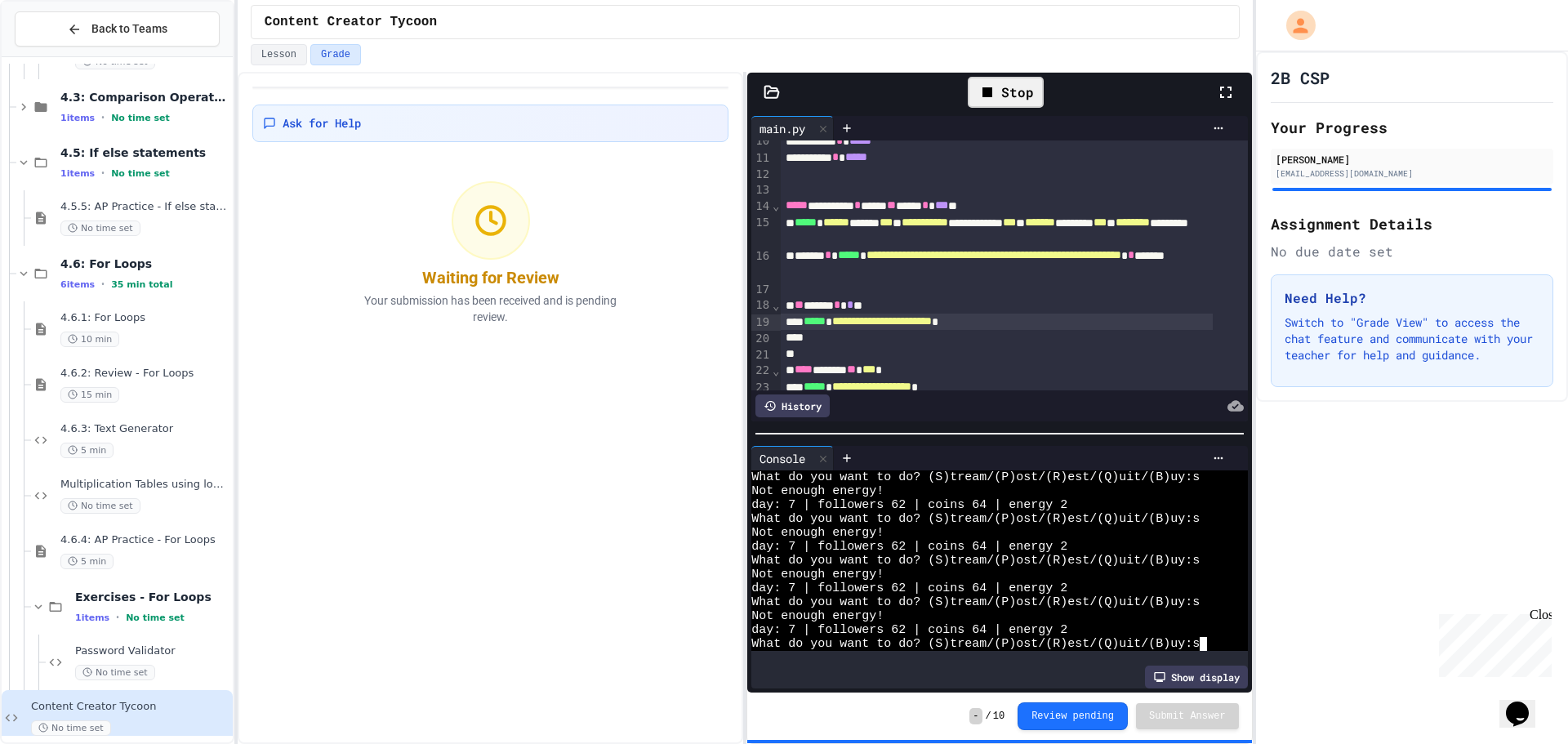
scroll to position [2083, 0]
click at [840, 306] on span "*" at bounding box center [836, 305] width 7 height 12
click at [1042, 90] on div "Stop" at bounding box center [1005, 92] width 76 height 31
click at [1004, 96] on icon at bounding box center [1004, 93] width 9 height 12
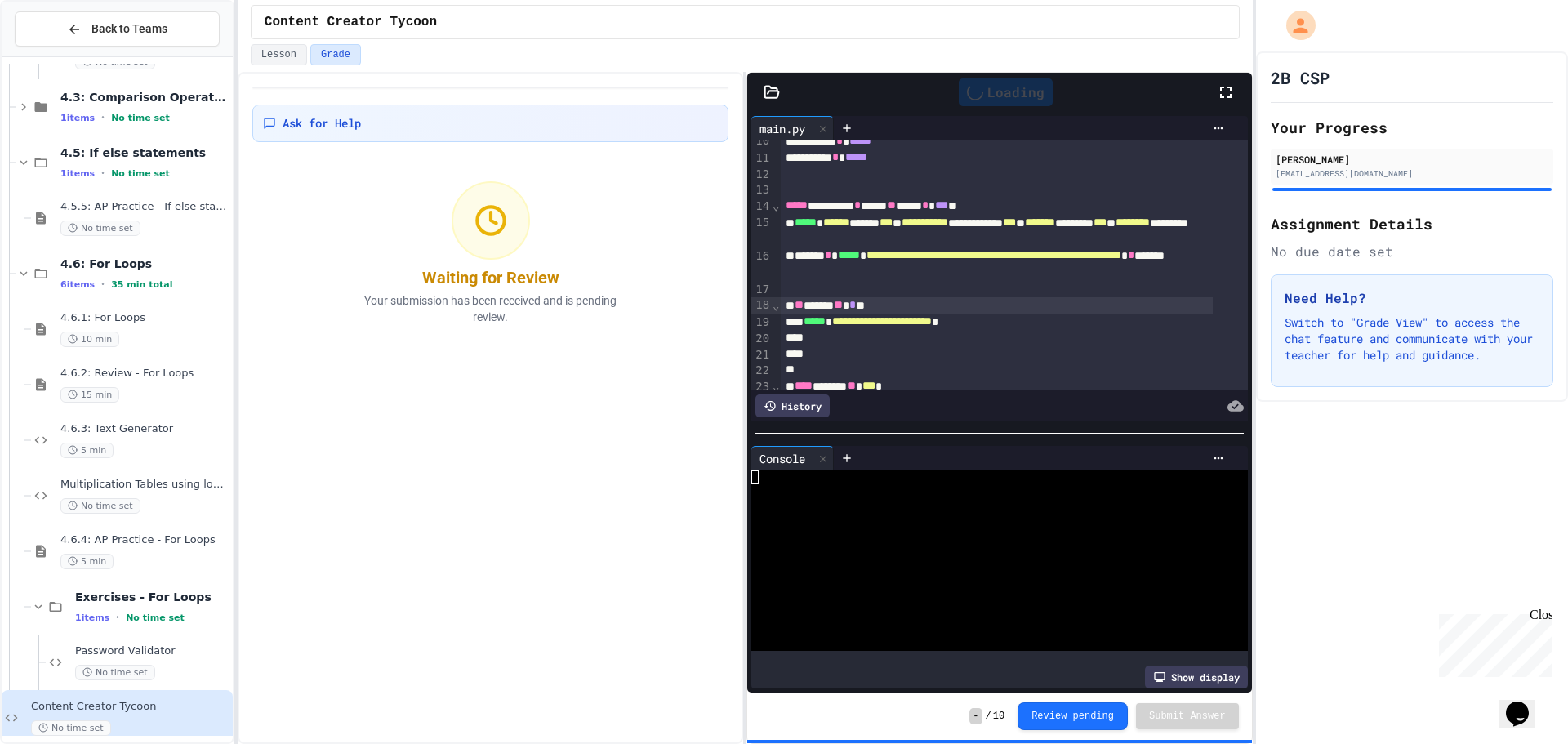
scroll to position [0, 0]
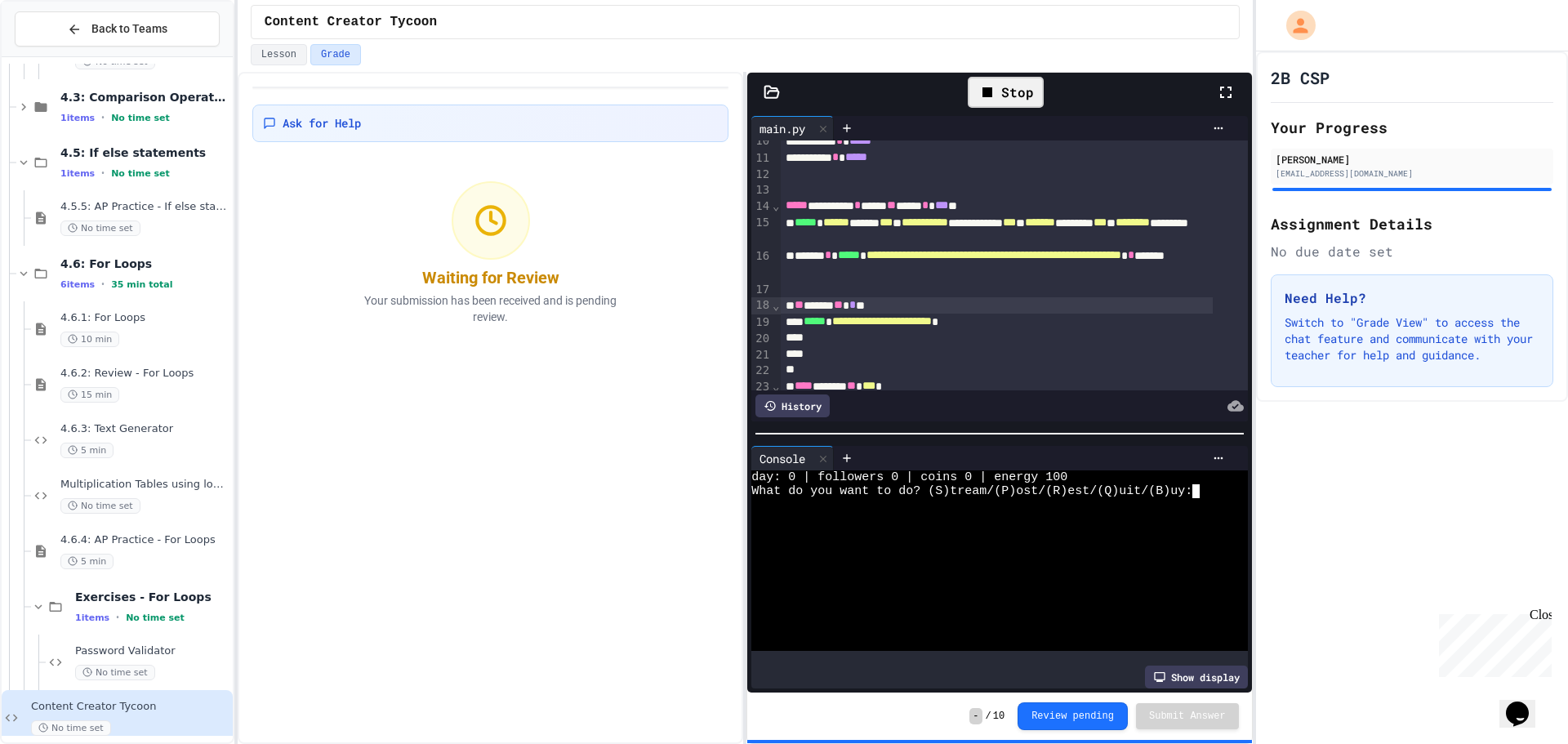
click at [1090, 515] on div at bounding box center [986, 519] width 470 height 14
type textarea "*"
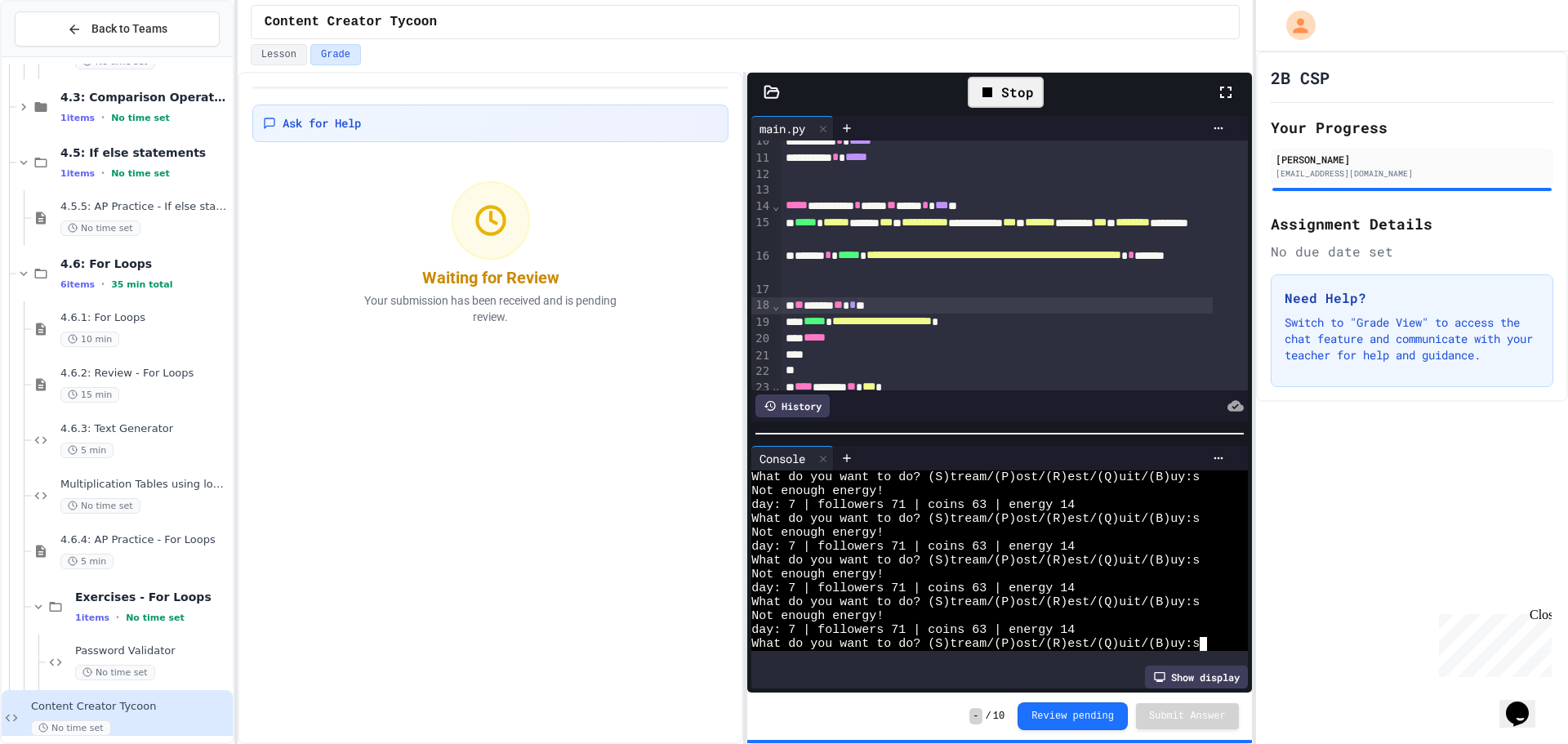
scroll to position [1166, 0]
click at [1008, 83] on div "Stop" at bounding box center [1005, 92] width 76 height 31
click at [1014, 85] on div at bounding box center [1005, 92] width 40 height 28
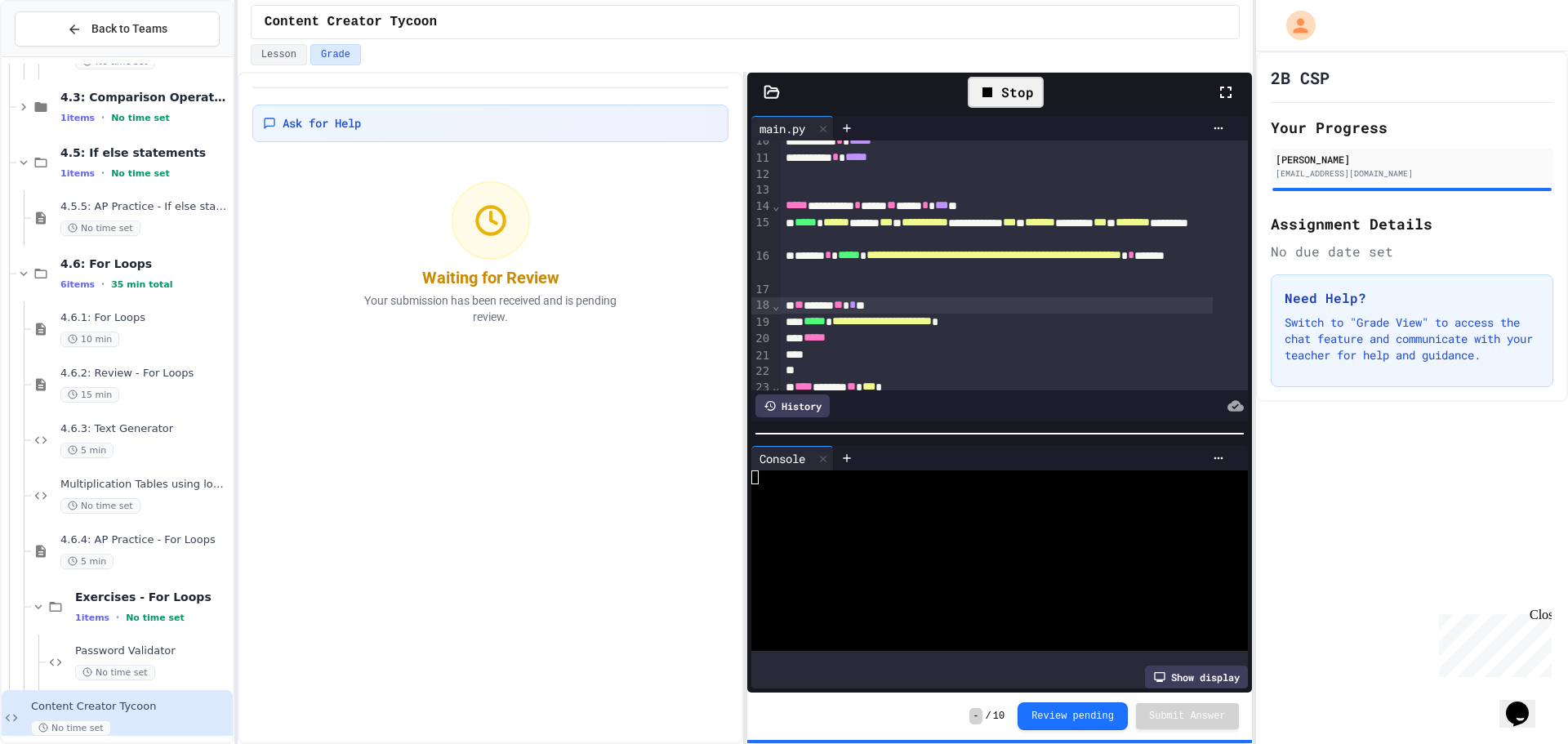
scroll to position [0, 0]
click at [1109, 610] on div at bounding box center [986, 617] width 470 height 14
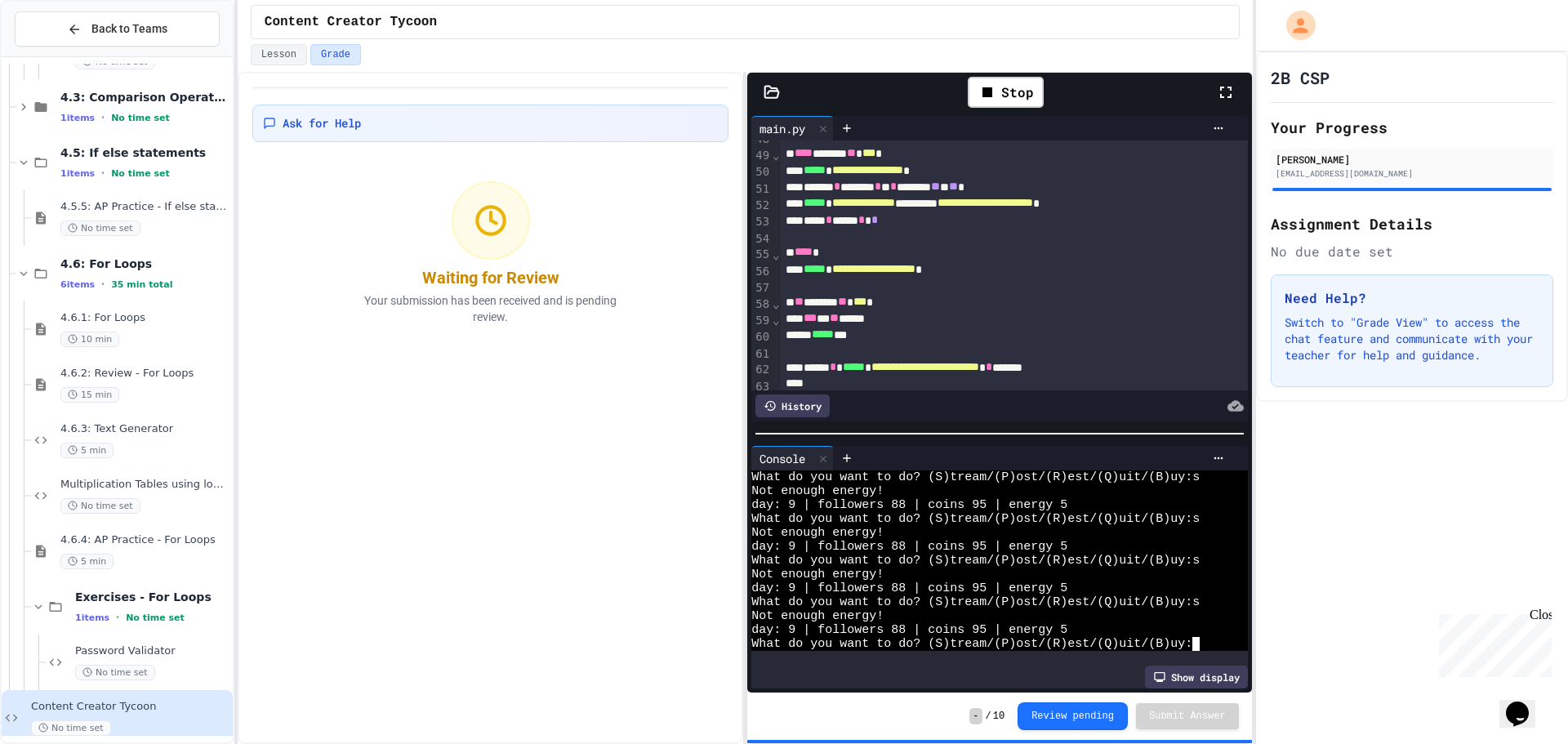
scroll to position [929, 0]
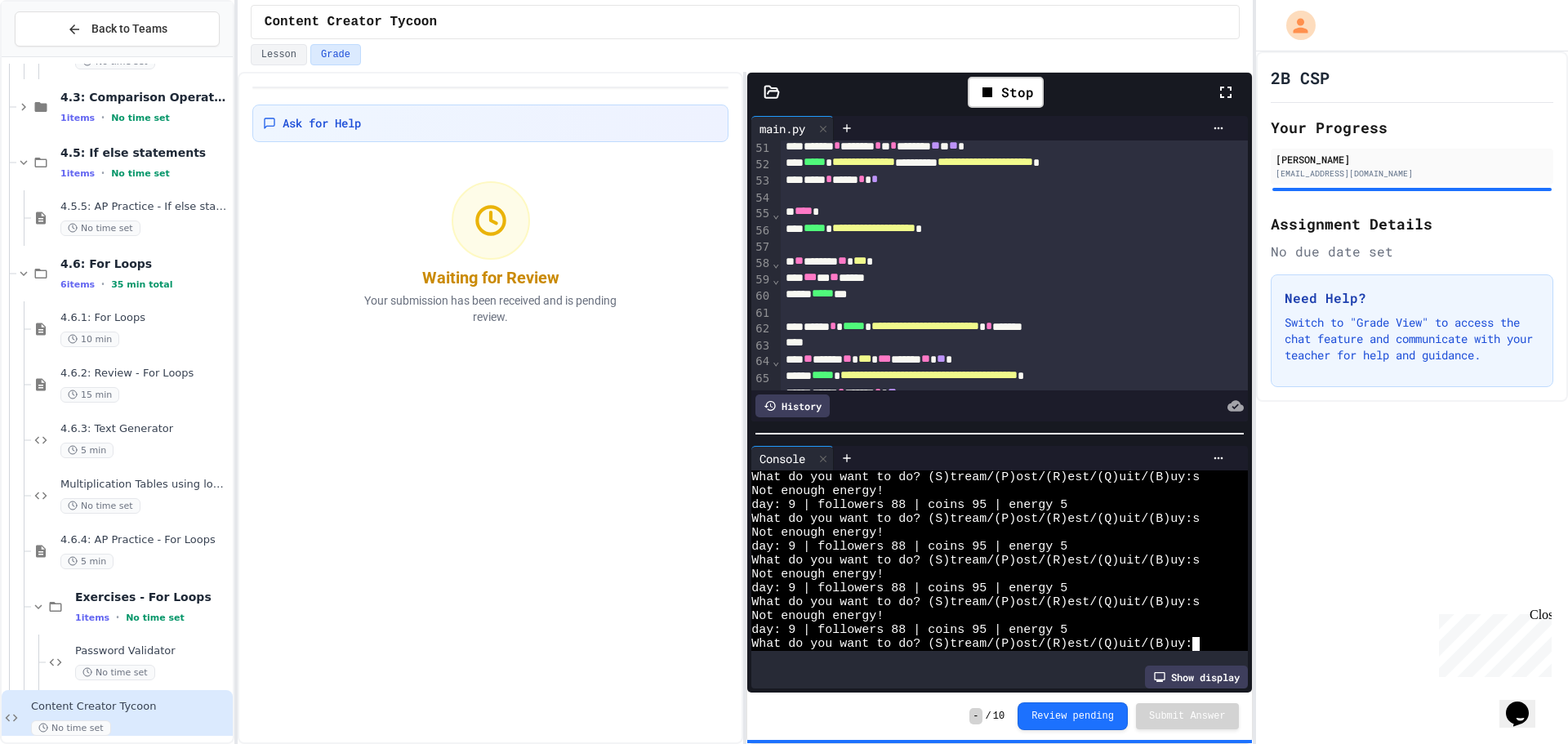
type textarea "*"
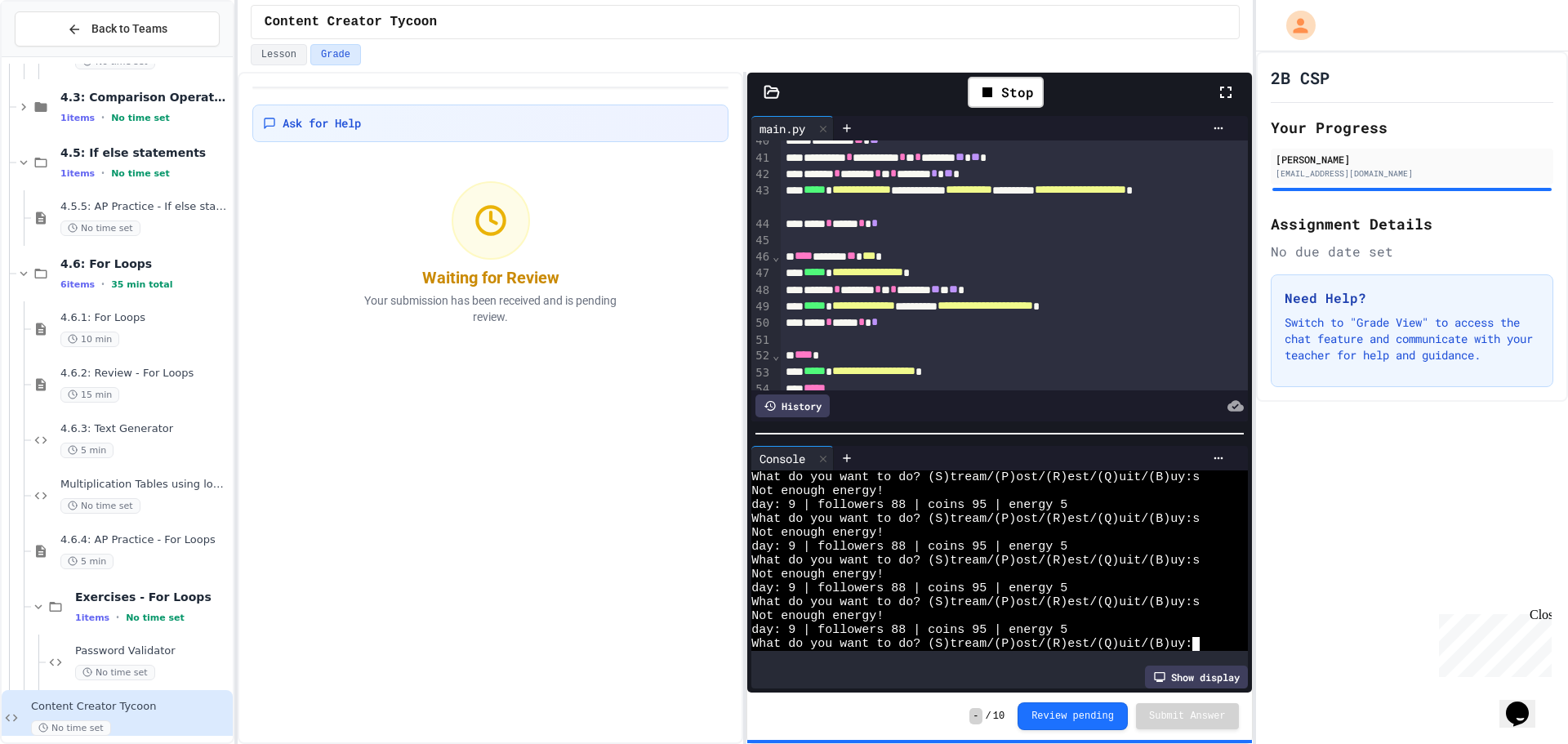
scroll to position [818, 0]
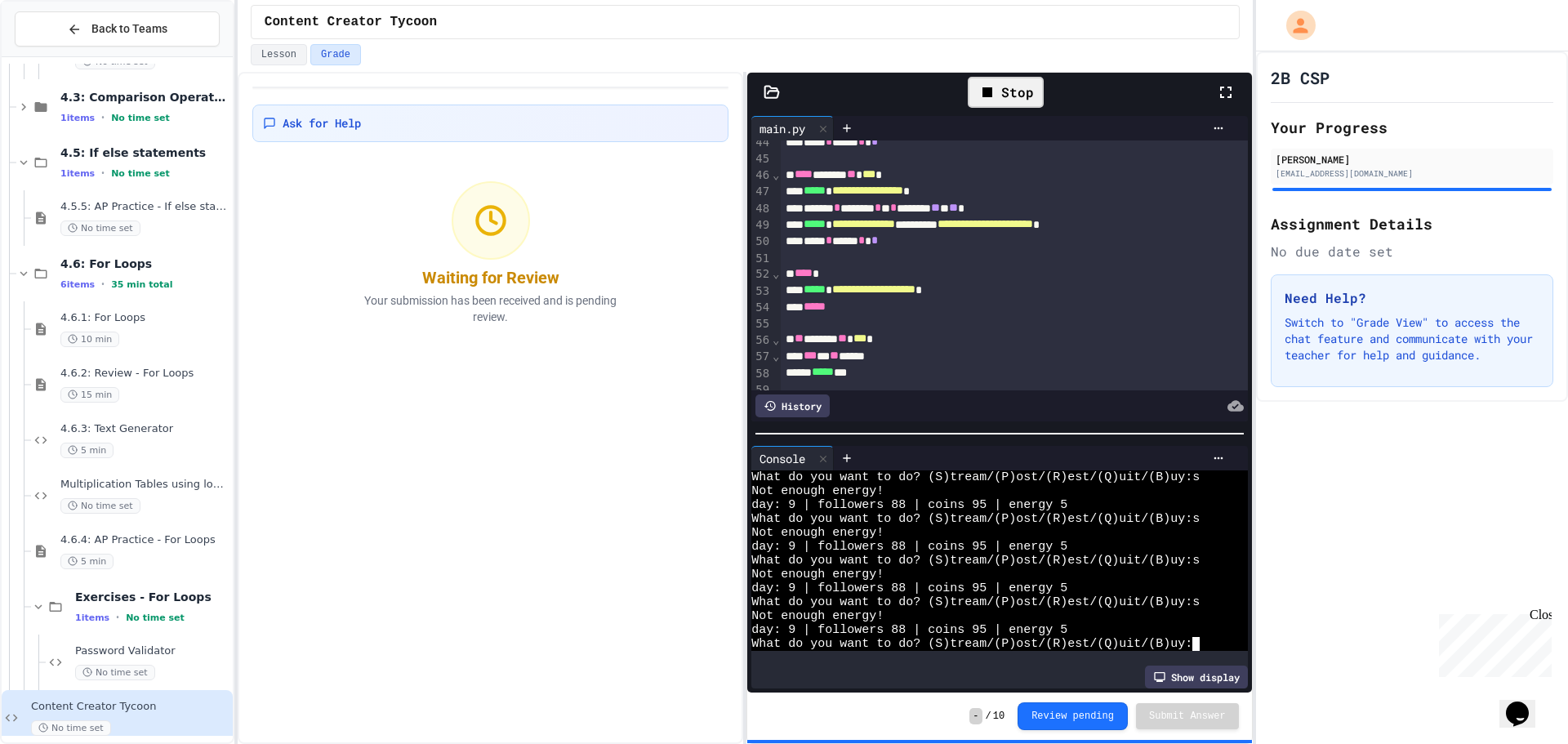
click at [1021, 94] on div "Stop" at bounding box center [1005, 92] width 76 height 31
click at [1021, 94] on div at bounding box center [1005, 92] width 40 height 28
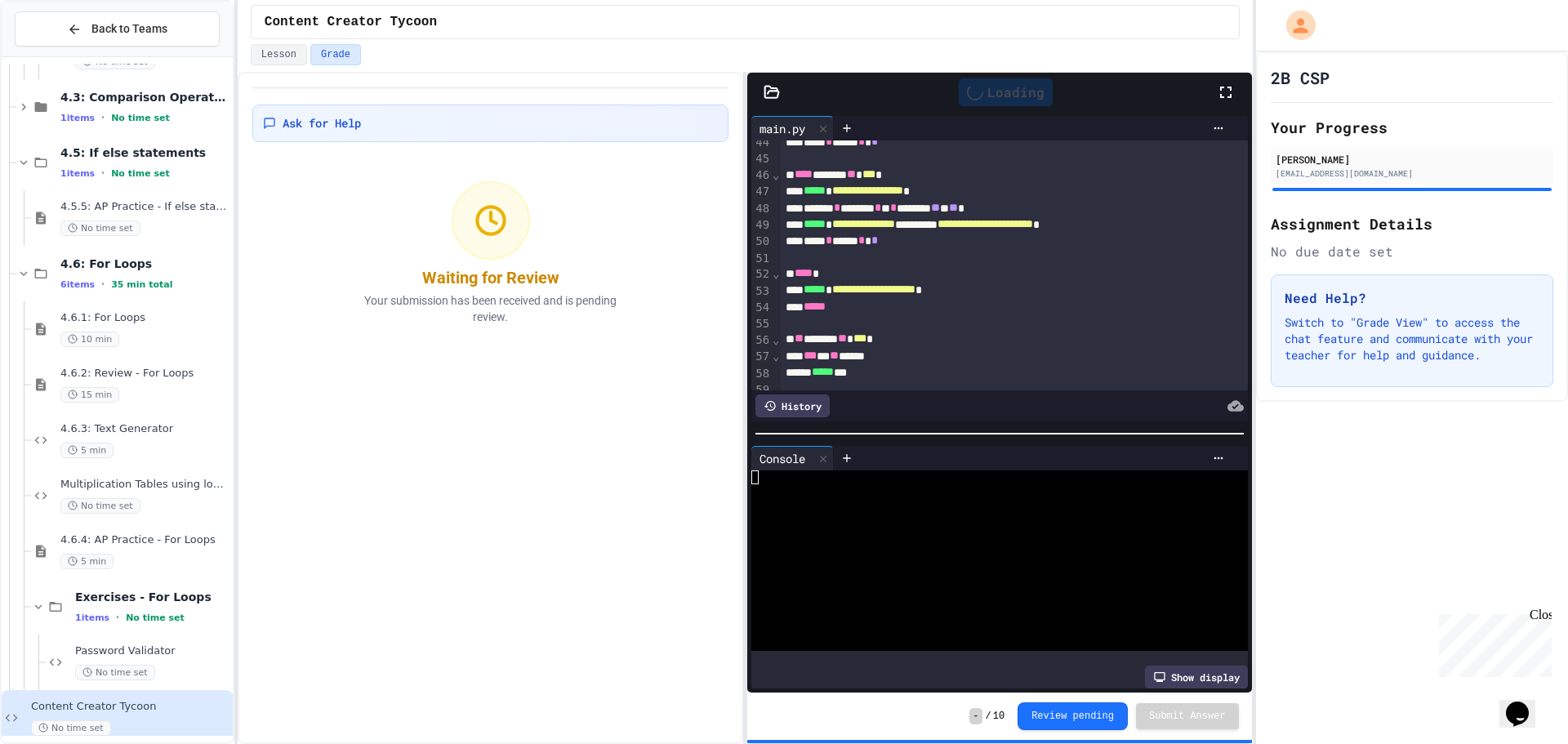
scroll to position [0, 0]
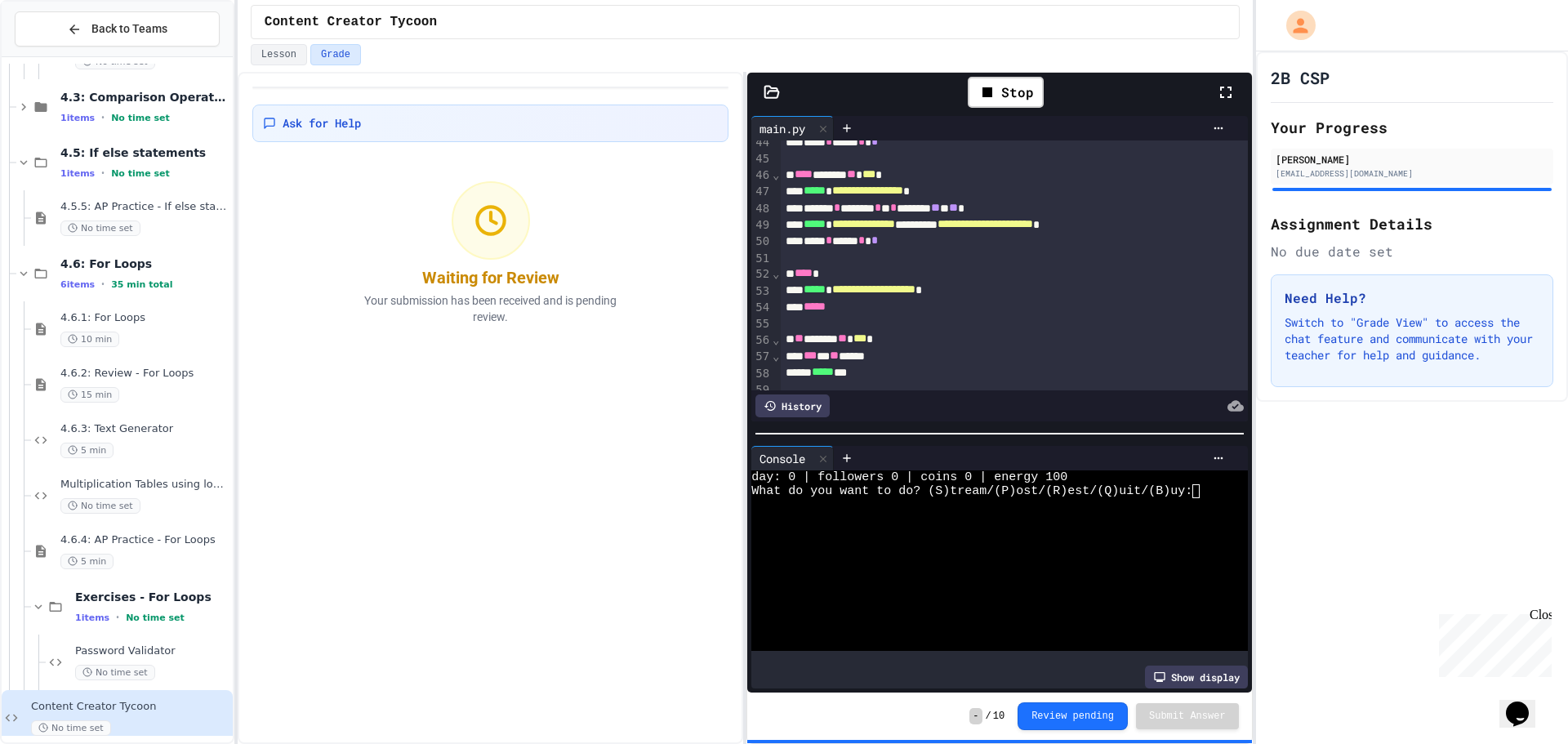
click at [1056, 512] on div at bounding box center [986, 519] width 470 height 14
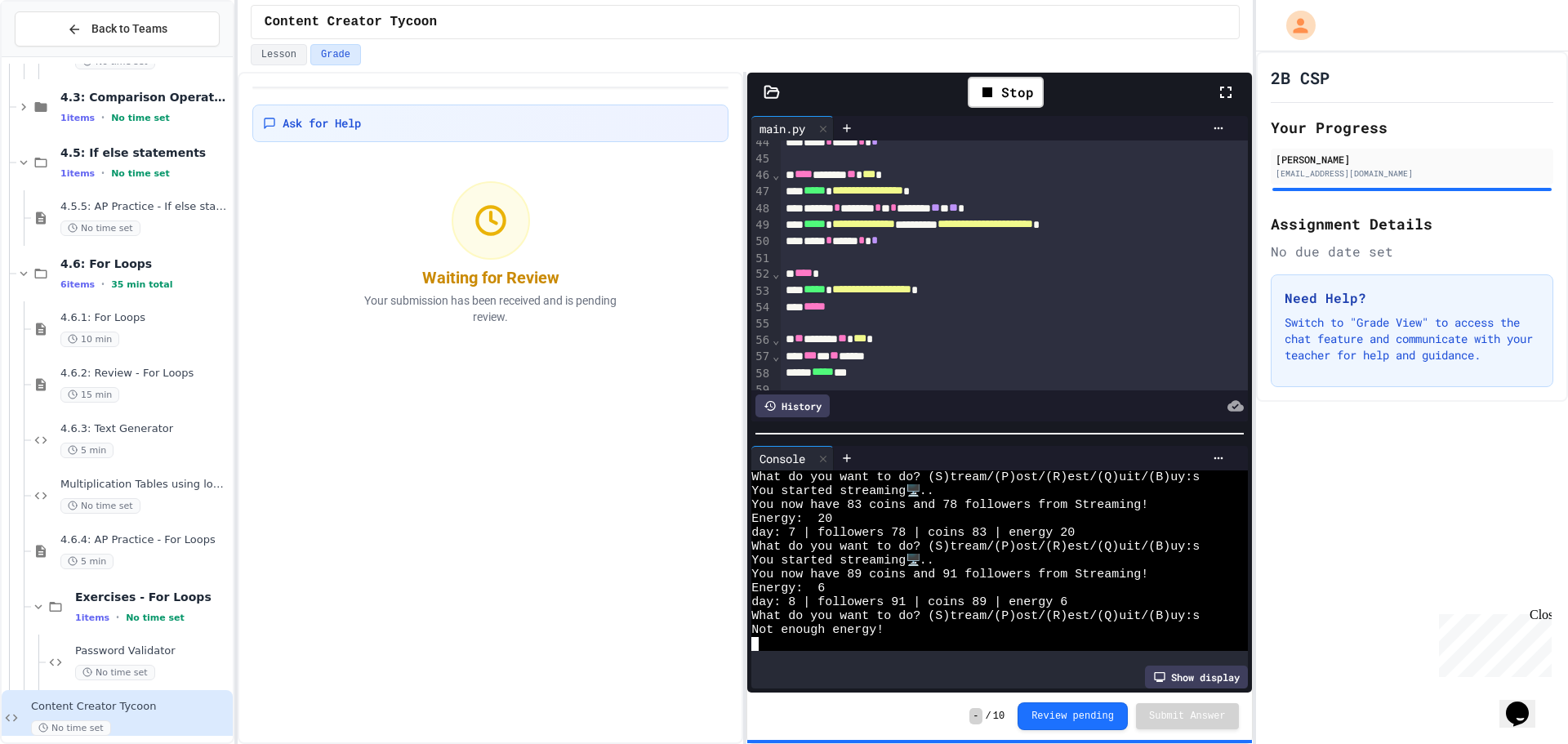
scroll to position [430, 0]
